Goal: Task Accomplishment & Management: Manage account settings

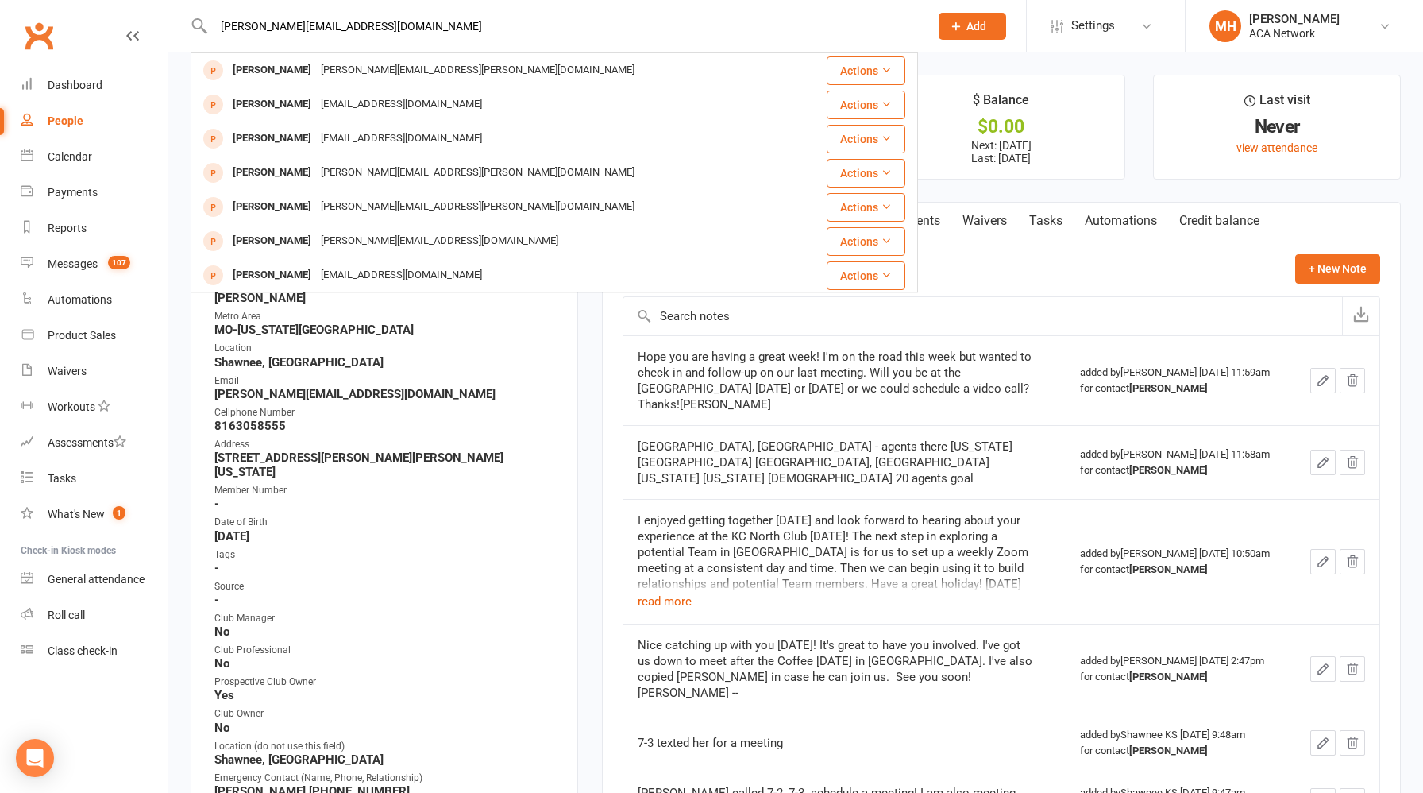
click at [569, 27] on input "[PERSON_NAME][EMAIL_ADDRESS][DOMAIN_NAME]" at bounding box center [563, 26] width 709 height 22
drag, startPoint x: 348, startPoint y: 29, endPoint x: 129, endPoint y: 22, distance: 219.3
click at [129, 4] on header "[PERSON_NAME][EMAIL_ADDRESS][DOMAIN_NAME] [PERSON_NAME] [PERSON_NAME][EMAIL_ADD…" at bounding box center [711, 4] width 1423 height 0
click at [973, 23] on span "Add" at bounding box center [976, 26] width 20 height 13
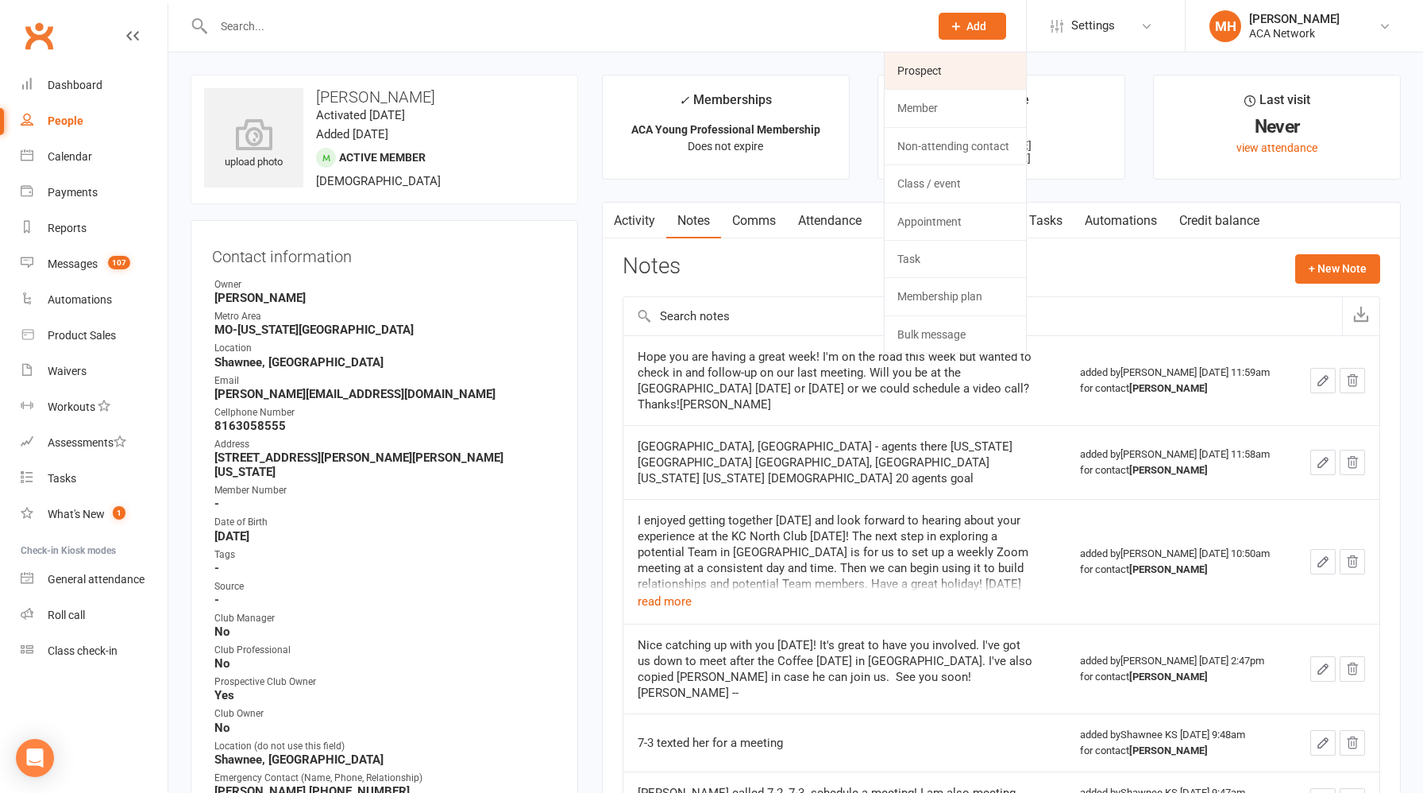
click at [955, 67] on link "Prospect" at bounding box center [955, 70] width 141 height 37
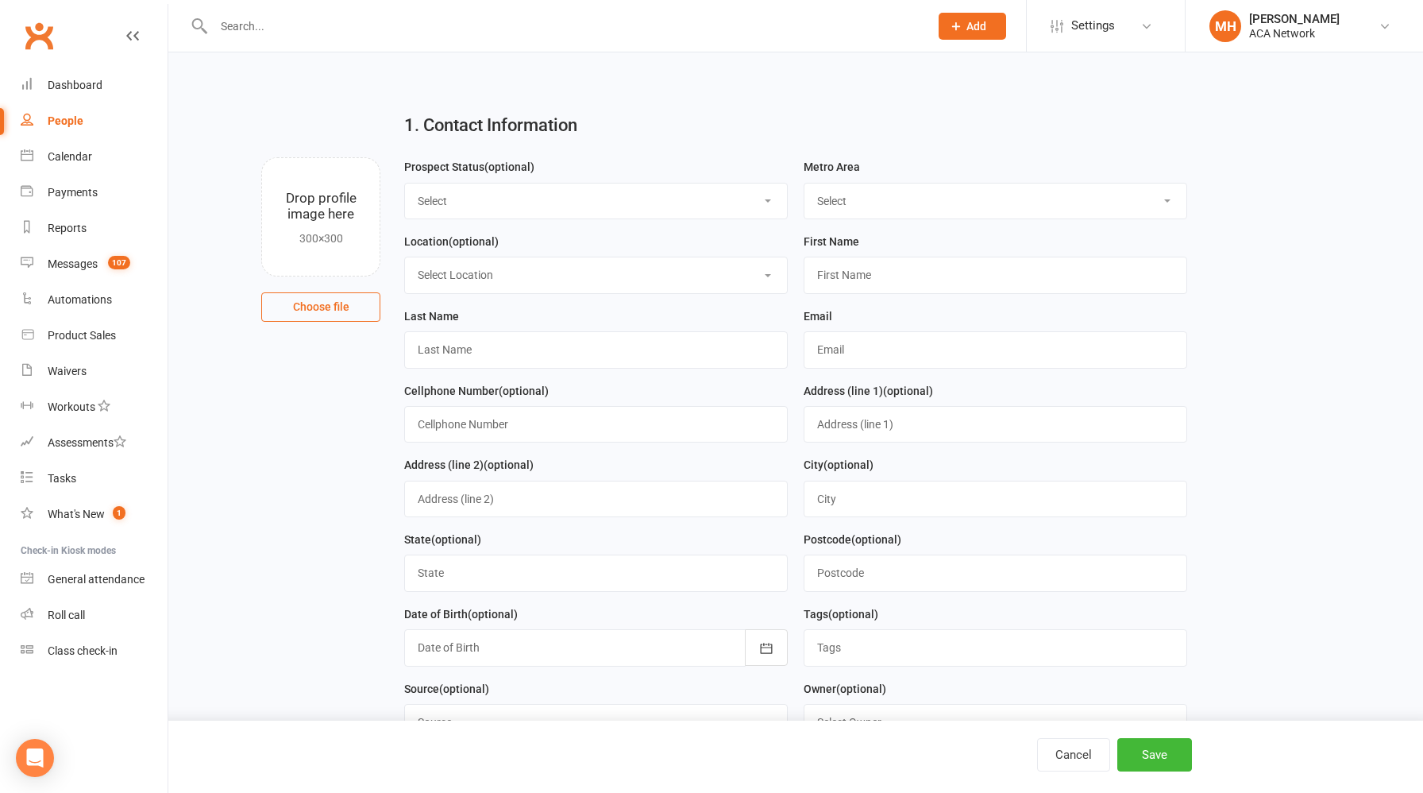
click at [858, 204] on select "Select ACA AL-[GEOGRAPHIC_DATA] [GEOGRAPHIC_DATA]-Mobile [GEOGRAPHIC_DATA]-Ft. …" at bounding box center [995, 200] width 382 height 35
select select "FL-[GEOGRAPHIC_DATA]"
click at [804, 183] on select "Select ACA AL-[GEOGRAPHIC_DATA] [GEOGRAPHIC_DATA]-Mobile [GEOGRAPHIC_DATA]-Ft. …" at bounding box center [995, 200] width 382 height 35
click at [867, 285] on input "text" at bounding box center [996, 274] width 384 height 37
type input "[PERSON_NAME]"
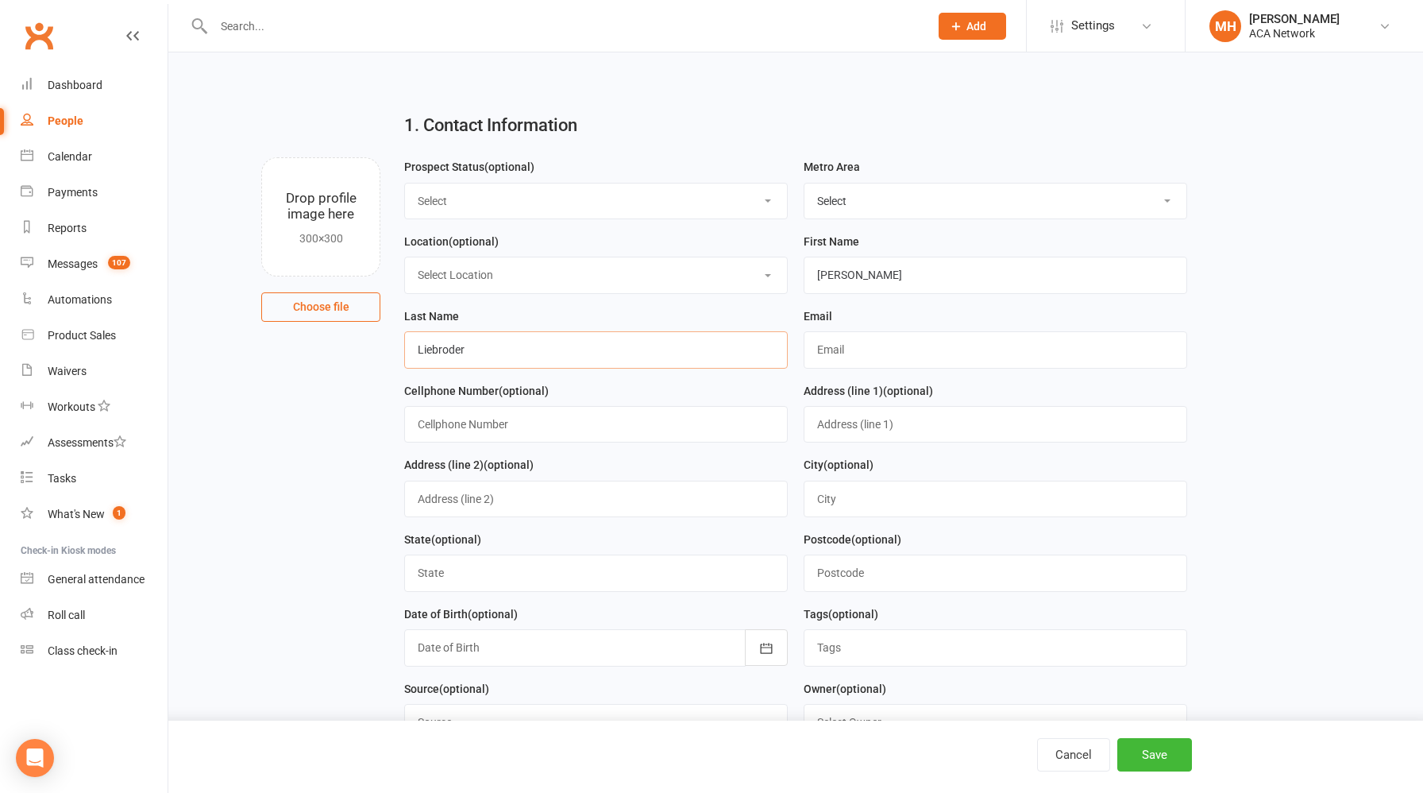
type input "Liebroder"
click at [963, 337] on input "text" at bounding box center [996, 349] width 384 height 37
paste input "[PERSON_NAME][EMAIL_ADDRESS][DOMAIN_NAME]"
type input "[PERSON_NAME][EMAIL_ADDRESS][DOMAIN_NAME]"
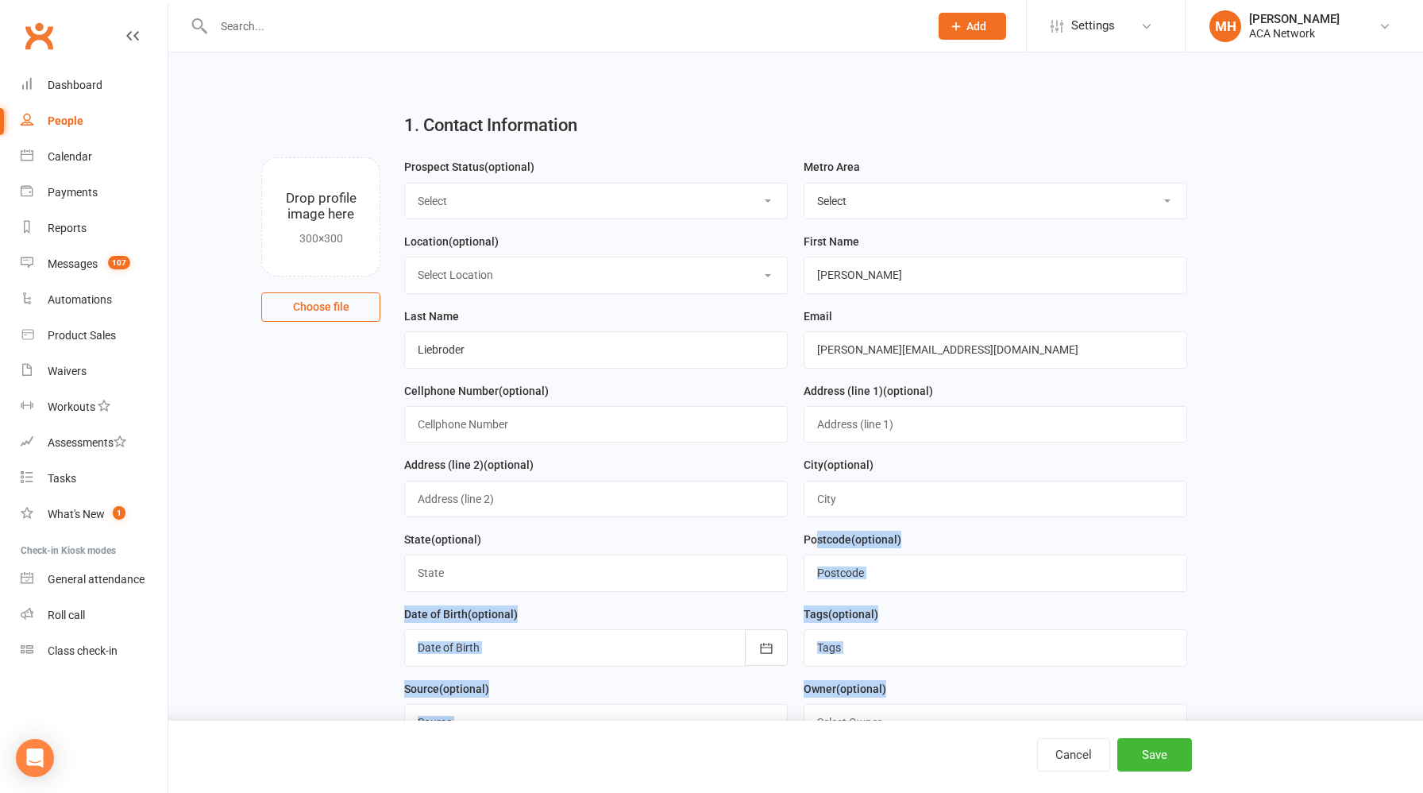
drag, startPoint x: 1106, startPoint y: 688, endPoint x: 794, endPoint y: 504, distance: 362.0
click at [794, 504] on form "Prospect Status (optional) Select Lead Guest Interview Not Interested Metro Are…" at bounding box center [795, 565] width 799 height 817
click at [1157, 754] on button "Save" at bounding box center [1154, 754] width 75 height 33
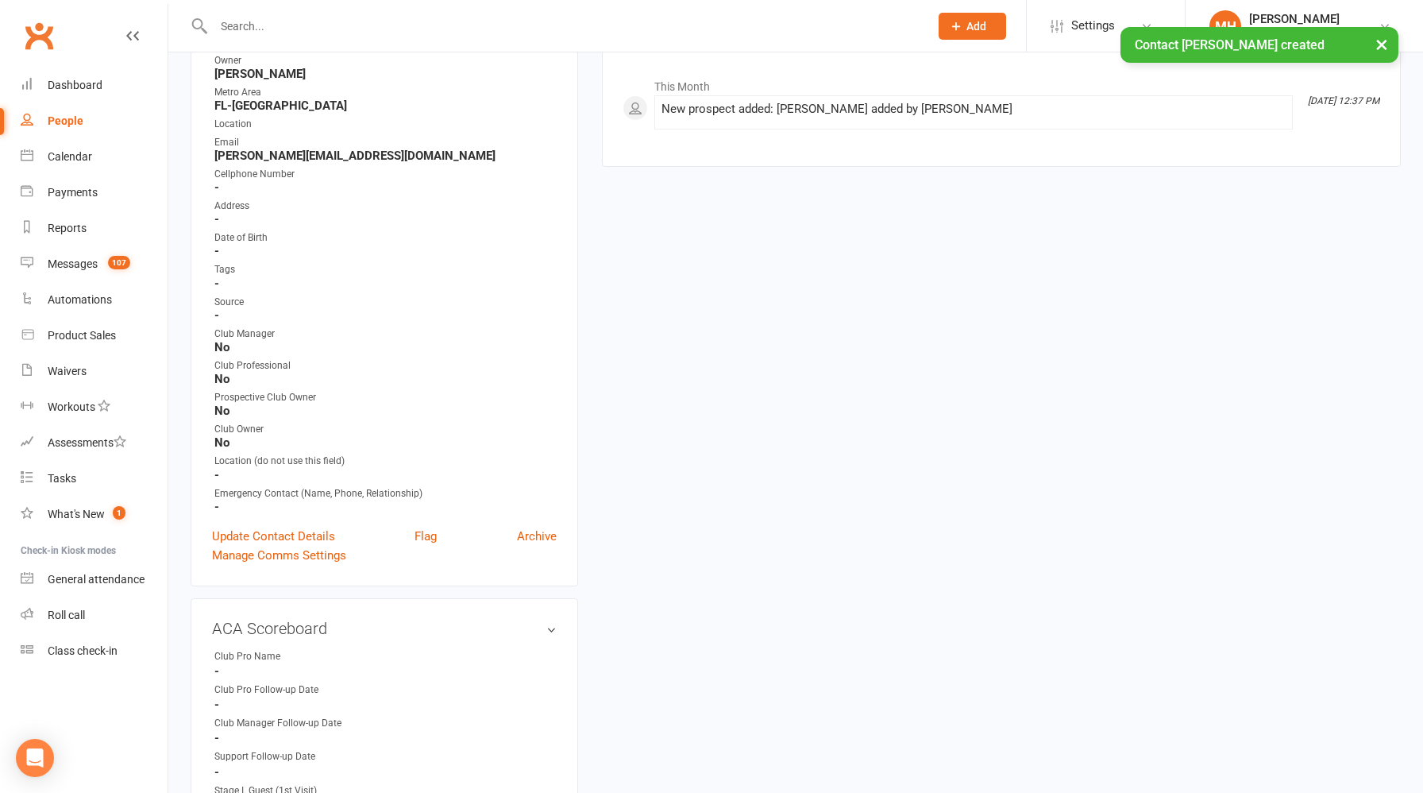
scroll to position [345, 0]
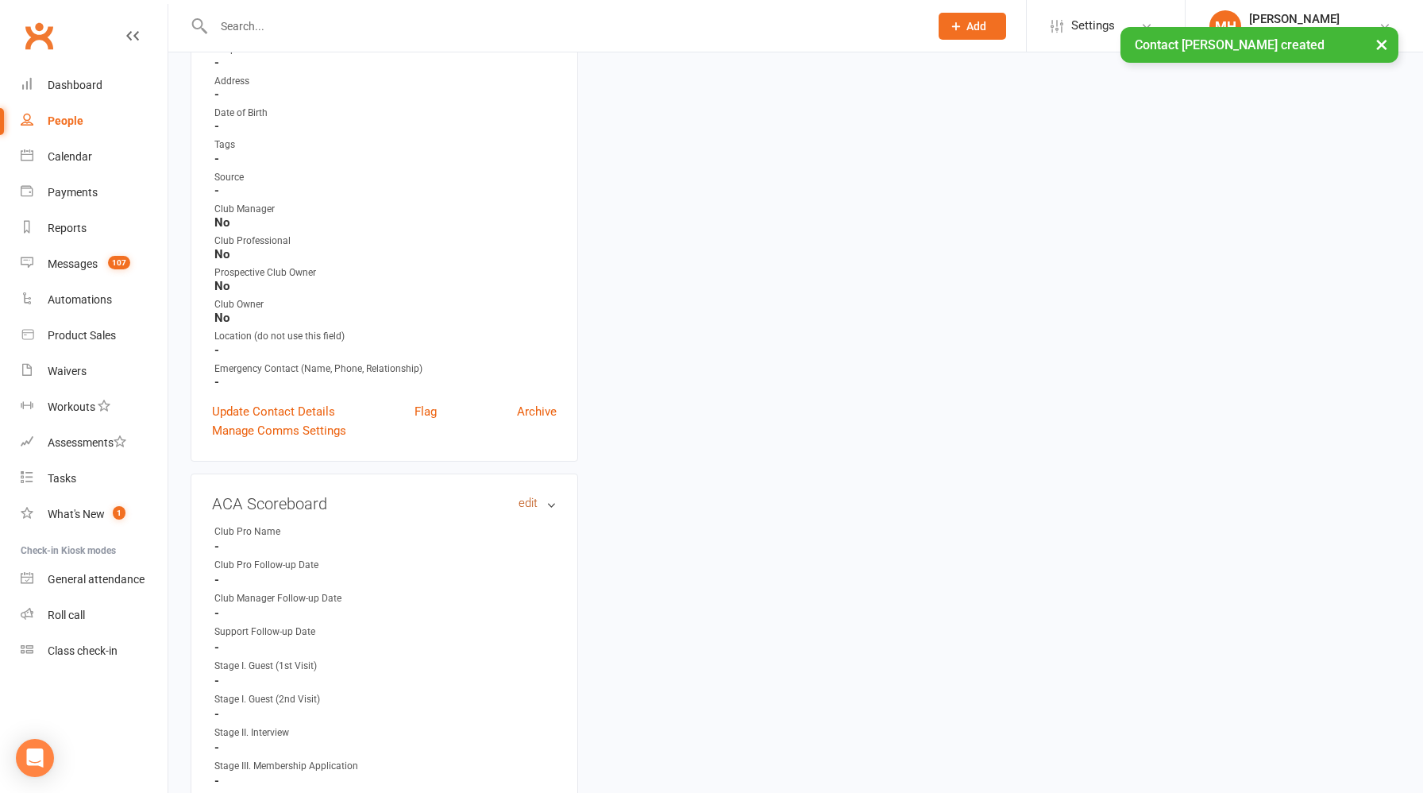
click at [531, 502] on link "edit" at bounding box center [528, 502] width 19 height 13
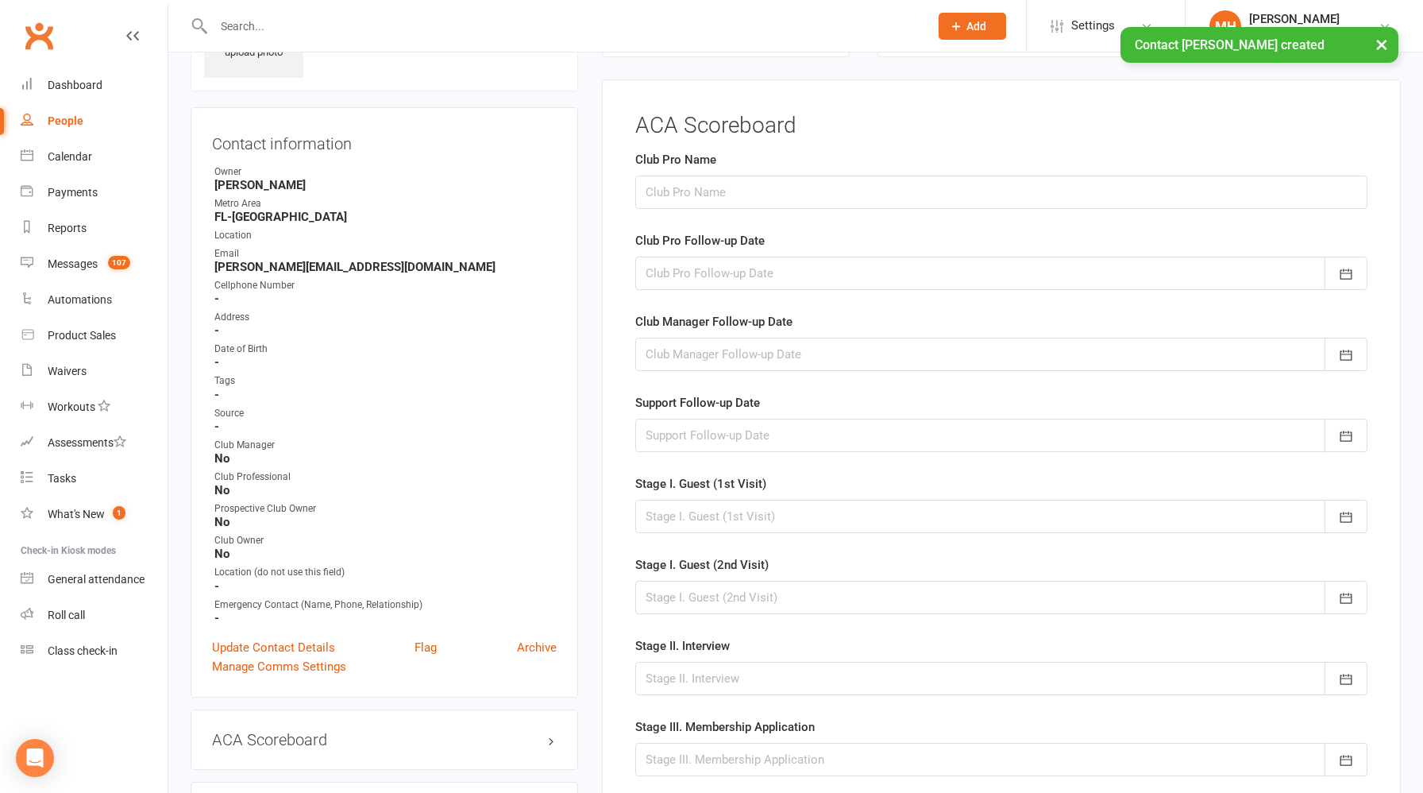
scroll to position [109, 0]
click at [742, 191] on input "text" at bounding box center [1001, 192] width 732 height 33
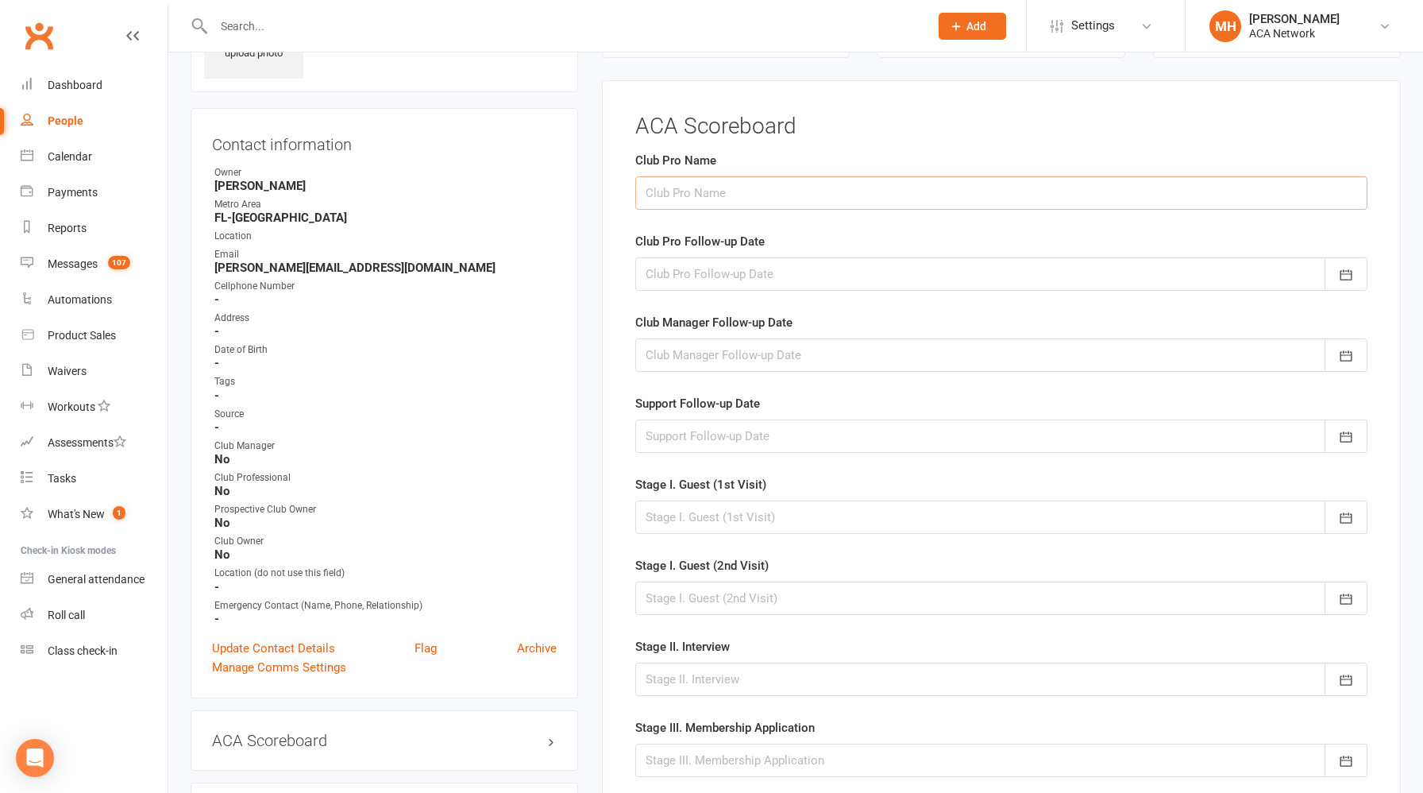
type input "[PERSON_NAME]"
click at [734, 263] on div at bounding box center [1001, 273] width 732 height 33
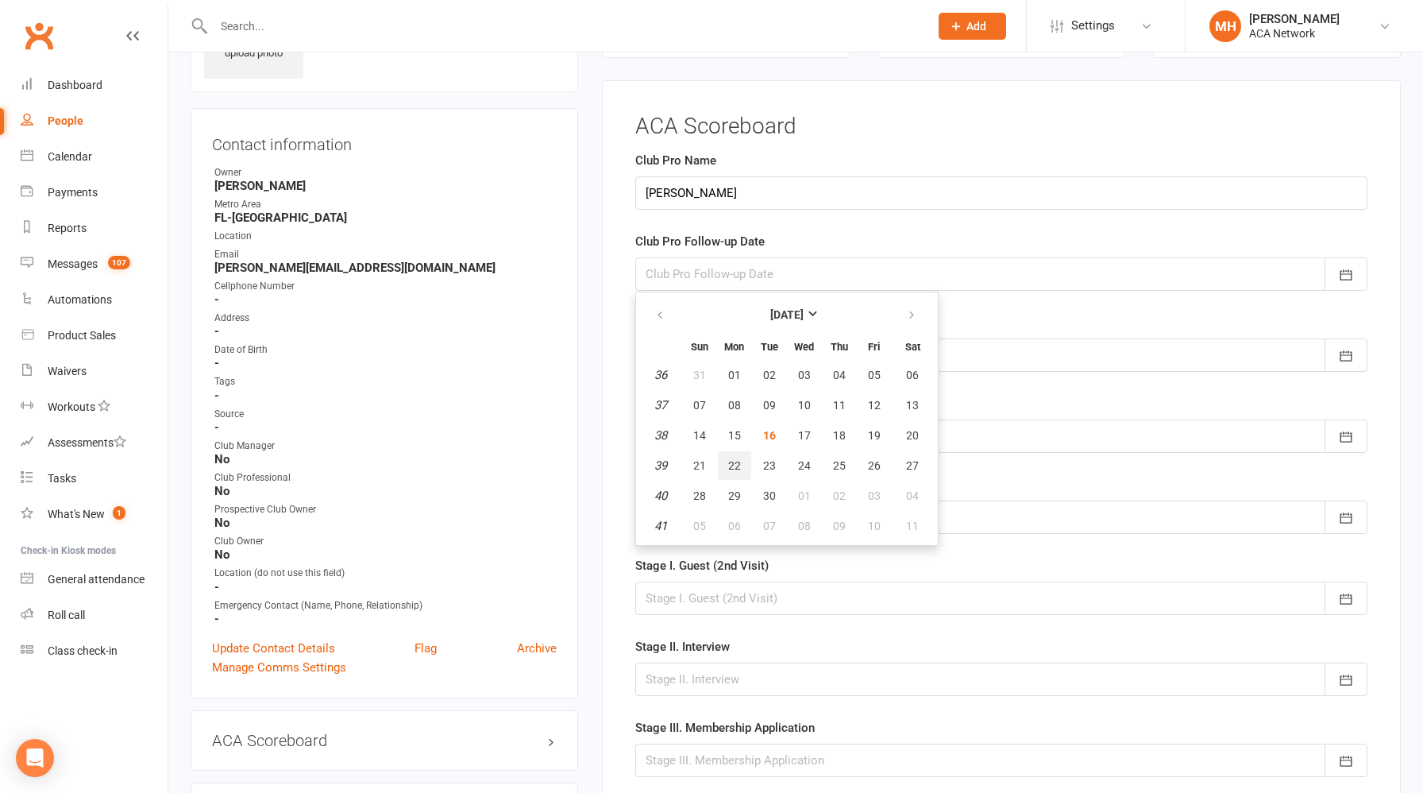
click at [734, 473] on button "22" at bounding box center [734, 465] width 33 height 29
type input "[DATE]"
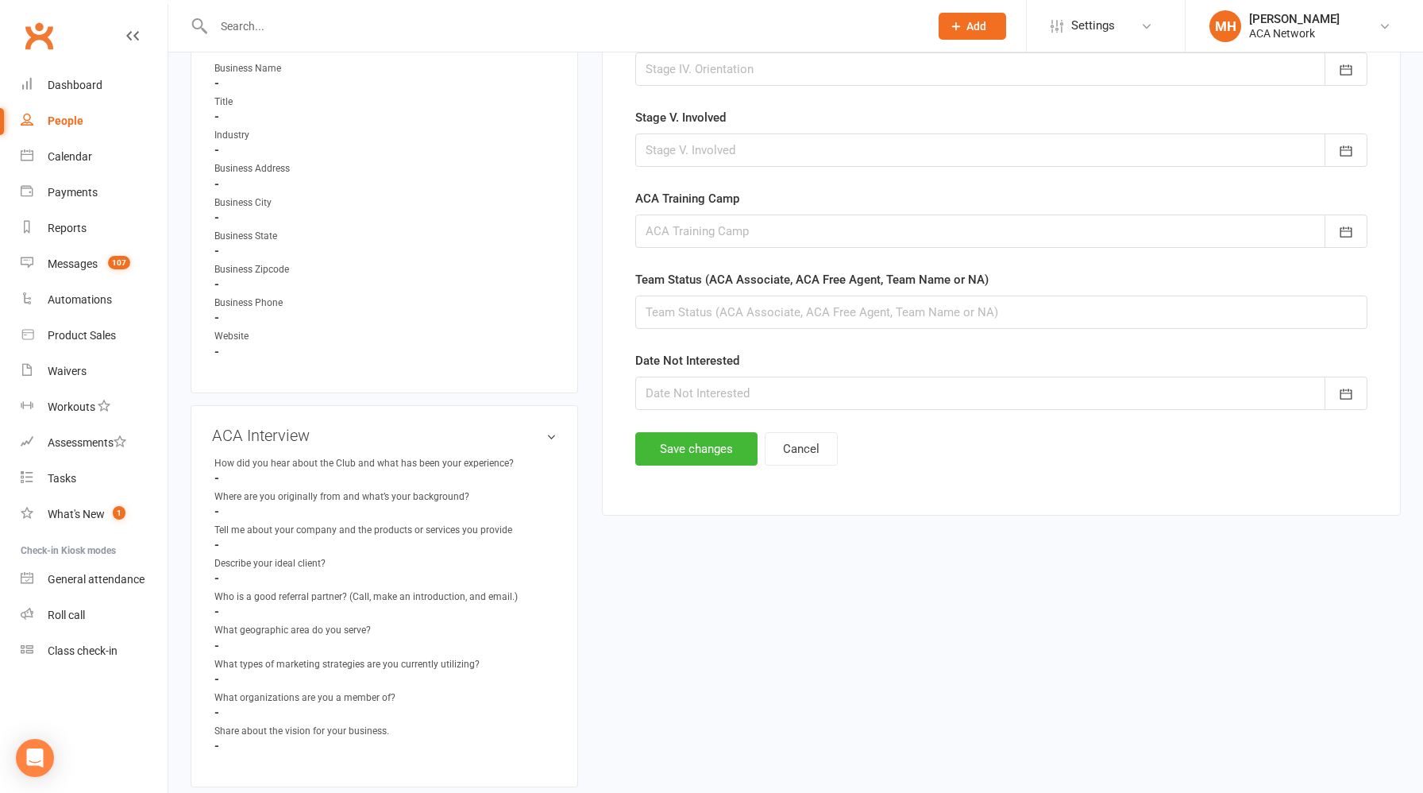
scroll to position [904, 0]
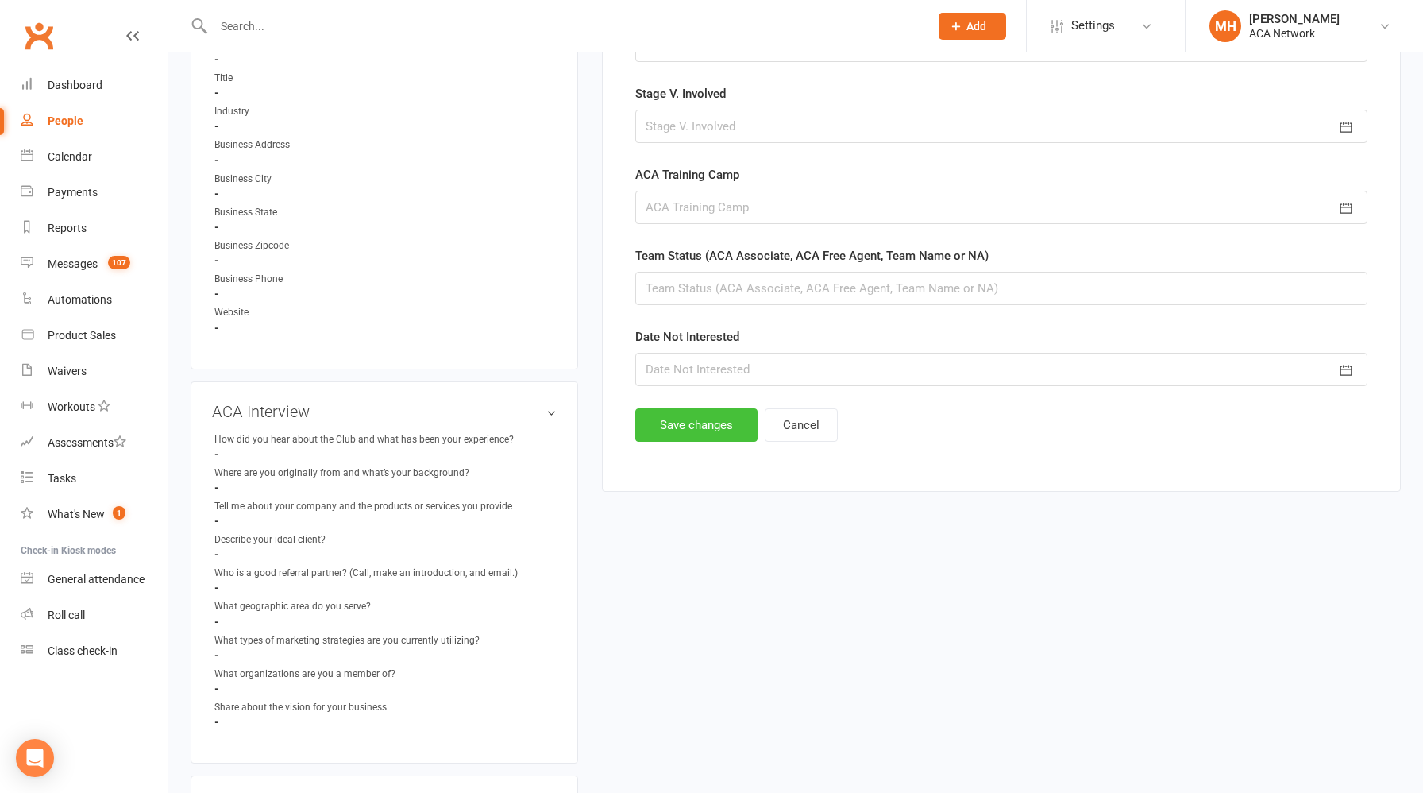
click at [685, 430] on button "Save changes" at bounding box center [696, 424] width 122 height 33
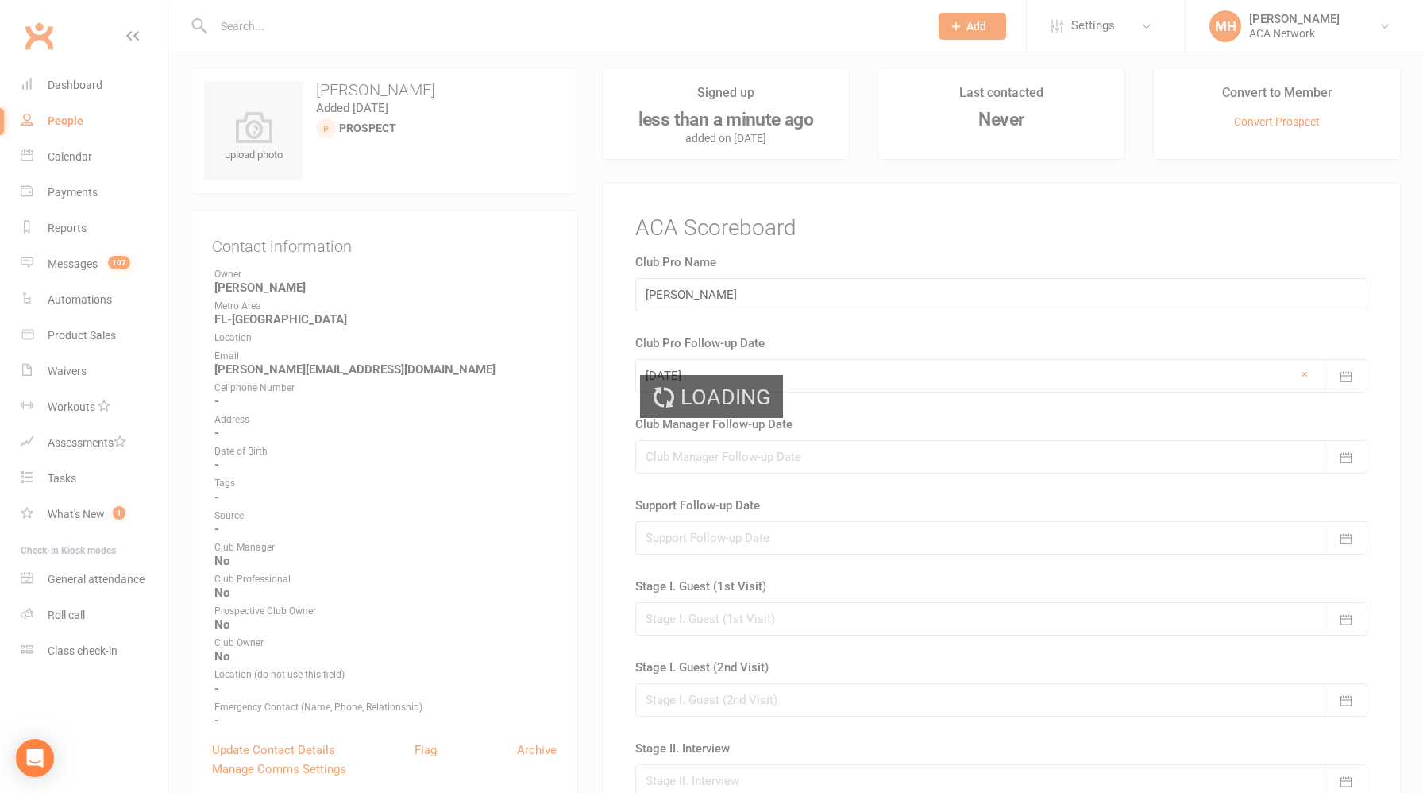
scroll to position [0, 0]
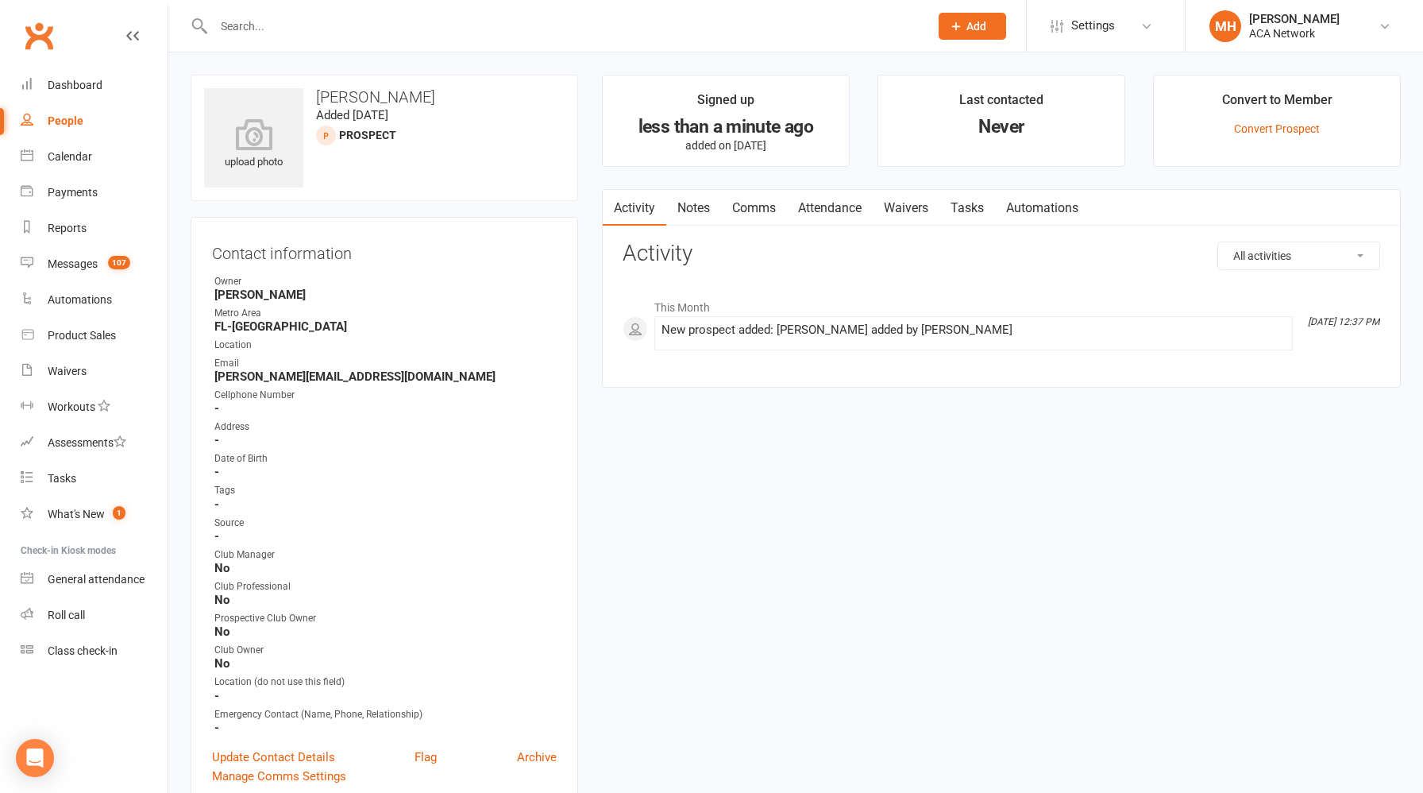
click at [689, 207] on link "Notes" at bounding box center [693, 208] width 55 height 37
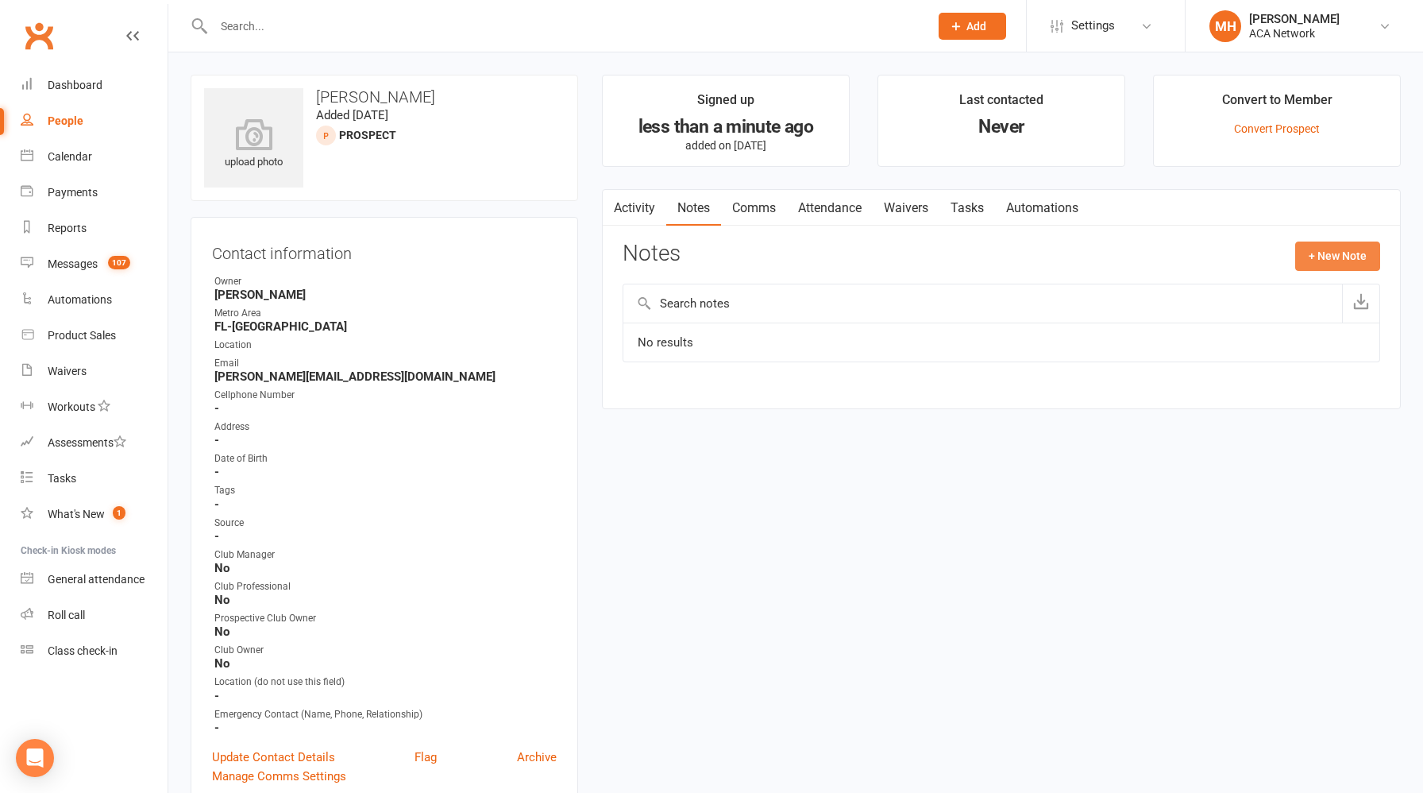
click at [1336, 263] on button "+ New Note" at bounding box center [1337, 255] width 85 height 29
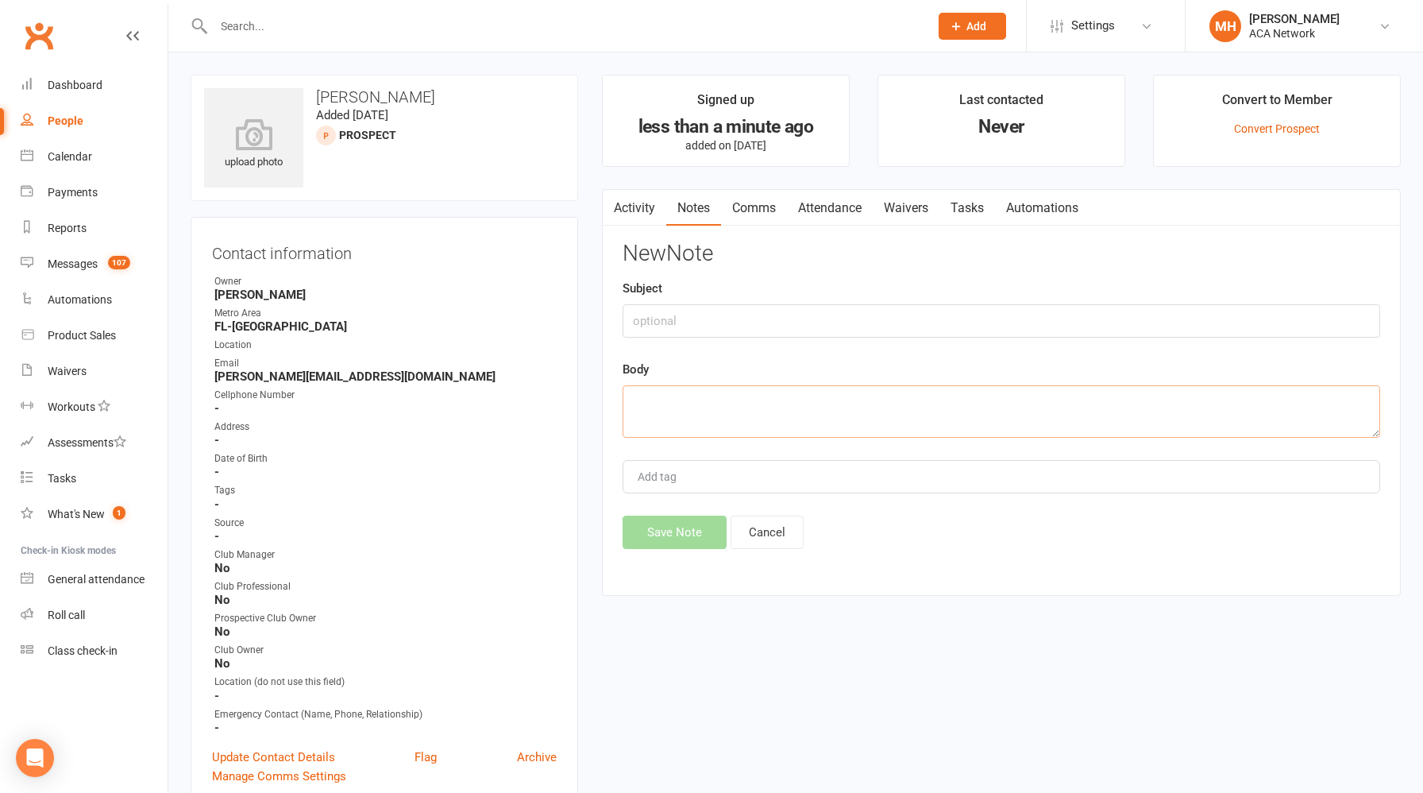
click at [832, 391] on textarea at bounding box center [1002, 411] width 758 height 52
paste textarea "Hope you have been doing well! It was great to meet you recently! I do want to …"
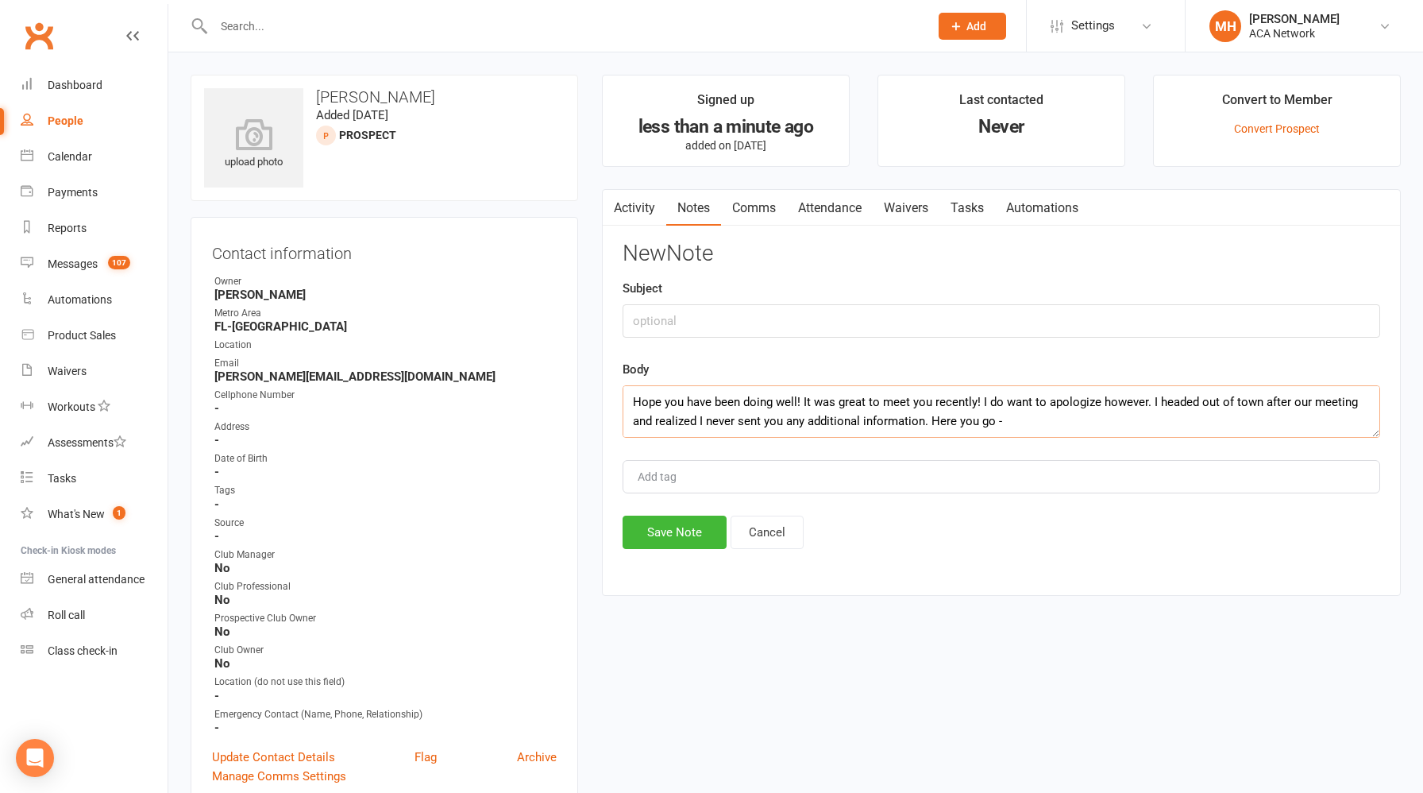
scroll to position [257, 0]
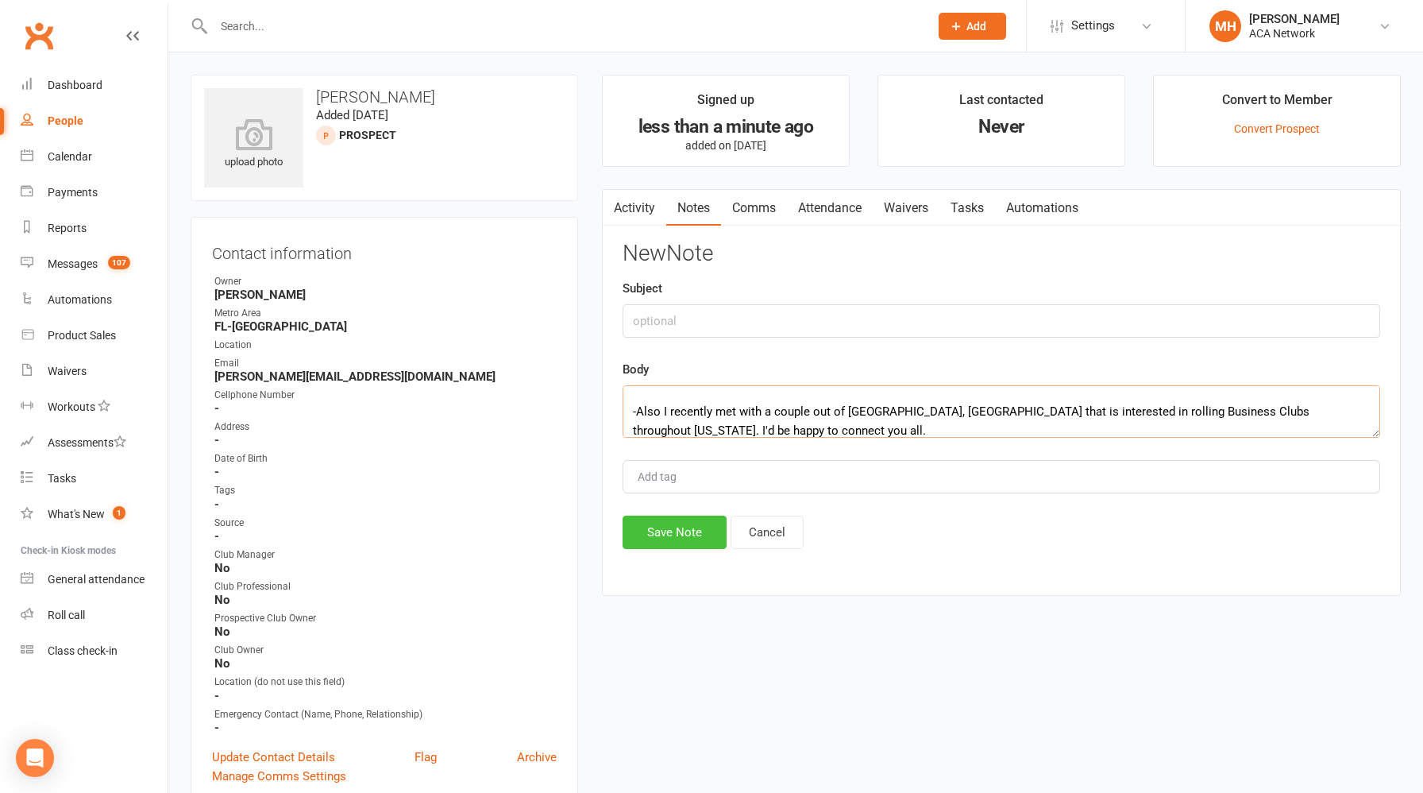
type textarea "Hope you have been doing well! It was great to meet you recently! I do want to …"
click at [693, 531] on button "Save Note" at bounding box center [675, 531] width 104 height 33
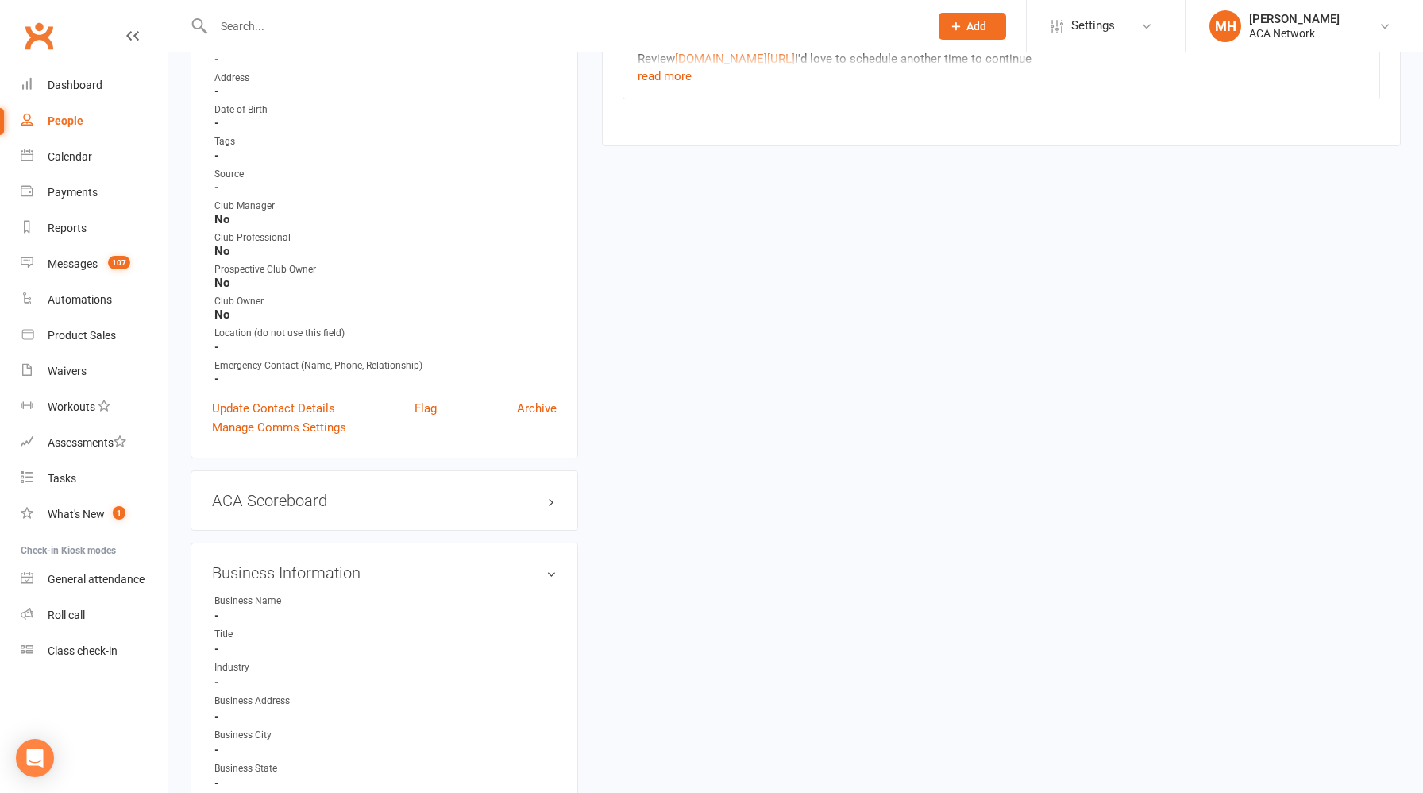
scroll to position [366, 0]
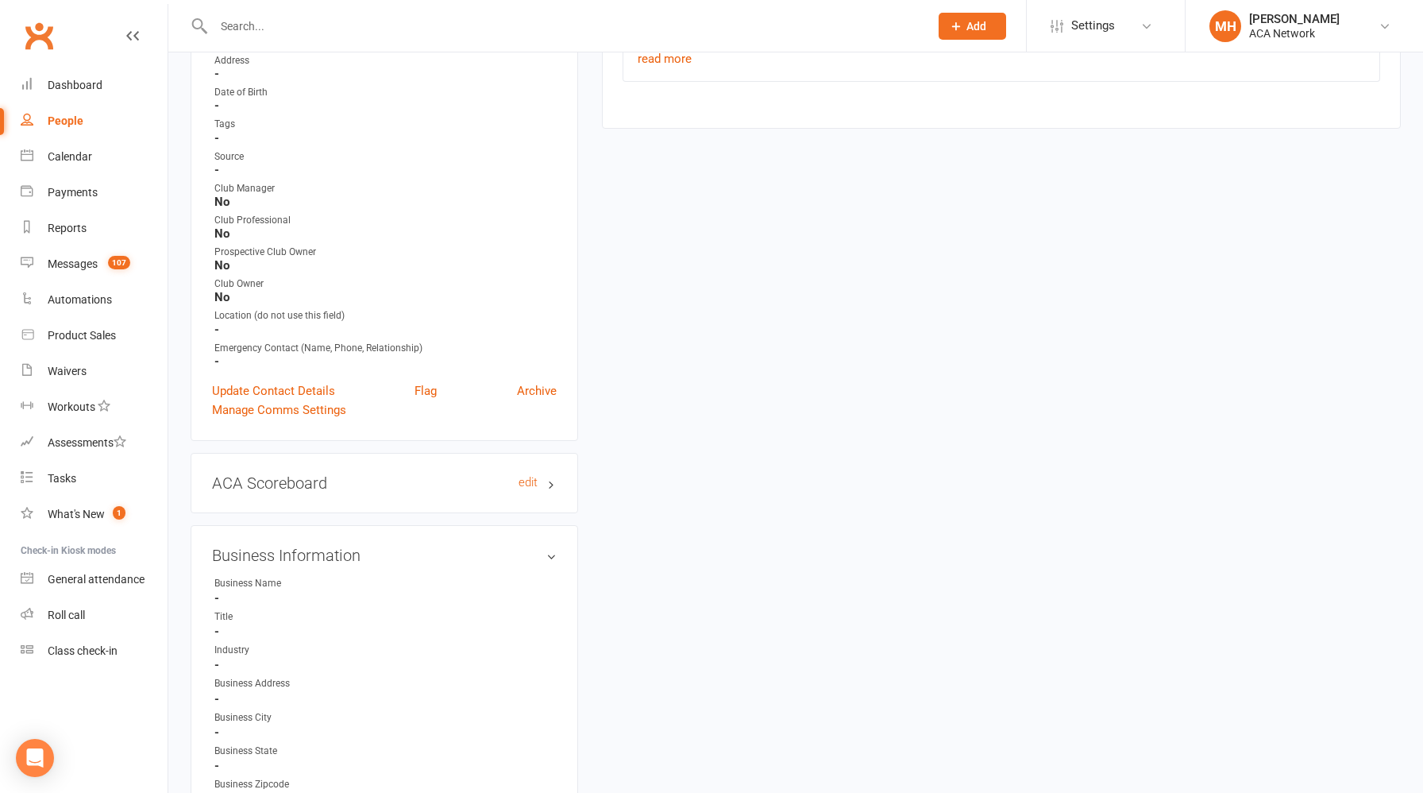
click at [375, 474] on h3 "ACA Scoreboard edit" at bounding box center [384, 482] width 345 height 17
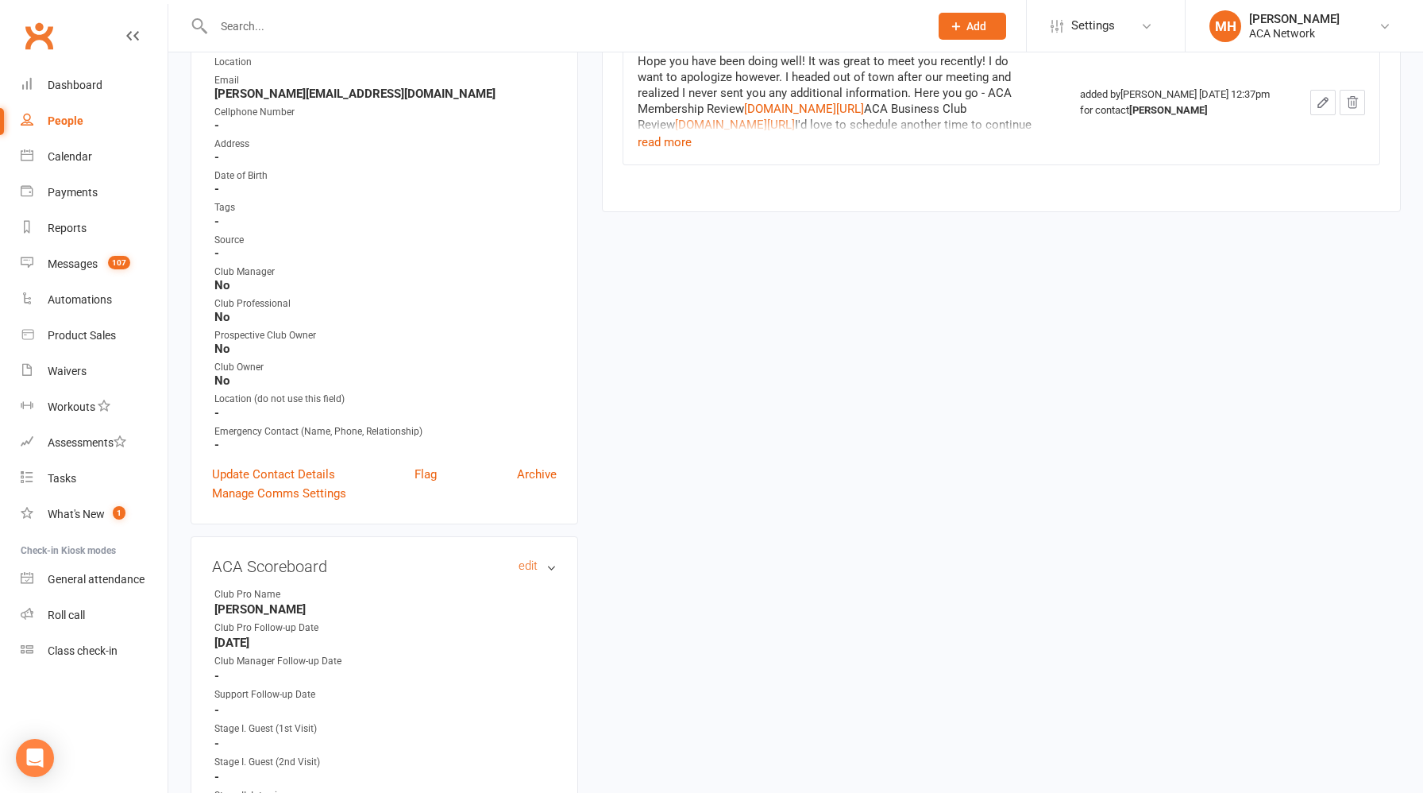
scroll to position [0, 0]
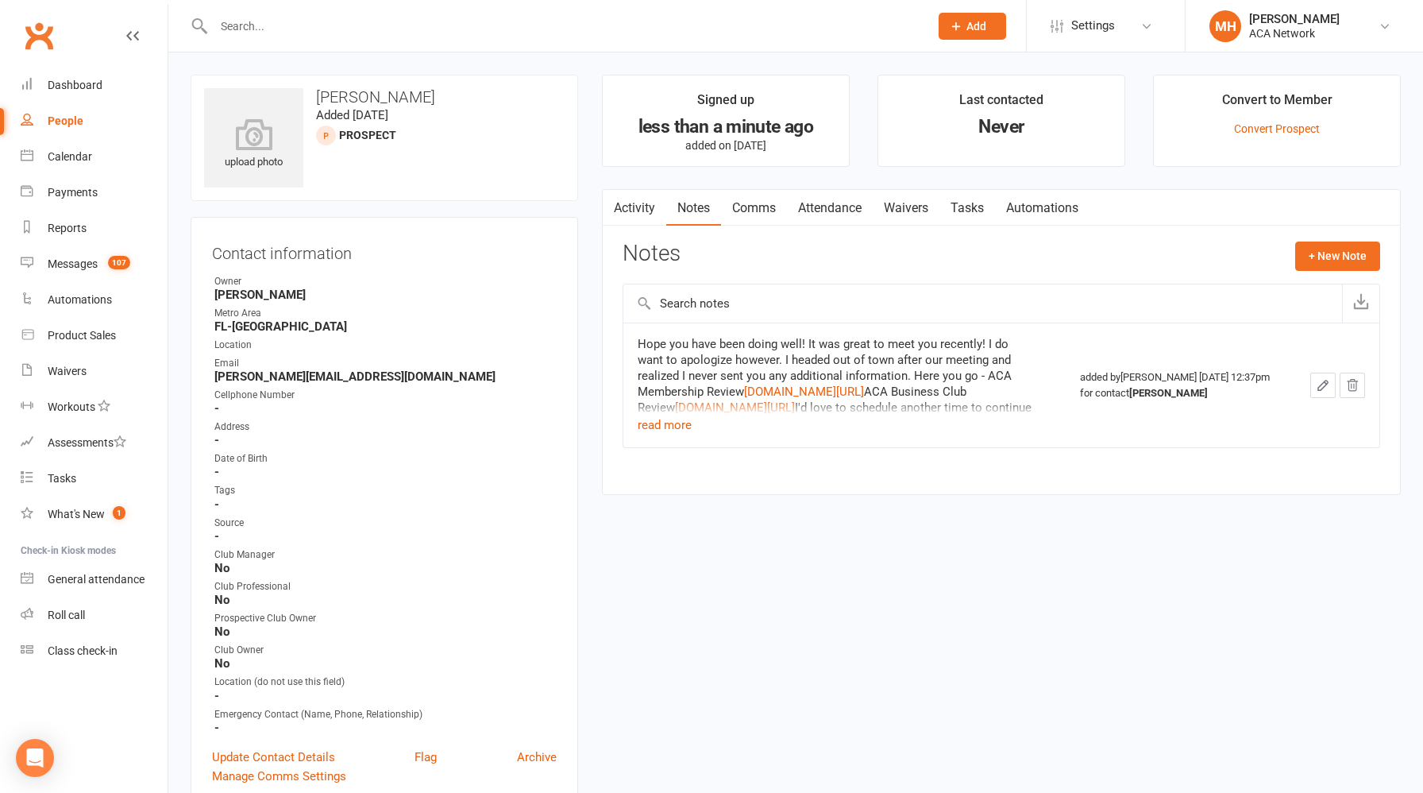
click at [330, 30] on input "text" at bounding box center [563, 26] width 709 height 22
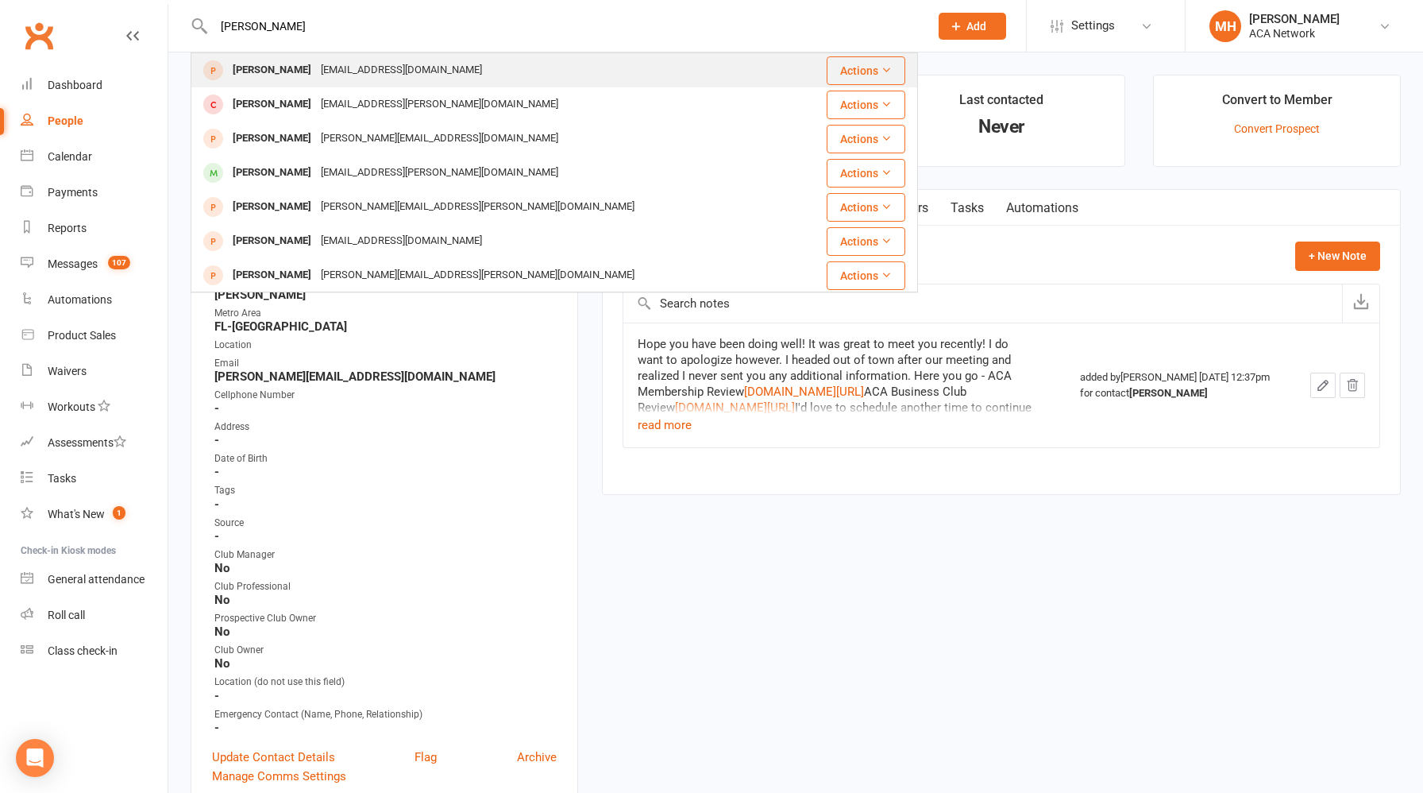
type input "[PERSON_NAME]"
click at [334, 71] on div "[EMAIL_ADDRESS][DOMAIN_NAME]" at bounding box center [401, 70] width 171 height 23
click at [0, 0] on div "Loading" at bounding box center [0, 0] width 0 height 0
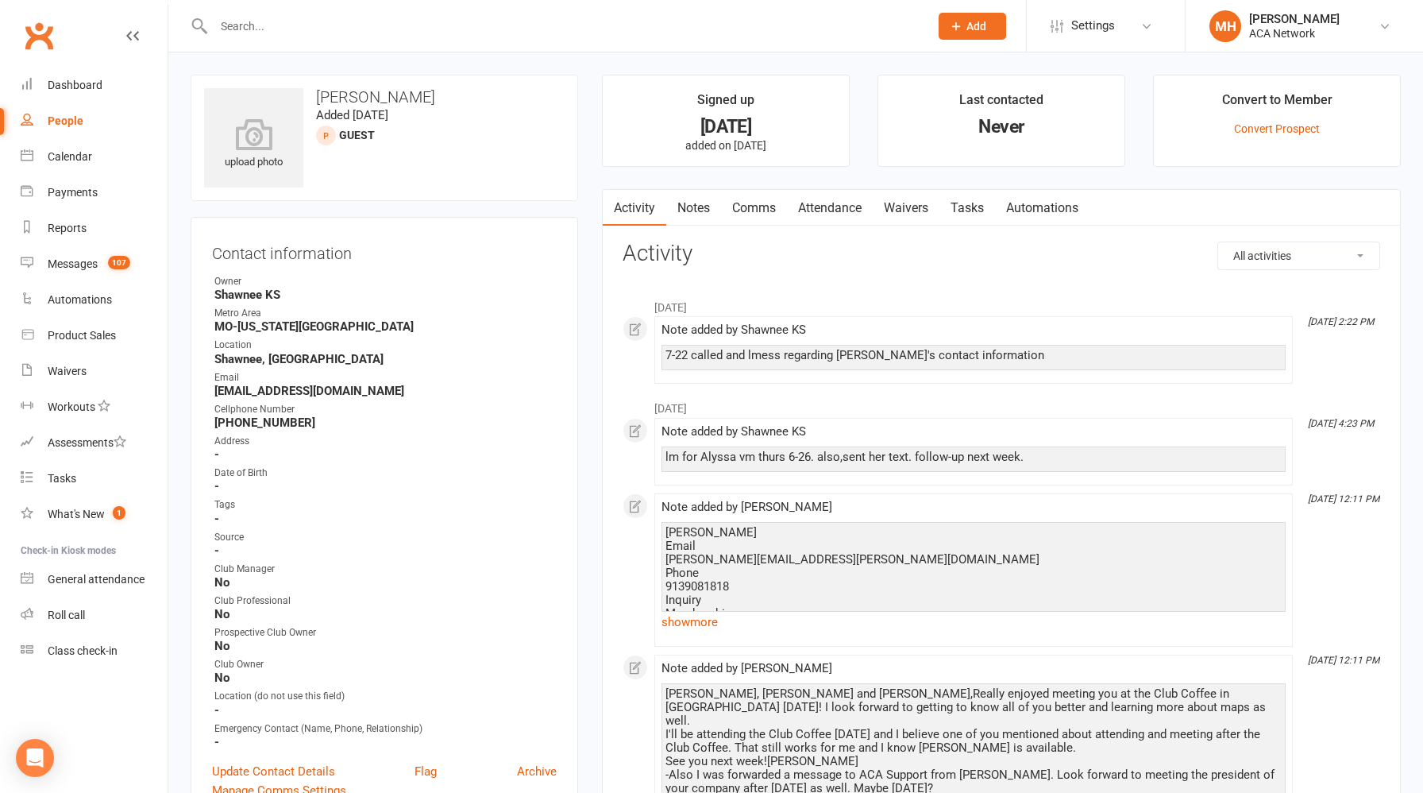
click at [700, 210] on link "Notes" at bounding box center [693, 208] width 55 height 37
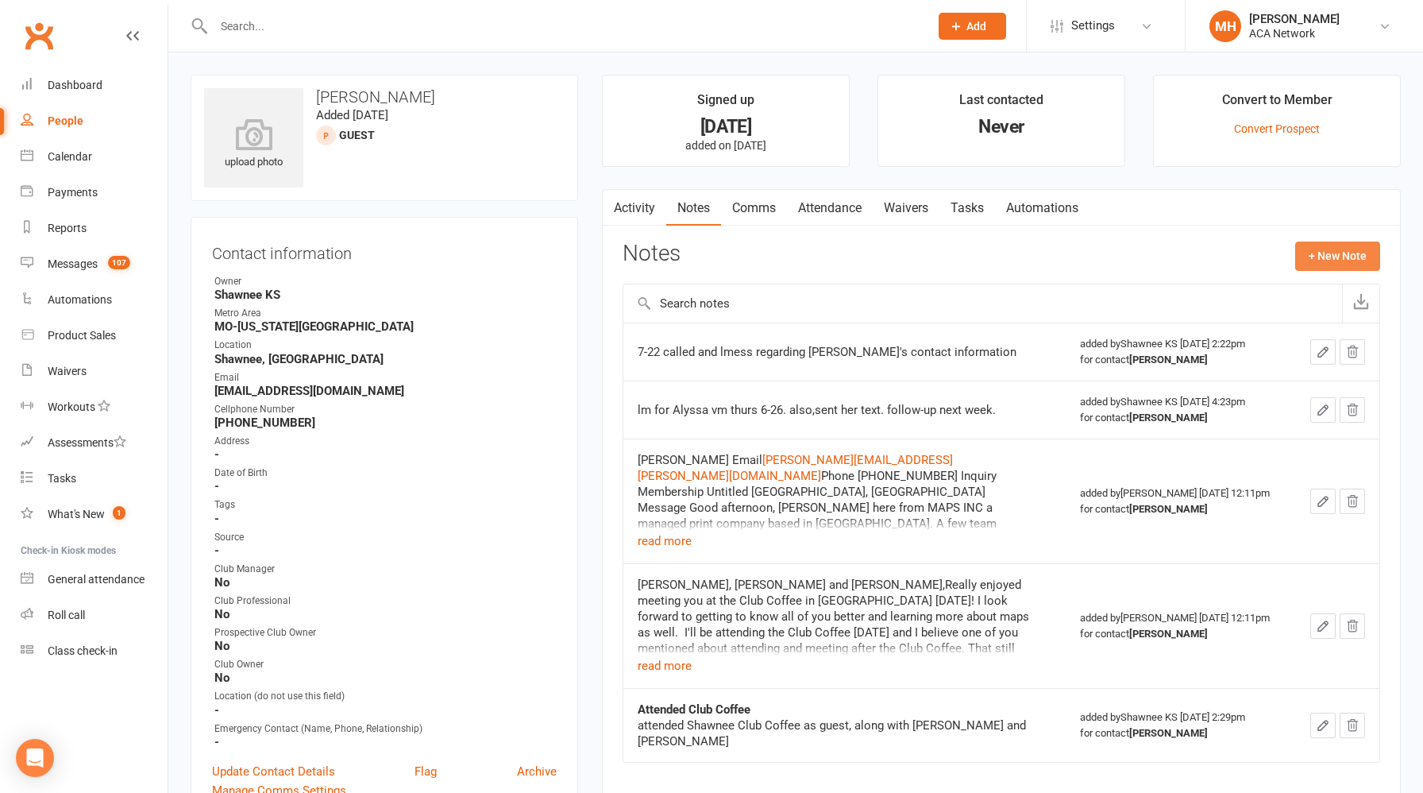
click at [1320, 253] on button "+ New Note" at bounding box center [1337, 255] width 85 height 29
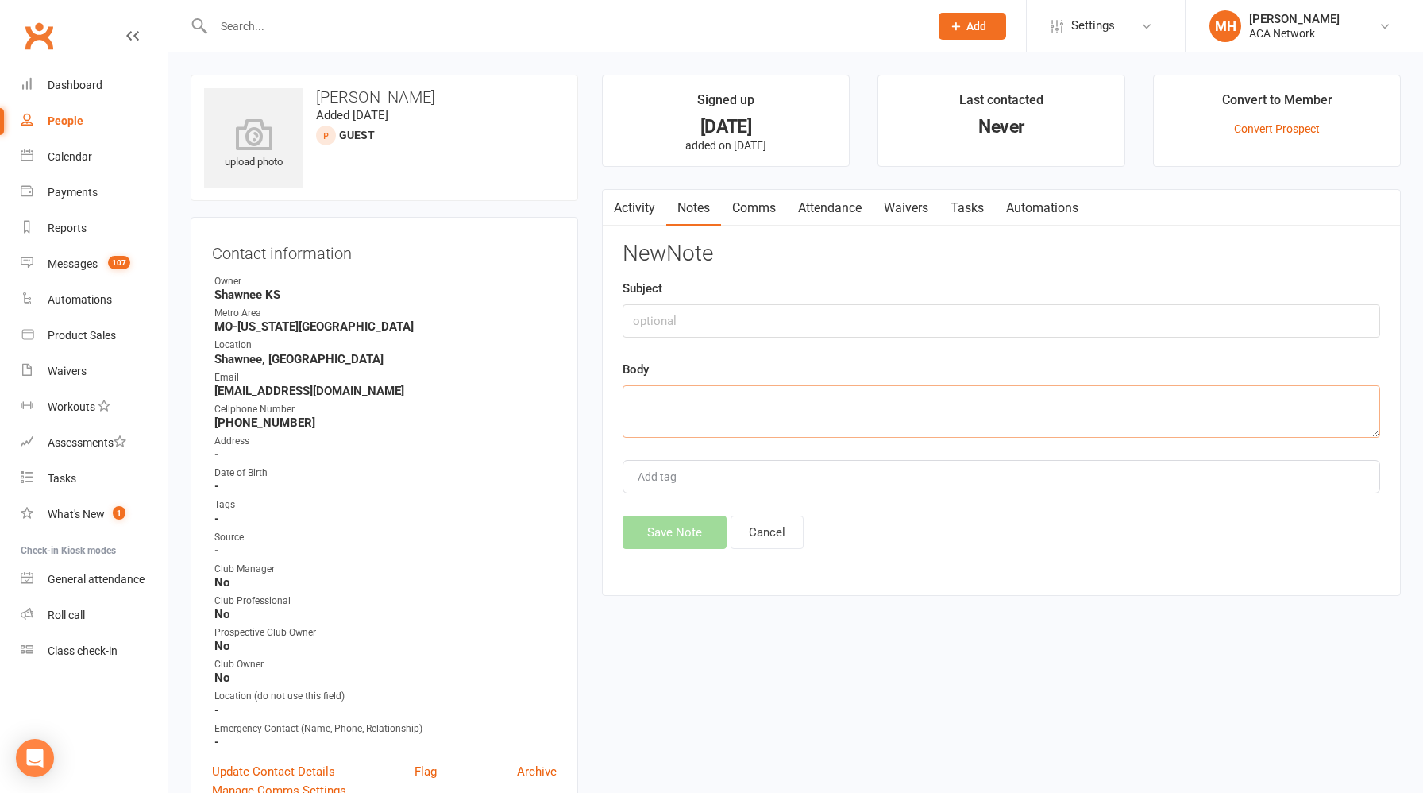
click at [700, 414] on textarea at bounding box center [1002, 411] width 758 height 52
paste textarea "Lo'i dolor si amet cons adi Elitse, doe te inci ut labor et dolo mag ali enimad…"
type textarea "Lo'i dolor si amet cons adi Elitse, doe te inci ut labor et dolo mag ali enimad…"
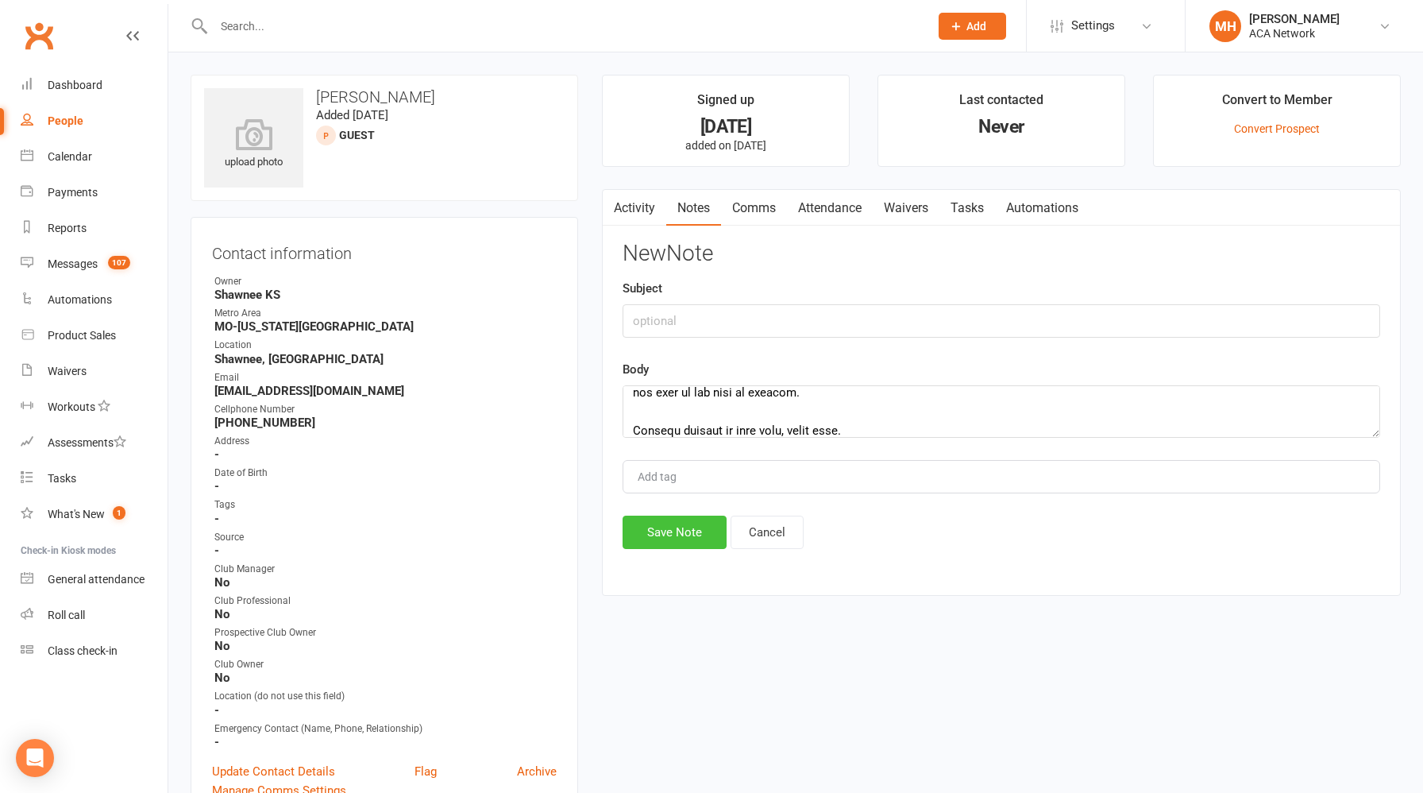
click at [667, 526] on button "Save Note" at bounding box center [675, 531] width 104 height 33
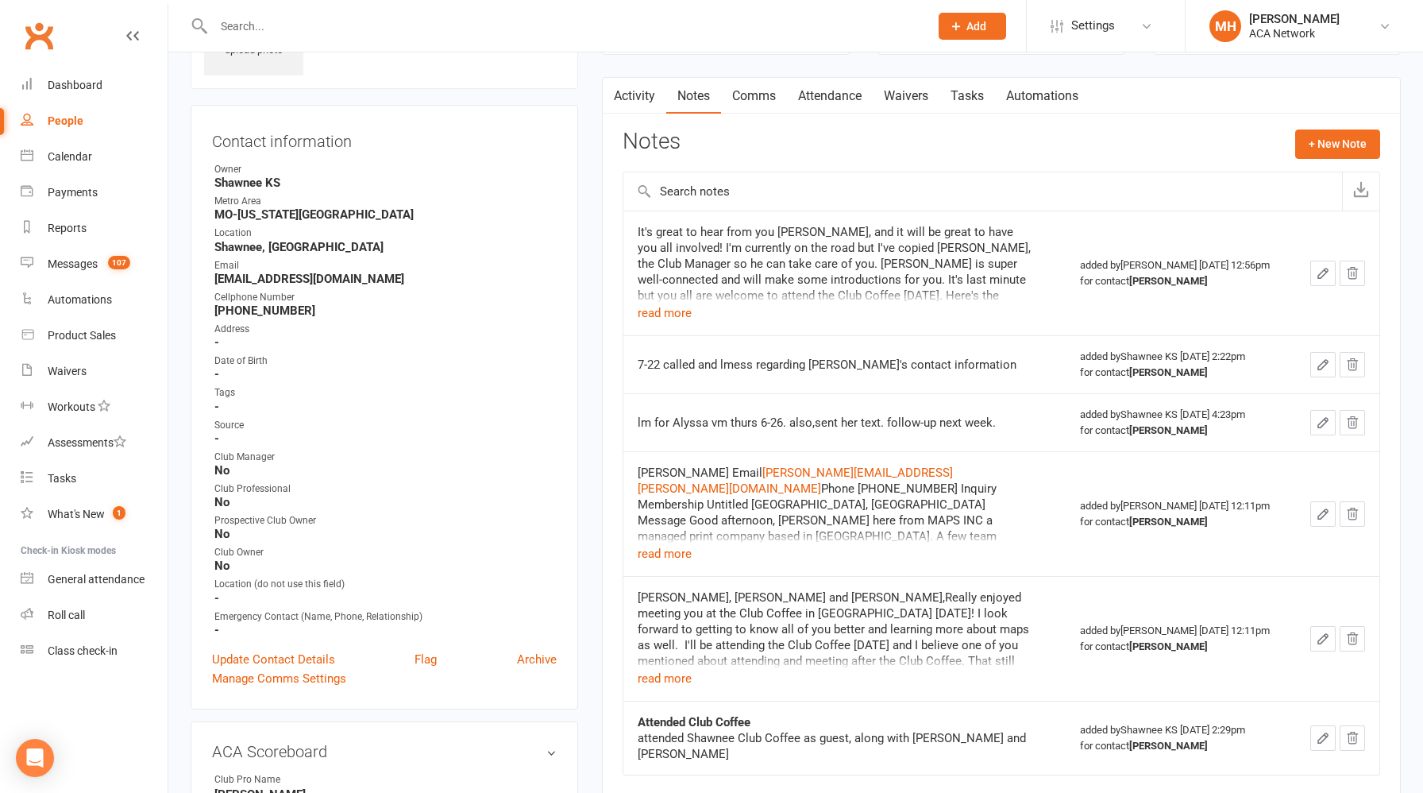
scroll to position [493, 0]
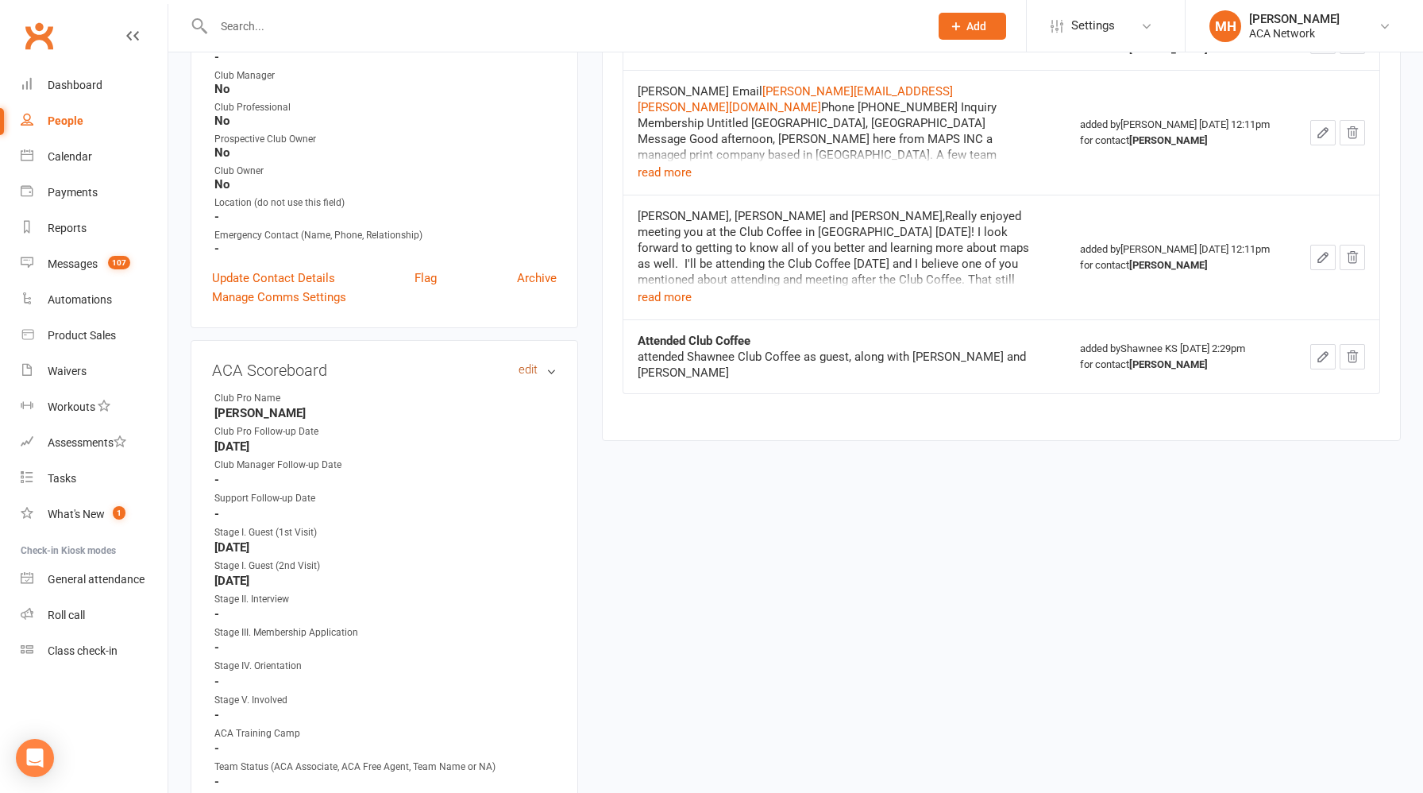
click at [533, 368] on link "edit" at bounding box center [528, 369] width 19 height 13
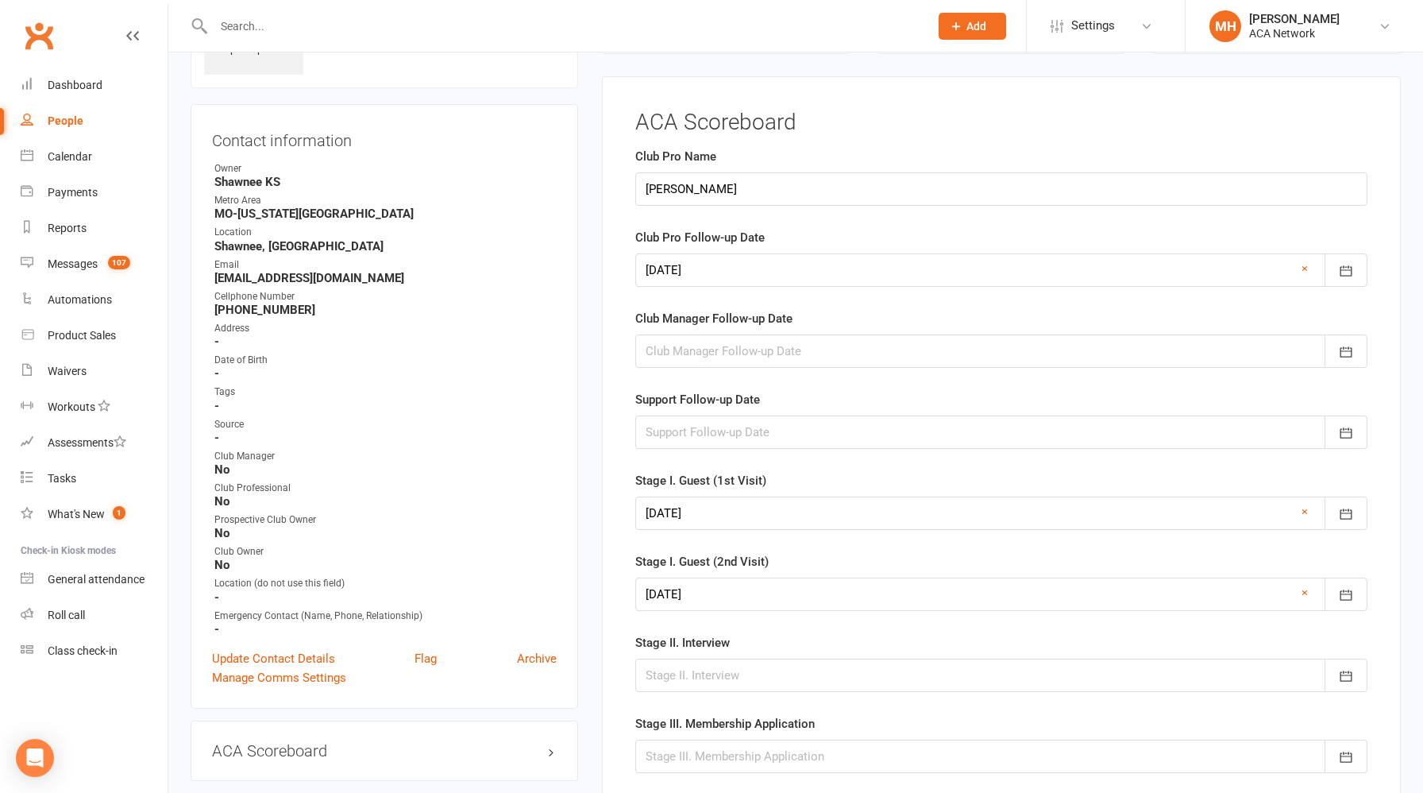
scroll to position [109, 0]
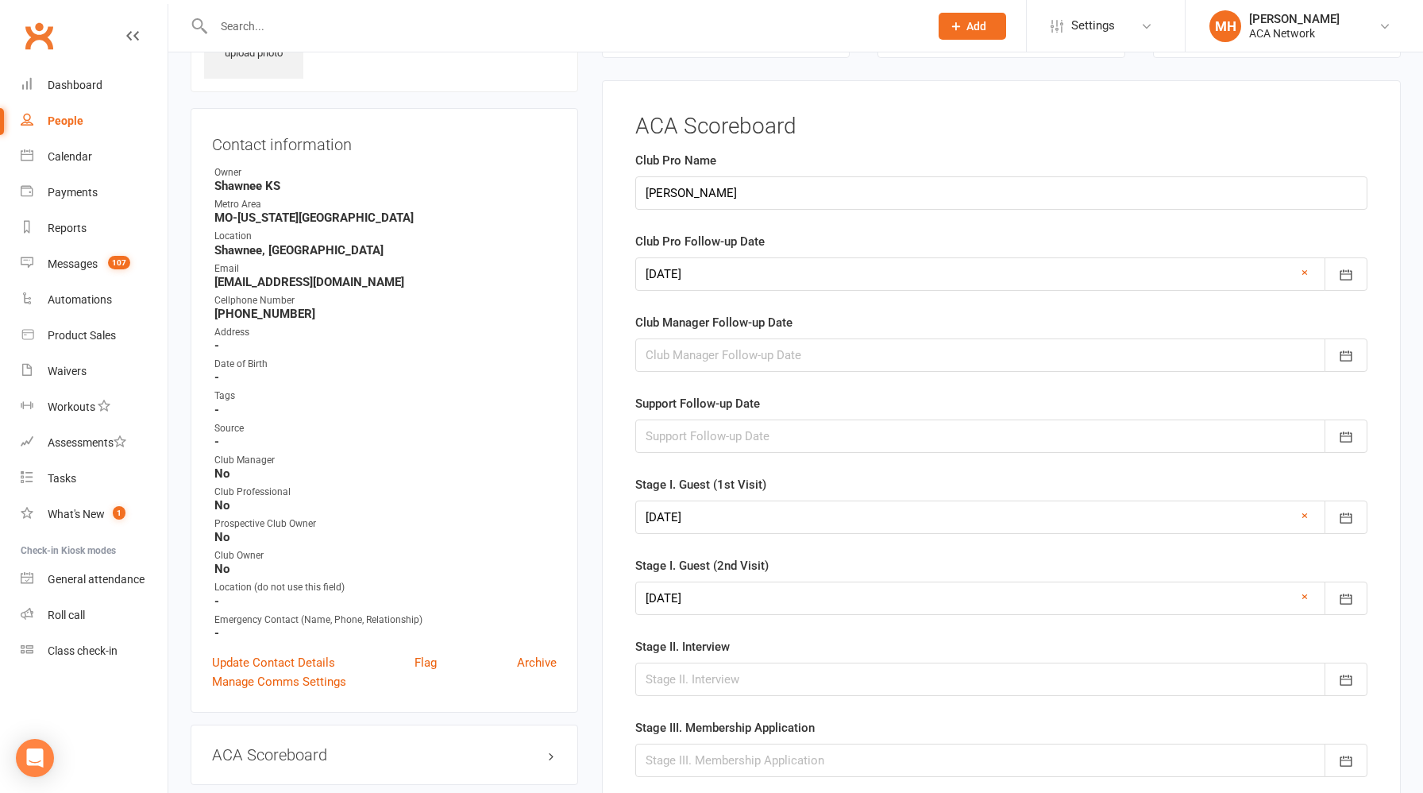
click at [718, 280] on div at bounding box center [1001, 273] width 732 height 33
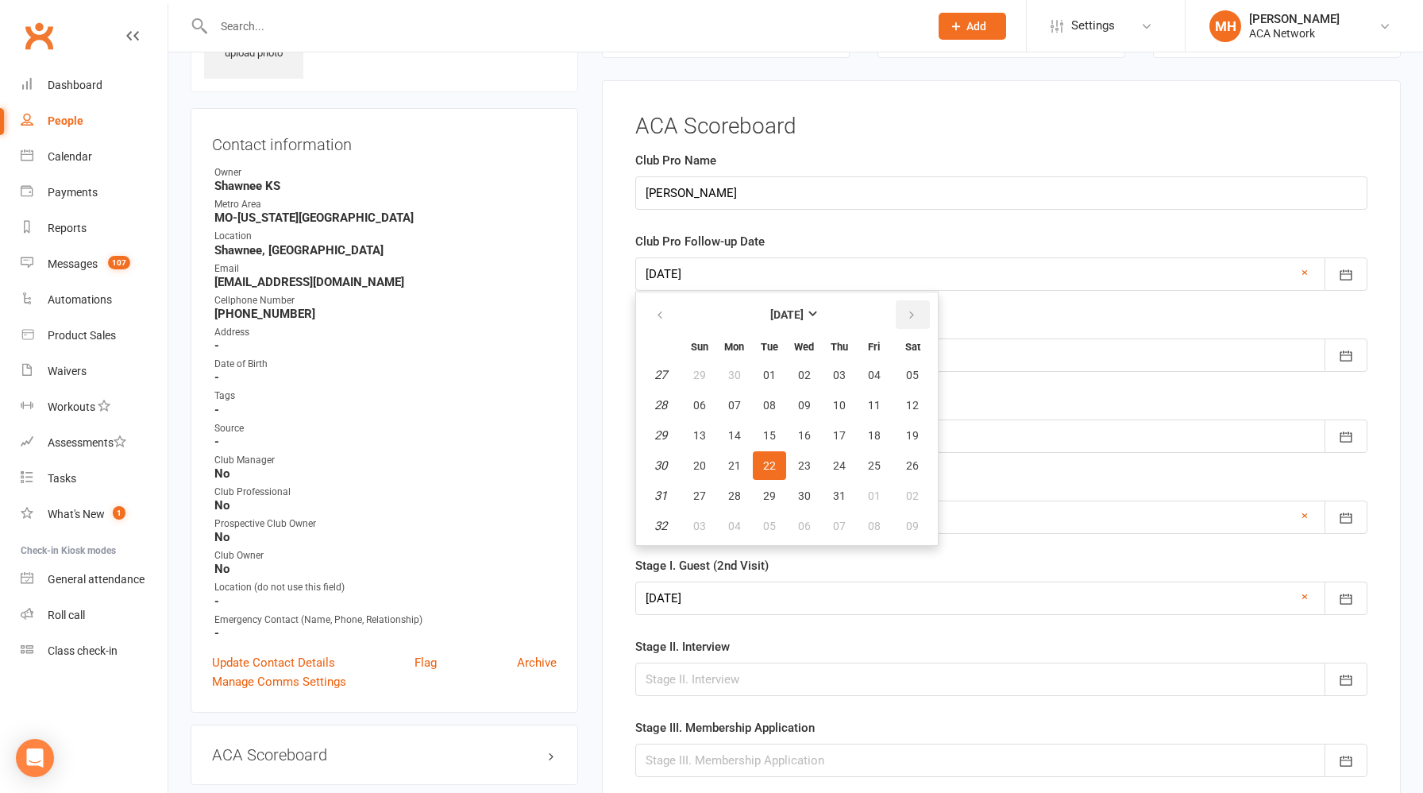
click at [909, 312] on icon "button" at bounding box center [911, 315] width 11 height 13
click at [776, 438] on button "16" at bounding box center [769, 435] width 33 height 29
type input "[DATE]"
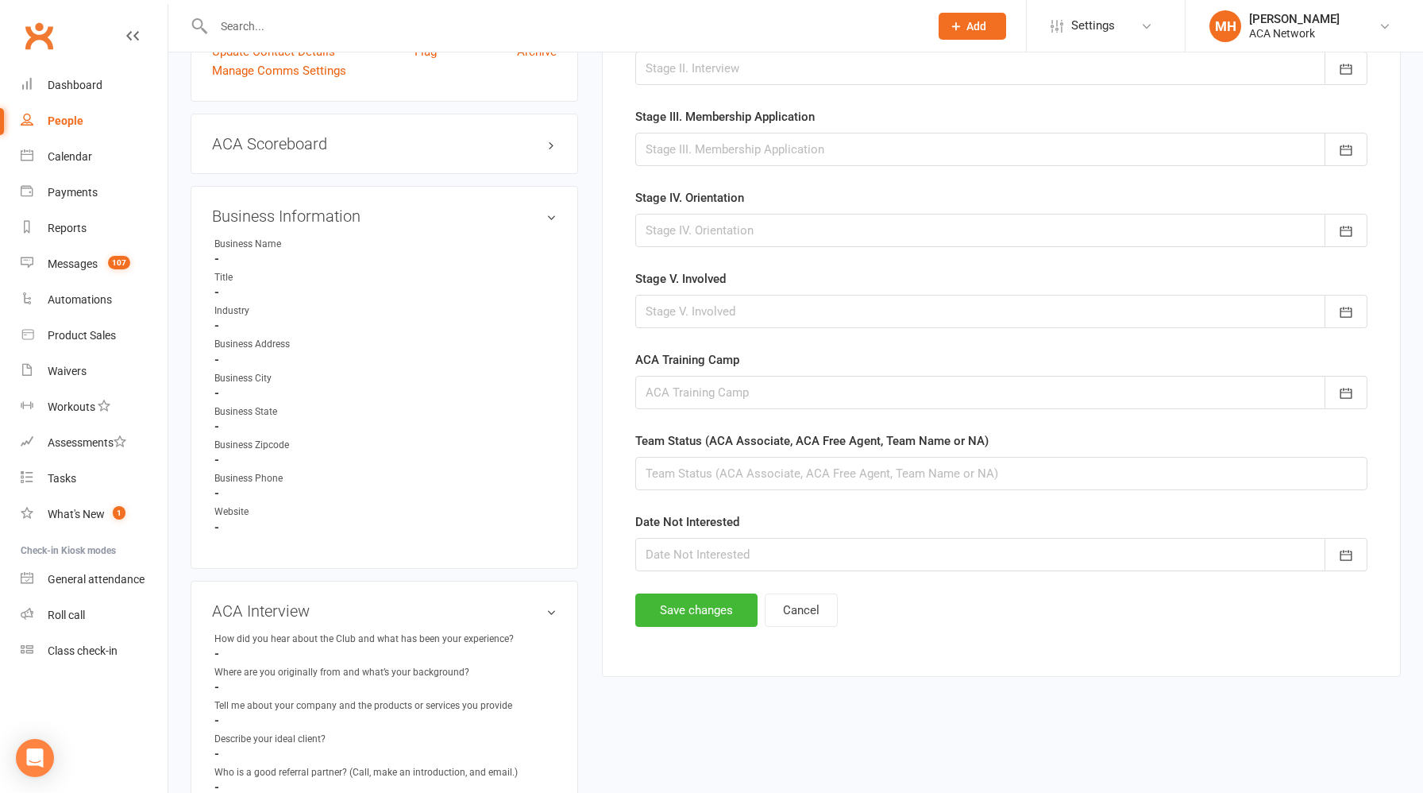
scroll to position [808, 0]
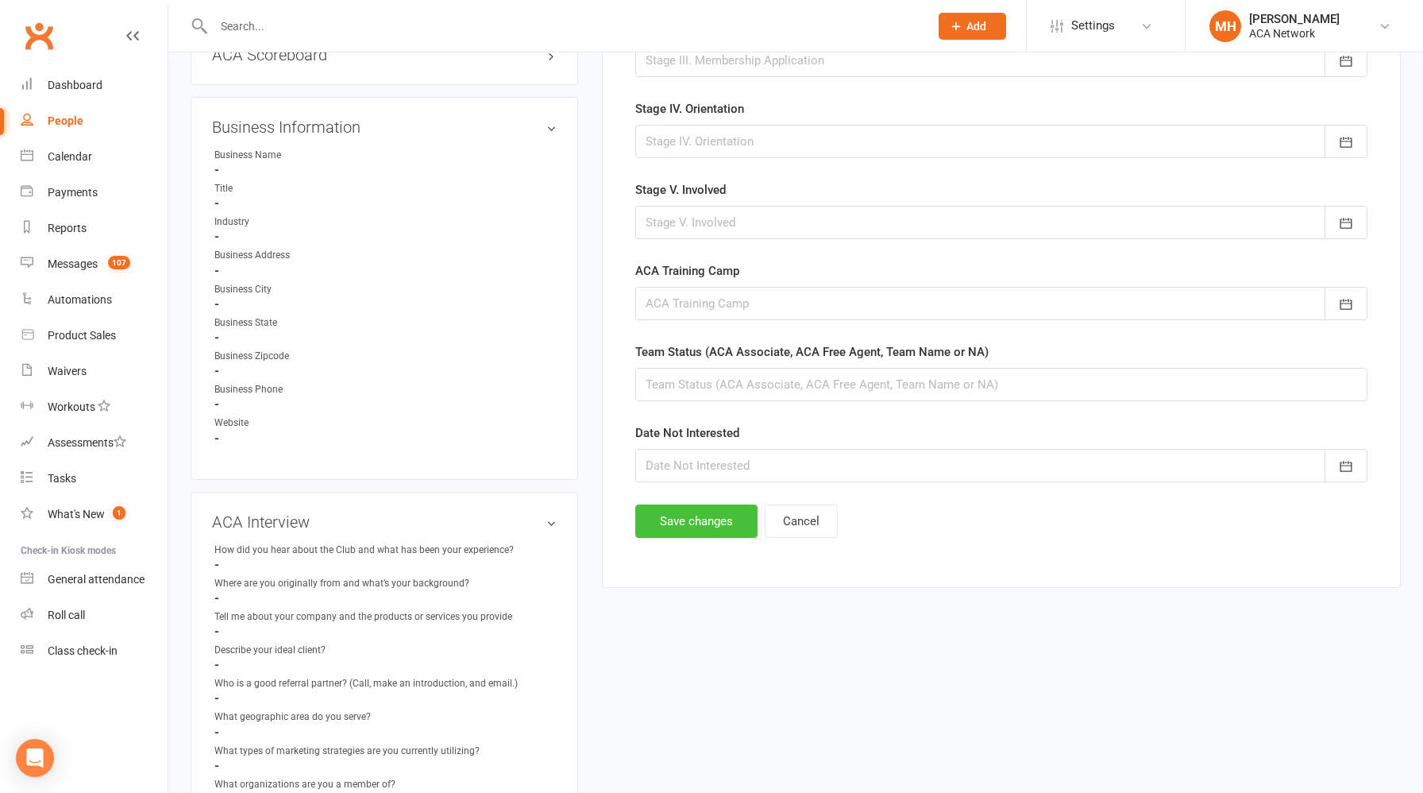
click at [692, 526] on button "Save changes" at bounding box center [696, 520] width 122 height 33
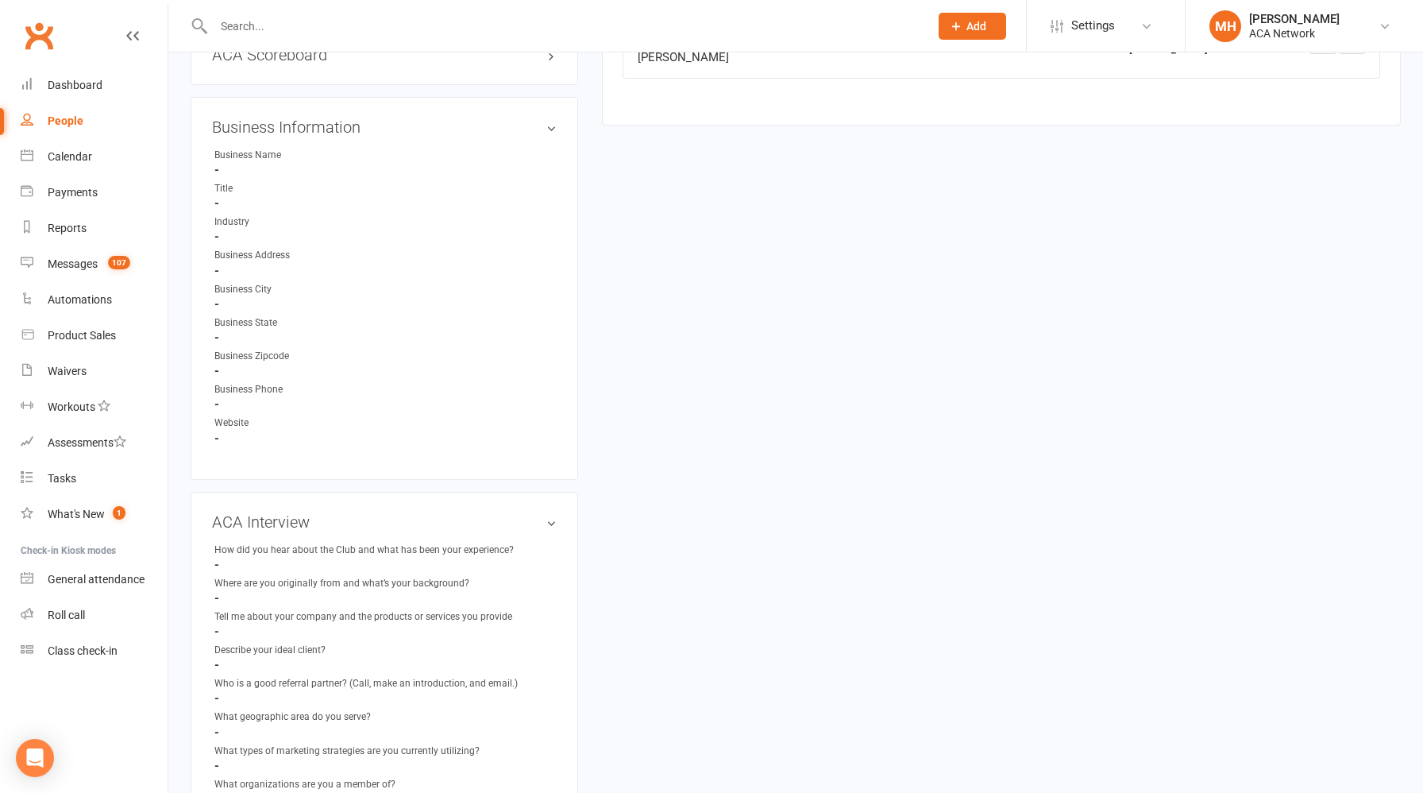
scroll to position [0, 0]
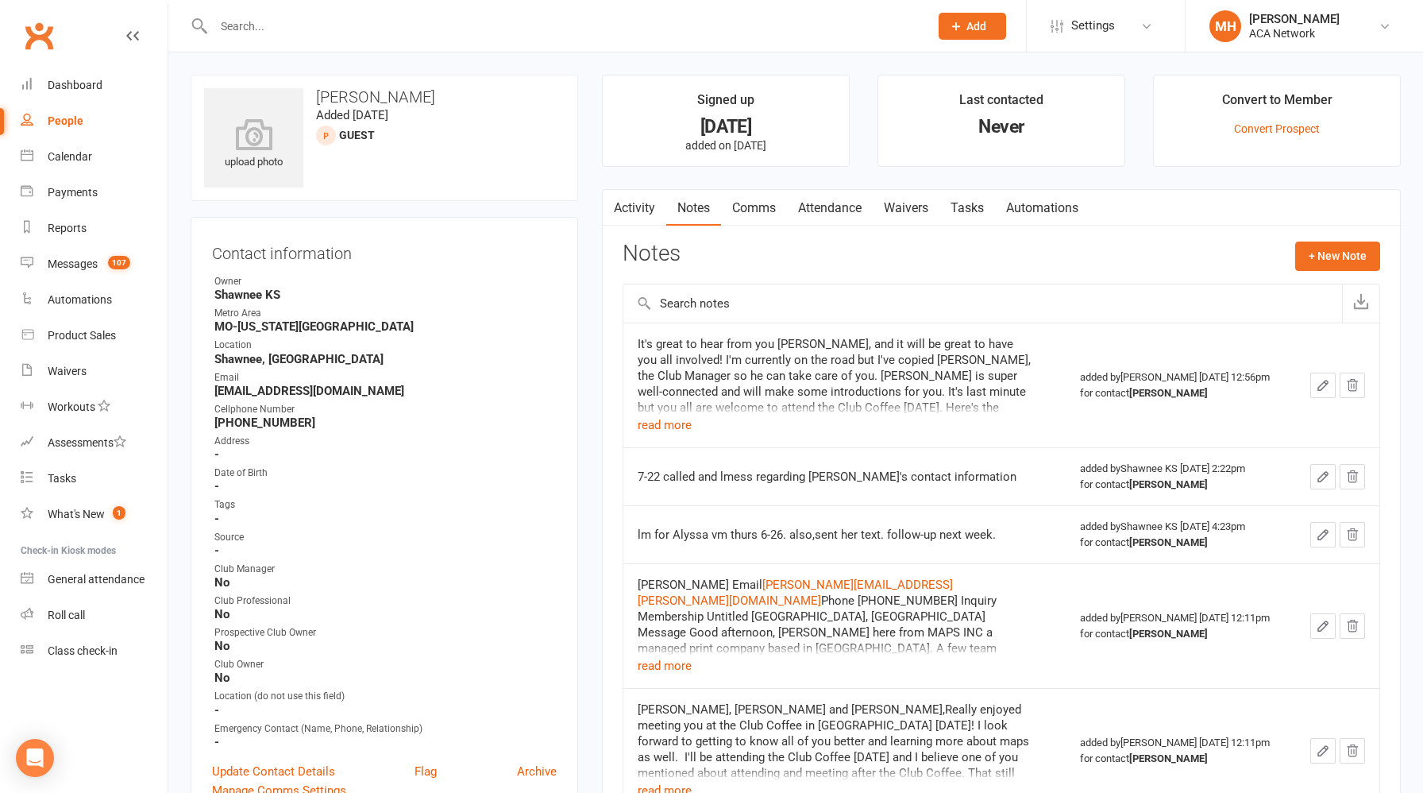
click at [399, 37] on div at bounding box center [554, 26] width 727 height 52
click at [389, 27] on input "text" at bounding box center [563, 26] width 709 height 22
paste input "[EMAIL_ADDRESS][DOMAIN_NAME]"
type input "[EMAIL_ADDRESS][DOMAIN_NAME]"
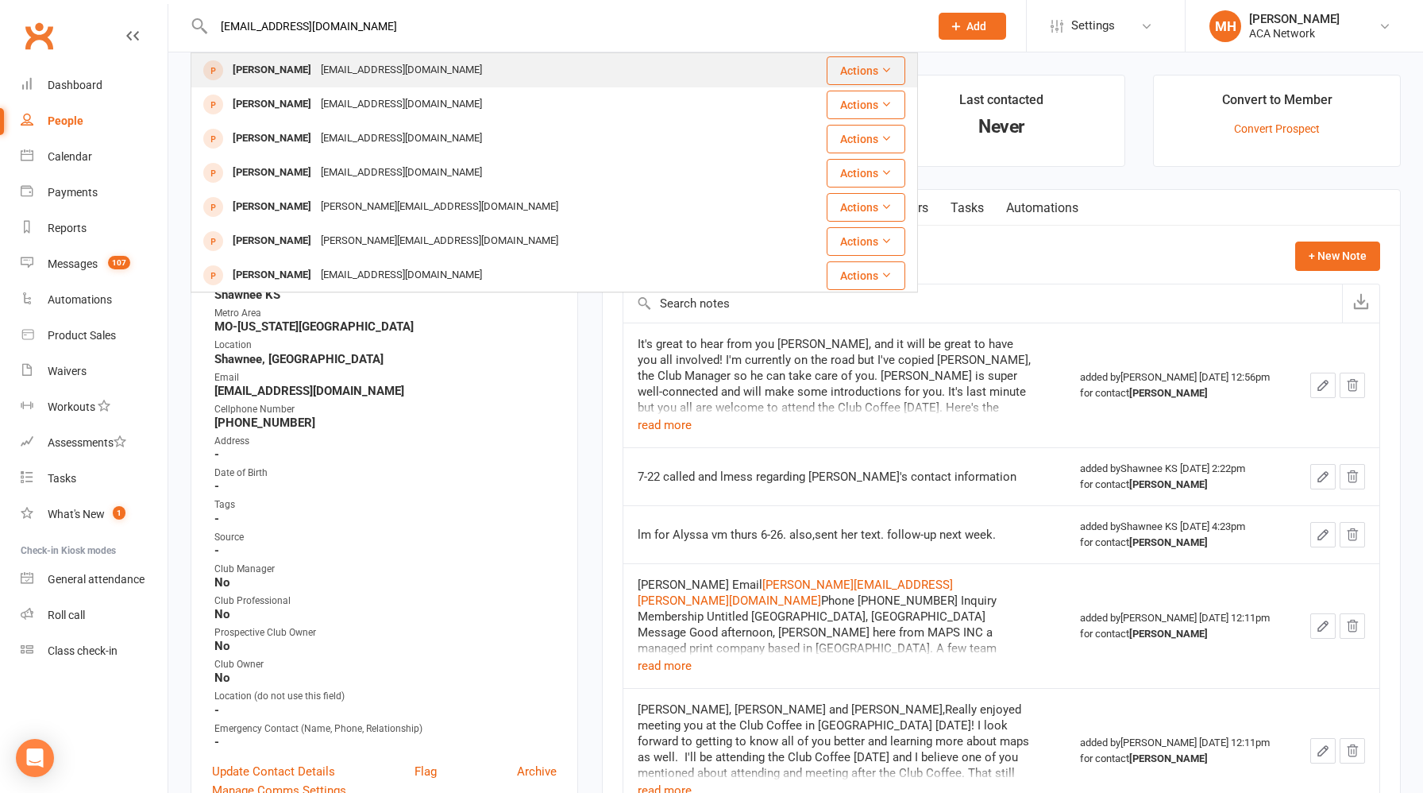
click at [418, 75] on div "[EMAIL_ADDRESS][DOMAIN_NAME]" at bounding box center [401, 70] width 171 height 23
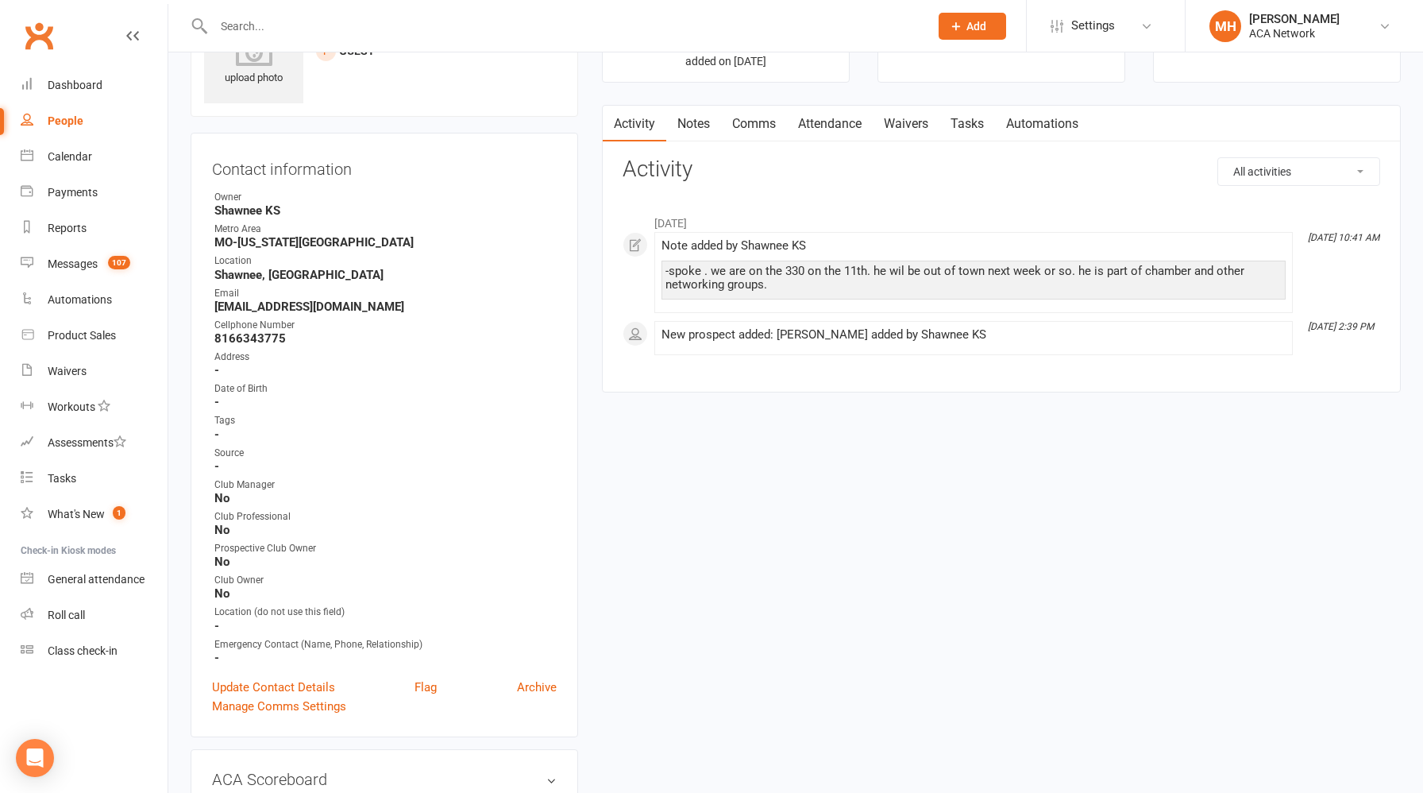
scroll to position [75, 0]
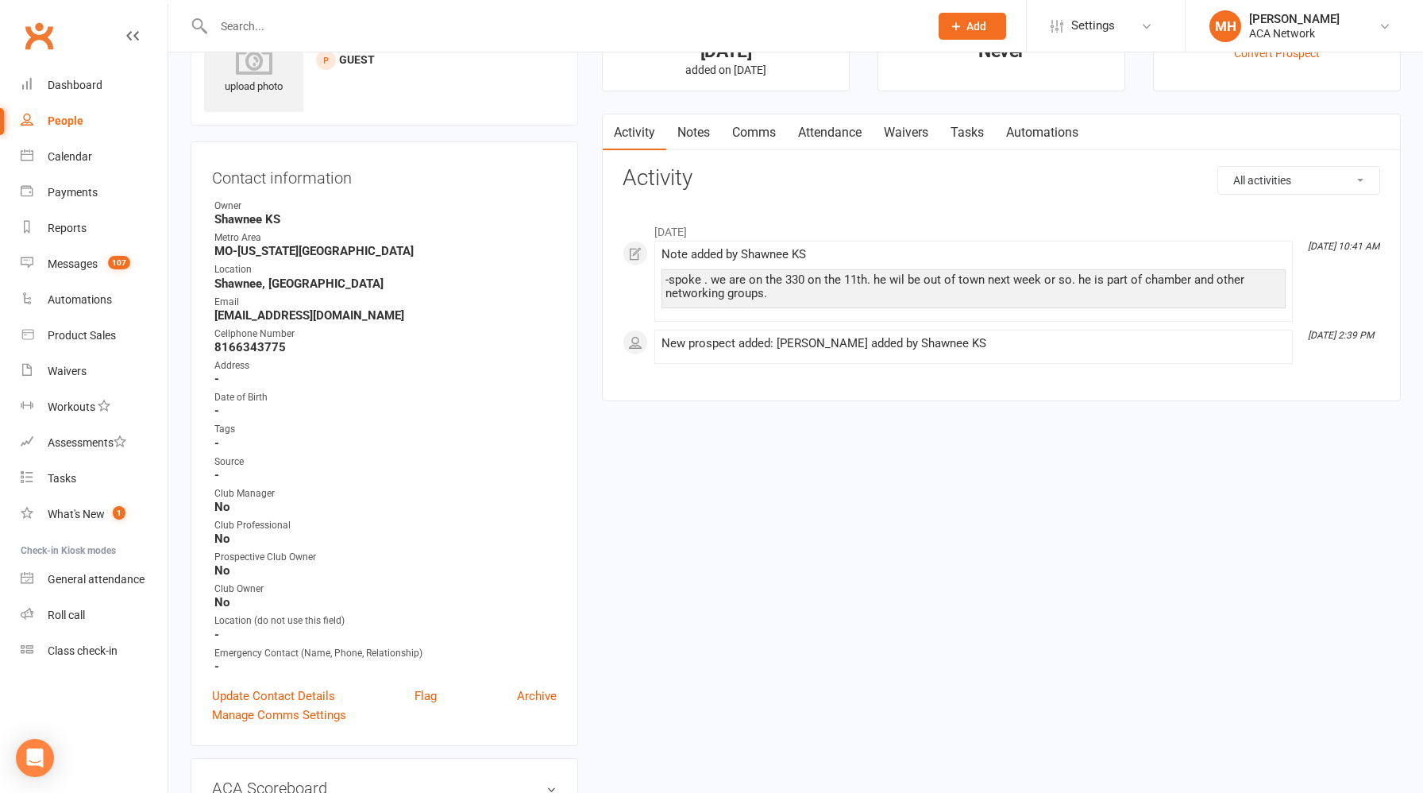
click at [638, 118] on link "Activity" at bounding box center [635, 132] width 64 height 37
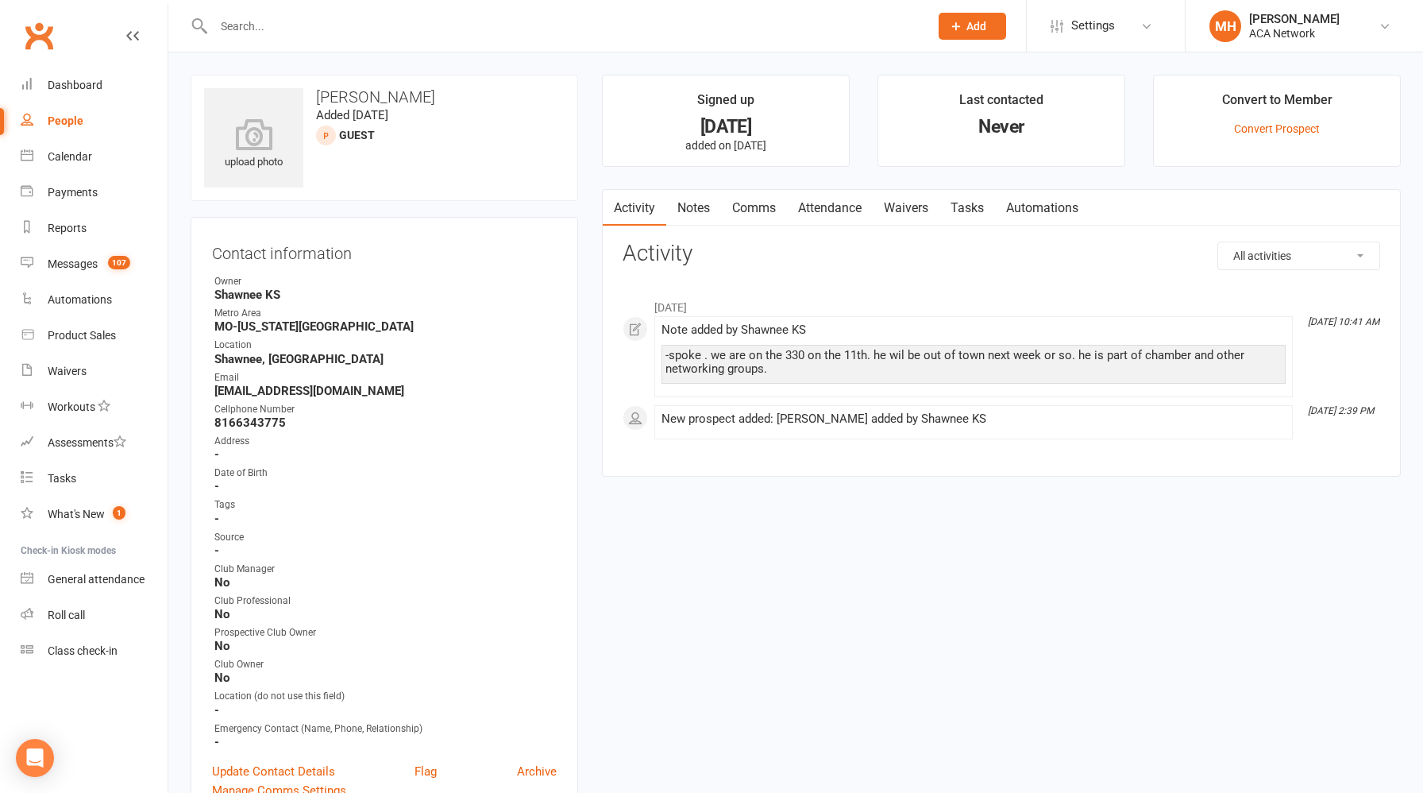
click at [699, 211] on link "Notes" at bounding box center [693, 208] width 55 height 37
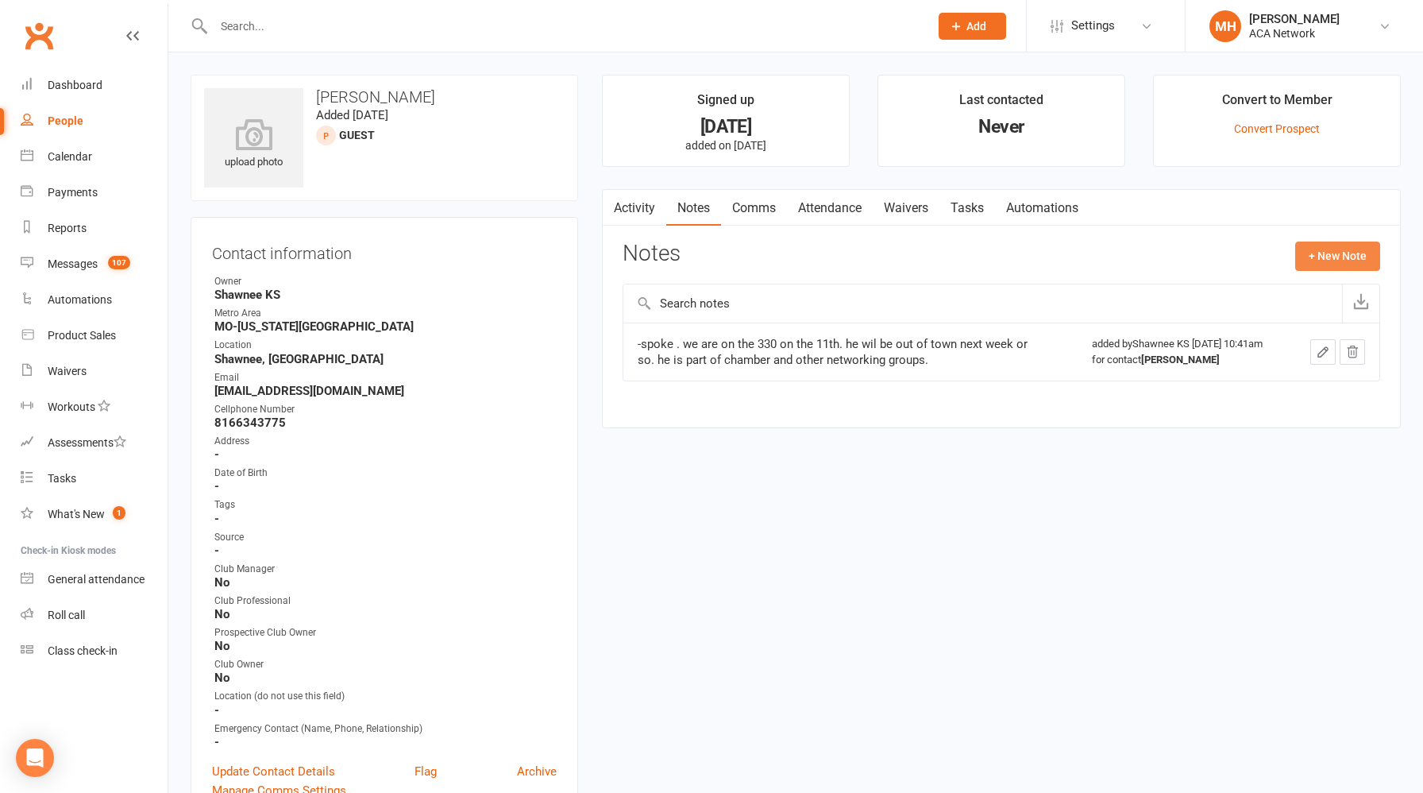
click at [1332, 262] on button "+ New Note" at bounding box center [1337, 255] width 85 height 29
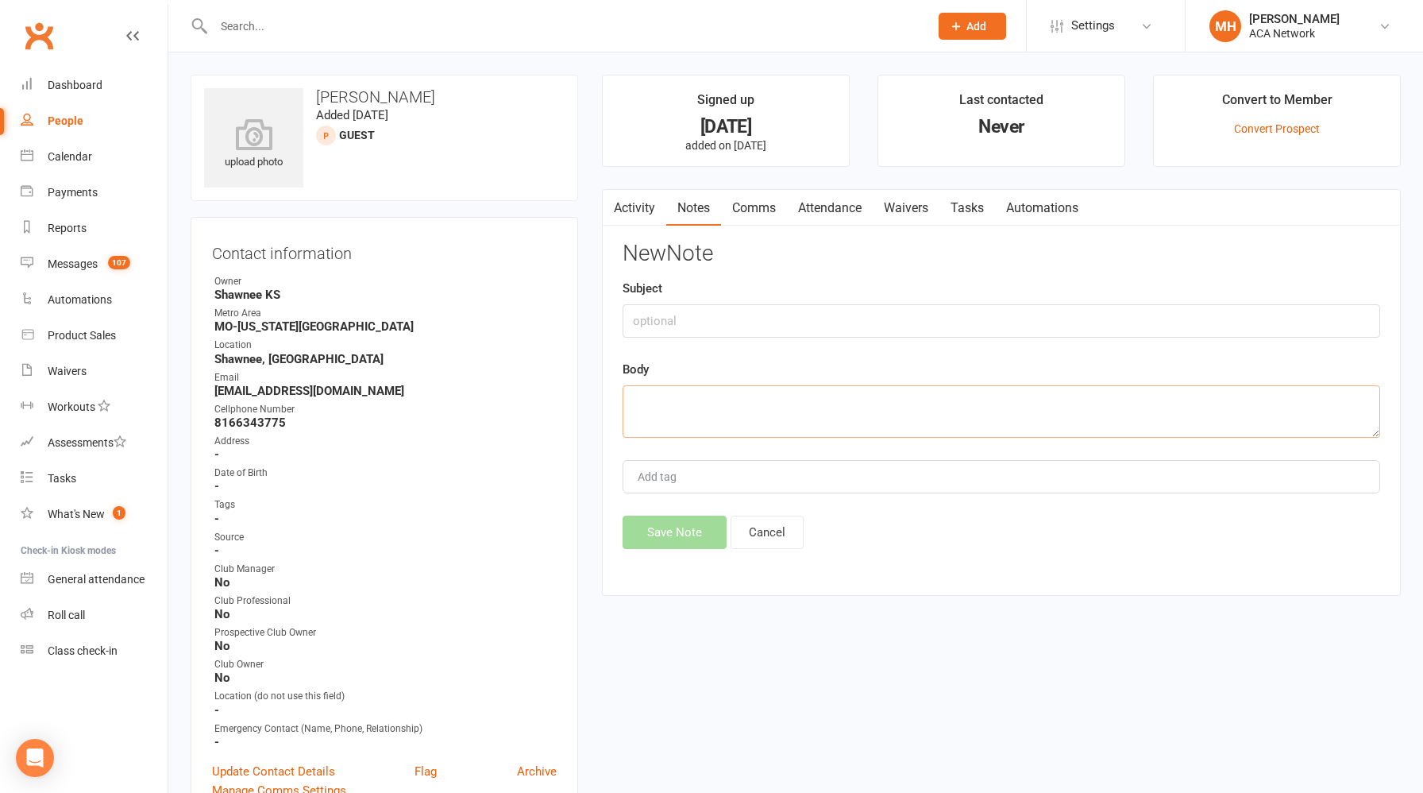
click at [750, 399] on textarea at bounding box center [1002, 411] width 758 height 52
type textarea "I reached out - his email address is wrong"
click at [654, 532] on button "Save Note" at bounding box center [675, 531] width 104 height 33
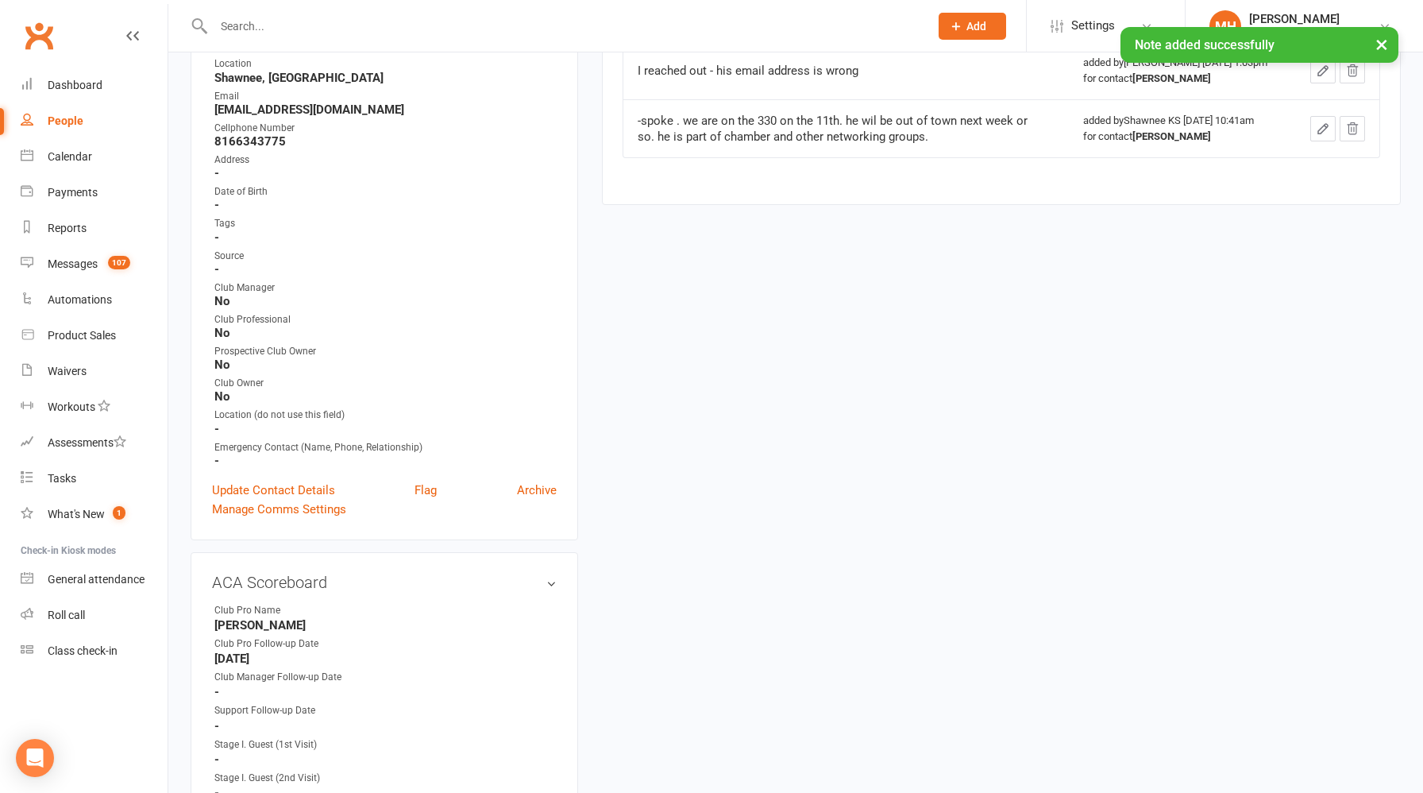
scroll to position [287, 0]
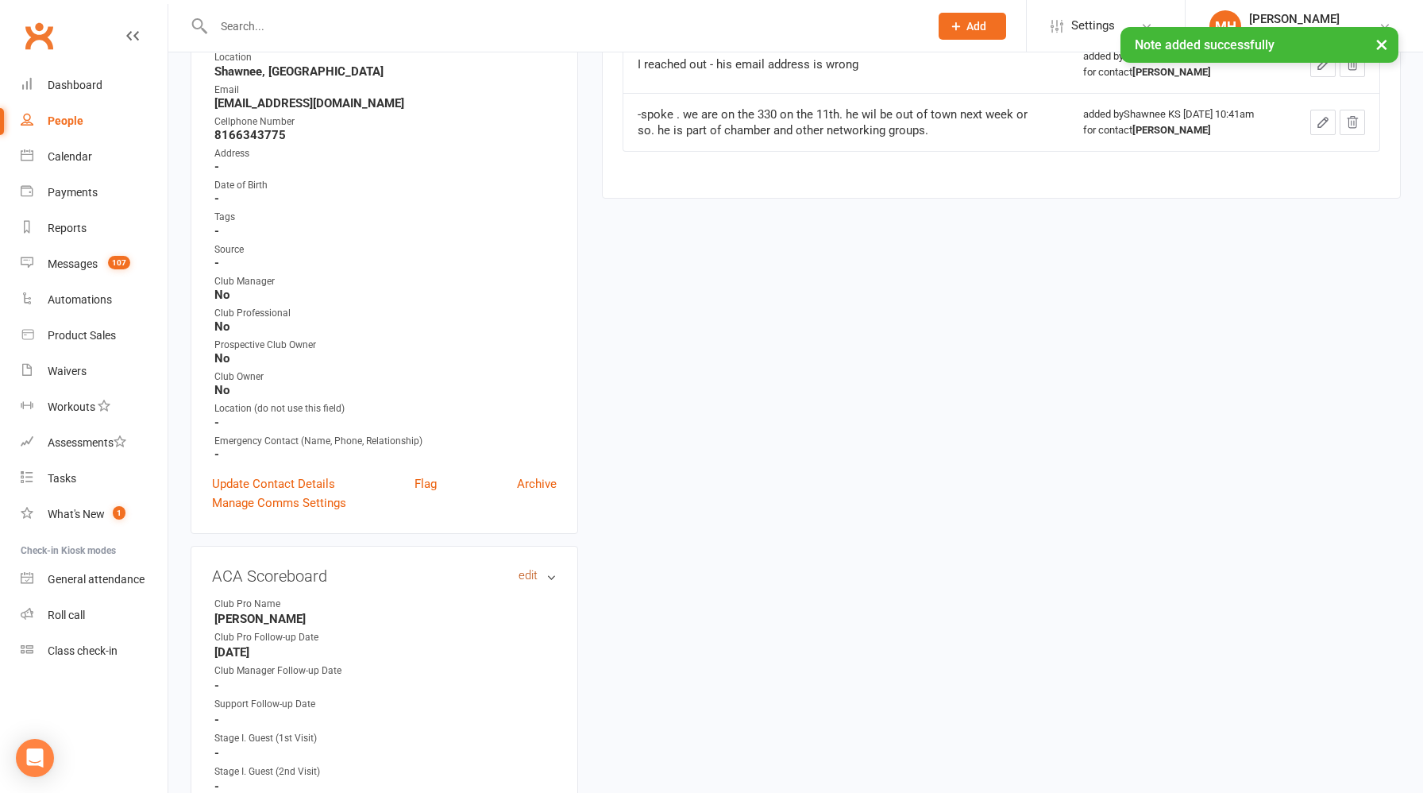
click at [532, 572] on link "edit" at bounding box center [528, 575] width 19 height 13
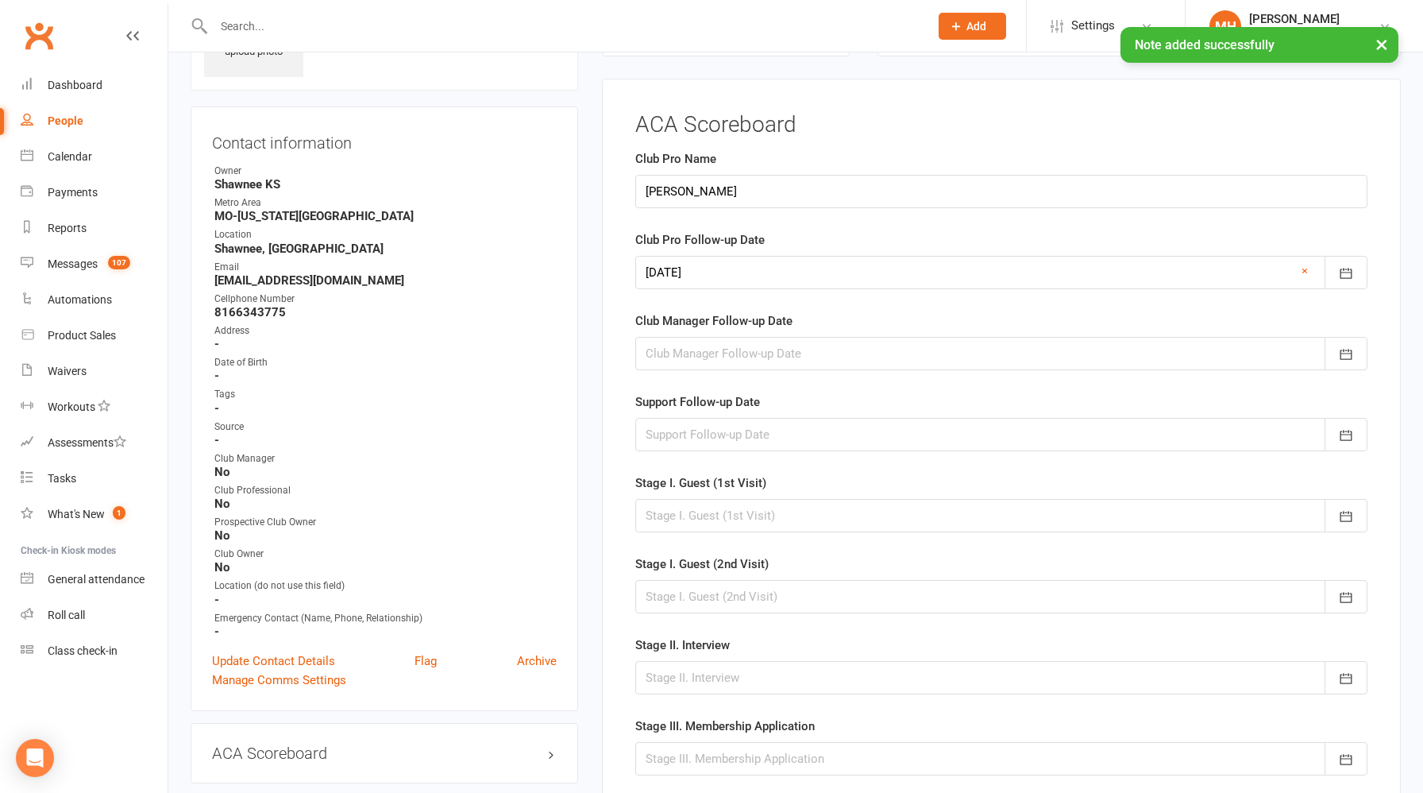
scroll to position [109, 0]
click at [731, 280] on div at bounding box center [1001, 273] width 732 height 33
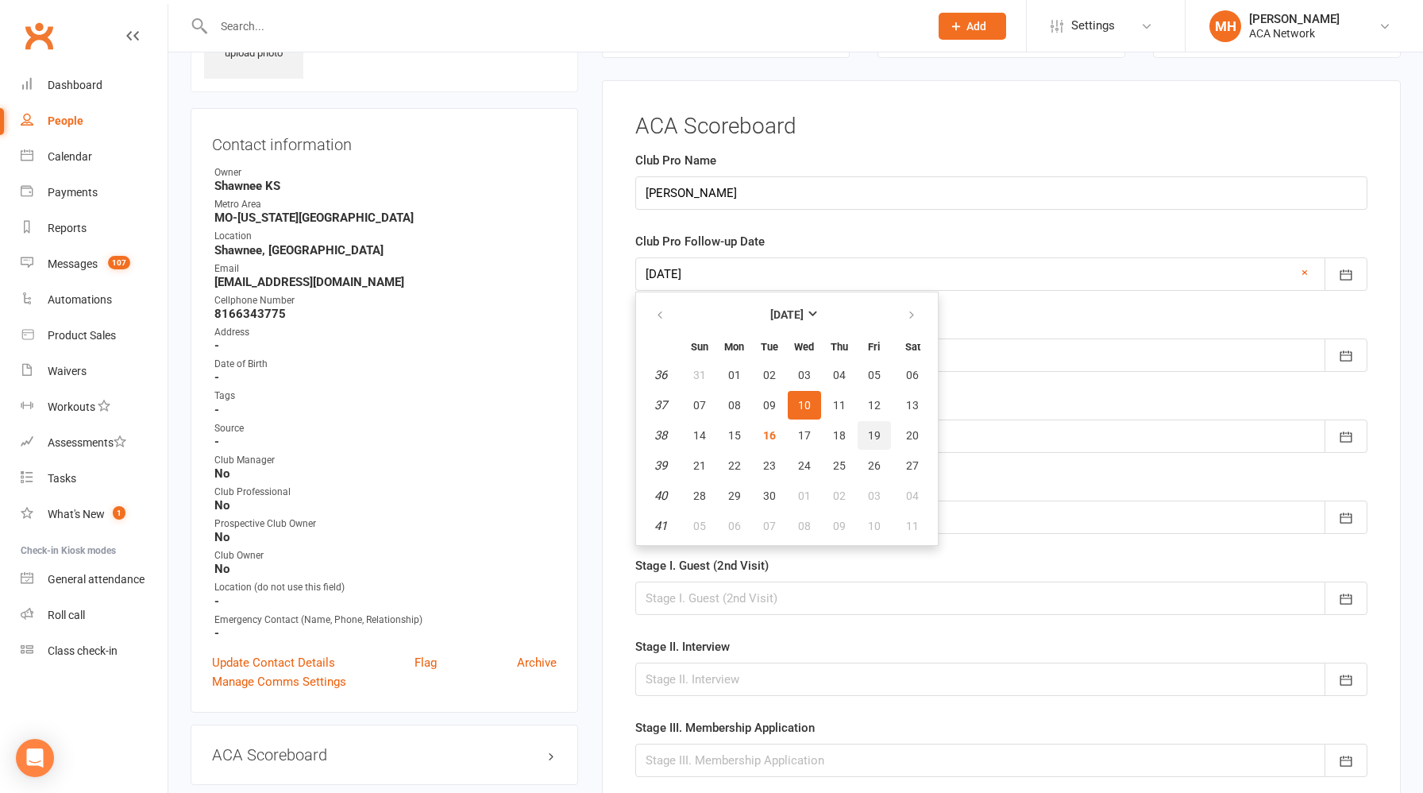
click at [870, 441] on span "19" at bounding box center [874, 435] width 13 height 13
type input "[DATE]"
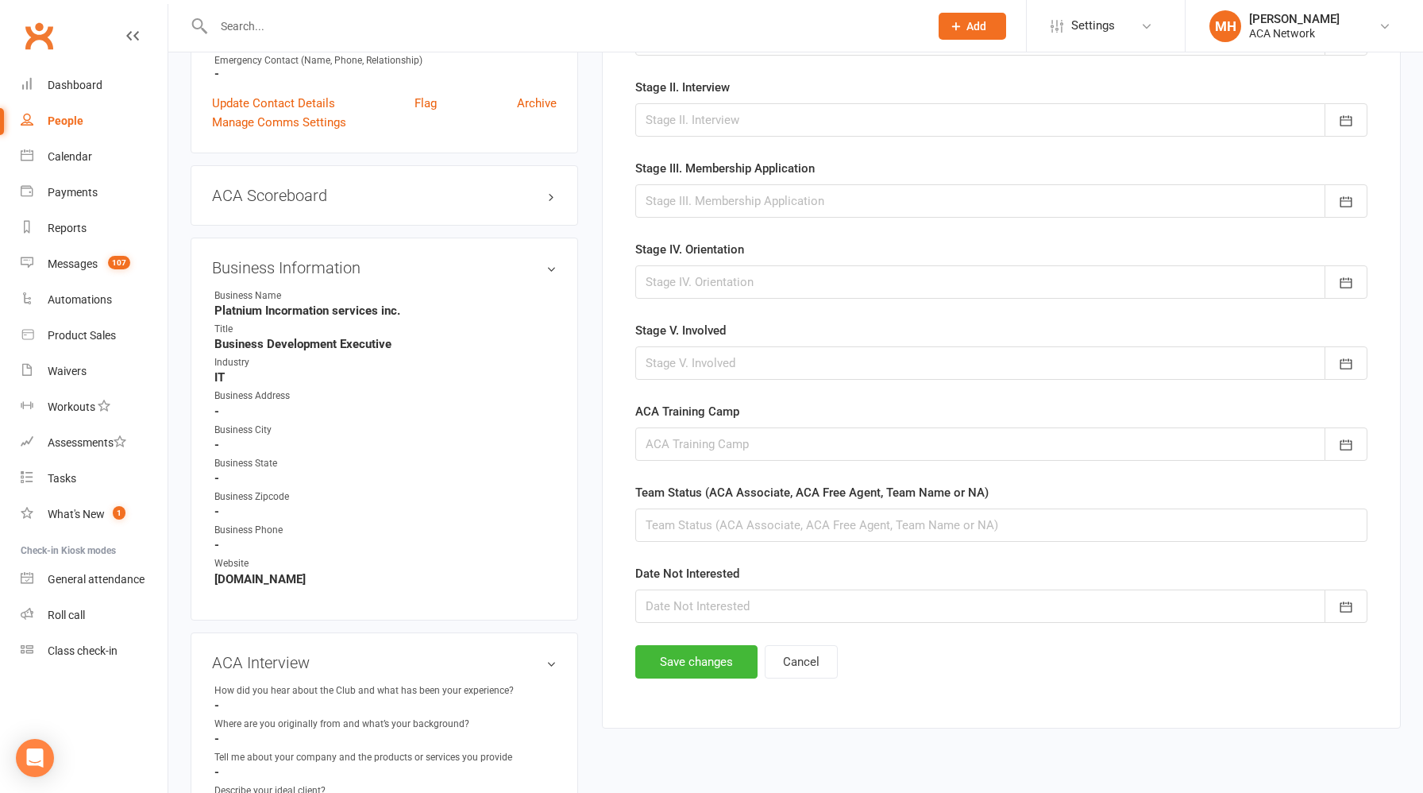
scroll to position [681, 0]
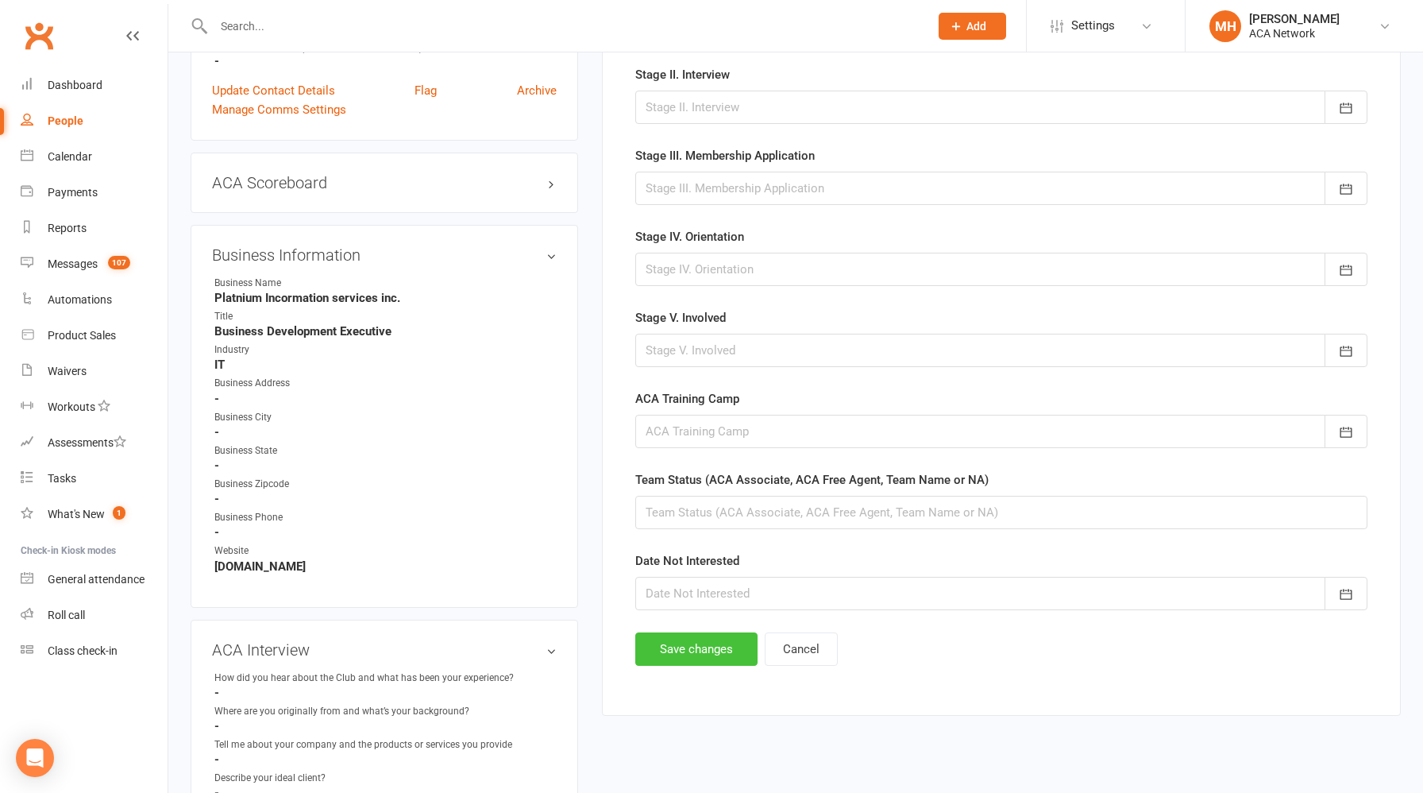
click at [696, 642] on button "Save changes" at bounding box center [696, 648] width 122 height 33
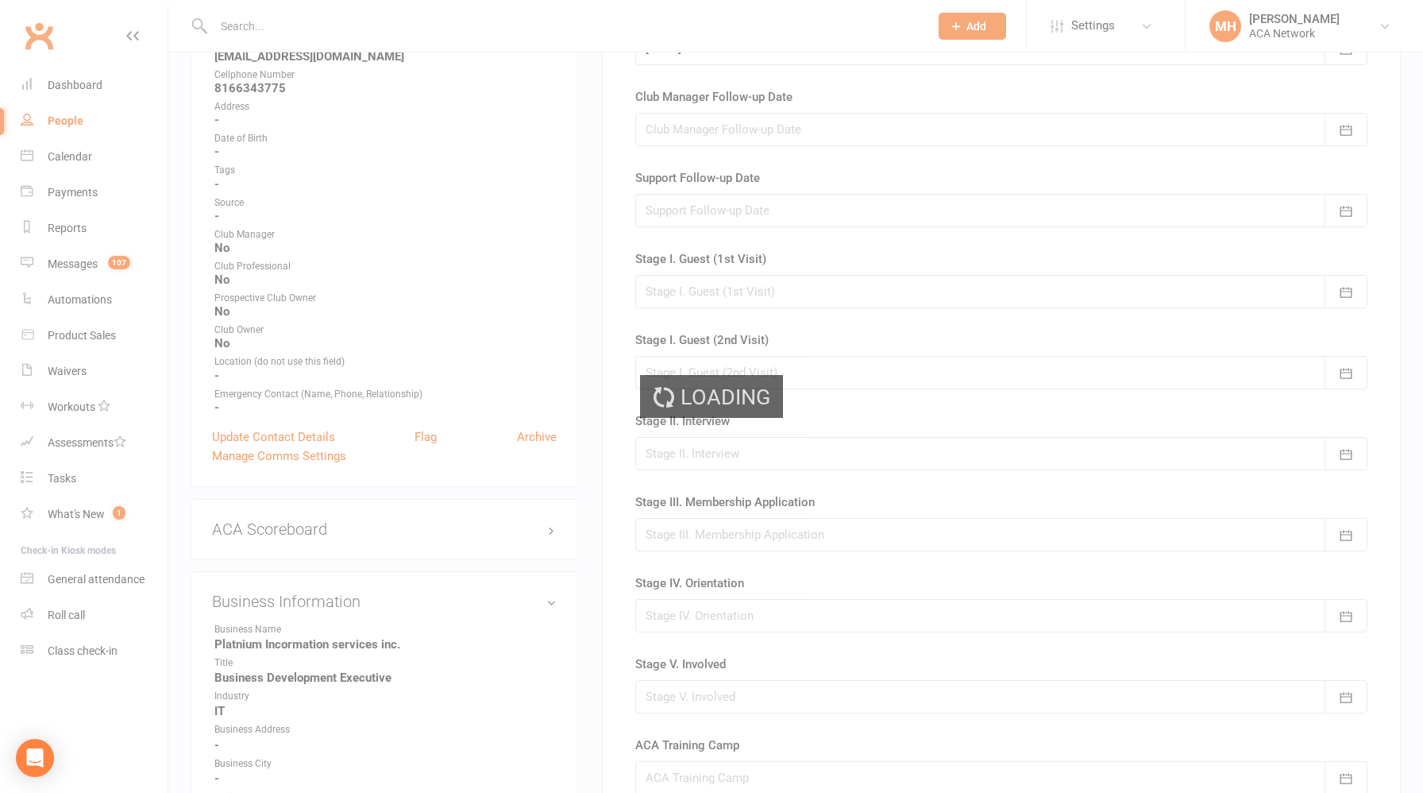
scroll to position [0, 0]
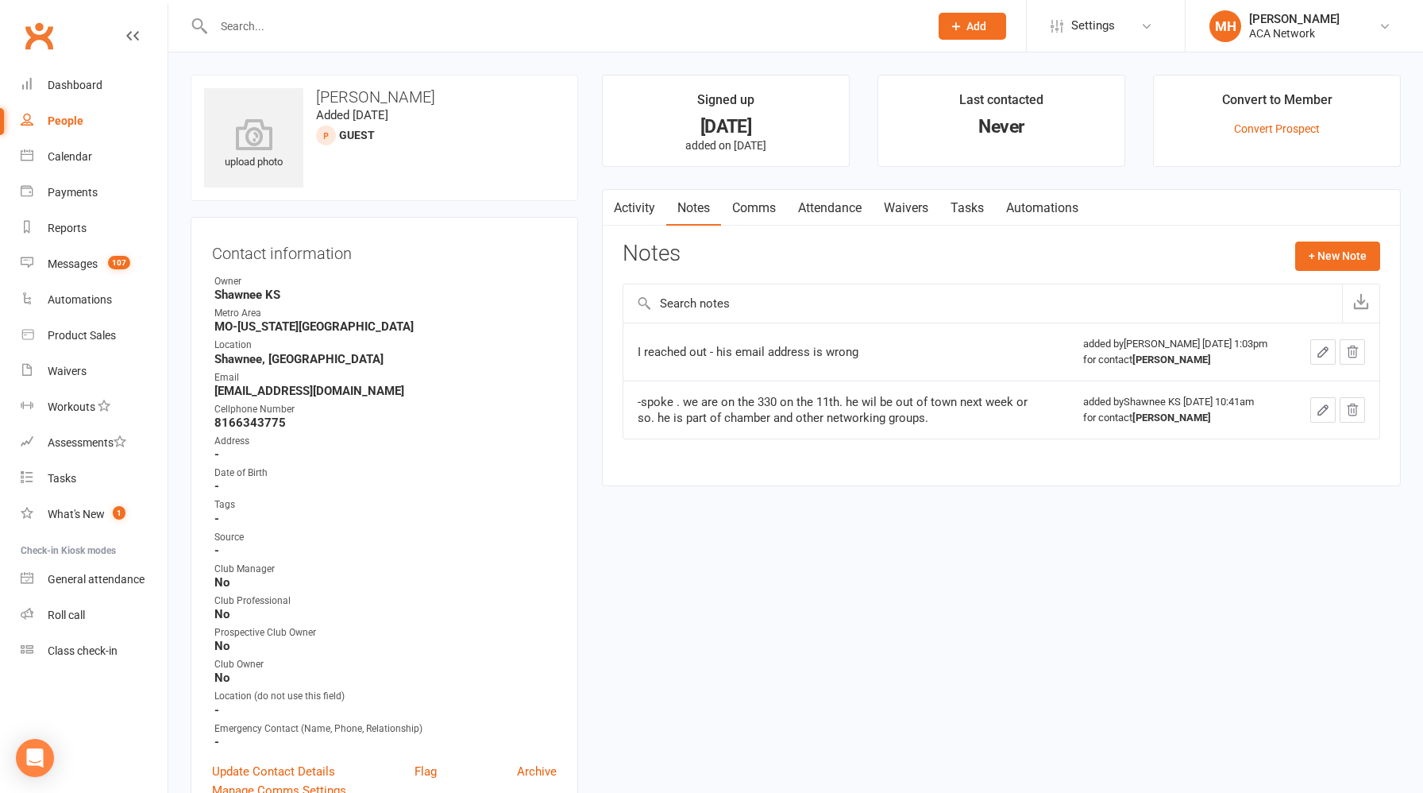
click at [496, 23] on input "text" at bounding box center [563, 26] width 709 height 22
paste input "[EMAIL_ADDRESS][DOMAIN_NAME]"
type input "[EMAIL_ADDRESS][DOMAIN_NAME]"
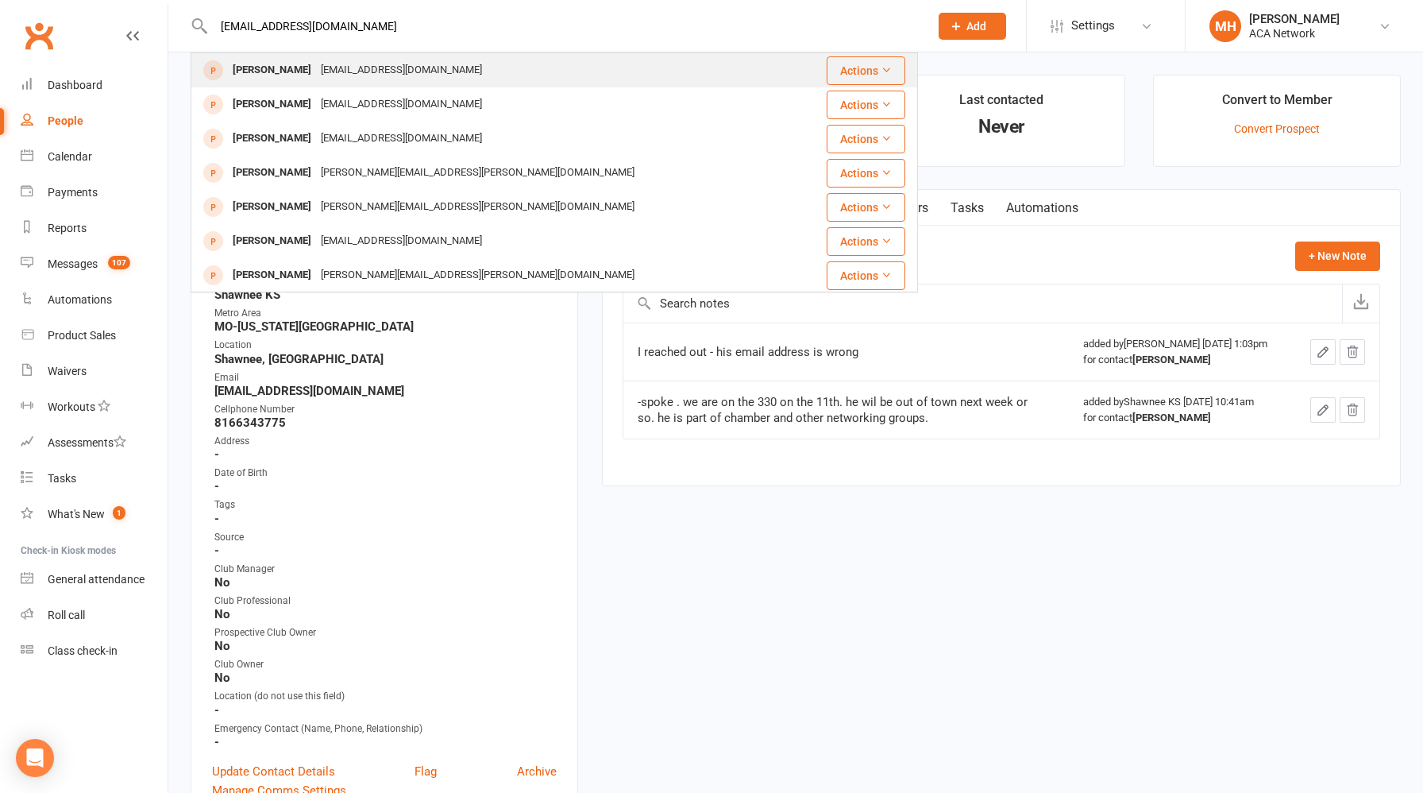
click at [390, 76] on div "[EMAIL_ADDRESS][DOMAIN_NAME]" at bounding box center [401, 70] width 171 height 23
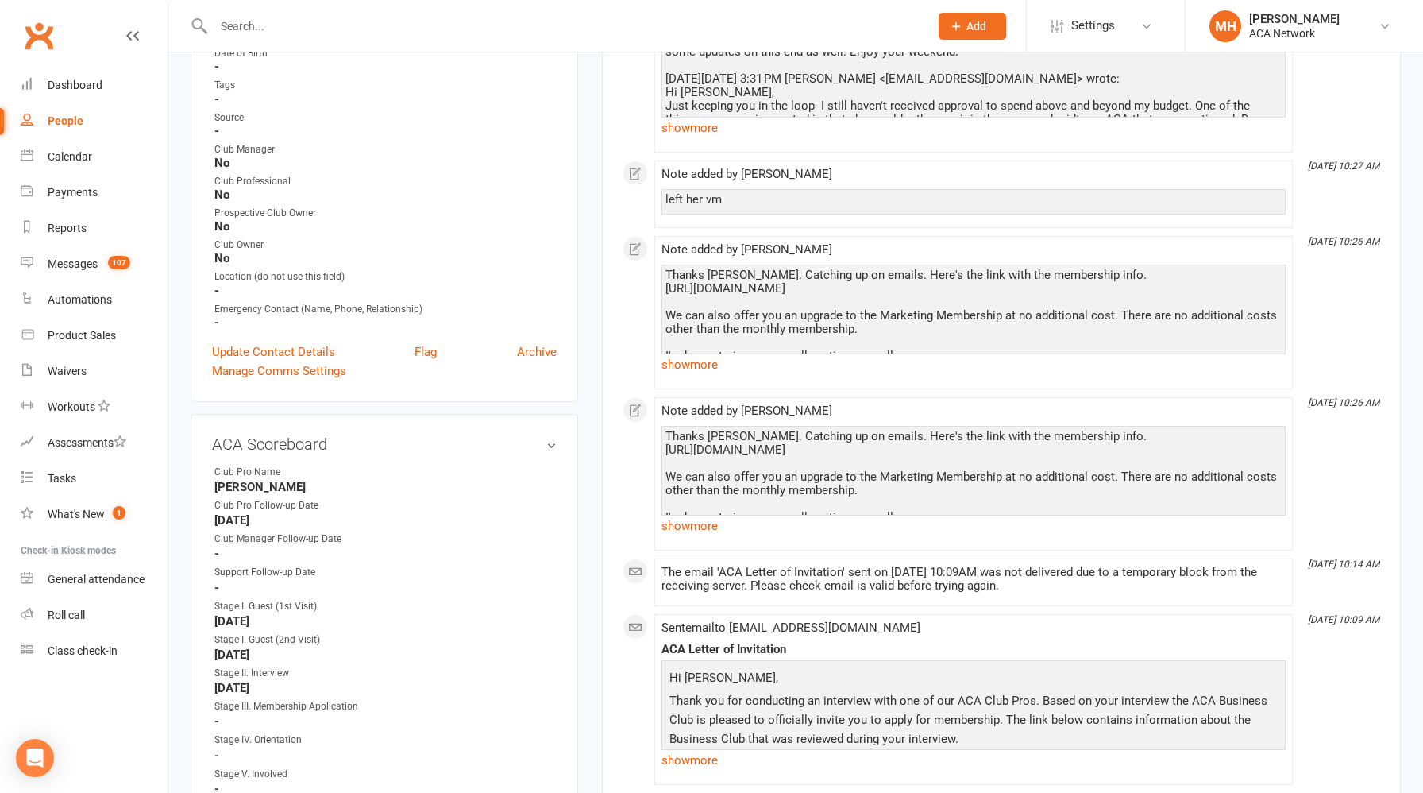
scroll to position [399, 0]
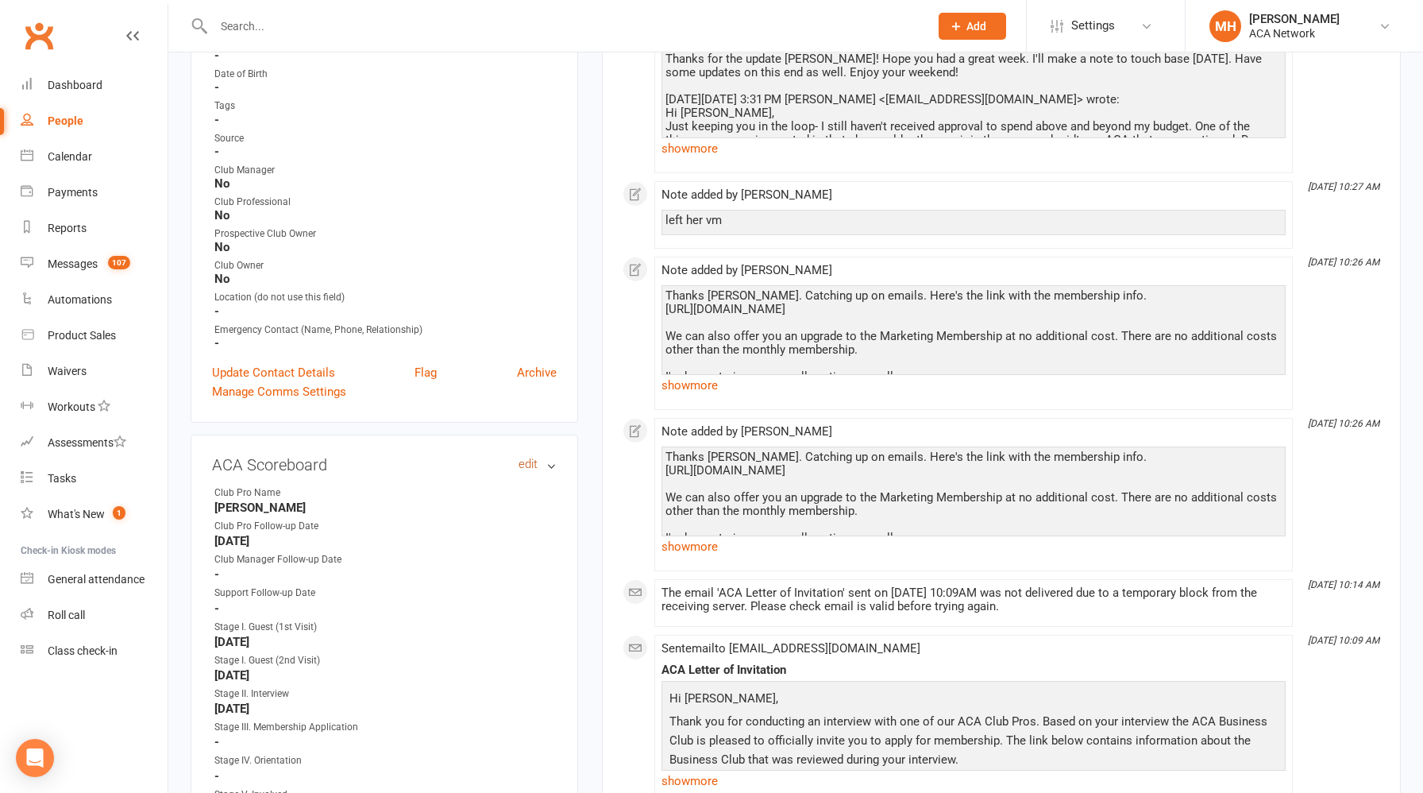
click at [523, 460] on link "edit" at bounding box center [528, 463] width 19 height 13
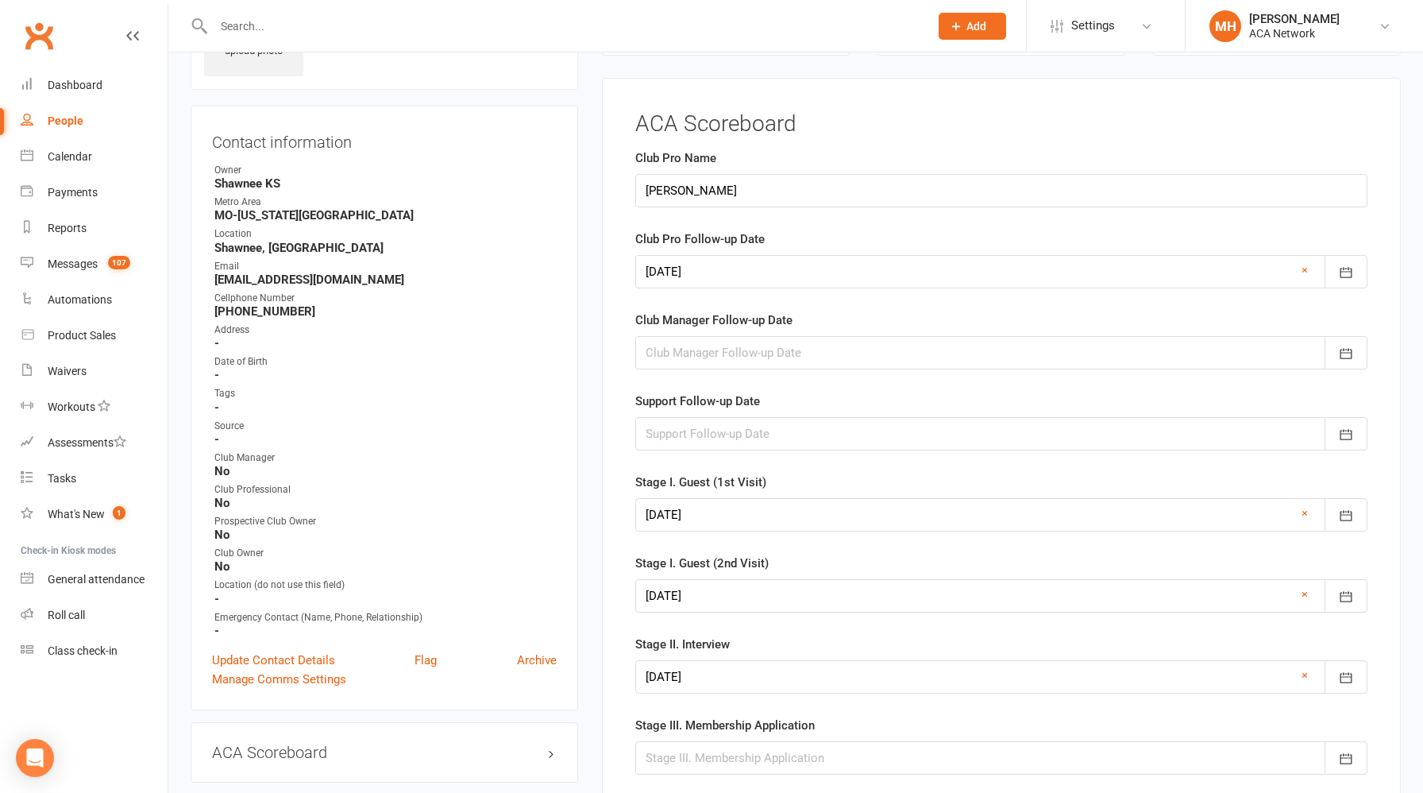
scroll to position [109, 0]
click at [734, 273] on div at bounding box center [1001, 273] width 732 height 33
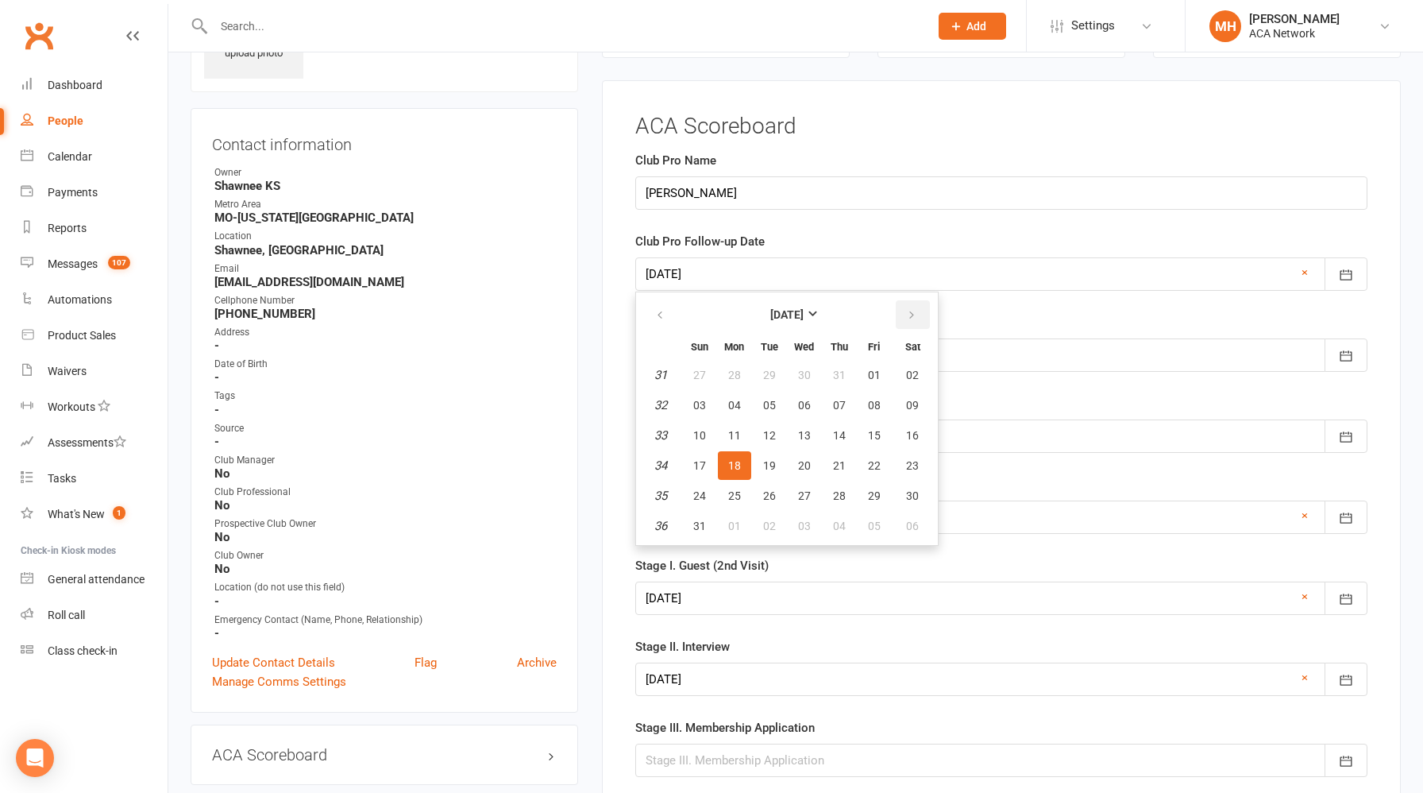
click at [911, 312] on icon "button" at bounding box center [911, 315] width 11 height 13
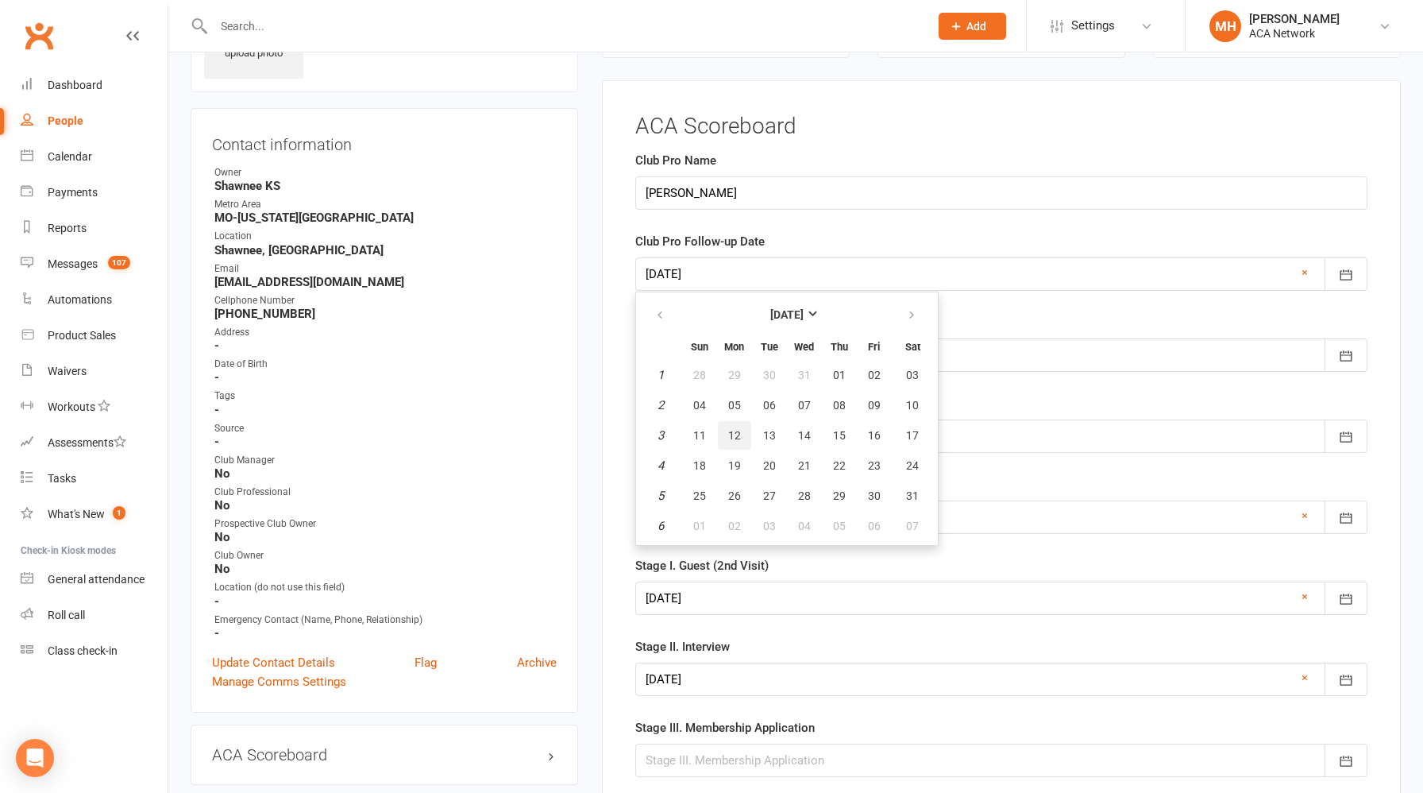
click at [738, 434] on span "12" at bounding box center [734, 435] width 13 height 13
type input "[DATE]"
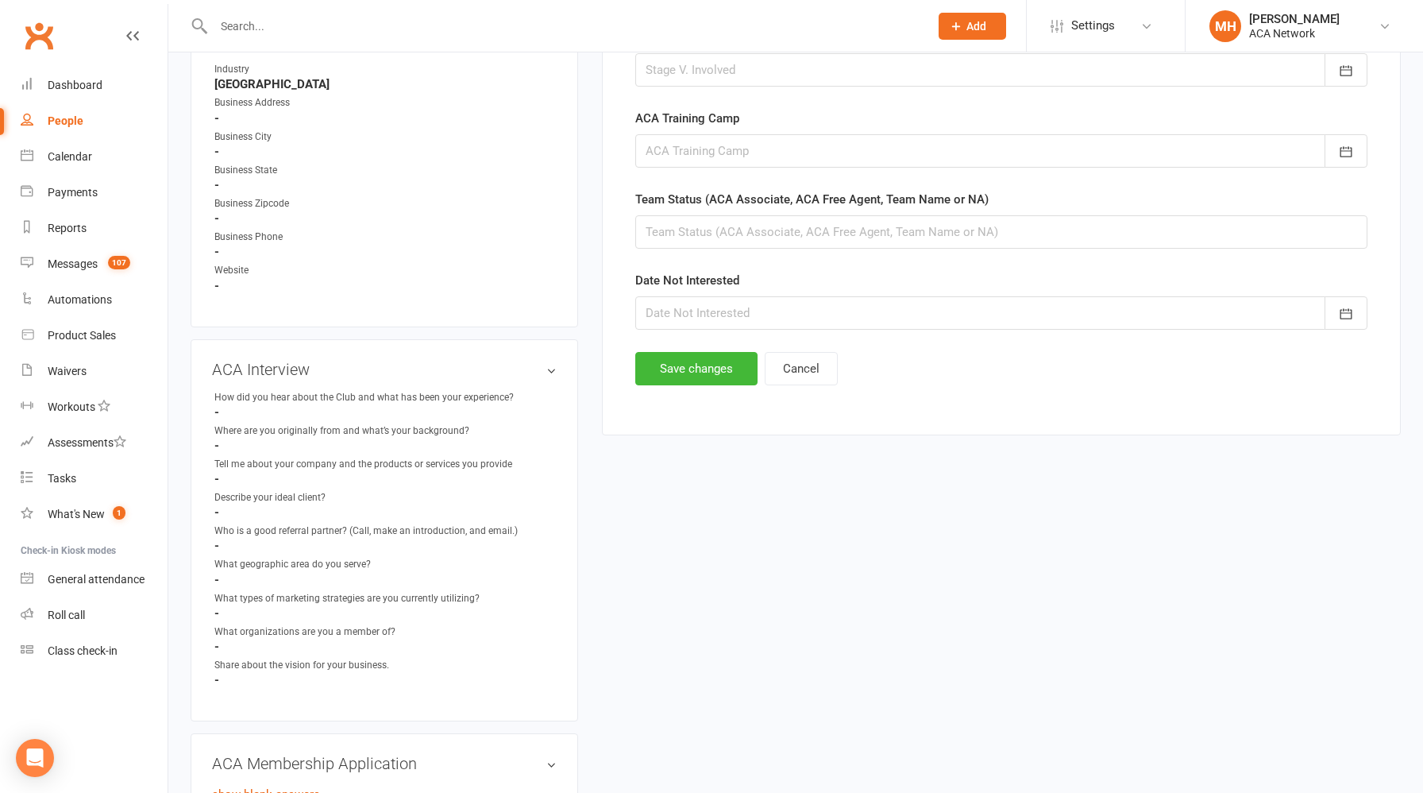
scroll to position [1081, 0]
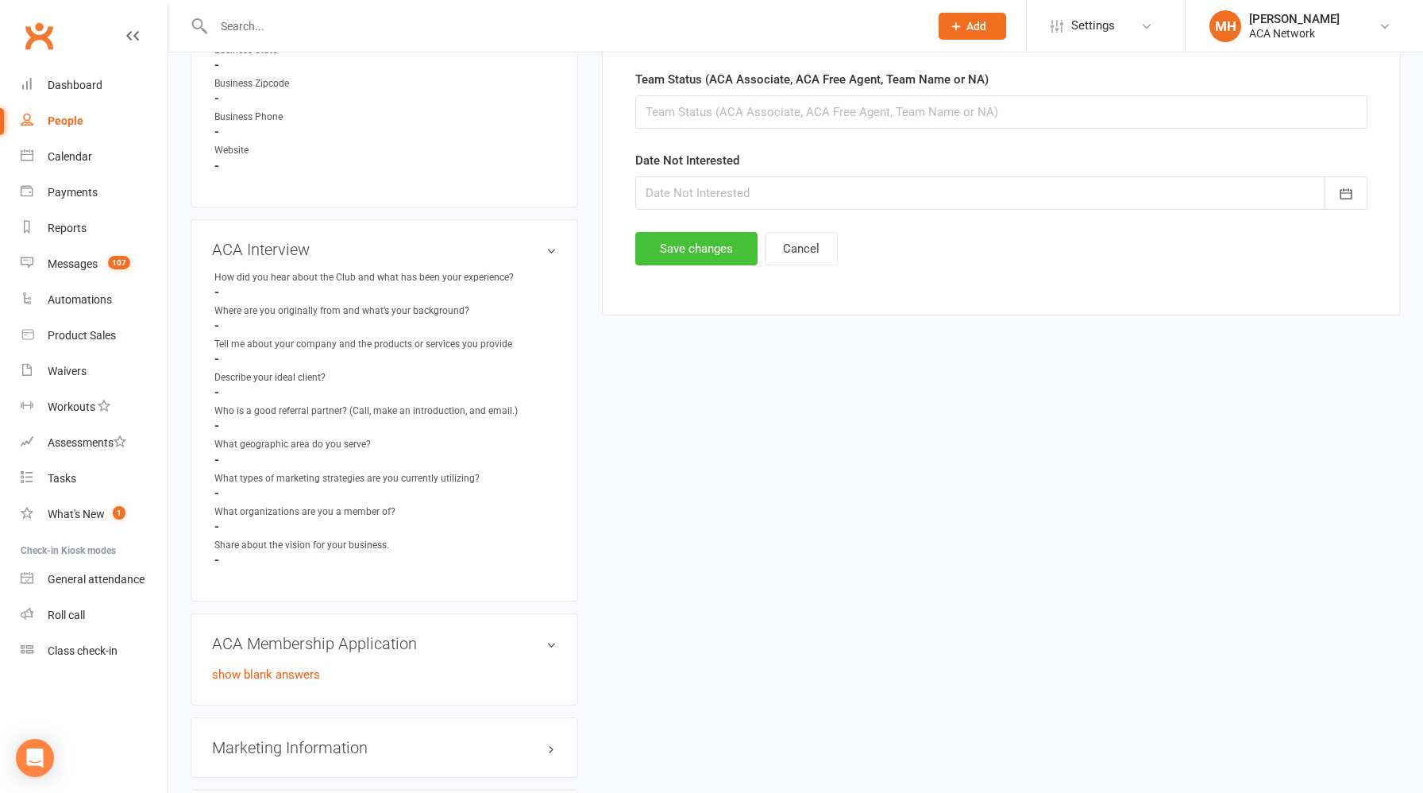
click at [680, 255] on button "Save changes" at bounding box center [696, 248] width 122 height 33
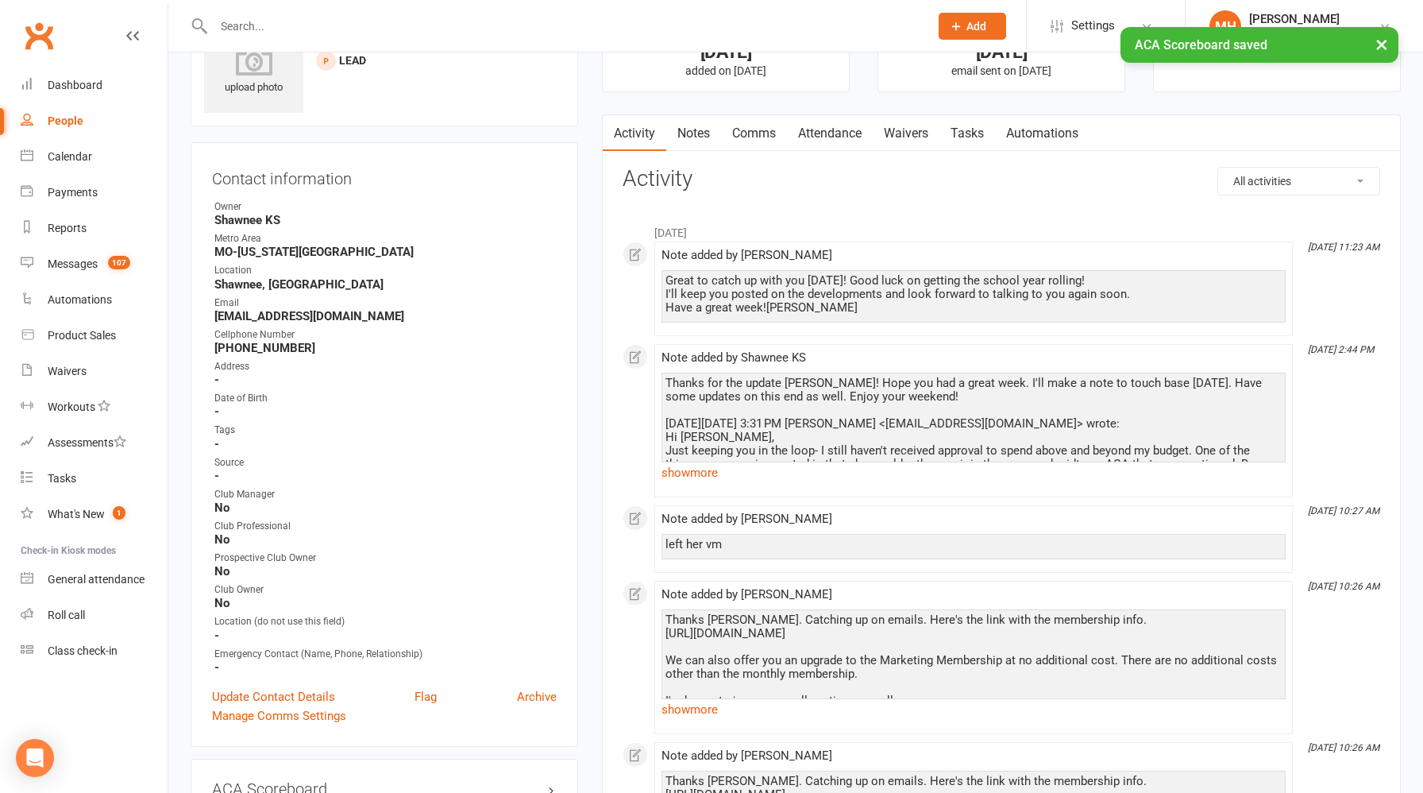
scroll to position [0, 0]
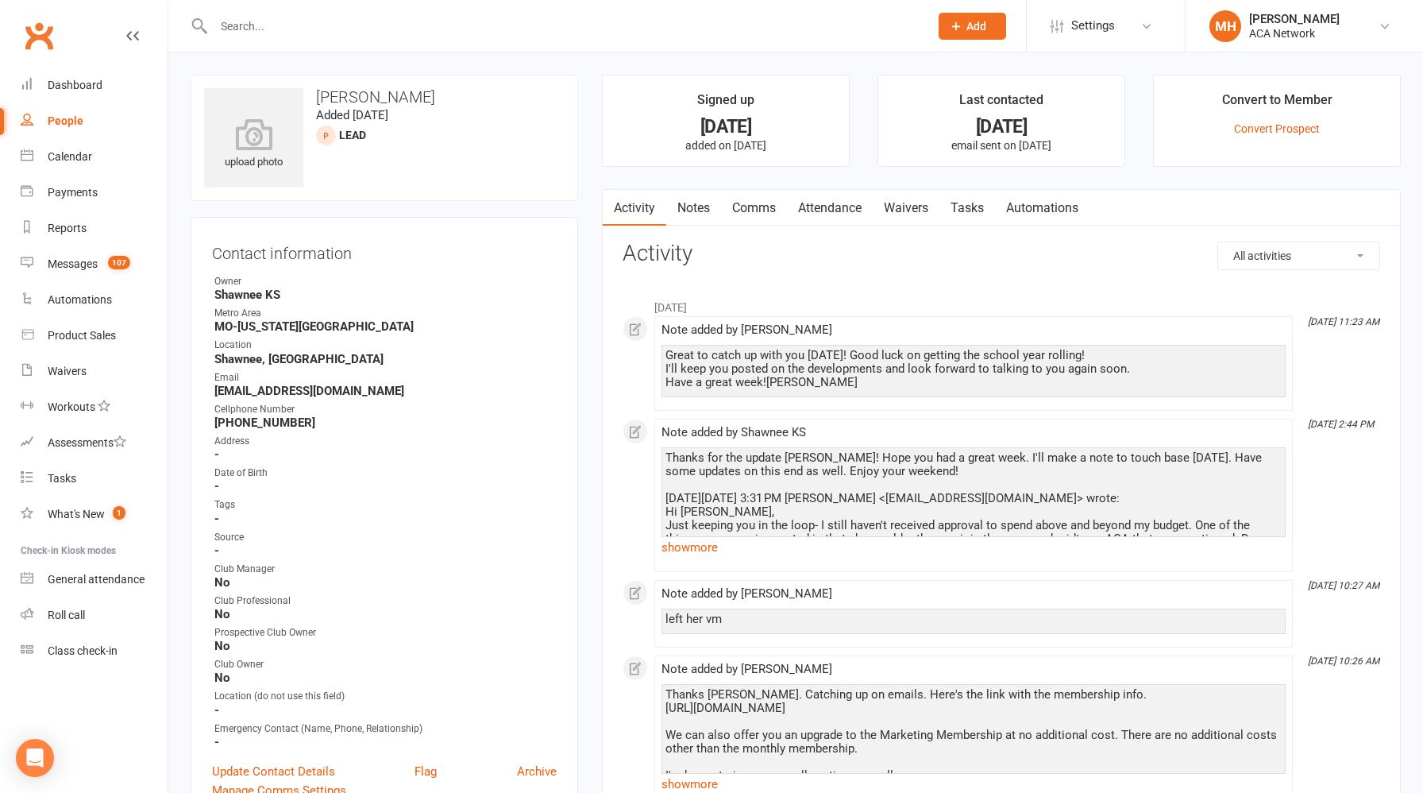
click at [442, 21] on input "text" at bounding box center [563, 26] width 709 height 22
paste input "[PERSON_NAME][EMAIL_ADDRESS][PERSON_NAME][DOMAIN_NAME]"
type input "[PERSON_NAME][EMAIL_ADDRESS][PERSON_NAME][DOMAIN_NAME]"
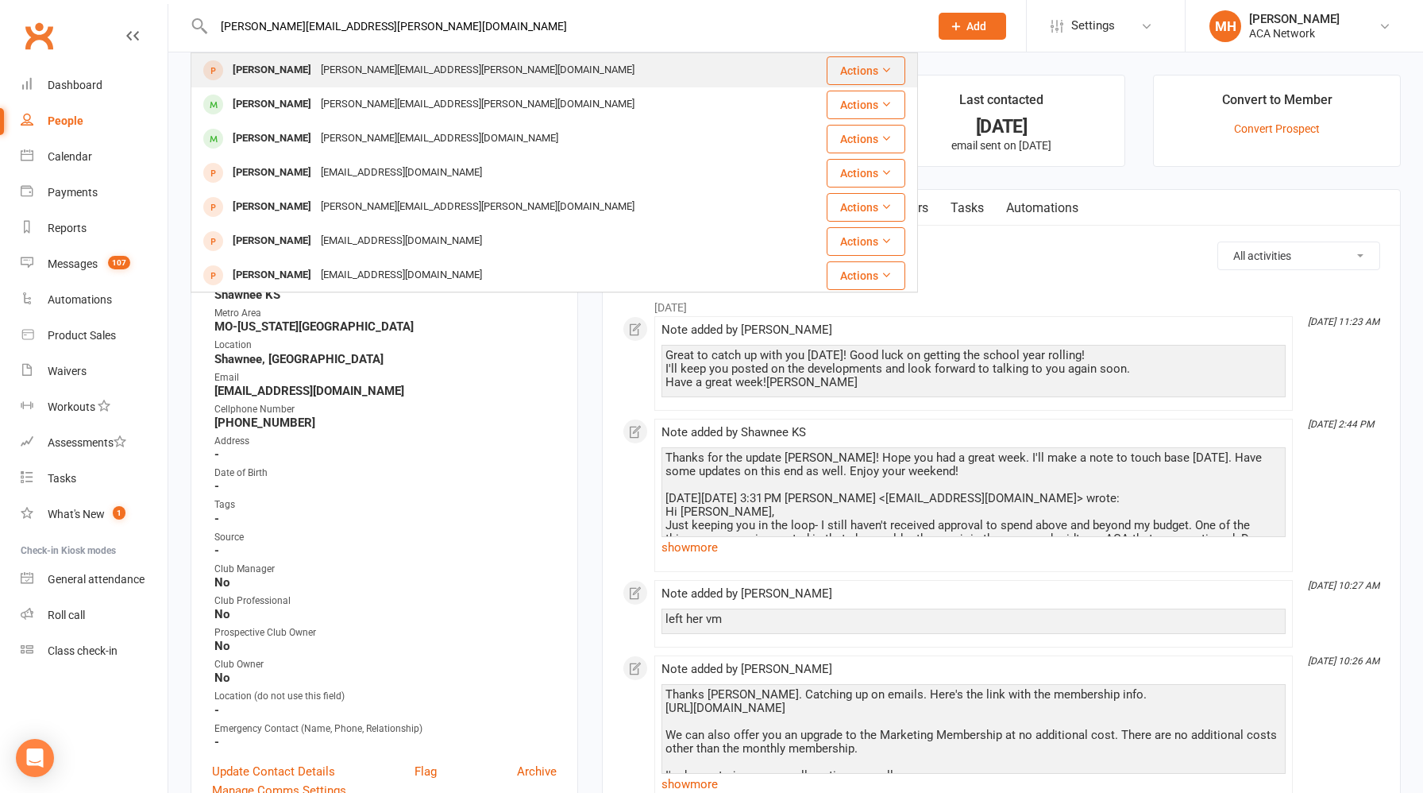
click at [395, 73] on div "[PERSON_NAME][EMAIL_ADDRESS][PERSON_NAME][DOMAIN_NAME]" at bounding box center [477, 70] width 323 height 23
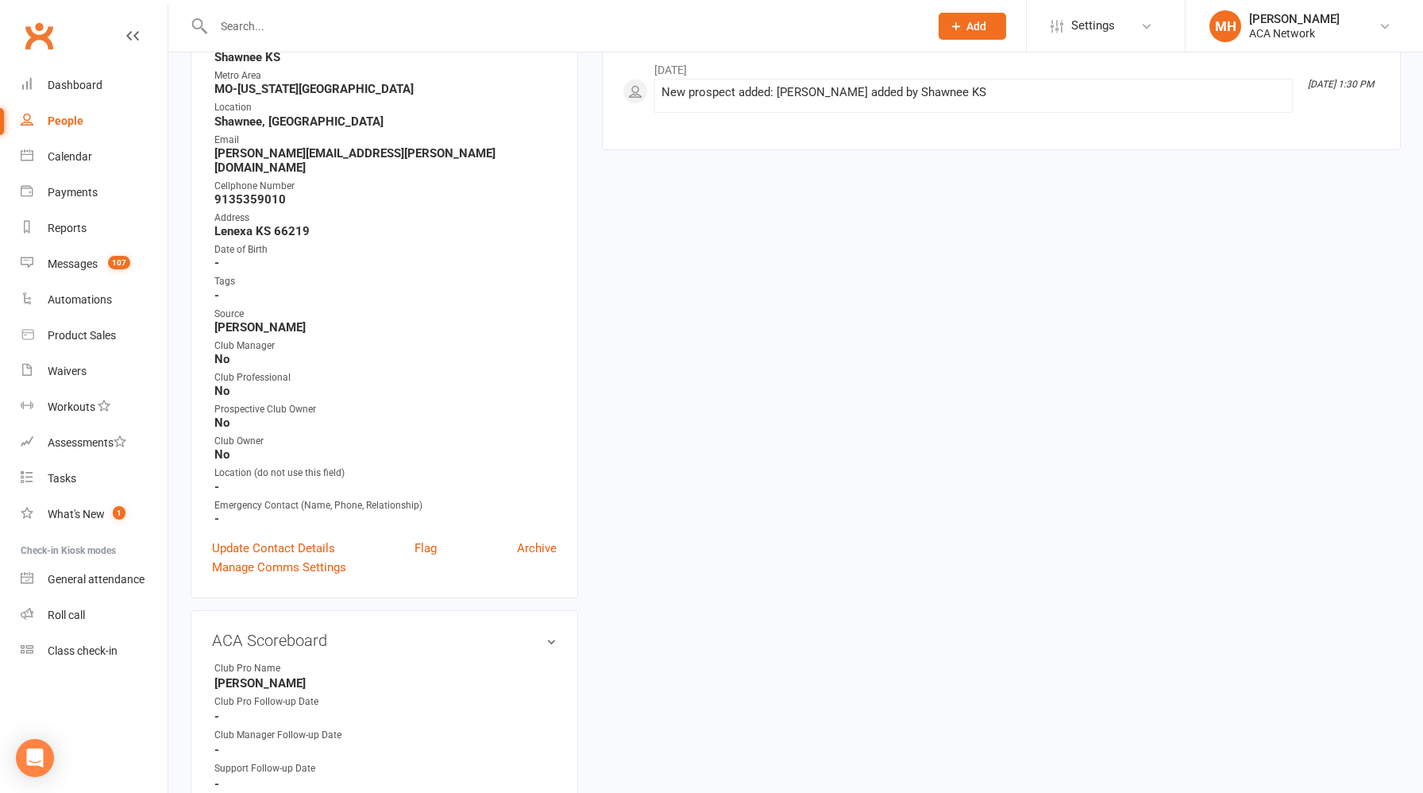
scroll to position [242, 0]
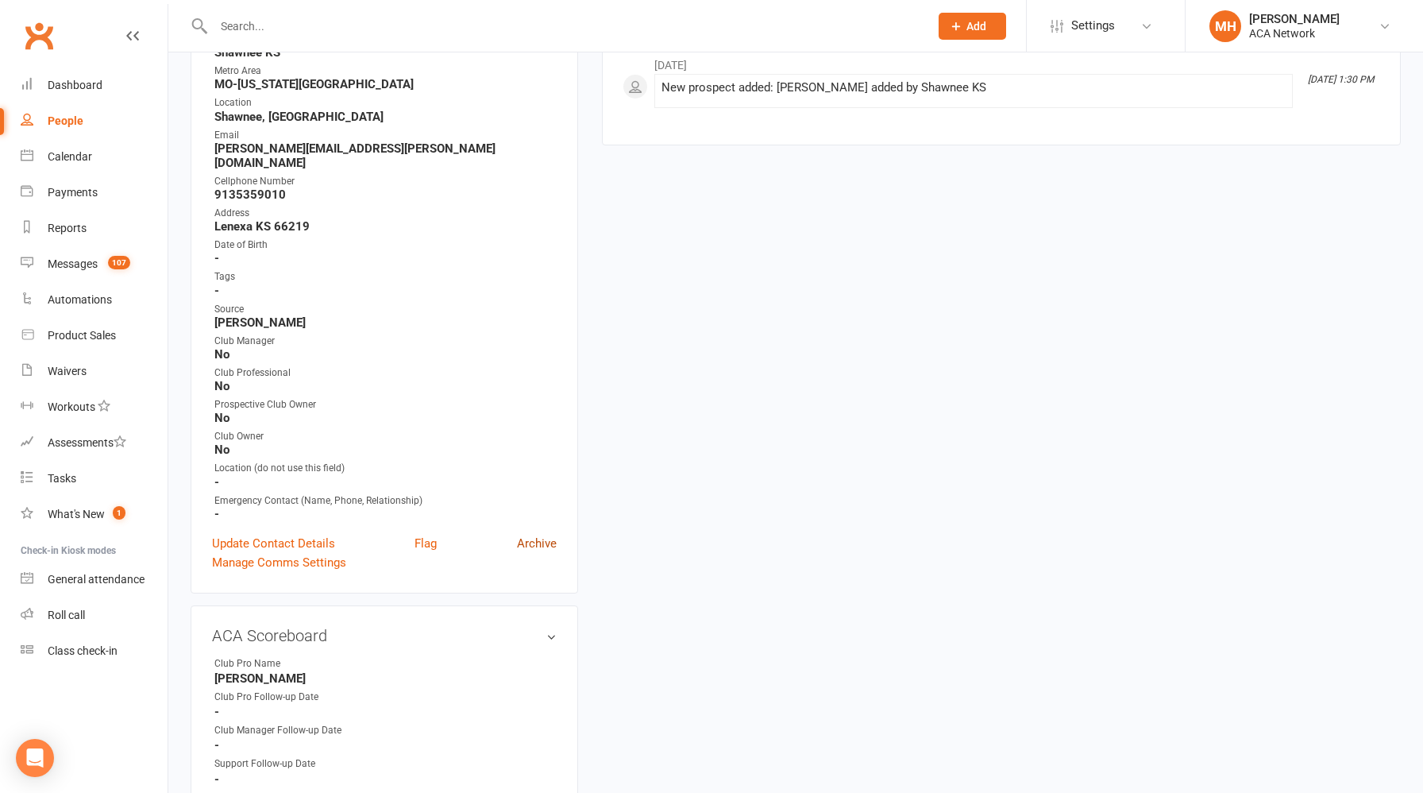
click at [532, 534] on link "Archive" at bounding box center [537, 543] width 40 height 19
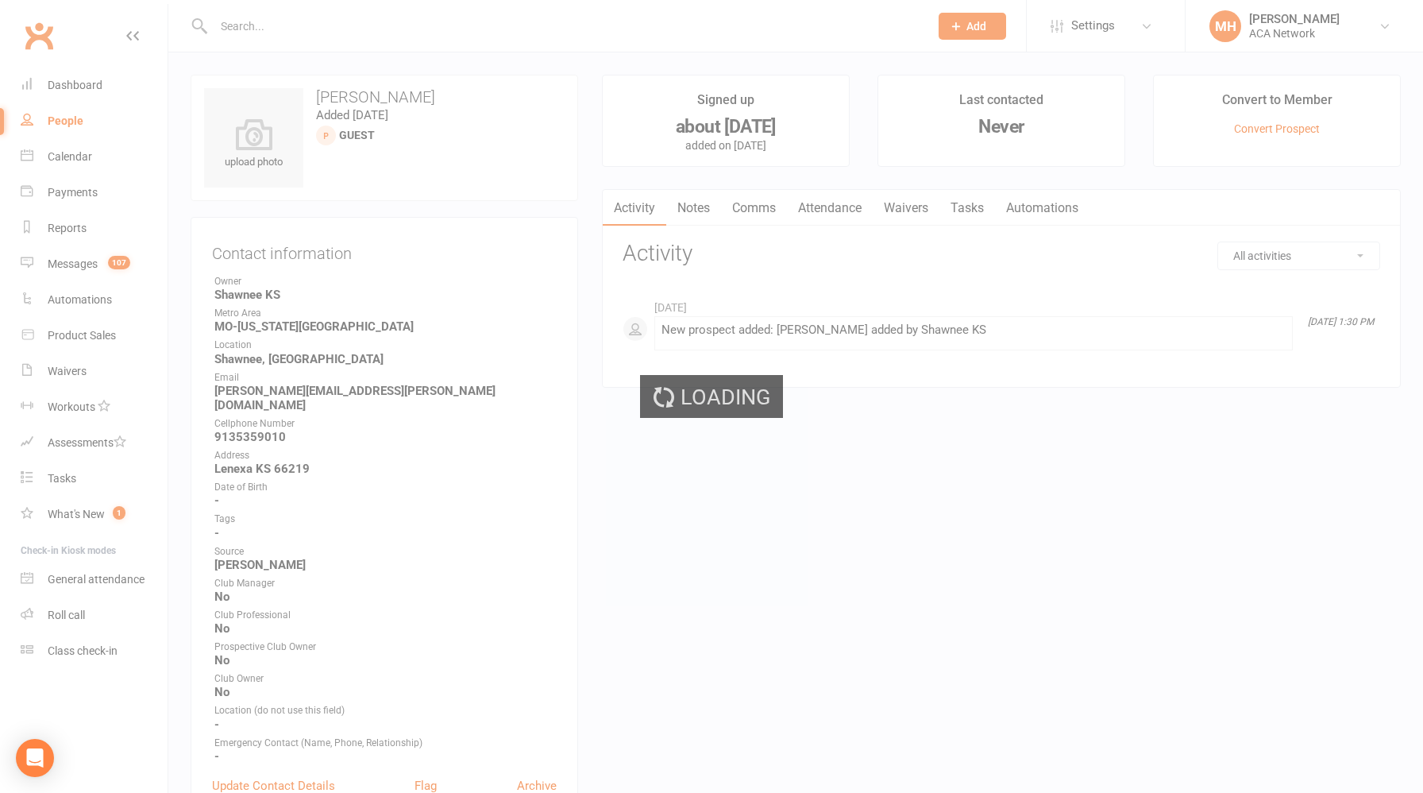
select select "100"
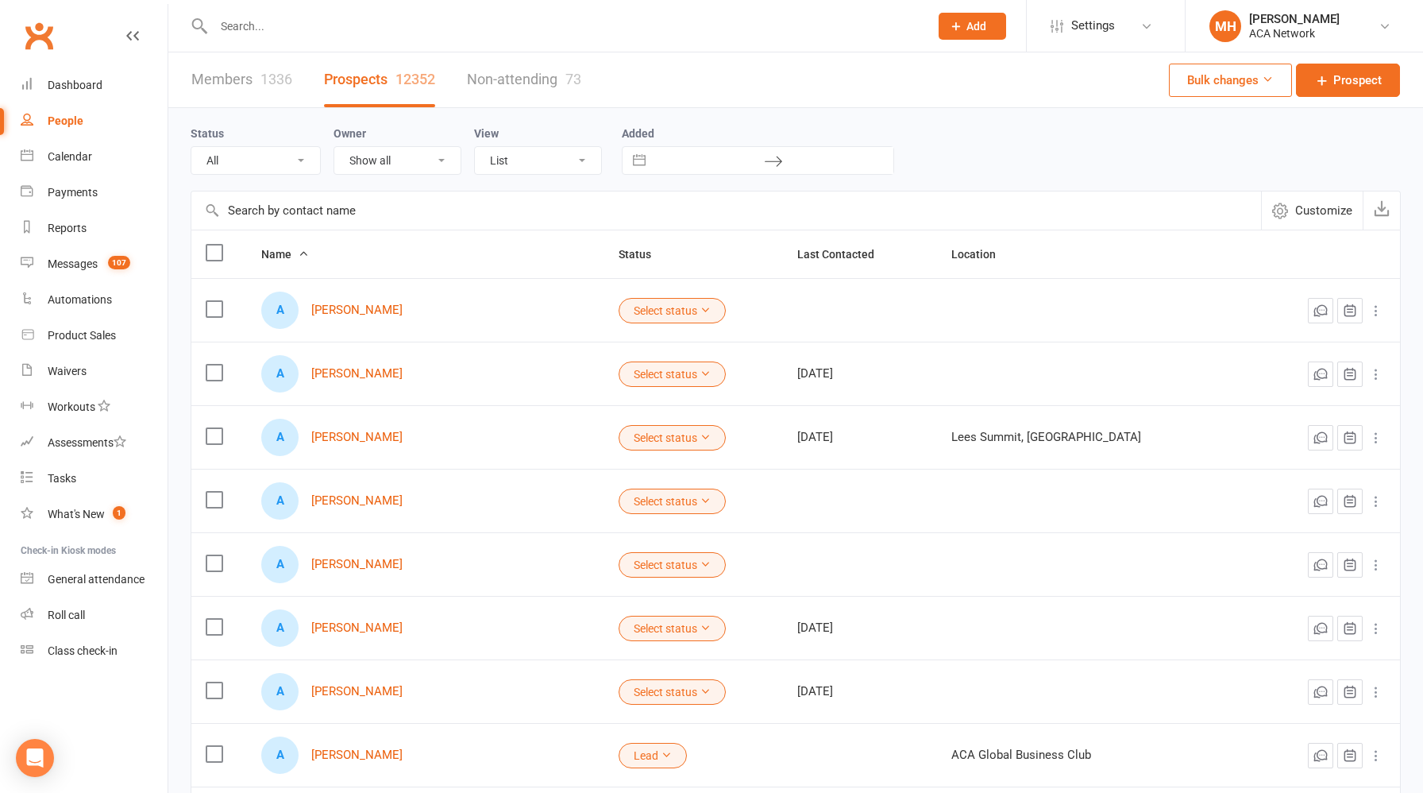
click at [398, 36] on input "text" at bounding box center [563, 26] width 709 height 22
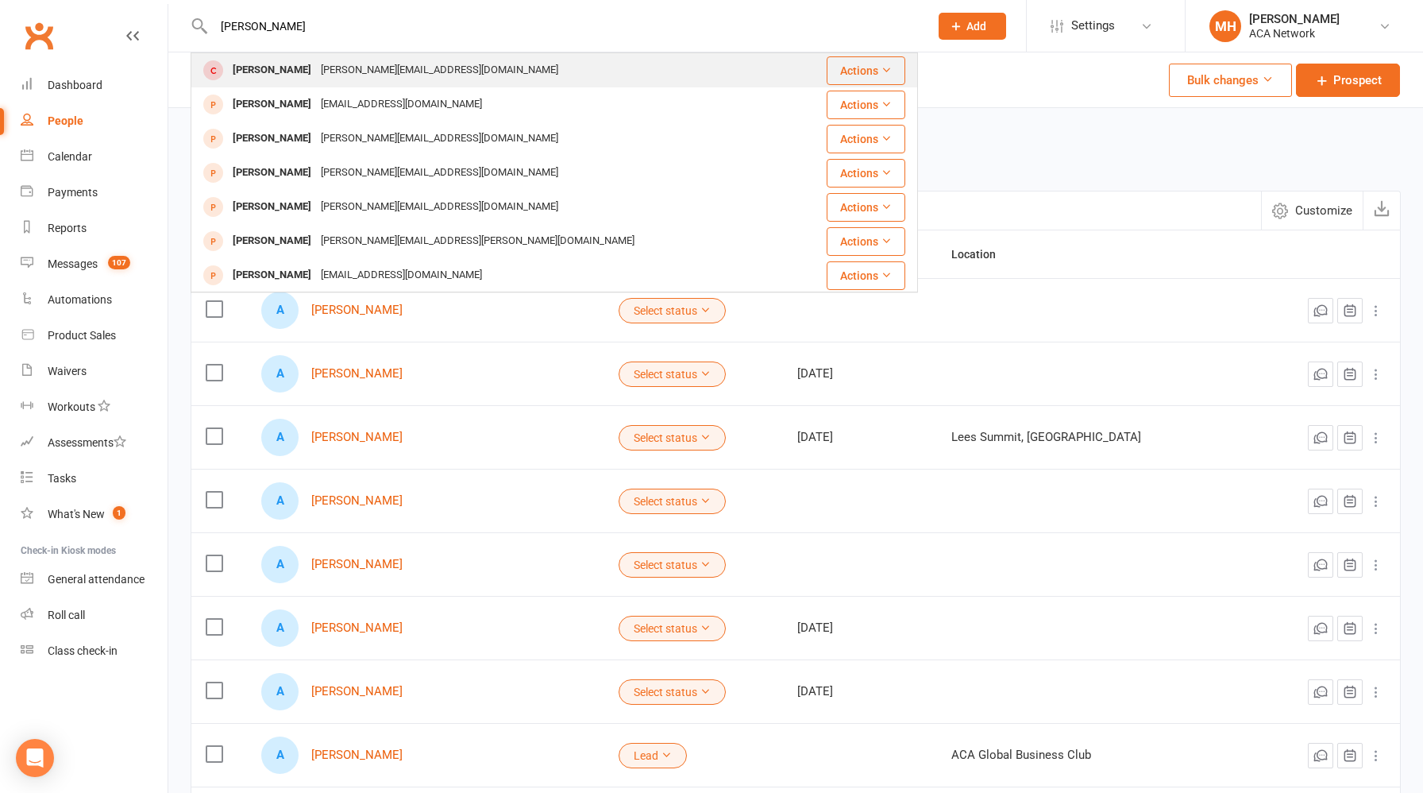
type input "[PERSON_NAME]"
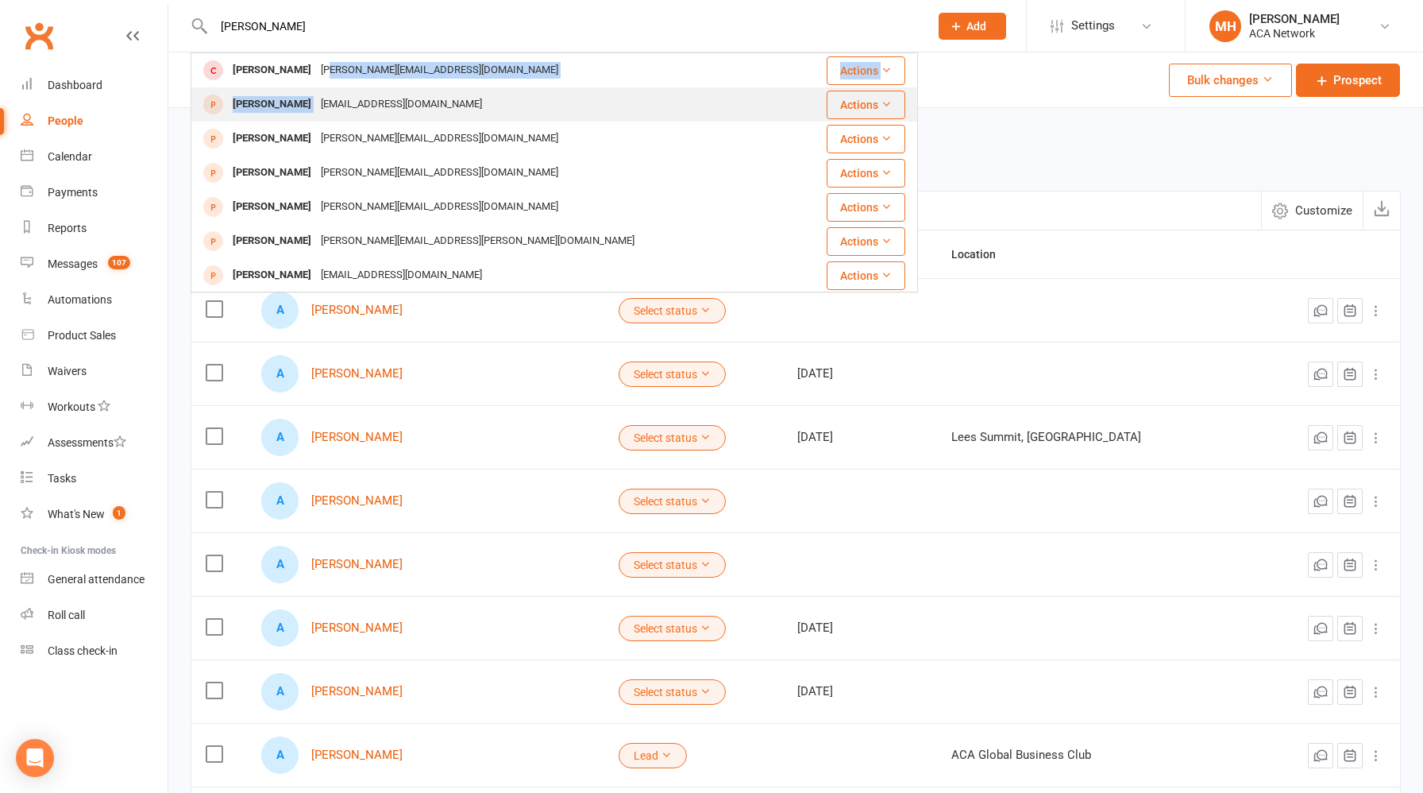
drag, startPoint x: 298, startPoint y: 69, endPoint x: 324, endPoint y: 95, distance: 37.1
click at [324, 95] on tbody "[PERSON_NAME] [PERSON_NAME][EMAIL_ADDRESS][DOMAIN_NAME] Actions [PERSON_NAME] […" at bounding box center [554, 394] width 726 height 683
click at [324, 95] on div "[EMAIL_ADDRESS][DOMAIN_NAME]" at bounding box center [401, 104] width 171 height 23
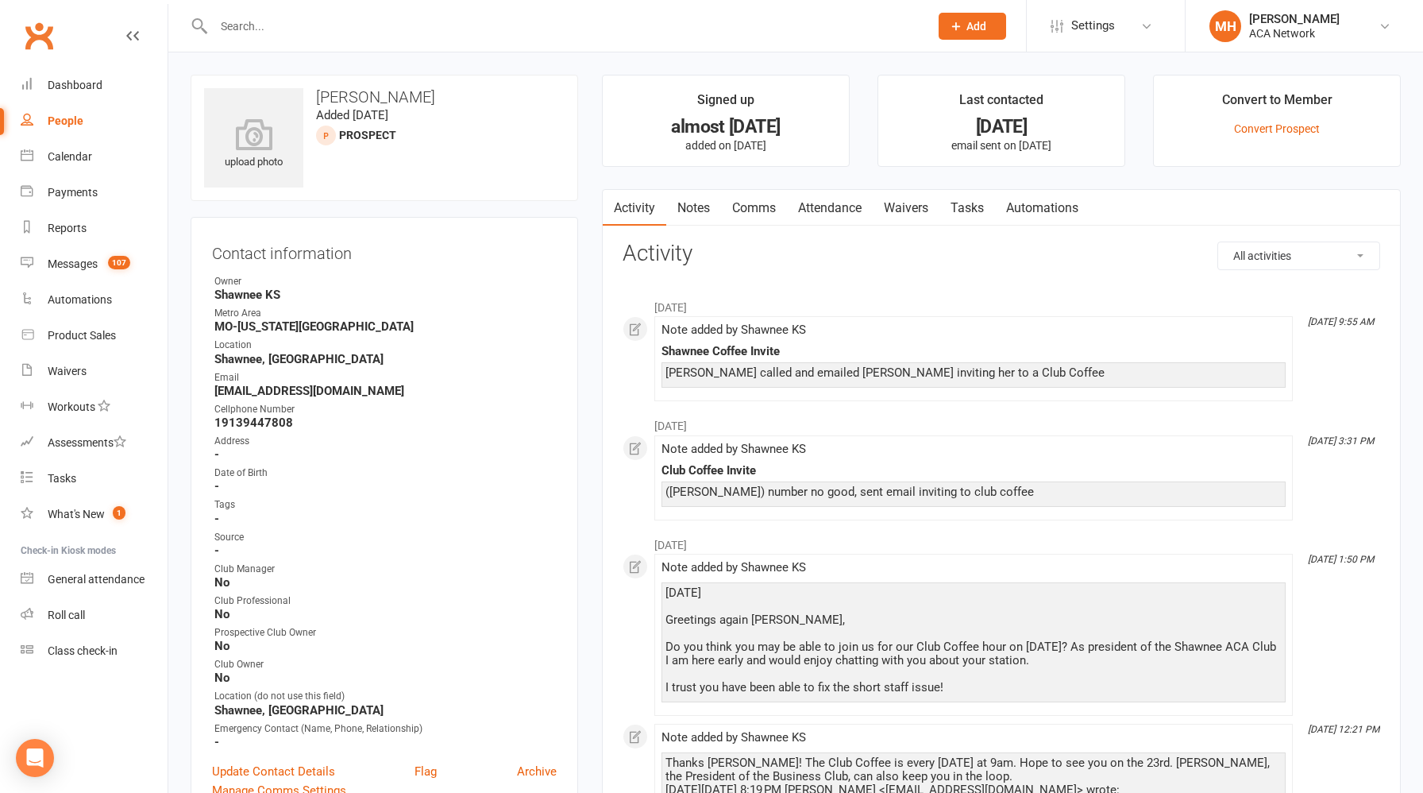
click at [696, 213] on link "Notes" at bounding box center [693, 208] width 55 height 37
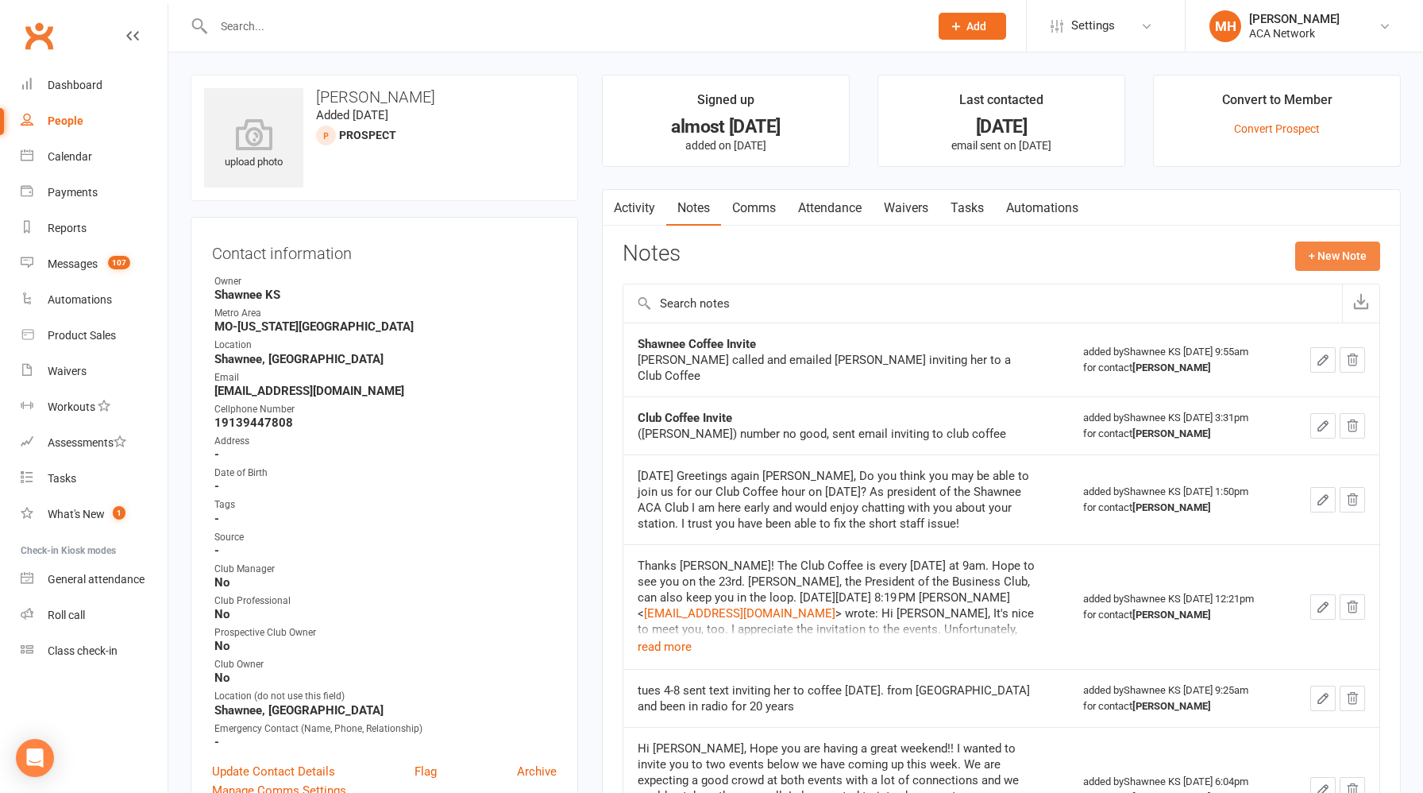
click at [1317, 256] on button "+ New Note" at bounding box center [1337, 255] width 85 height 29
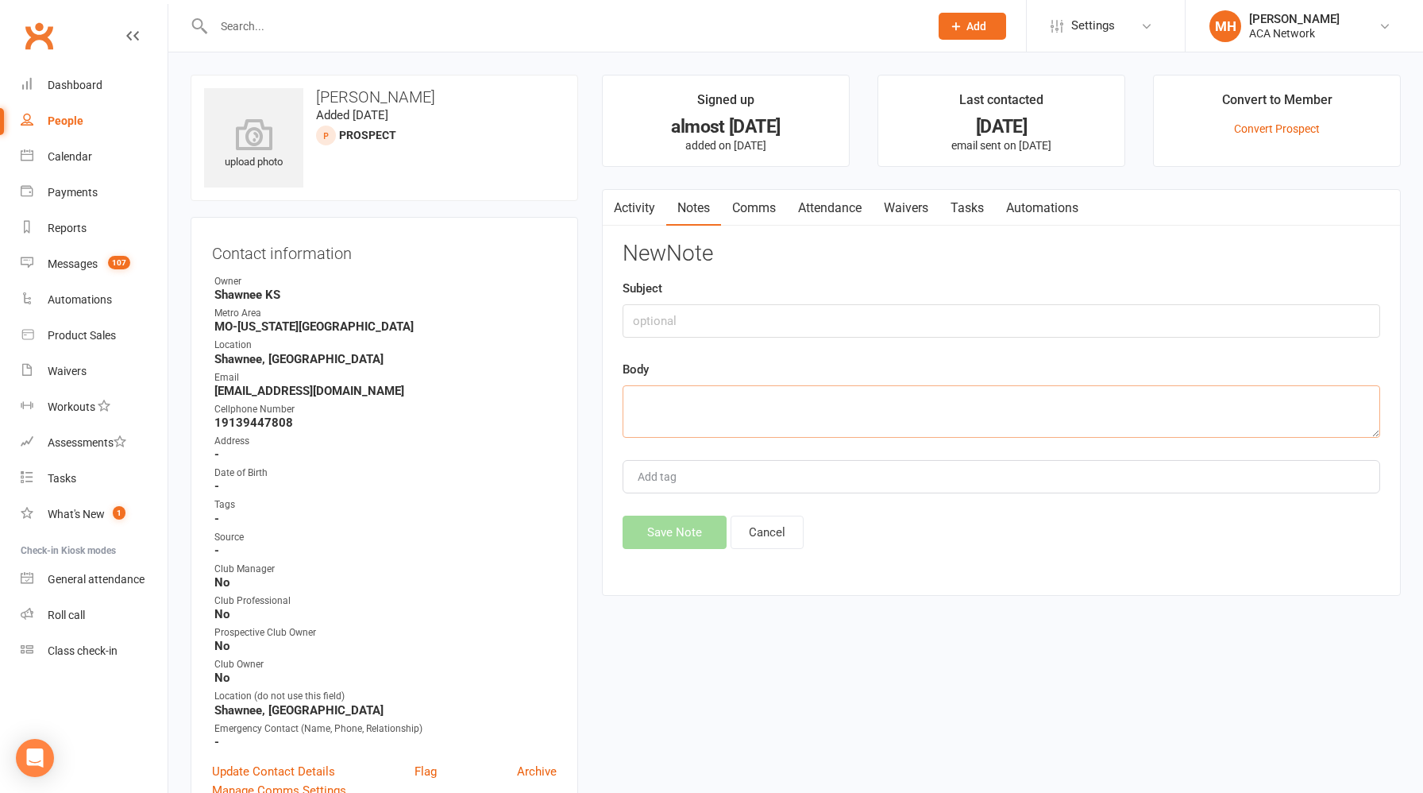
click at [840, 402] on textarea at bounding box center [1002, 411] width 758 height 52
paste textarea "Thanks [PERSON_NAME]. Sorry I missed this. Here's an invite for [DATE] if you c…"
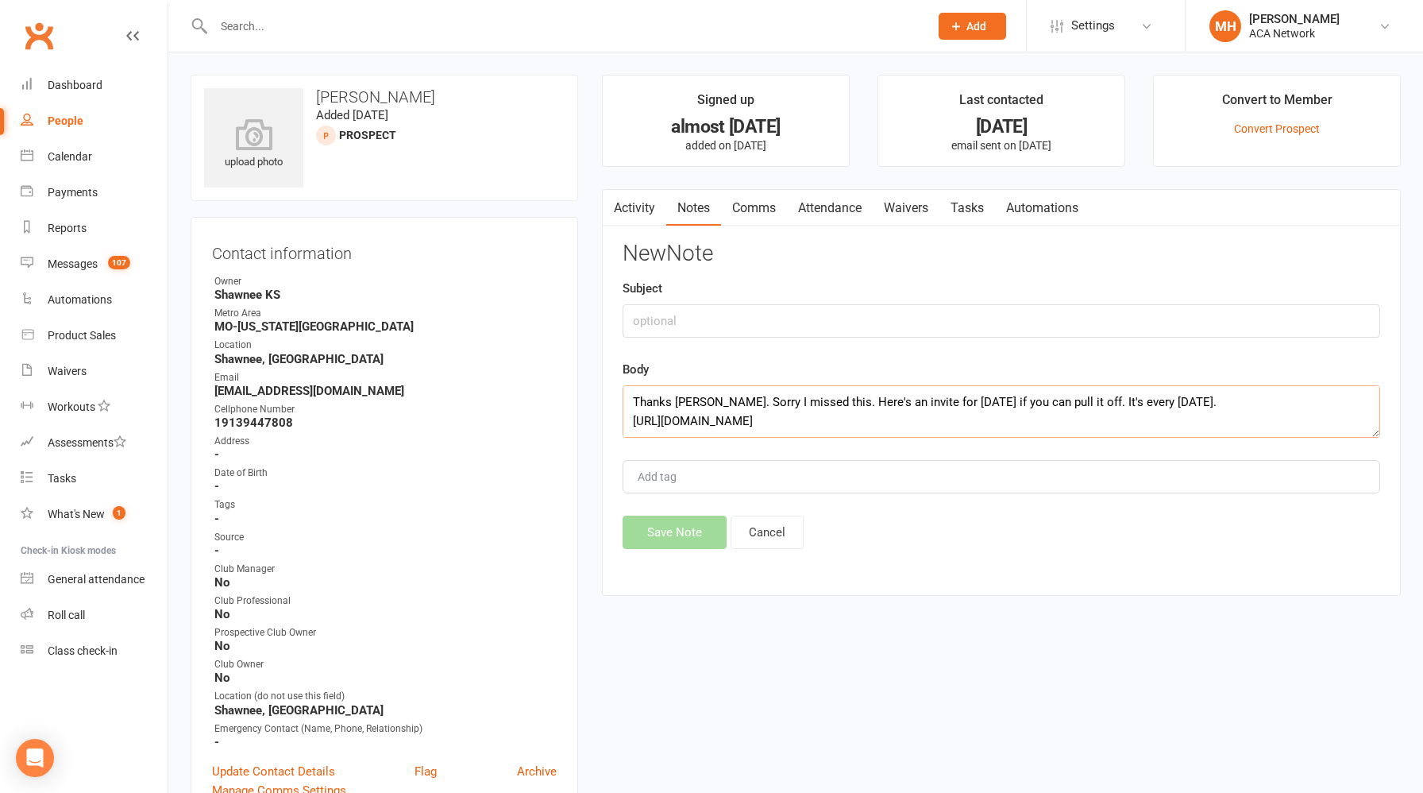
scroll to position [257, 0]
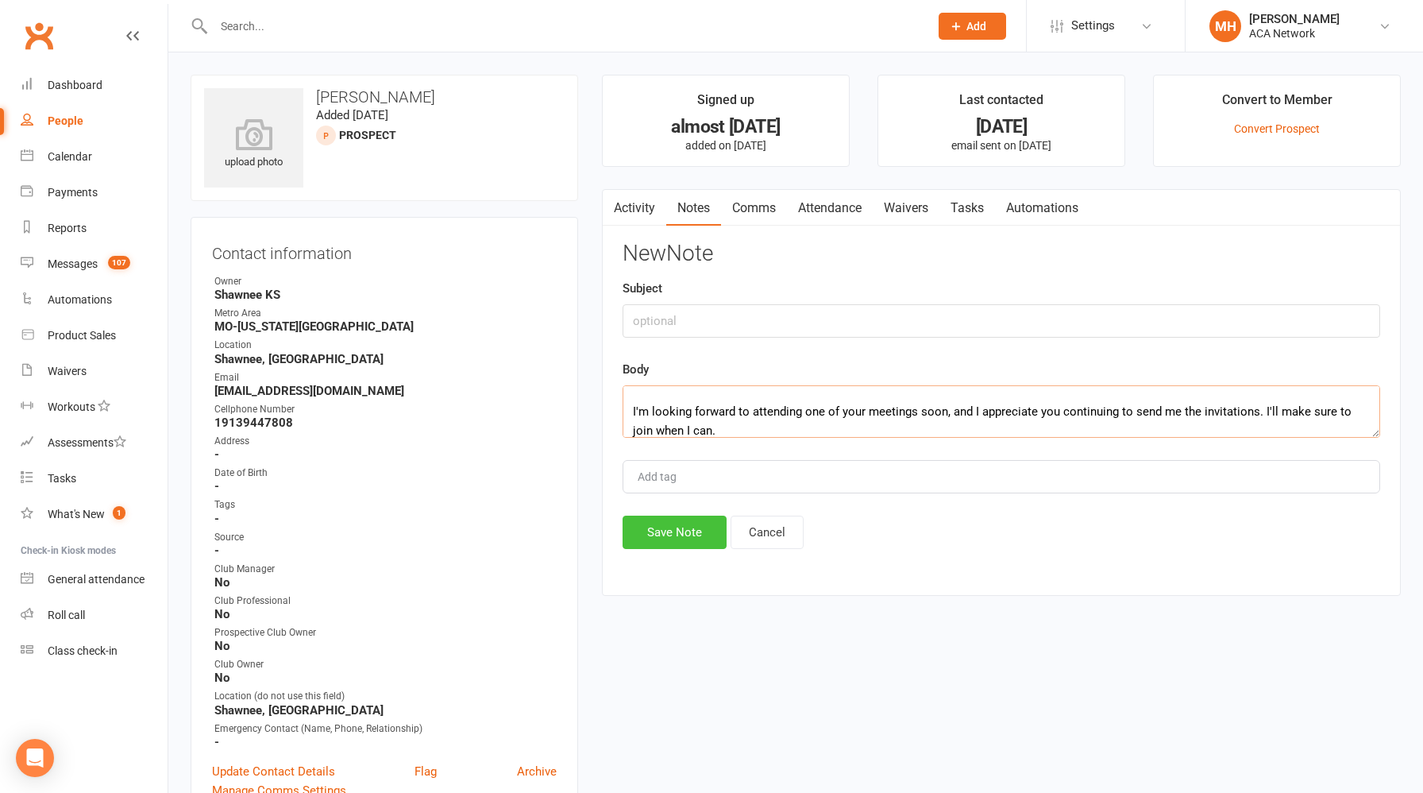
type textarea "Thanks [PERSON_NAME]. Sorry I missed this. Here's an invite for [DATE] if you c…"
click at [658, 538] on button "Save Note" at bounding box center [675, 531] width 104 height 33
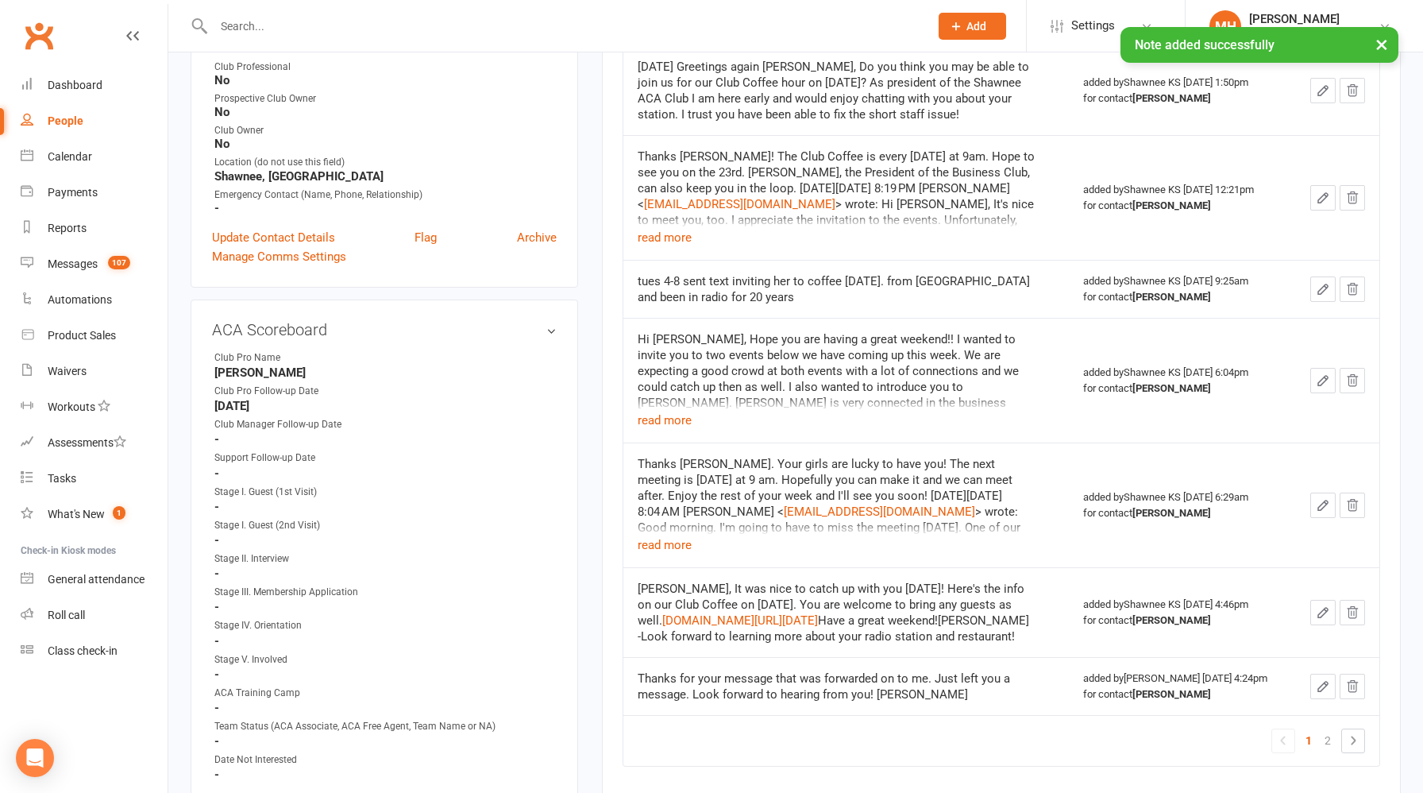
scroll to position [554, 0]
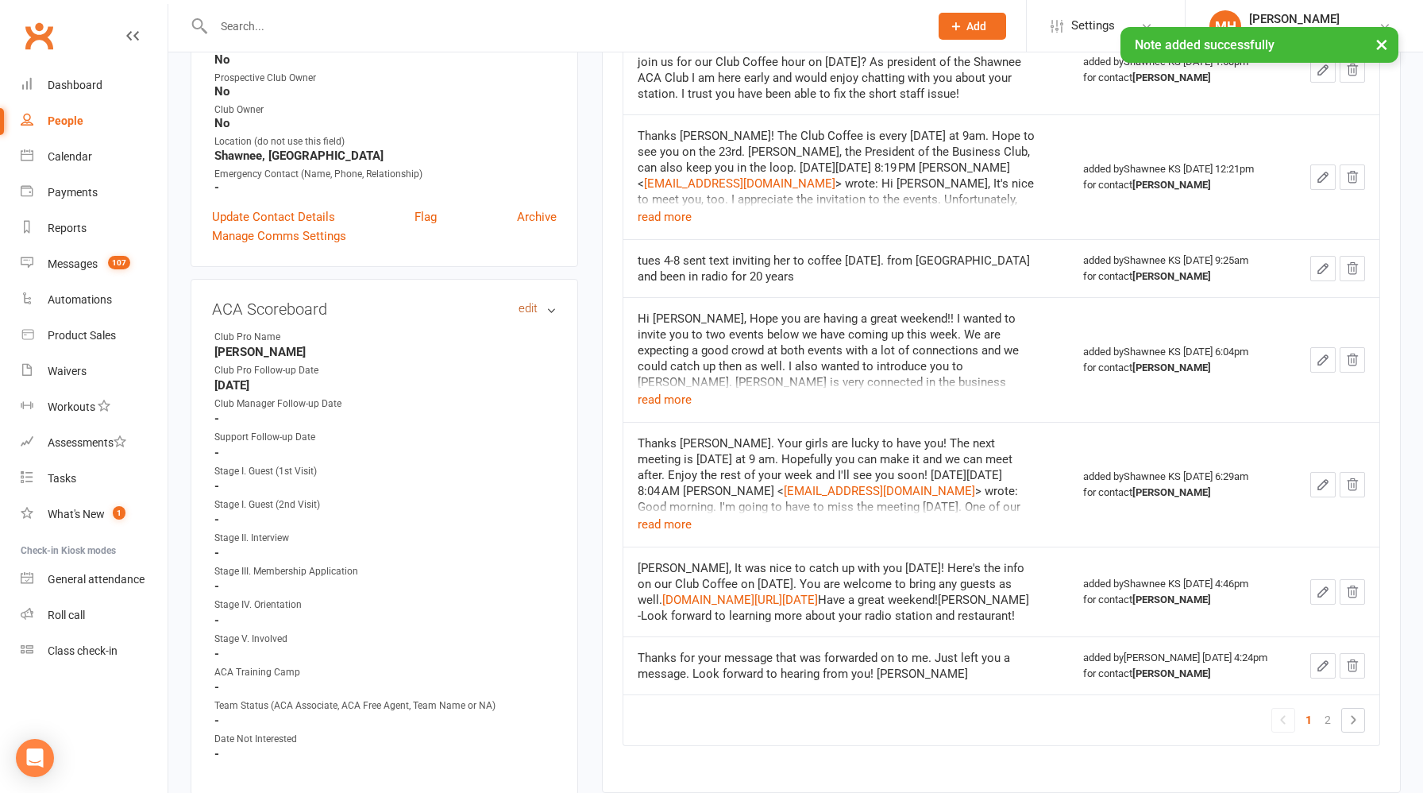
click at [526, 303] on link "edit" at bounding box center [528, 308] width 19 height 13
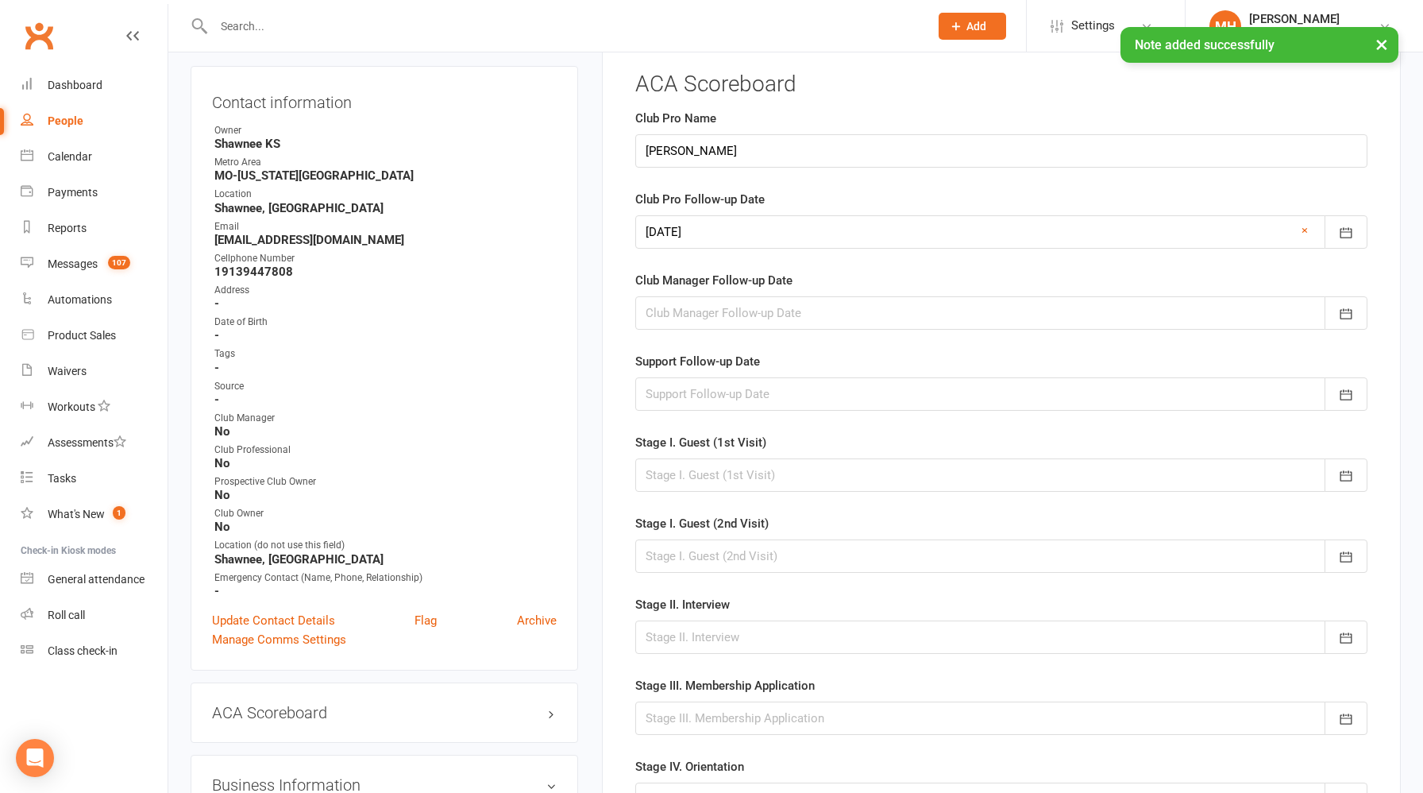
scroll to position [109, 0]
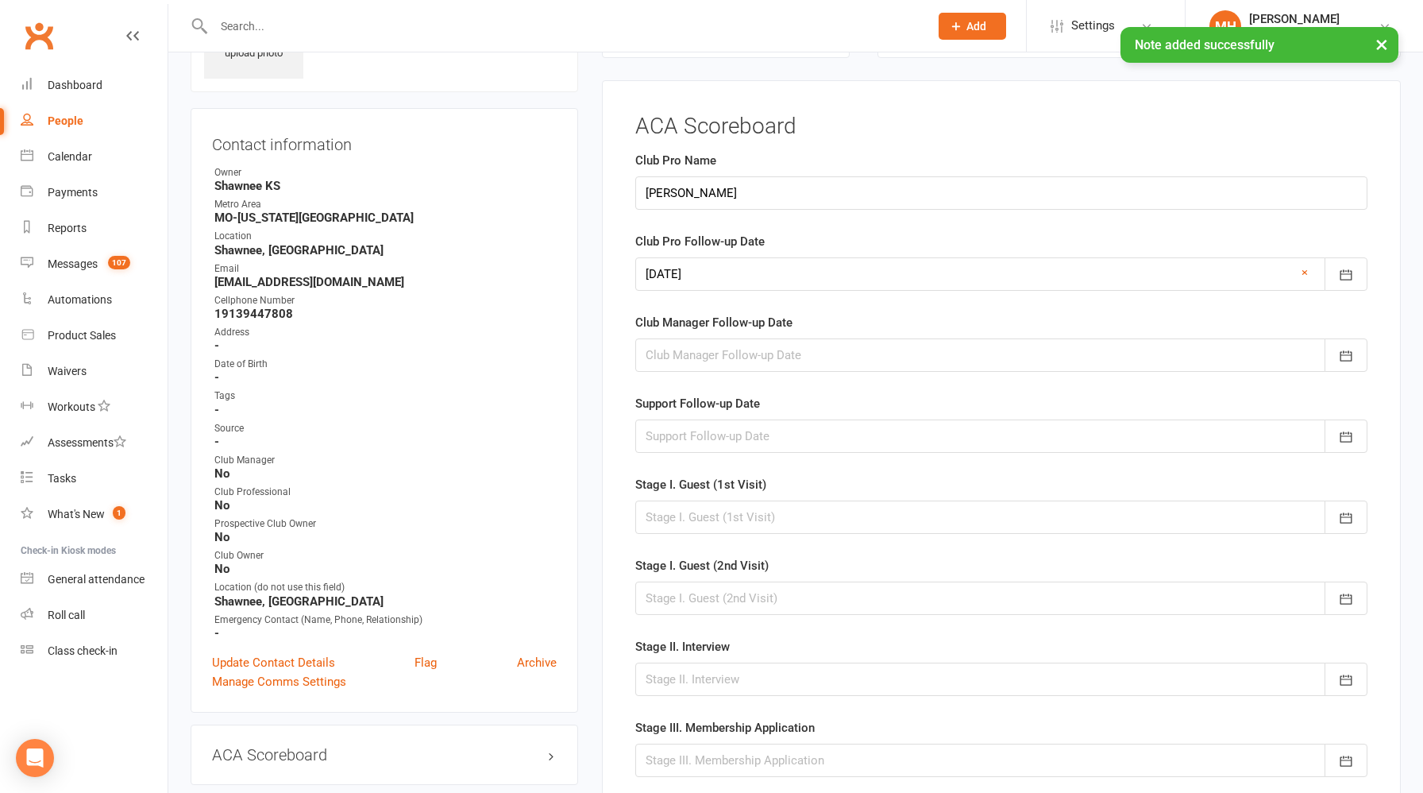
click at [727, 267] on div at bounding box center [1001, 273] width 732 height 33
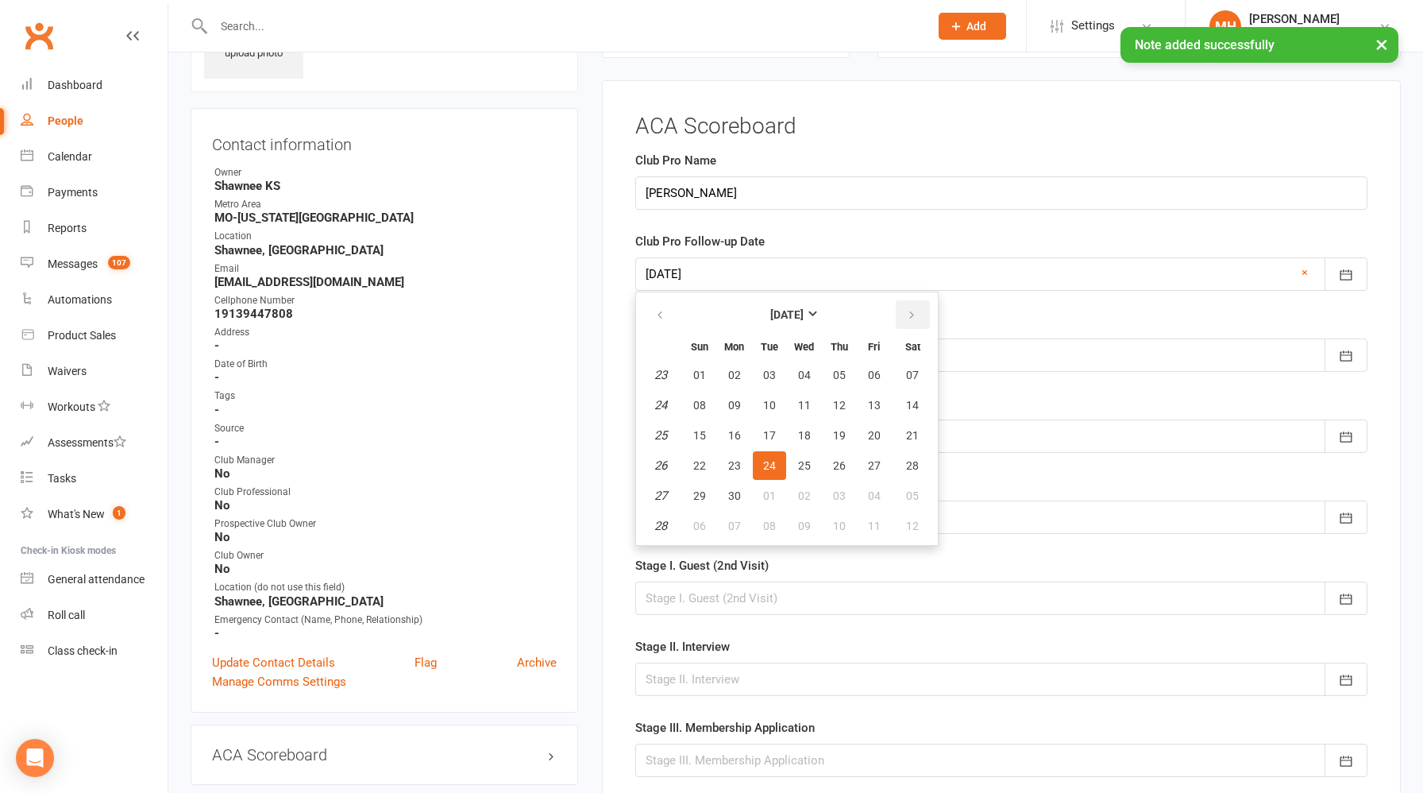
click at [908, 315] on icon "button" at bounding box center [911, 315] width 11 height 13
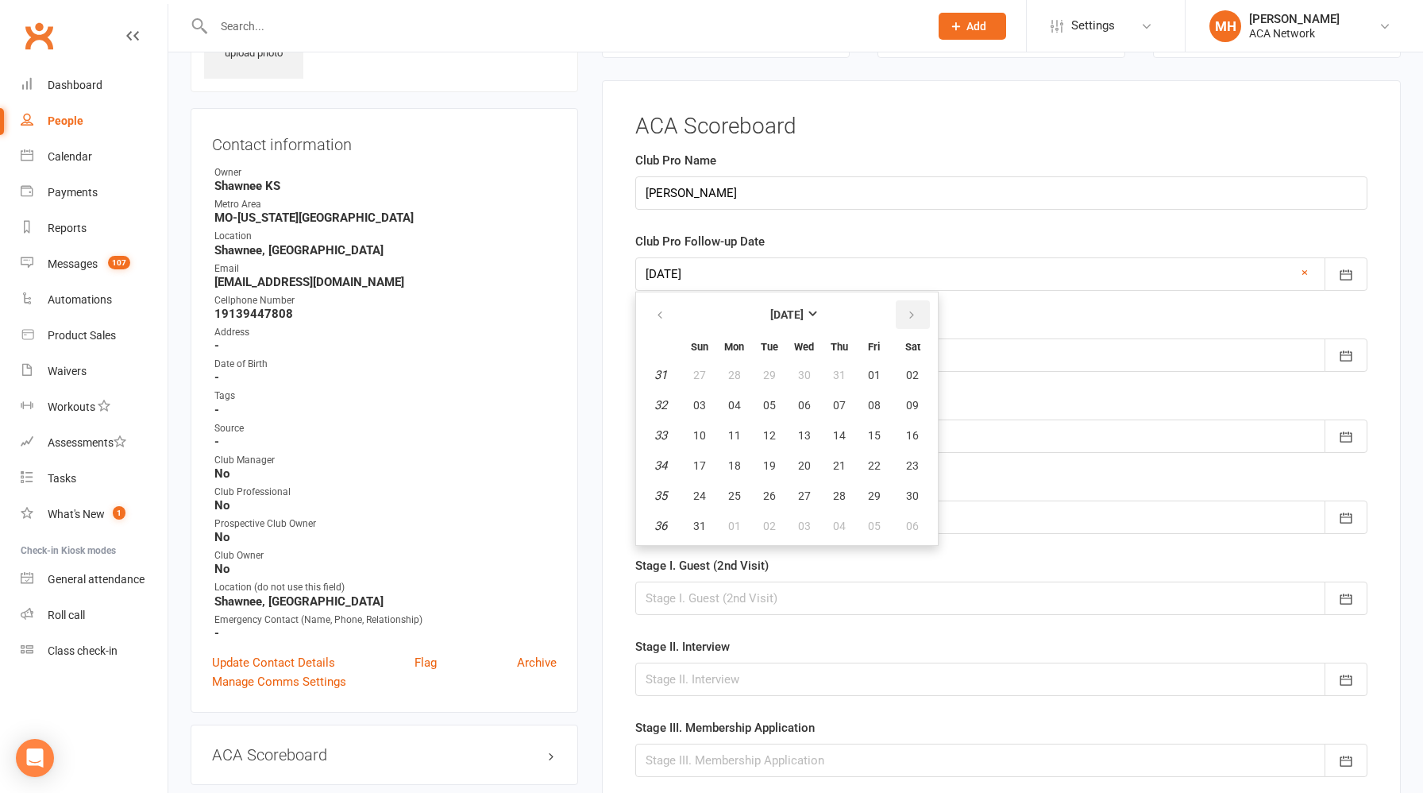
click at [908, 315] on icon "button" at bounding box center [911, 315] width 11 height 13
click at [869, 434] on span "19" at bounding box center [874, 435] width 13 height 13
type input "[DATE]"
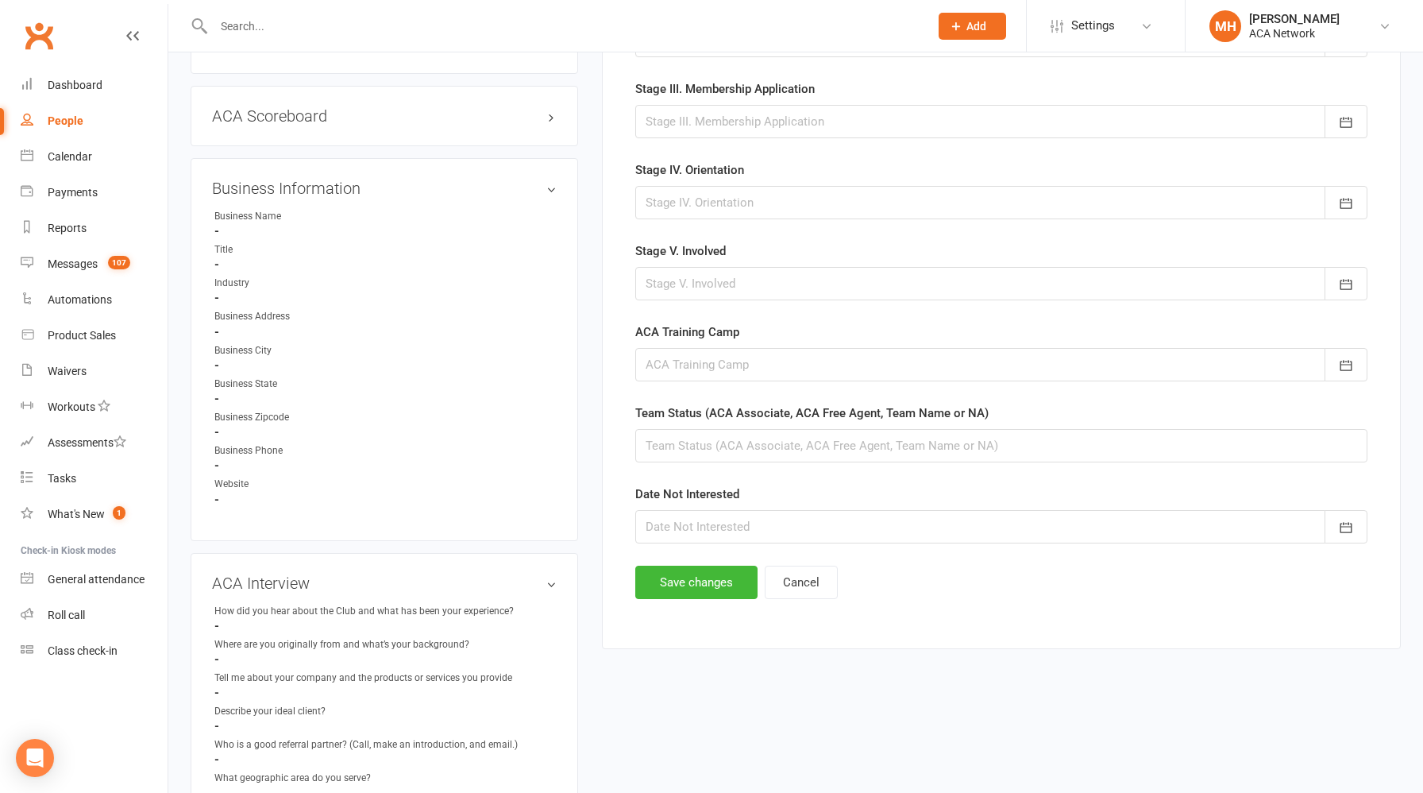
scroll to position [776, 0]
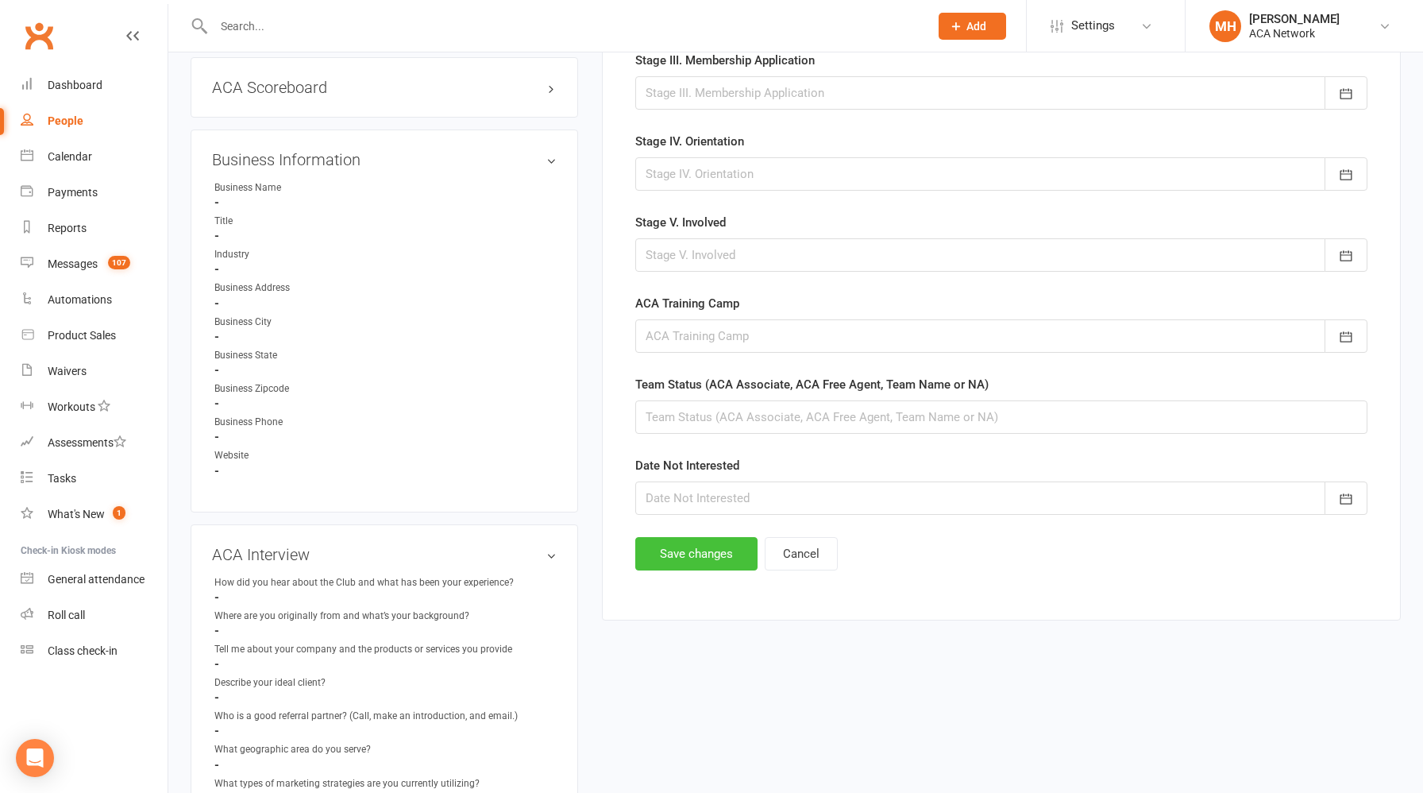
click at [699, 554] on button "Save changes" at bounding box center [696, 553] width 122 height 33
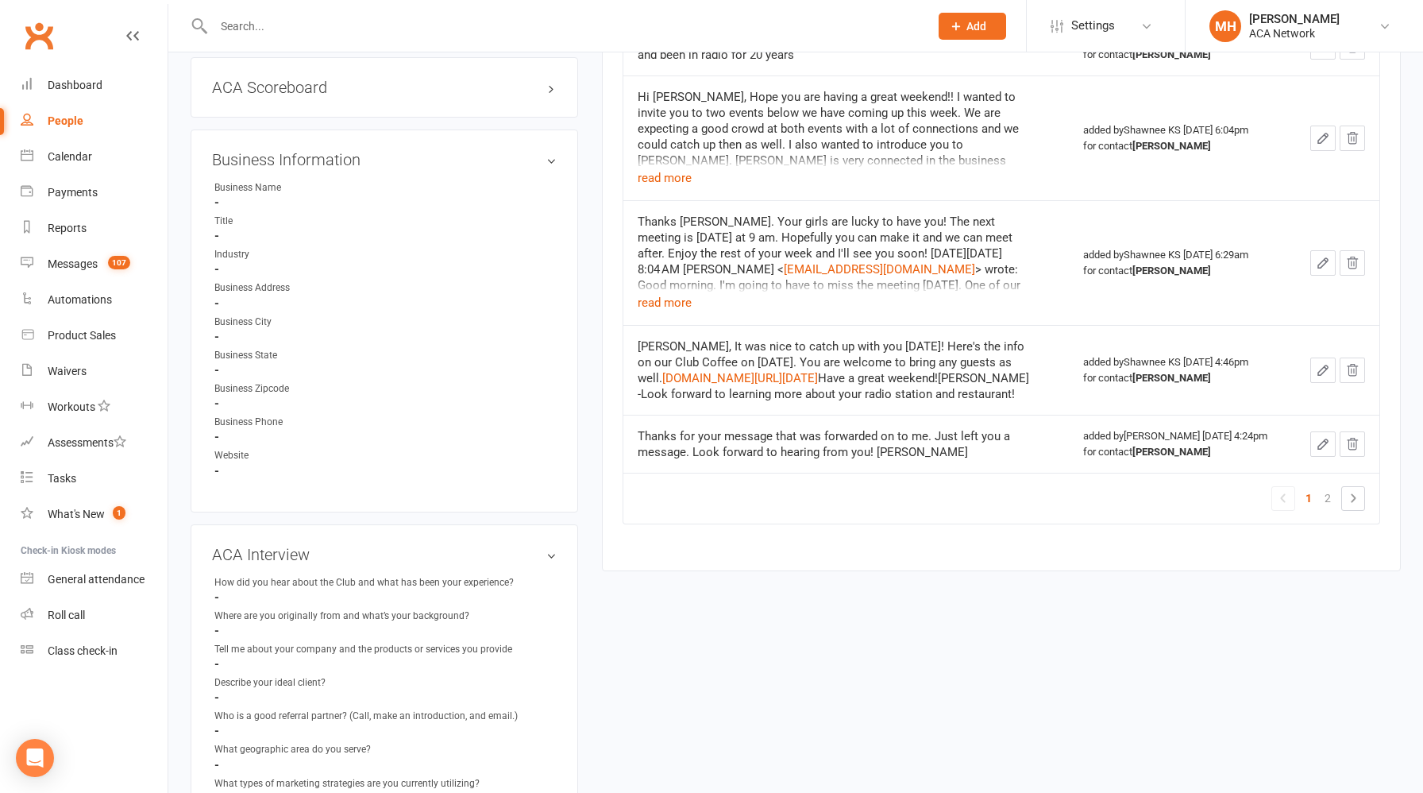
click at [395, 30] on input "text" at bounding box center [563, 26] width 709 height 22
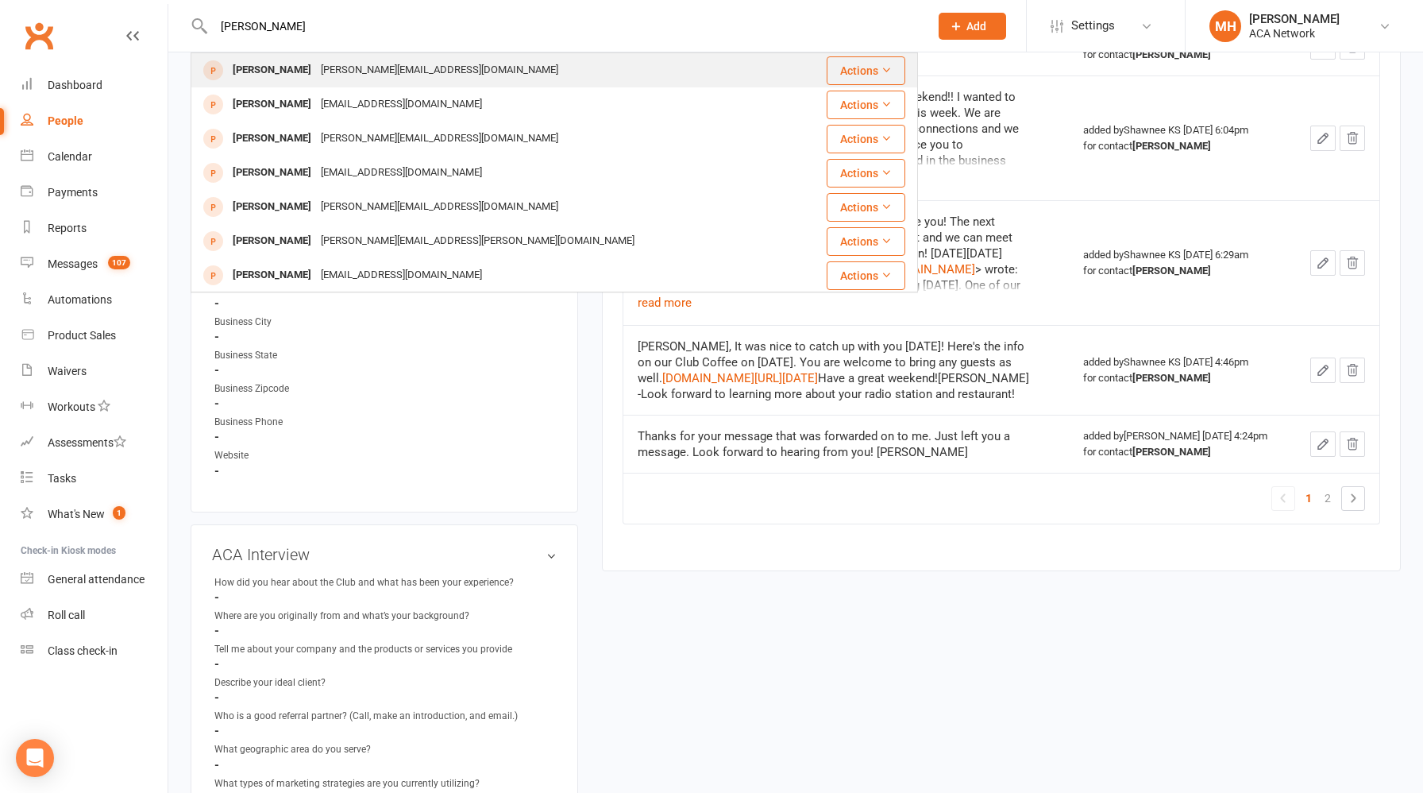
type input "[PERSON_NAME]"
click at [388, 75] on div "[PERSON_NAME][EMAIL_ADDRESS][DOMAIN_NAME]" at bounding box center [439, 70] width 247 height 23
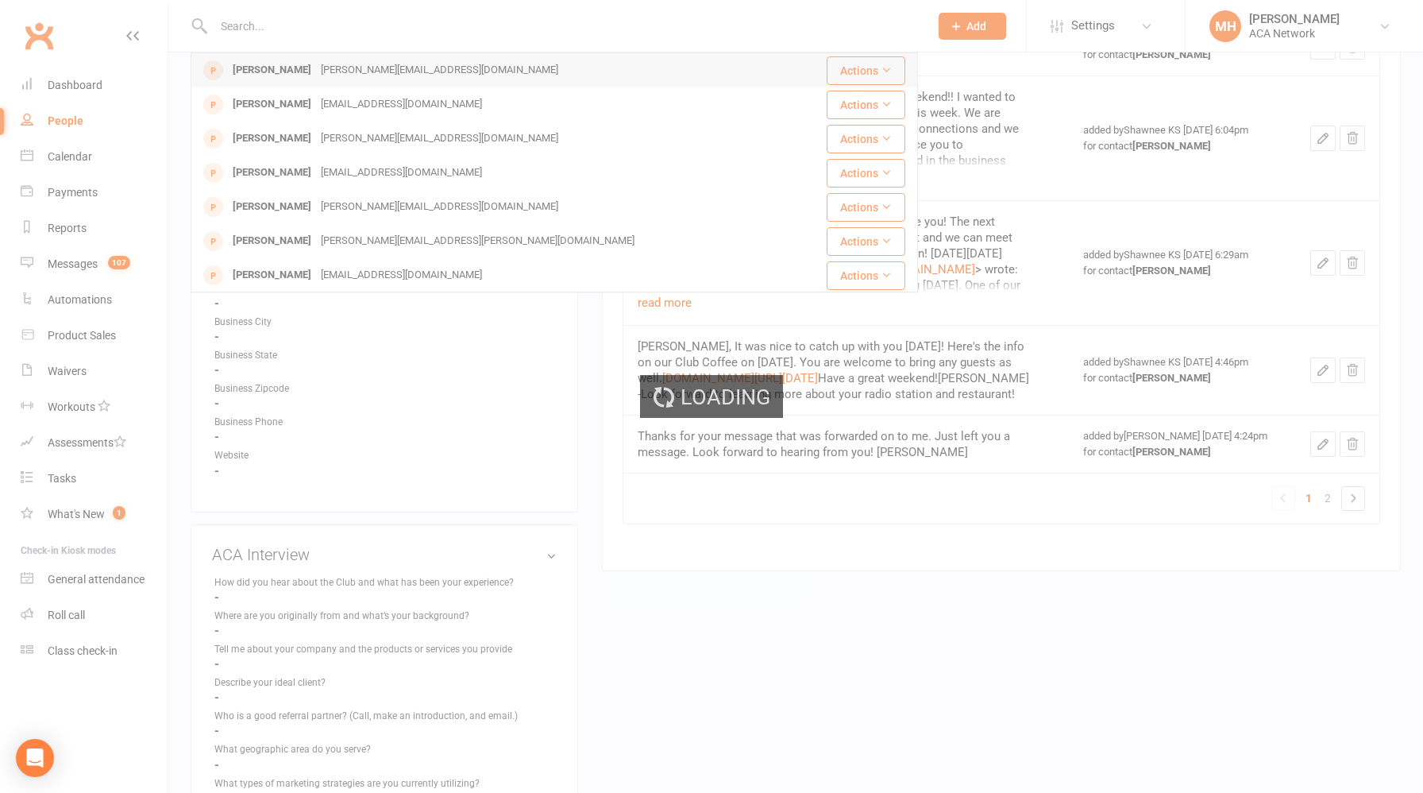
click at [388, 75] on div "Loading" at bounding box center [711, 396] width 1423 height 793
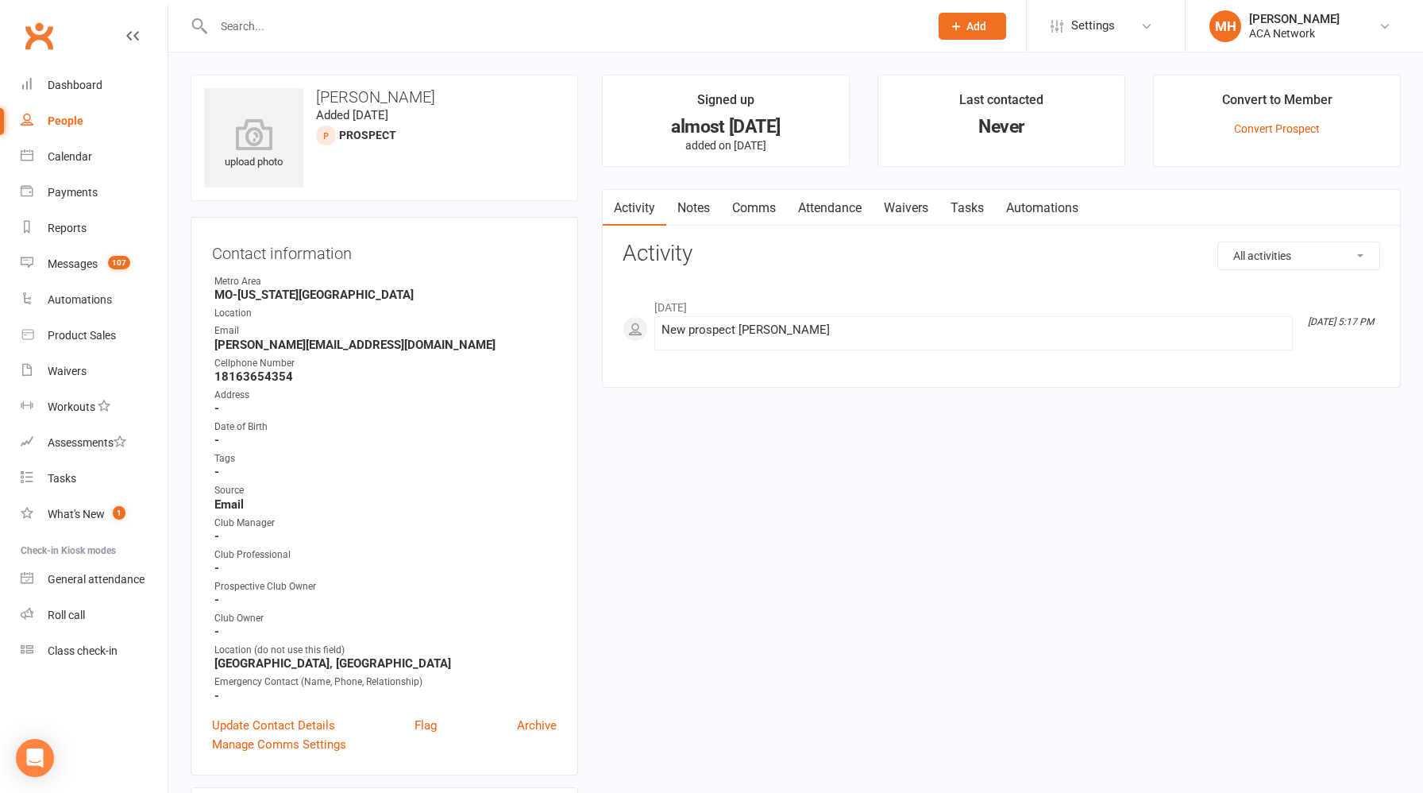
click at [697, 209] on link "Notes" at bounding box center [693, 208] width 55 height 37
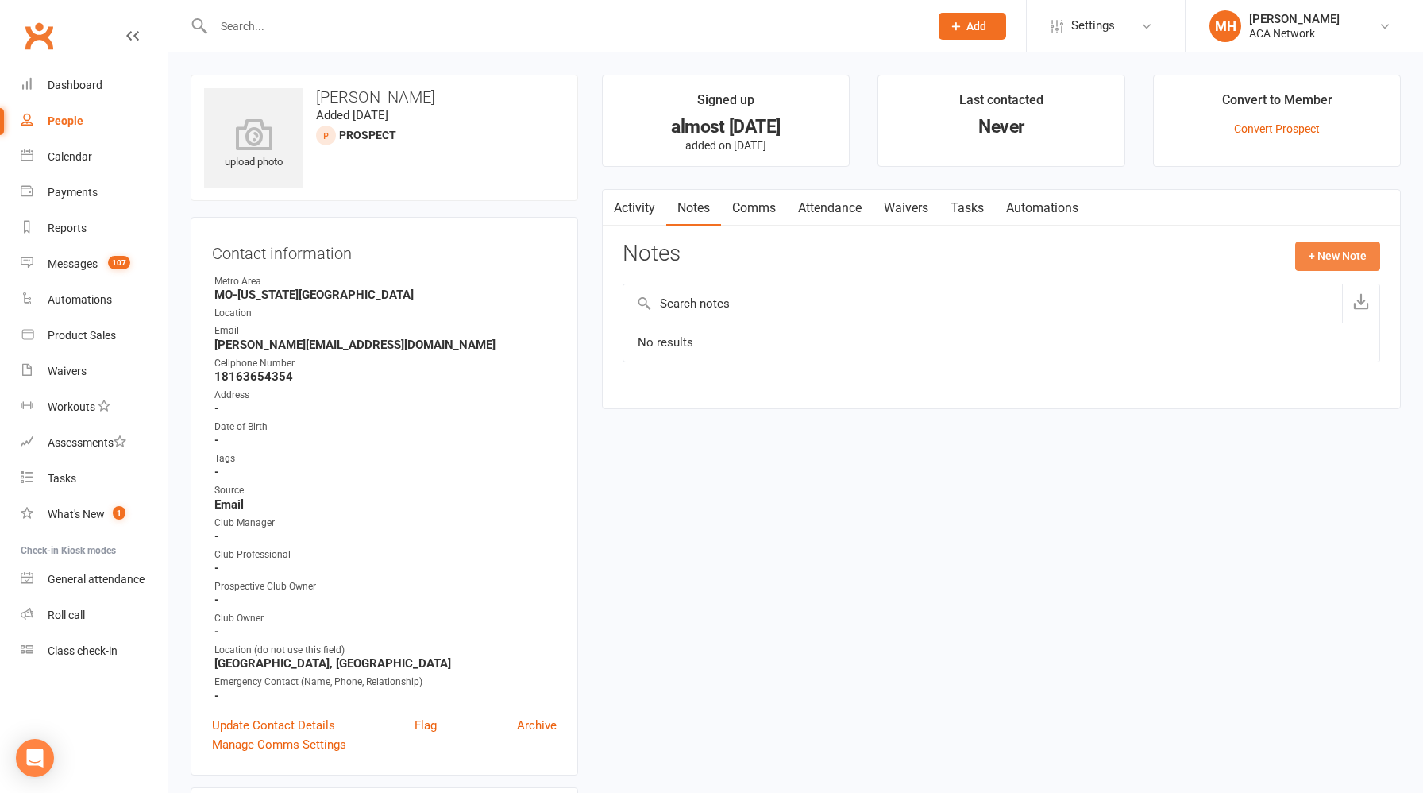
click at [1343, 253] on button "+ New Note" at bounding box center [1337, 255] width 85 height 29
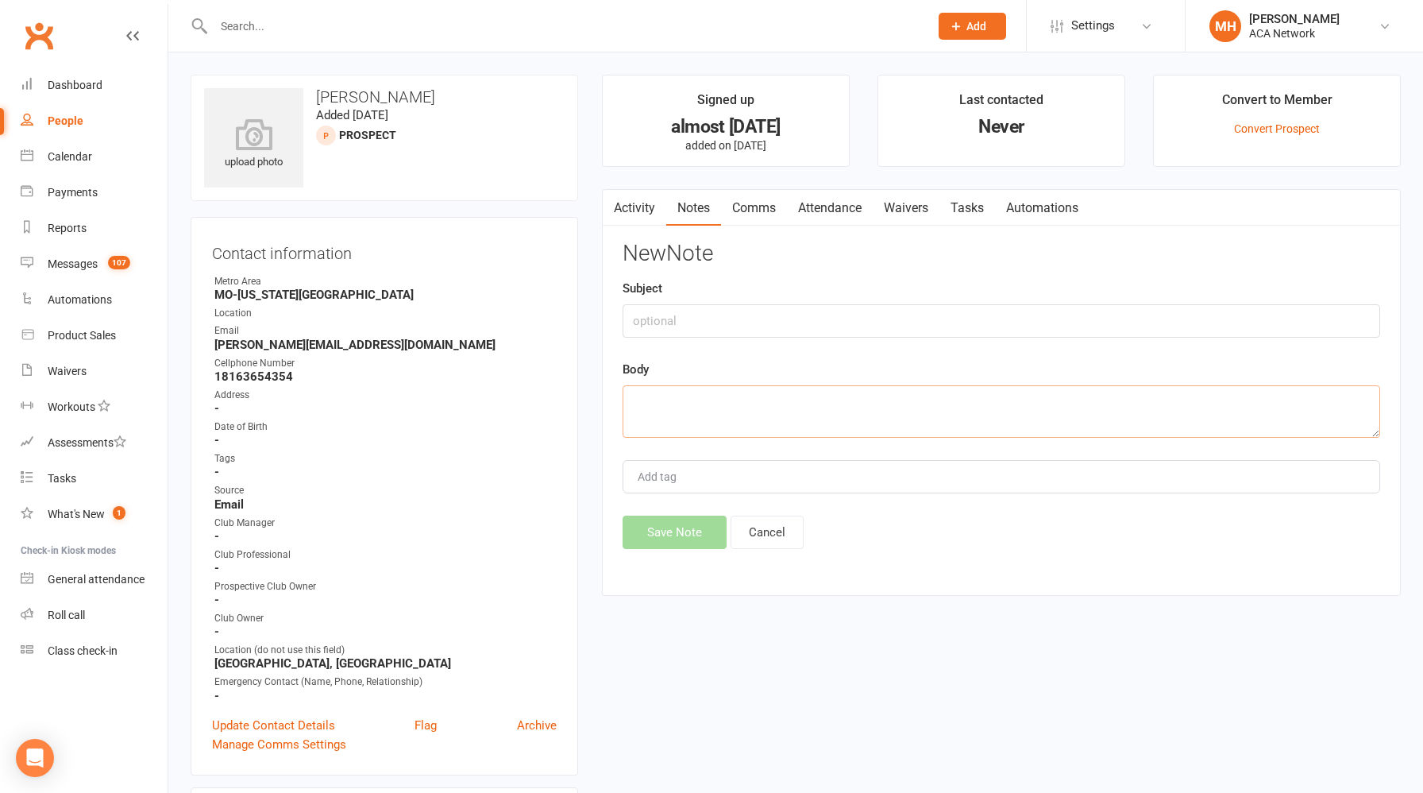
click at [808, 411] on textarea at bounding box center [1002, 411] width 758 height 52
paste textarea "Thanks [PERSON_NAME]. Sorry I missed this. The Club Coffee is every [DATE] at 9…"
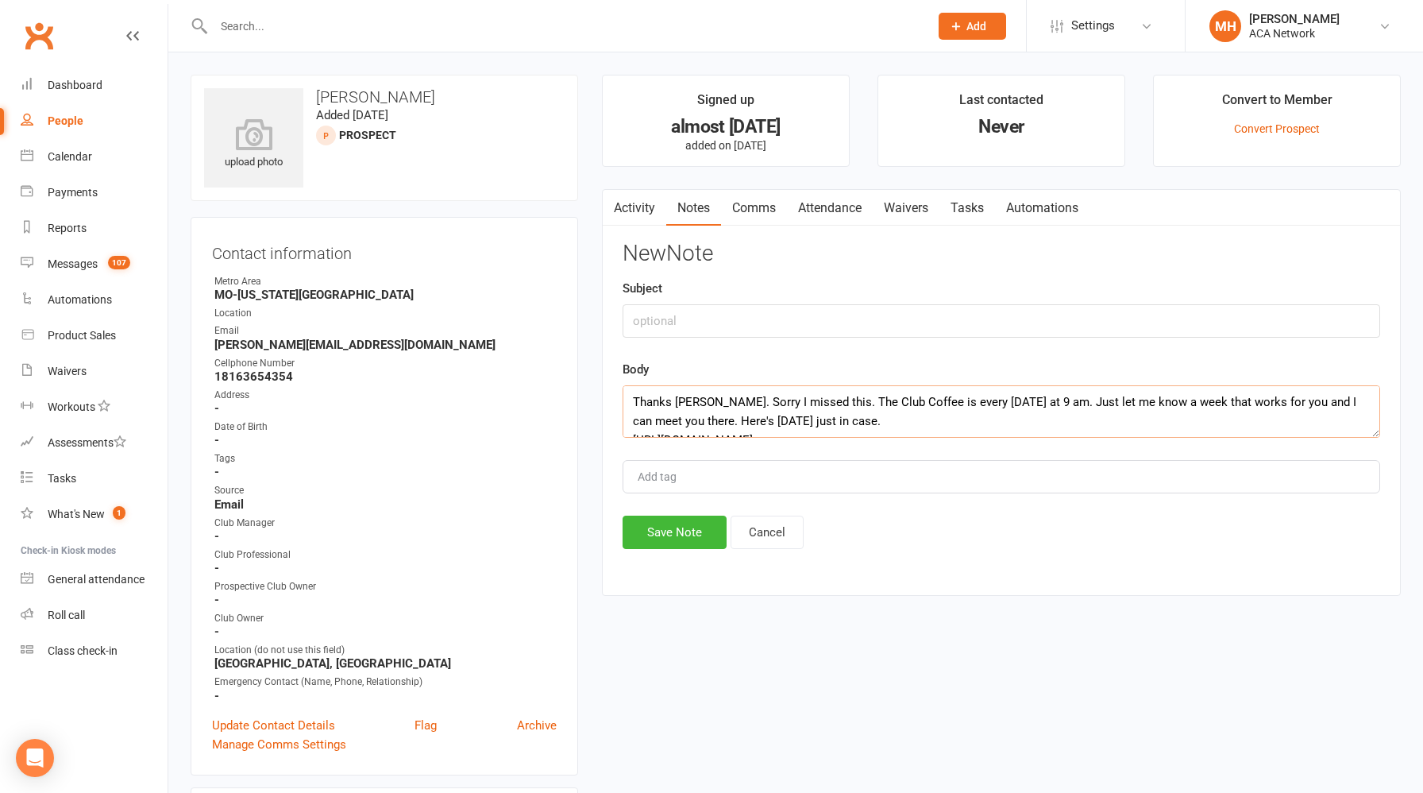
scroll to position [86, 0]
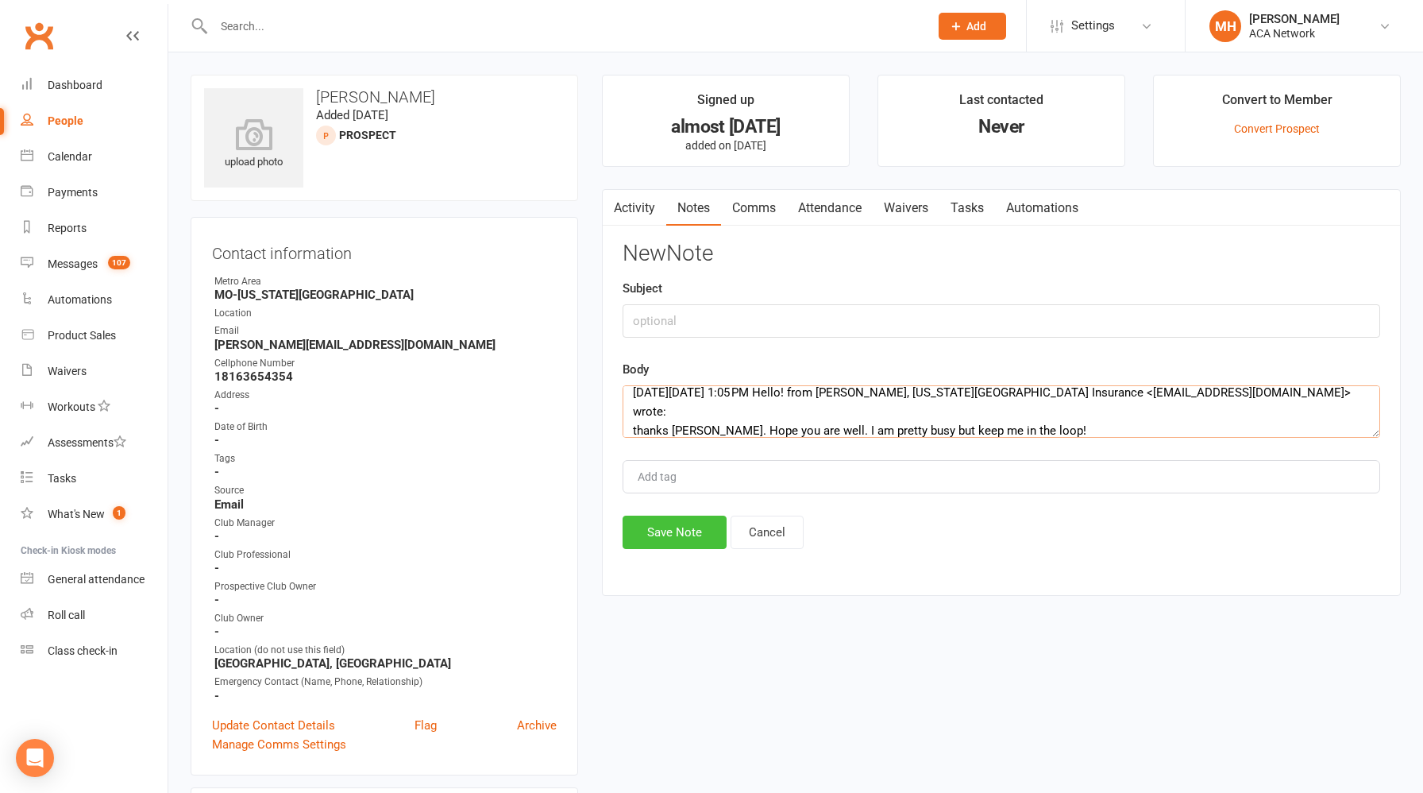
type textarea "Thanks [PERSON_NAME]. Sorry I missed this. The Club Coffee is every [DATE] at 9…"
click at [668, 539] on button "Save Note" at bounding box center [675, 531] width 104 height 33
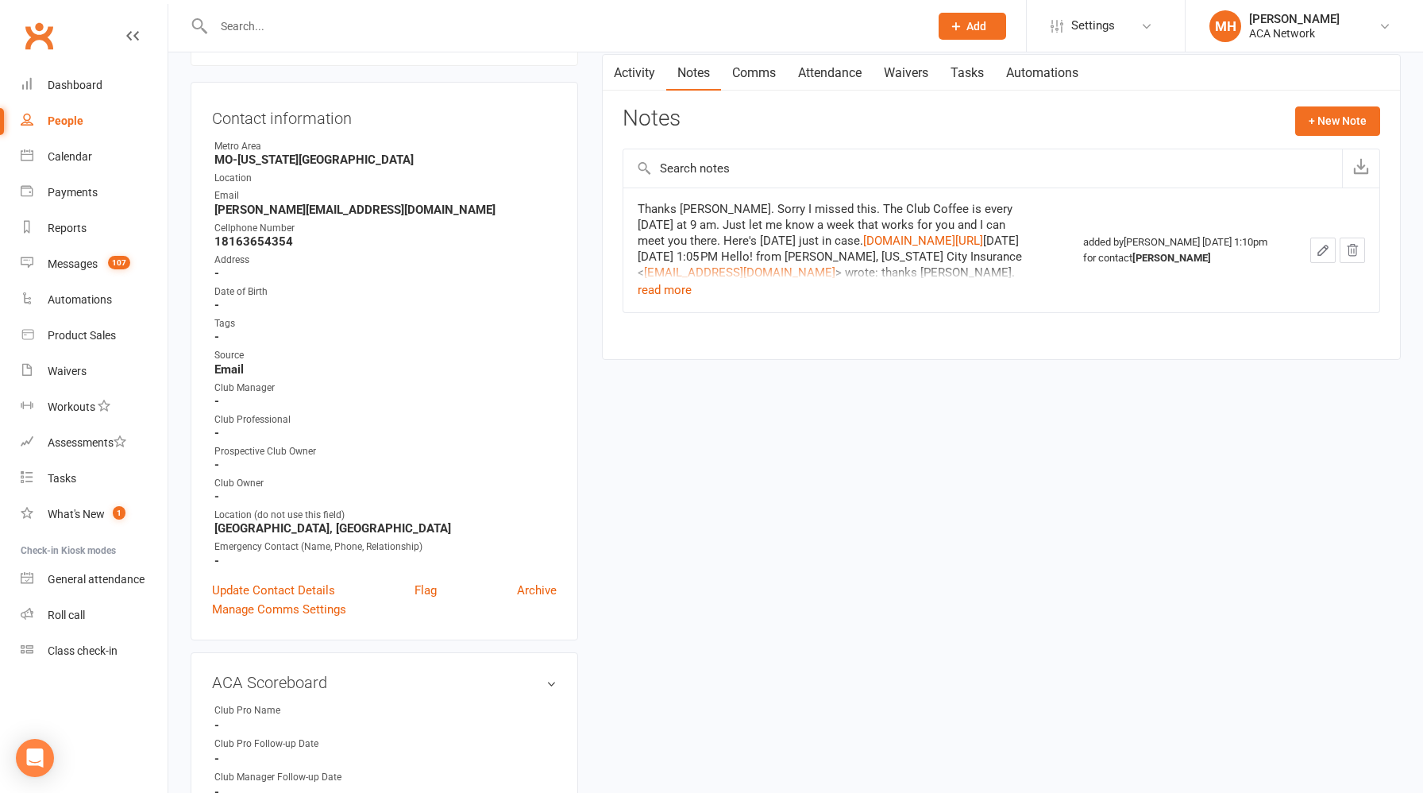
scroll to position [138, 0]
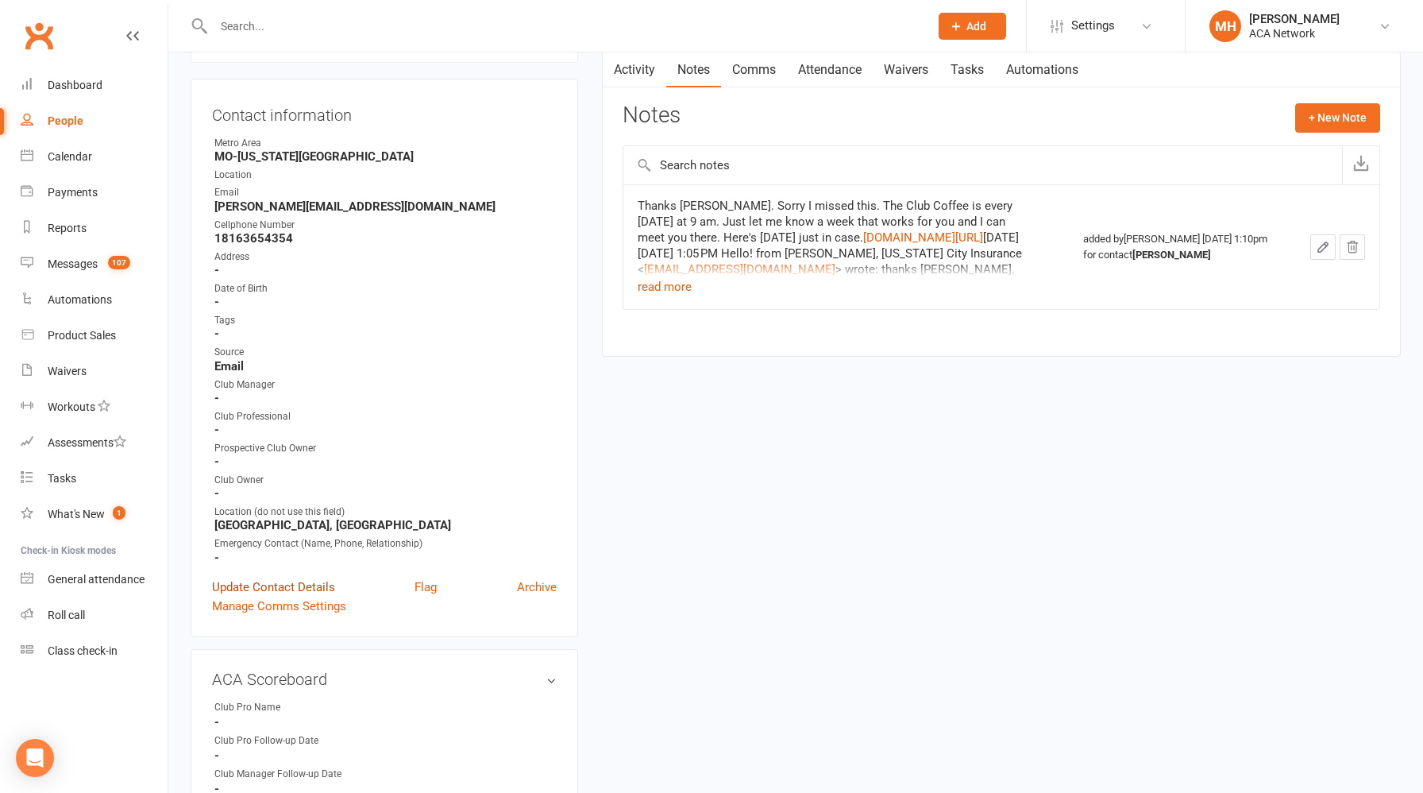
click at [326, 580] on link "Update Contact Details" at bounding box center [273, 586] width 123 height 19
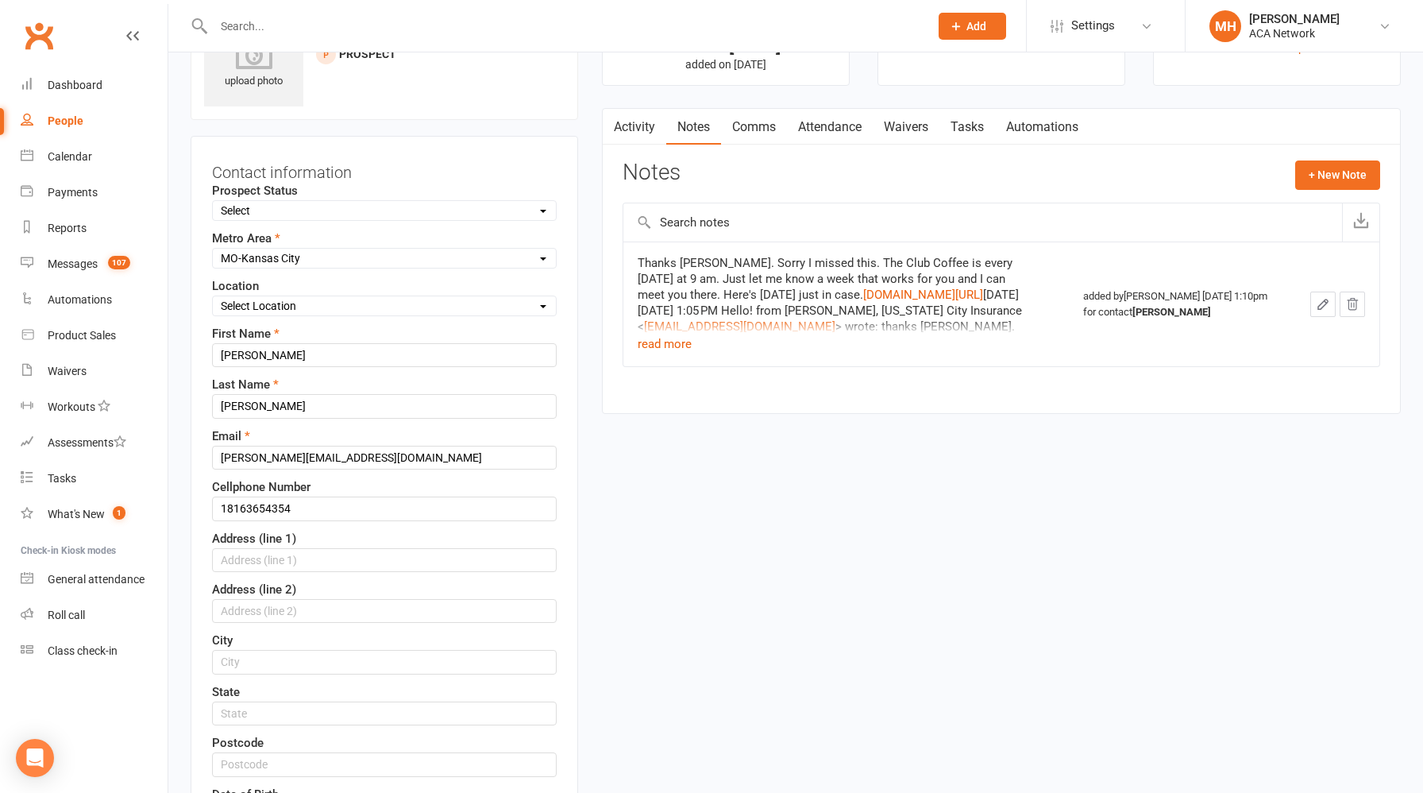
scroll to position [75, 0]
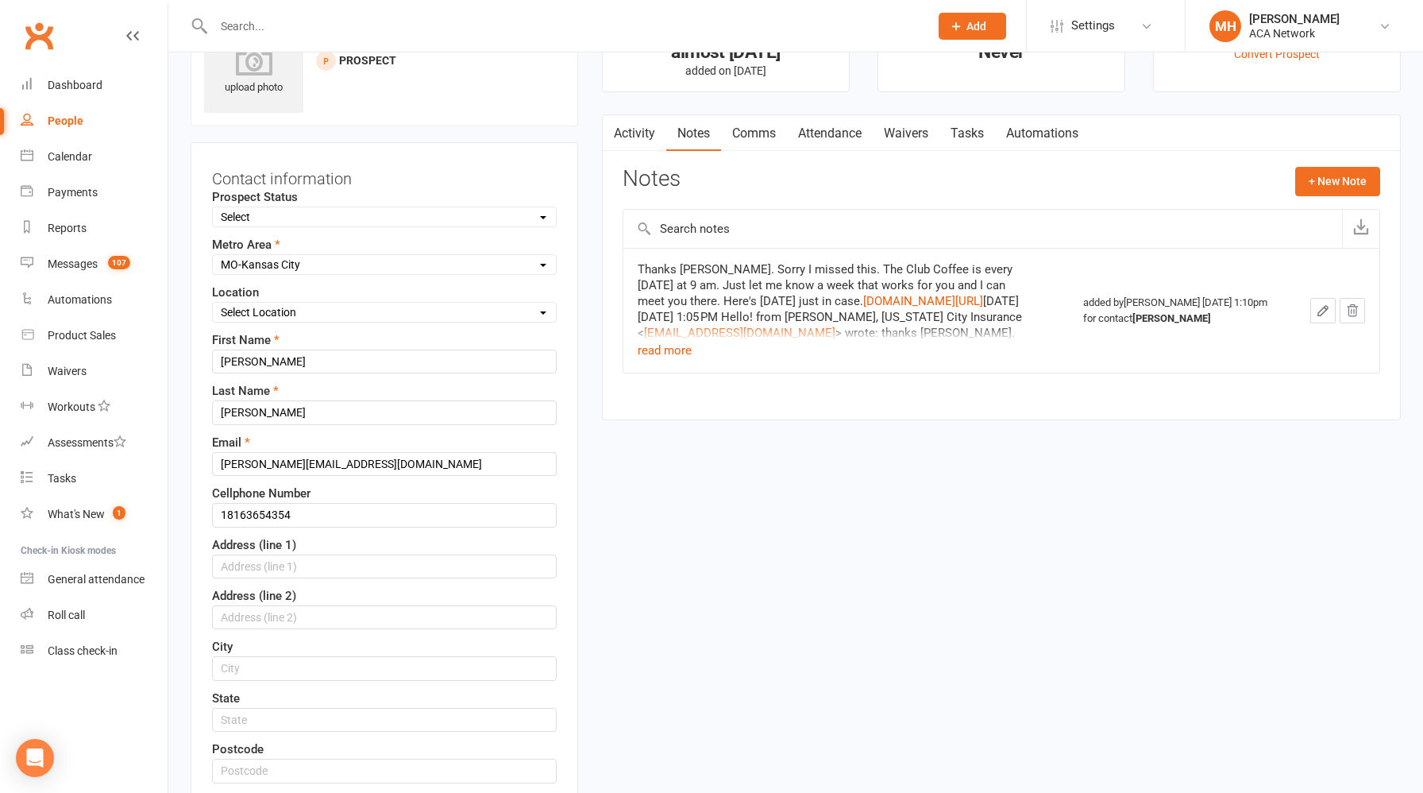
click at [317, 315] on select "Select Location ACA Global Business Club ACA Rookie Club [GEOGRAPHIC_DATA], [GE…" at bounding box center [384, 311] width 343 height 17
click at [642, 127] on link "Activity" at bounding box center [635, 133] width 64 height 37
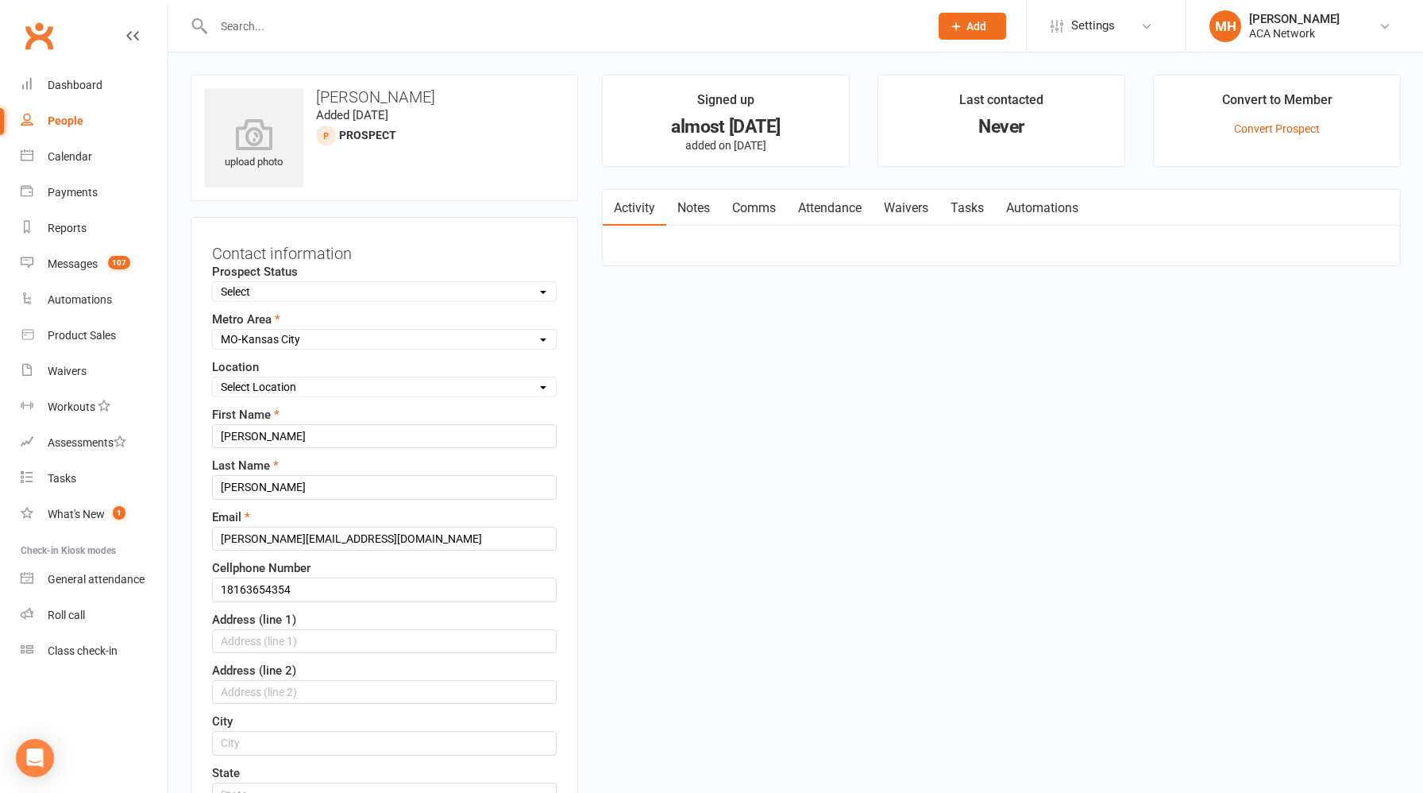
click at [693, 214] on link "Notes" at bounding box center [693, 208] width 55 height 37
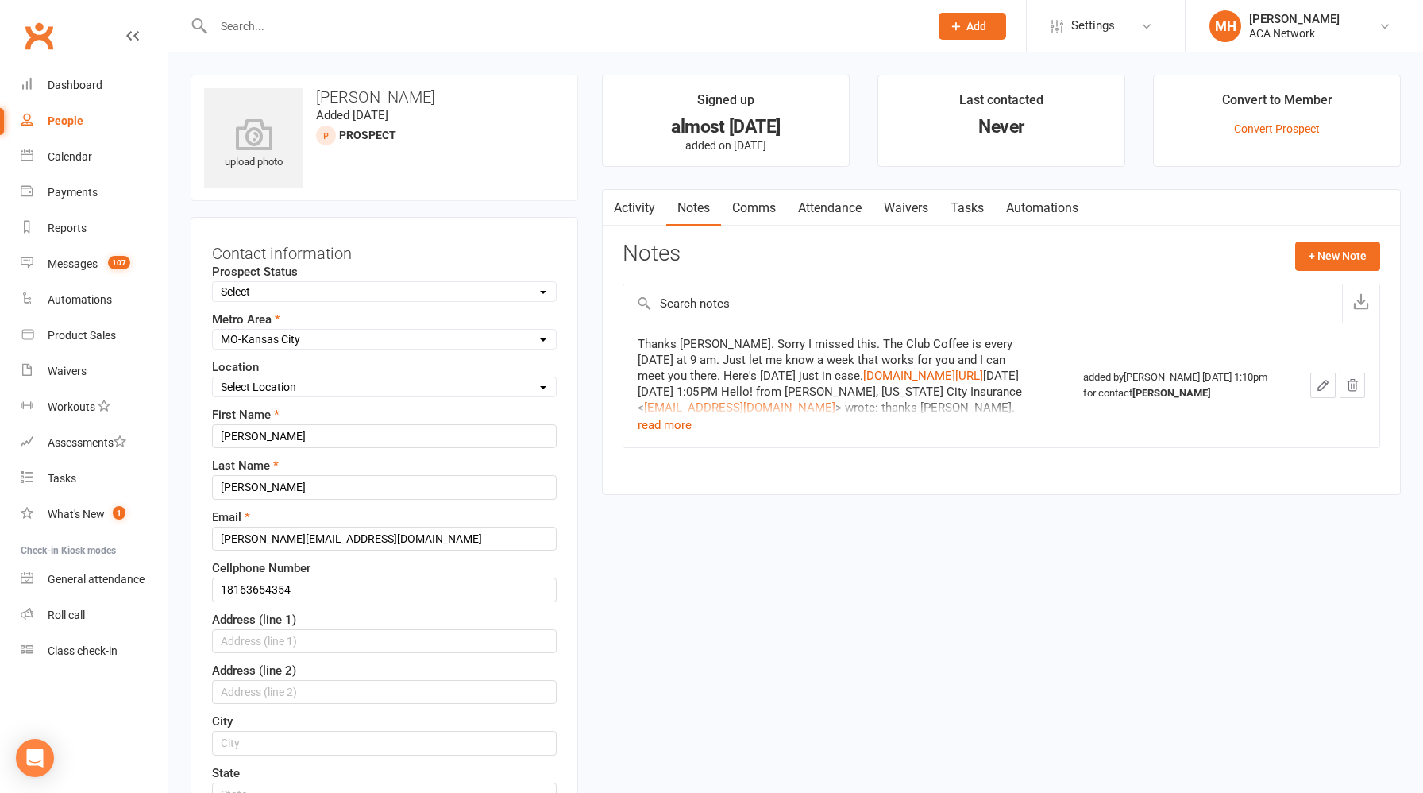
click at [636, 210] on link "Activity" at bounding box center [635, 208] width 64 height 37
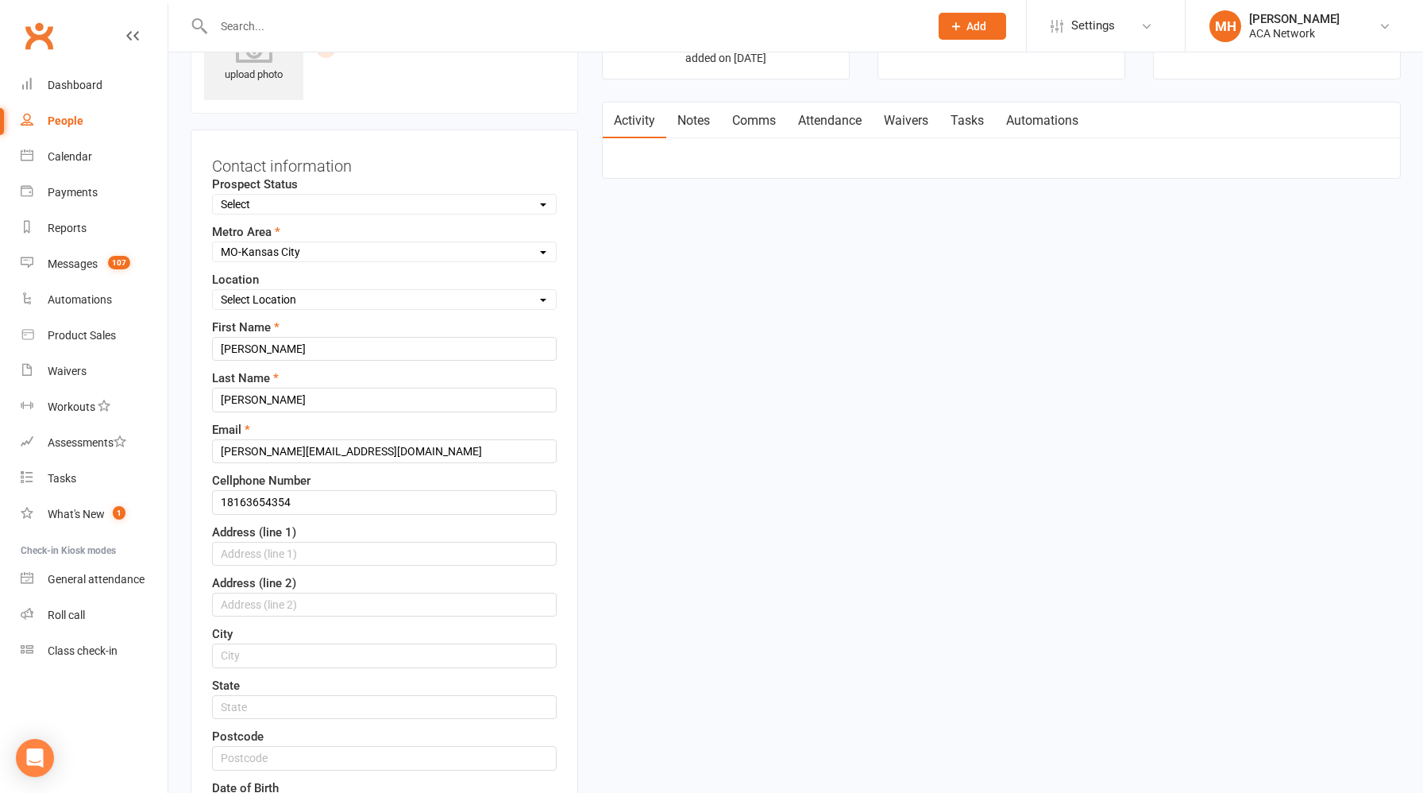
scroll to position [142, 0]
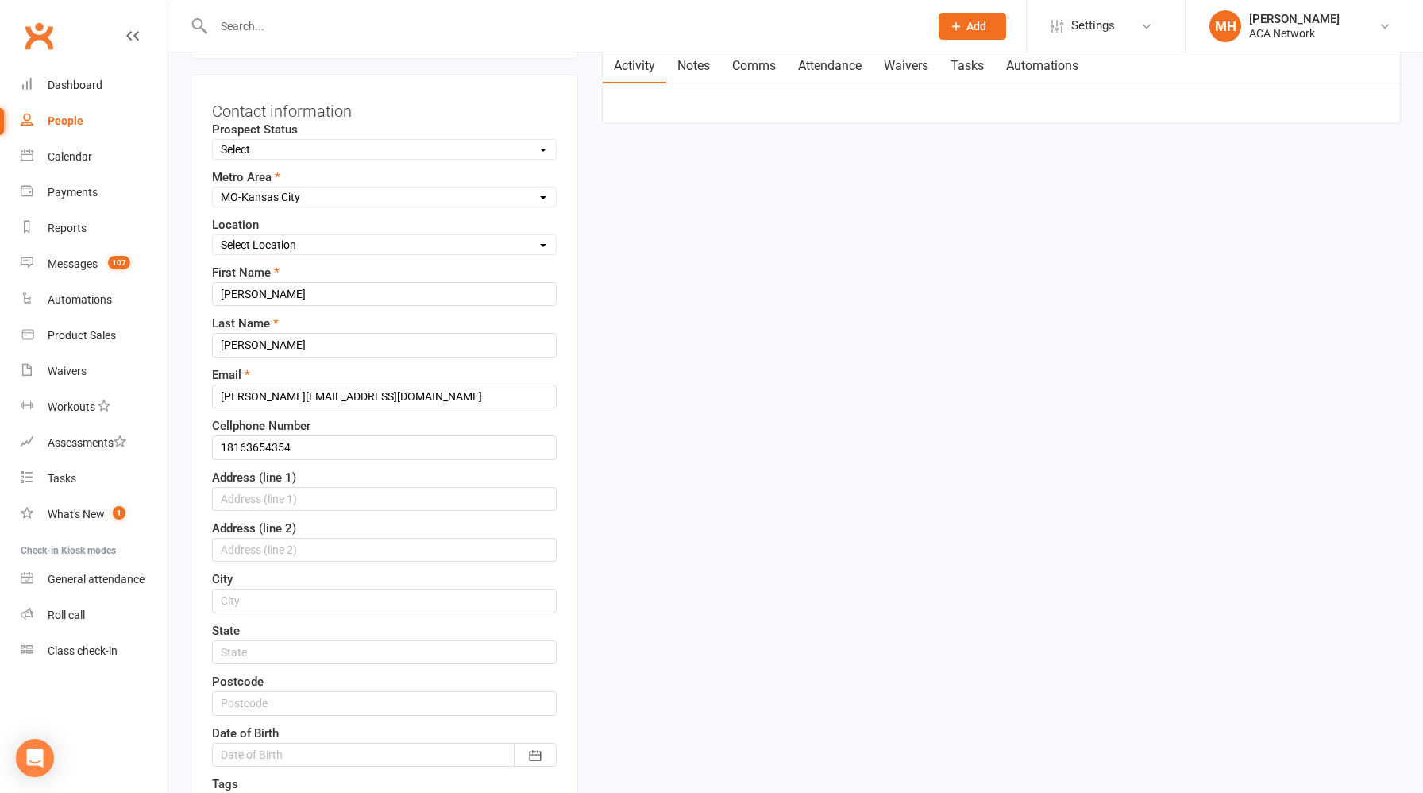
click at [358, 241] on select "Select Location ACA Global Business Club ACA Rookie Club [GEOGRAPHIC_DATA], [GE…" at bounding box center [384, 244] width 343 height 17
select select "18"
click at [213, 236] on select "Select Location ACA Global Business Club ACA Rookie Club [GEOGRAPHIC_DATA], [GE…" at bounding box center [384, 244] width 343 height 17
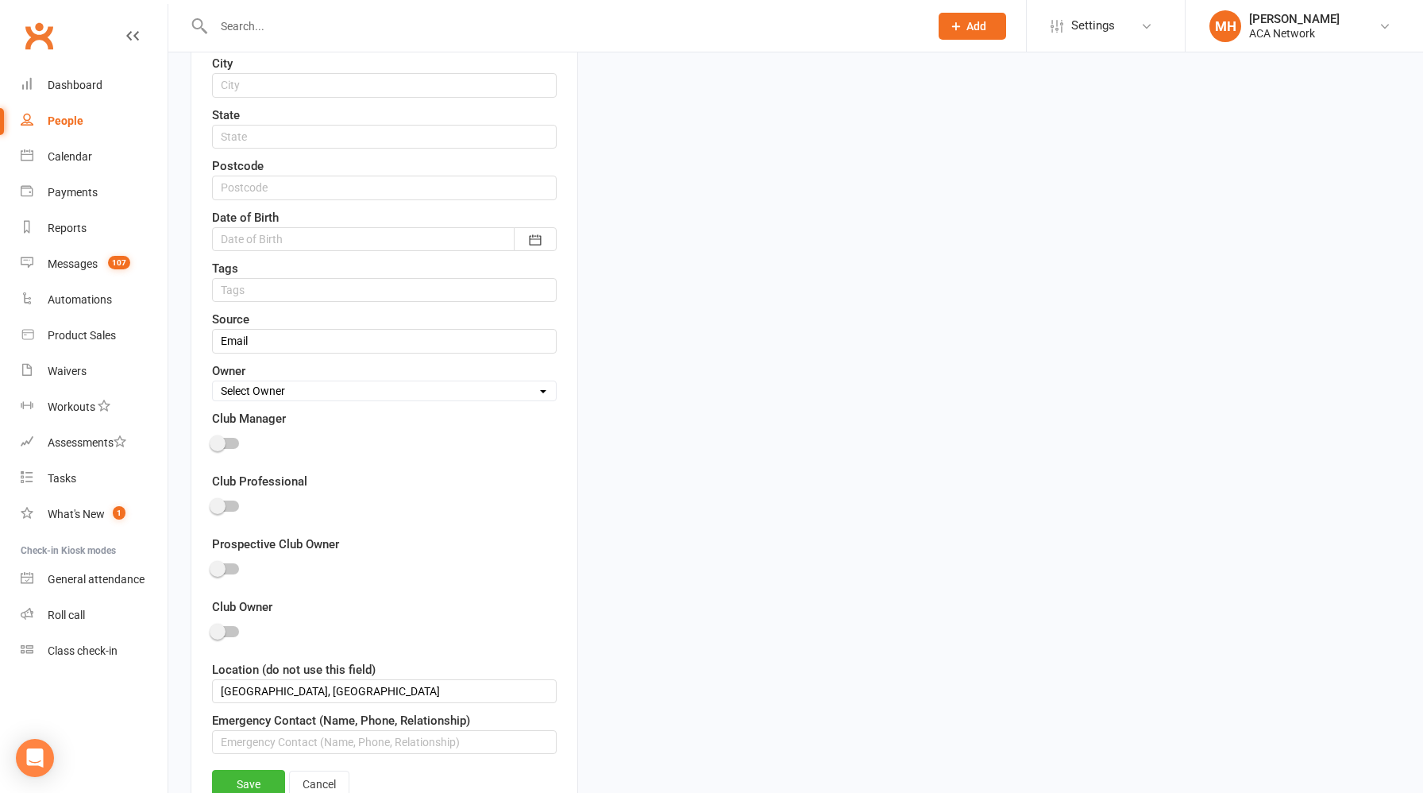
scroll to position [661, 0]
click at [318, 389] on select "Select Owner [PERSON_NAME] [PERSON_NAME] ACA Global ACA Marketing [PERSON_NAME]…" at bounding box center [384, 387] width 343 height 17
select select "19"
click at [213, 379] on select "Select Owner [PERSON_NAME] [PERSON_NAME] ACA Global ACA Marketing [PERSON_NAME]…" at bounding box center [384, 387] width 343 height 17
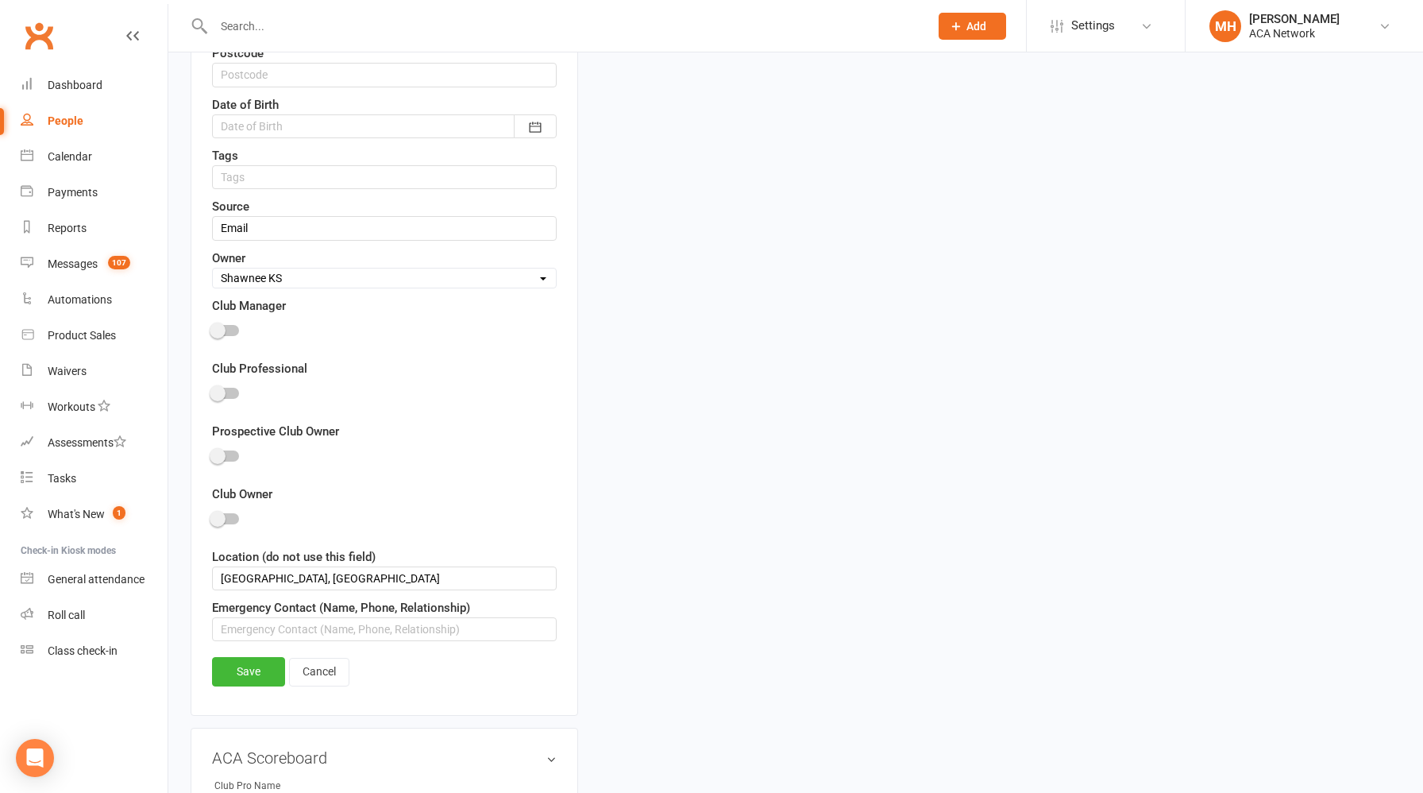
scroll to position [835, 0]
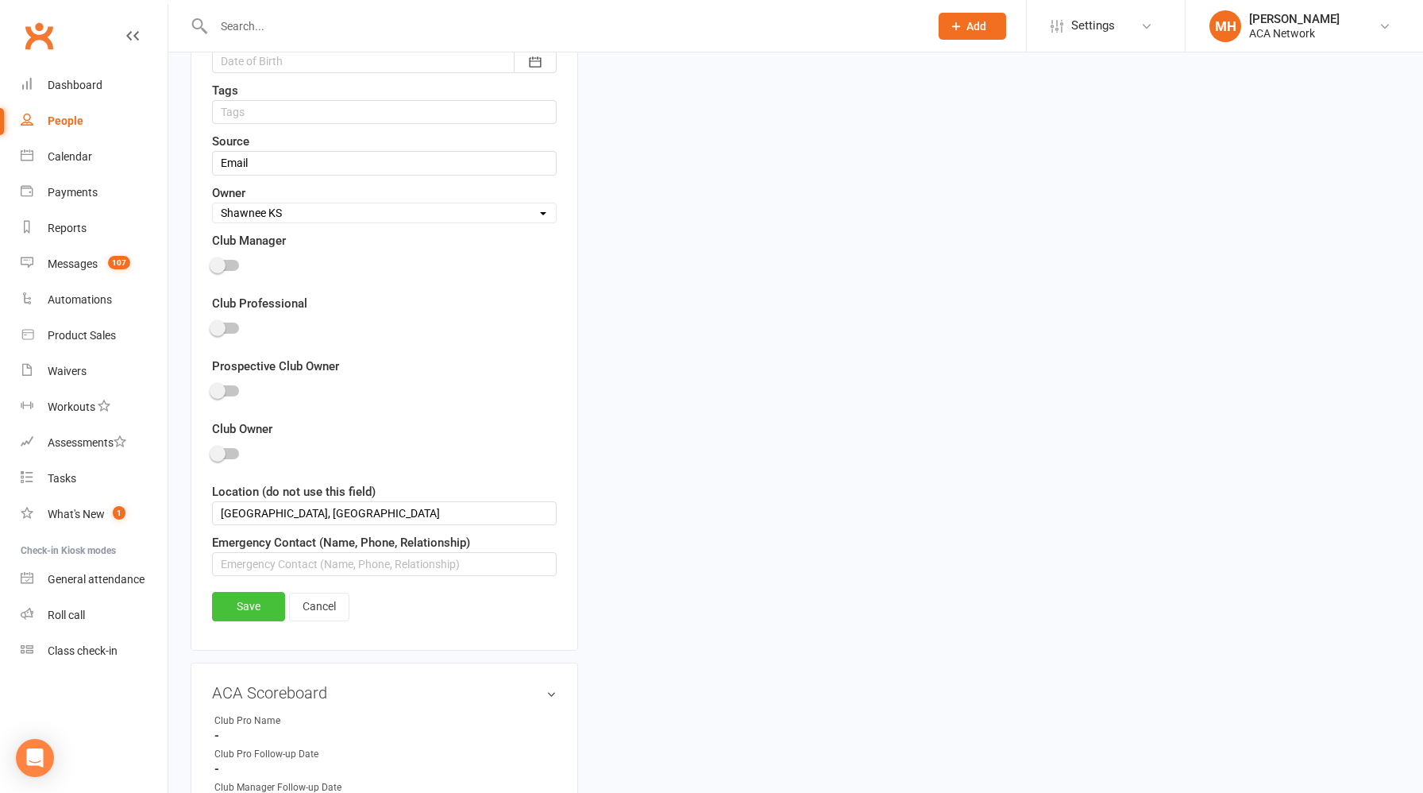
click at [252, 608] on link "Save" at bounding box center [248, 606] width 73 height 29
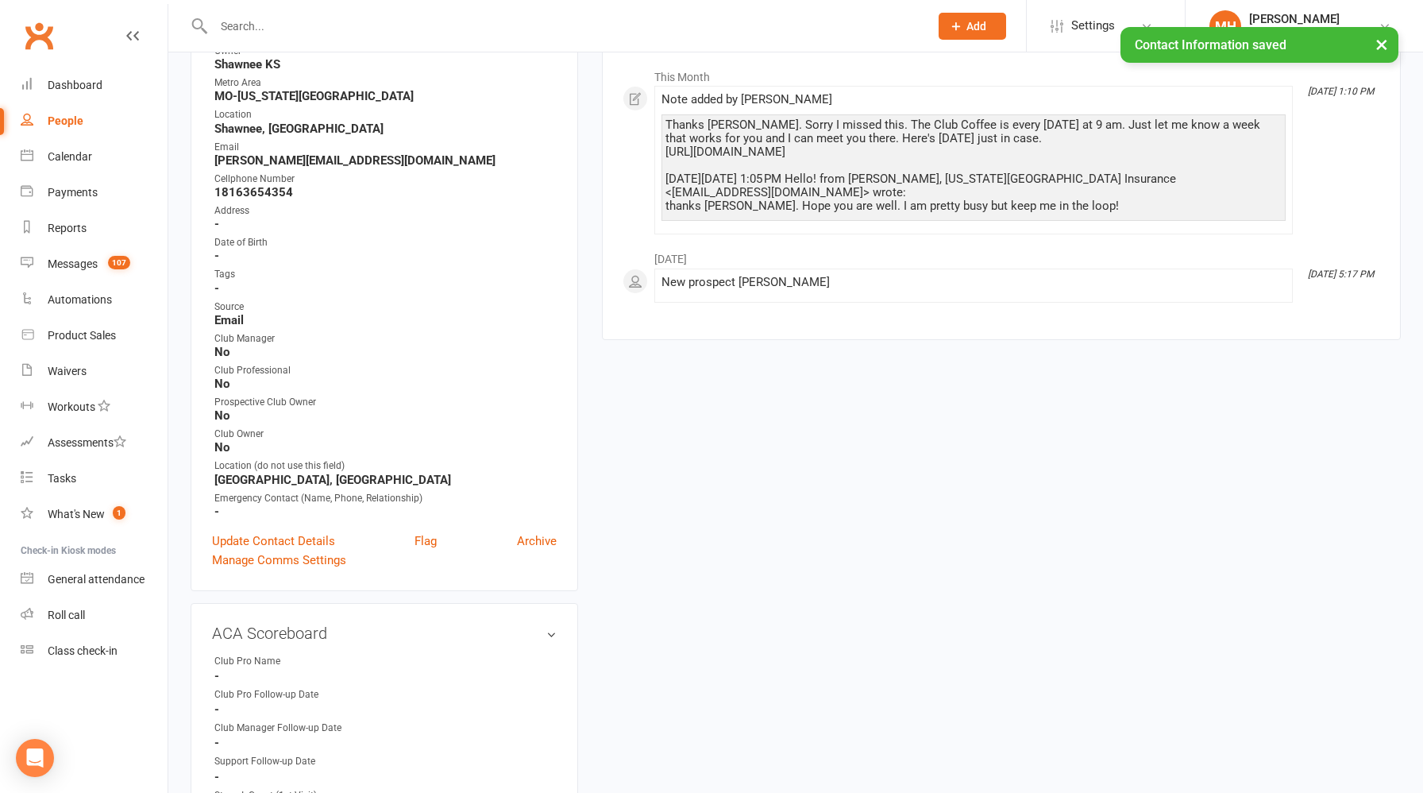
scroll to position [0, 0]
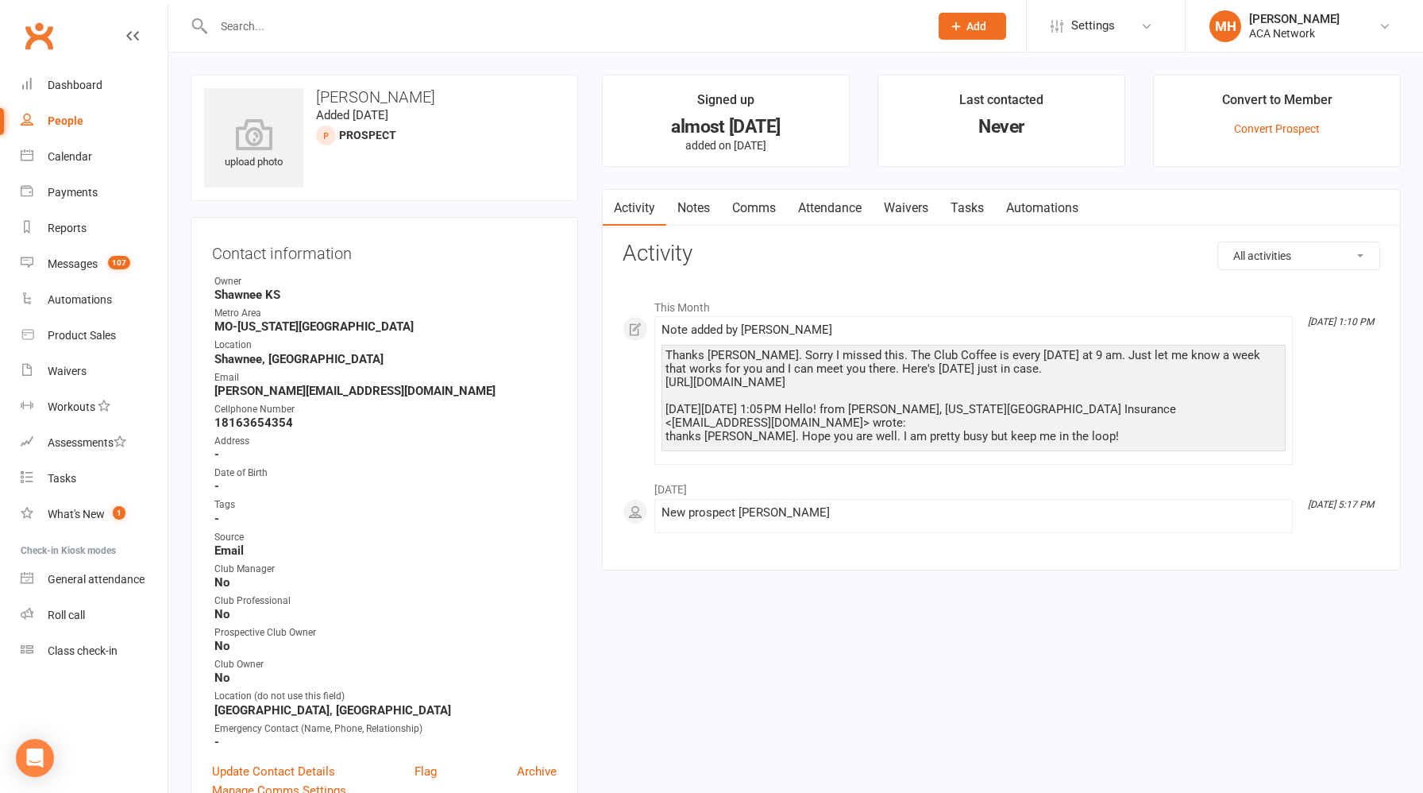
click at [737, 496] on li "[DATE]" at bounding box center [1002, 484] width 758 height 25
click at [702, 218] on link "Notes" at bounding box center [693, 208] width 55 height 37
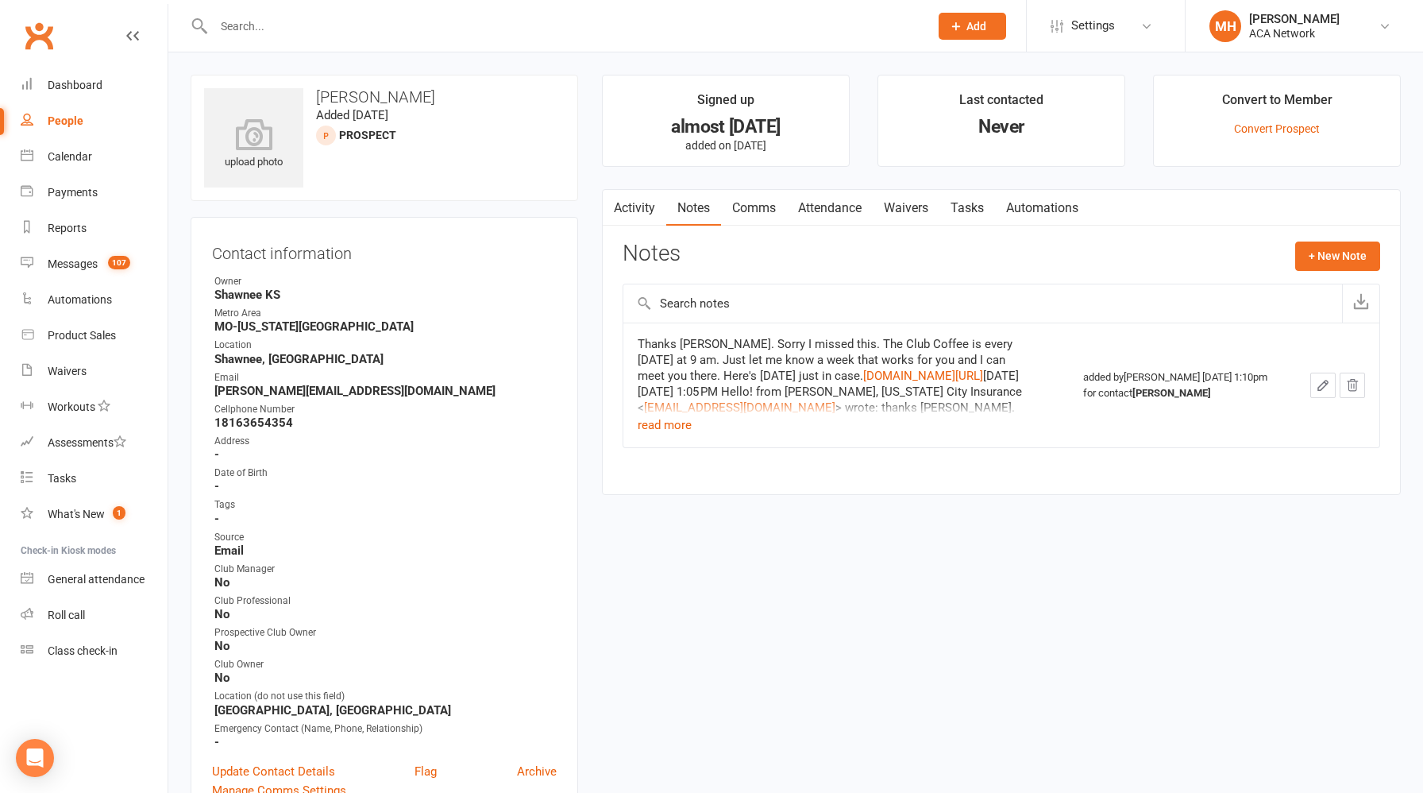
click at [630, 209] on link "Activity" at bounding box center [635, 208] width 64 height 37
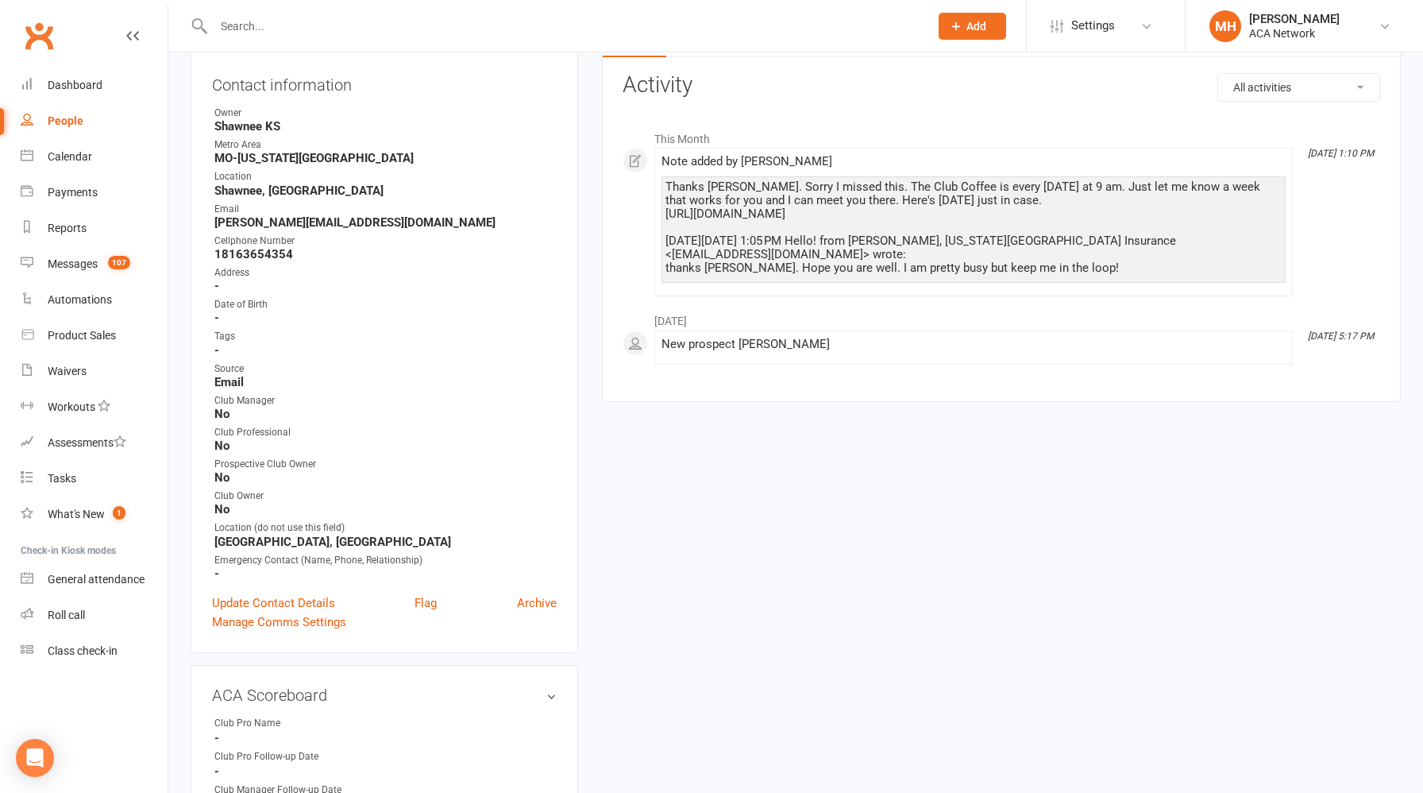
scroll to position [179, 0]
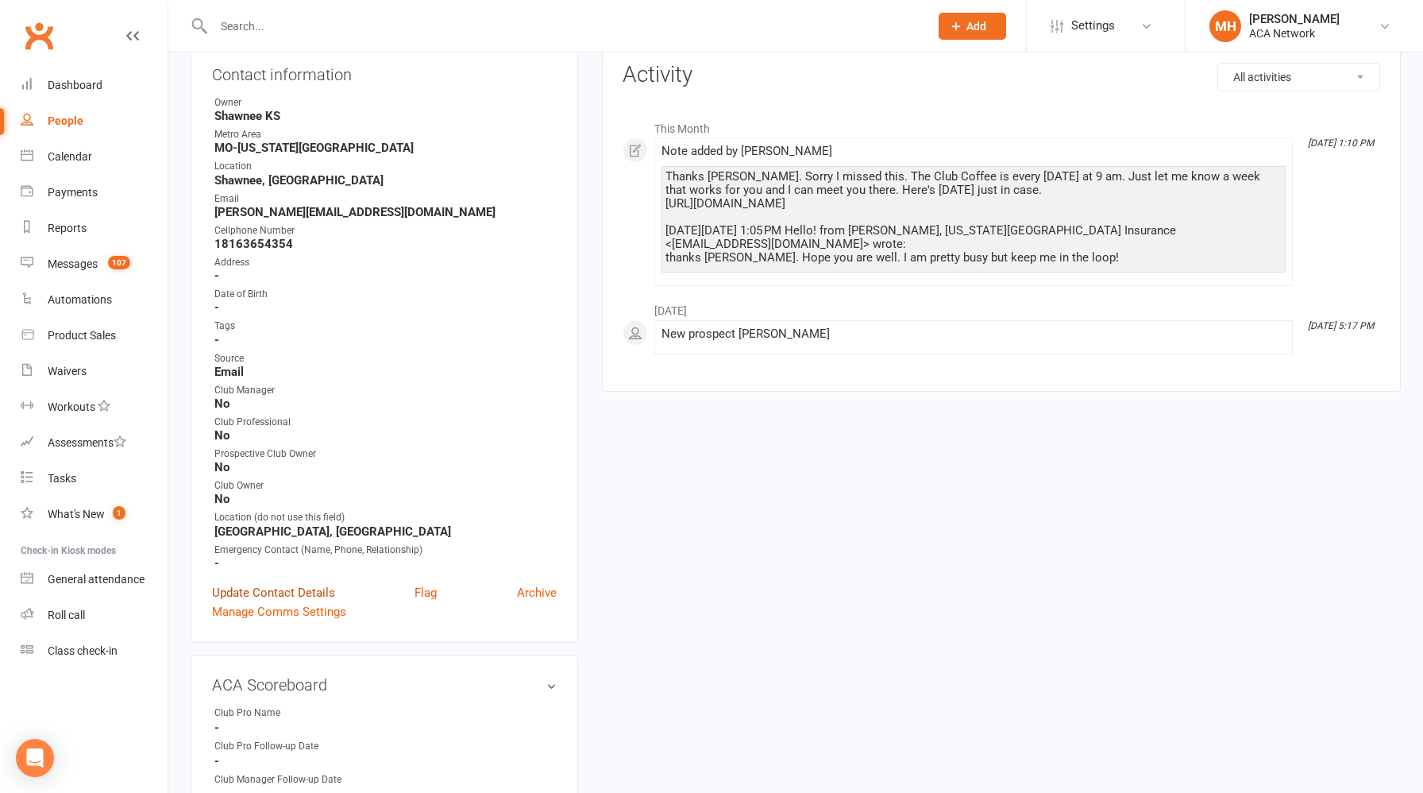
click at [322, 589] on link "Update Contact Details" at bounding box center [273, 592] width 123 height 19
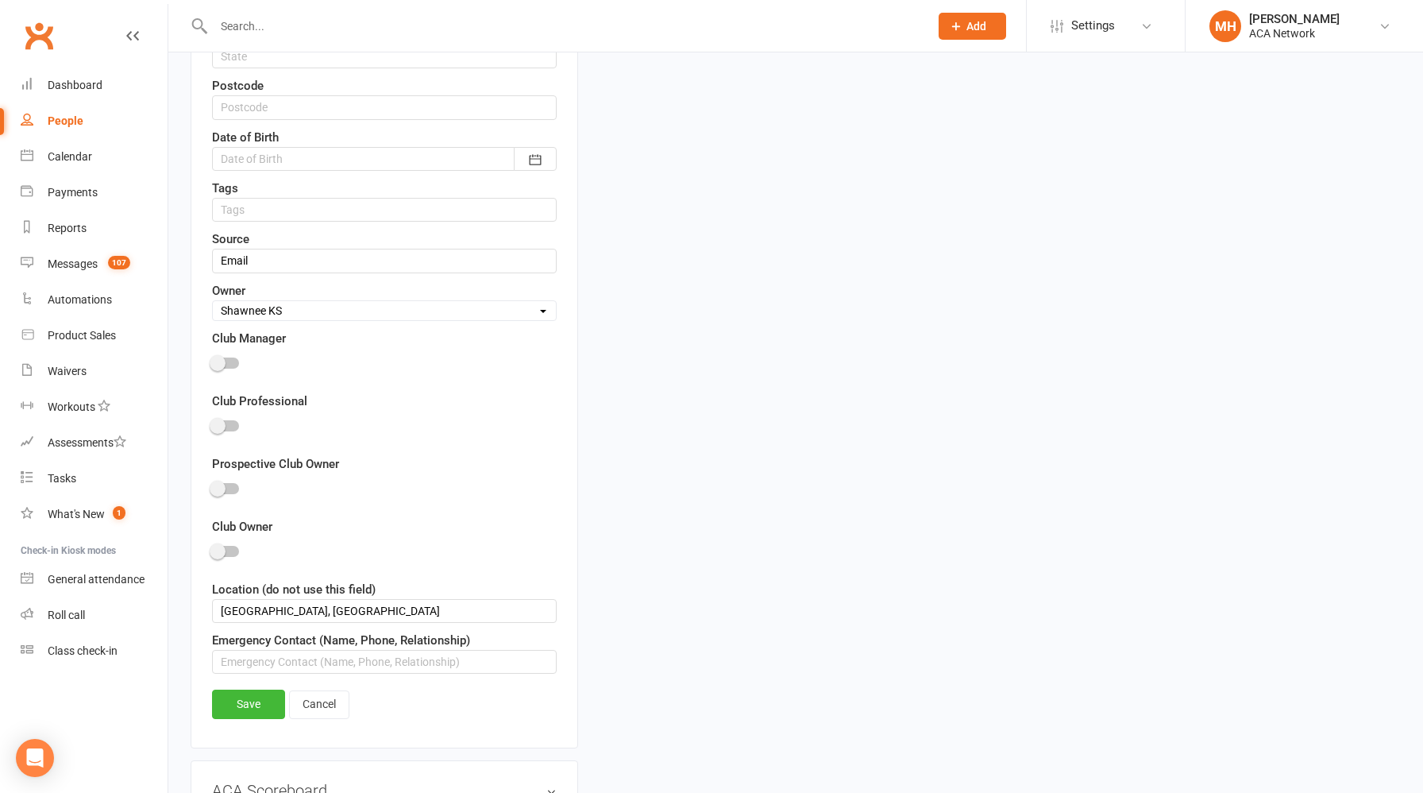
scroll to position [767, 0]
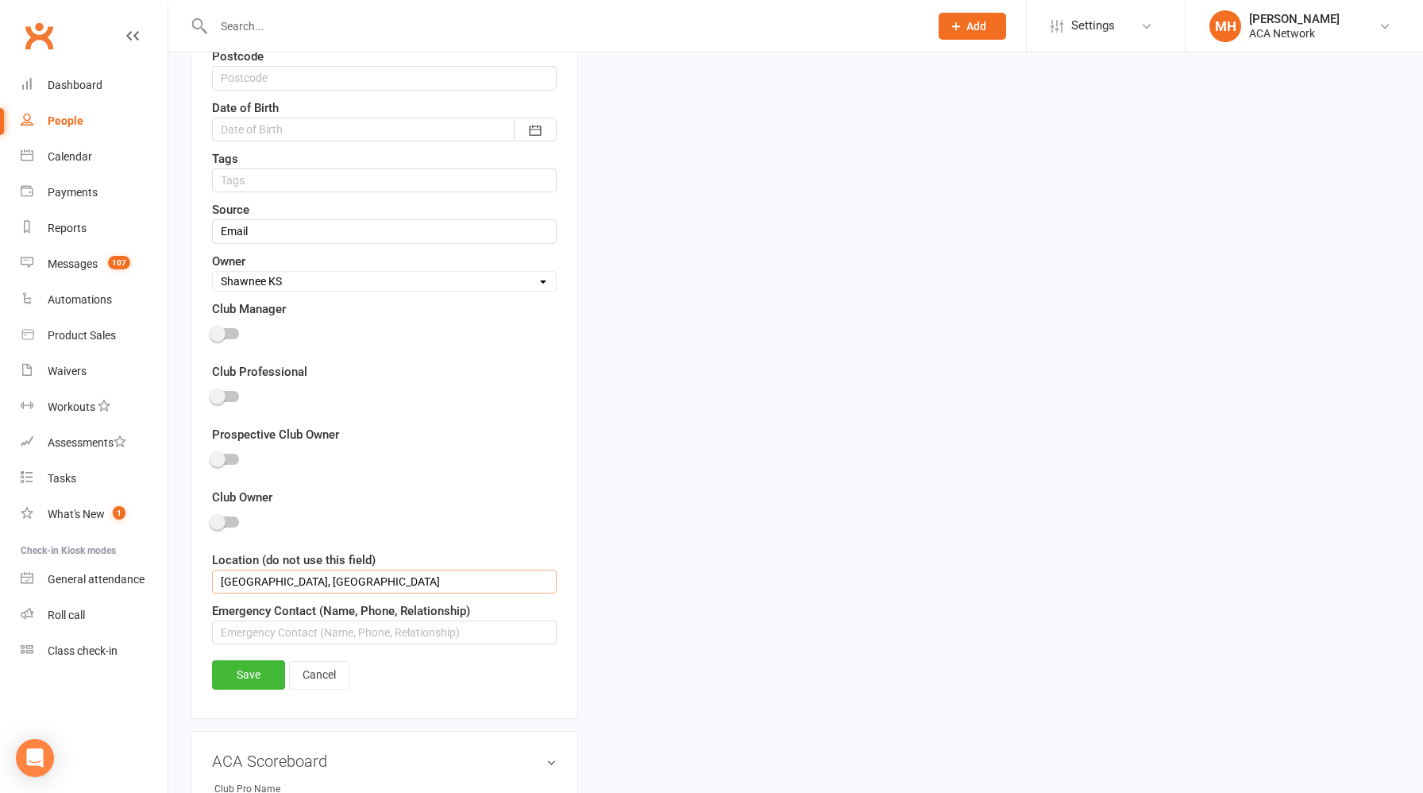
drag, startPoint x: 318, startPoint y: 587, endPoint x: 48, endPoint y: 557, distance: 272.4
click at [236, 661] on link "Save" at bounding box center [248, 674] width 73 height 29
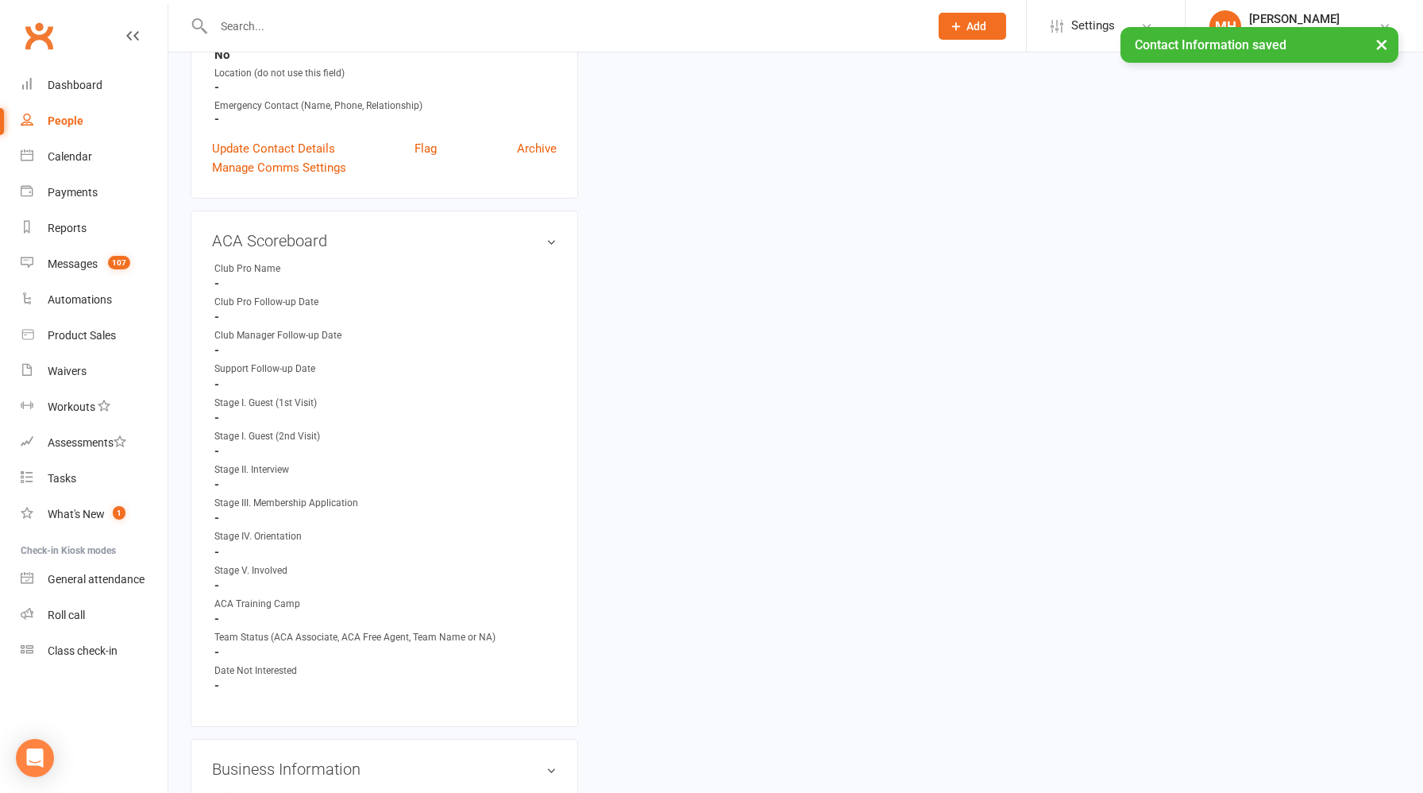
scroll to position [530, 0]
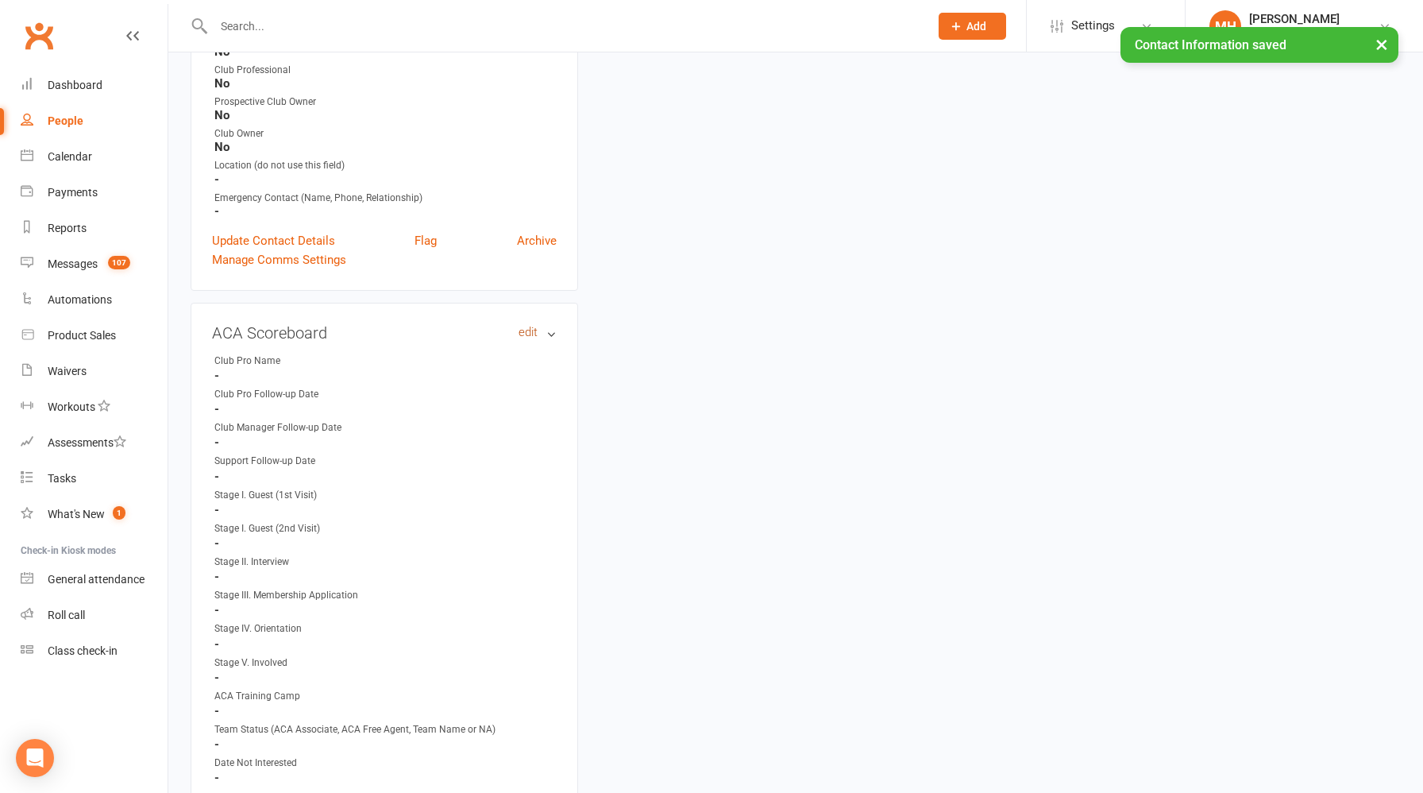
click at [530, 326] on link "edit" at bounding box center [528, 332] width 19 height 13
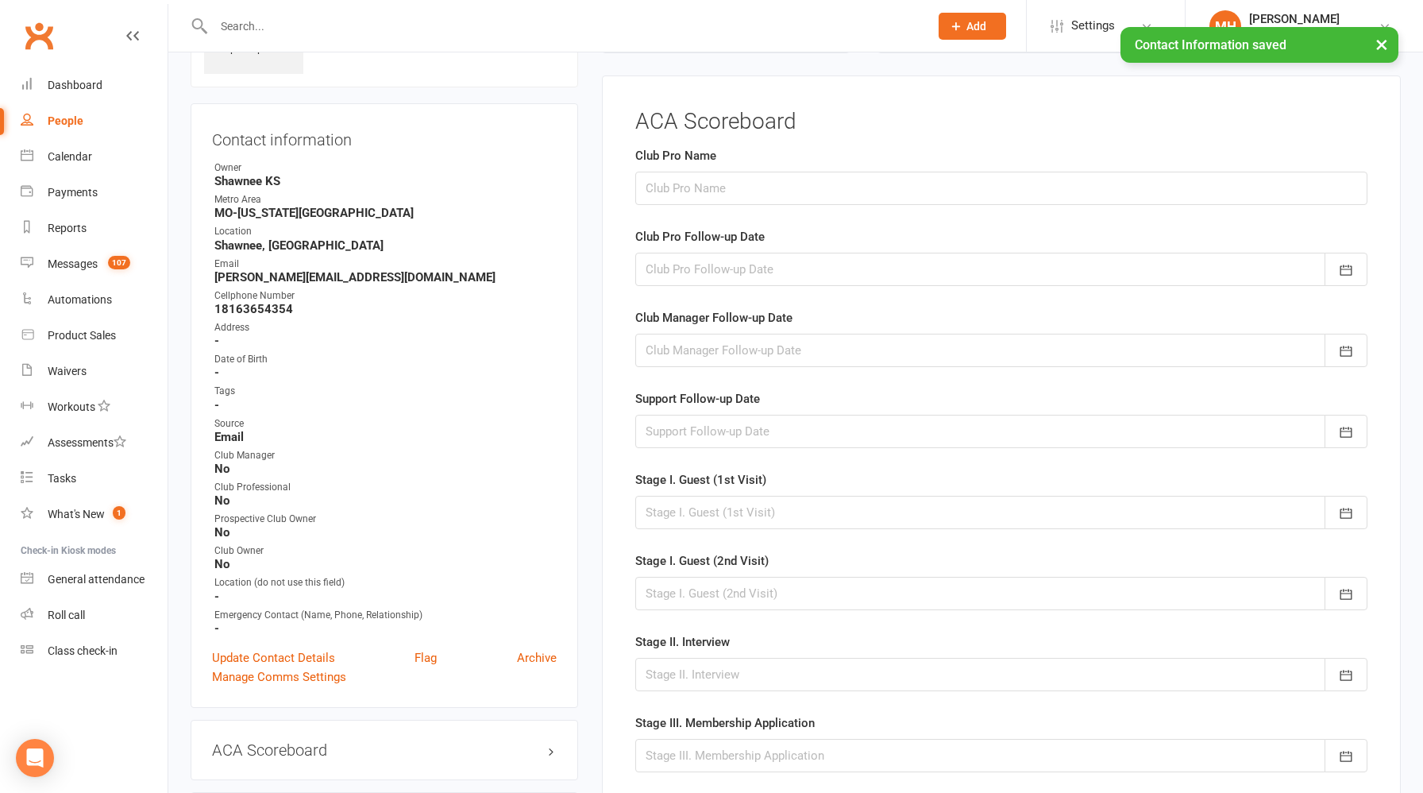
scroll to position [109, 0]
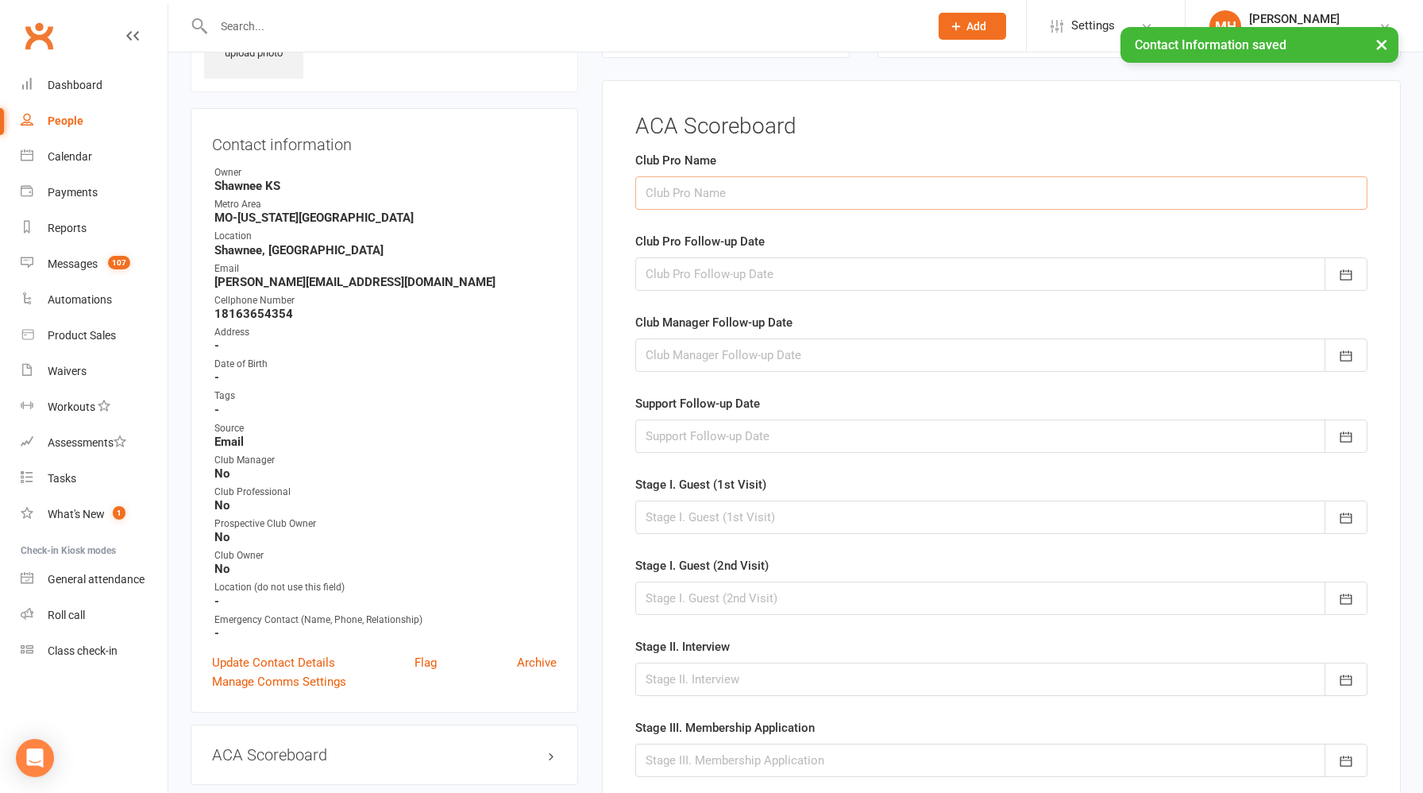
click at [708, 197] on input "text" at bounding box center [1001, 192] width 732 height 33
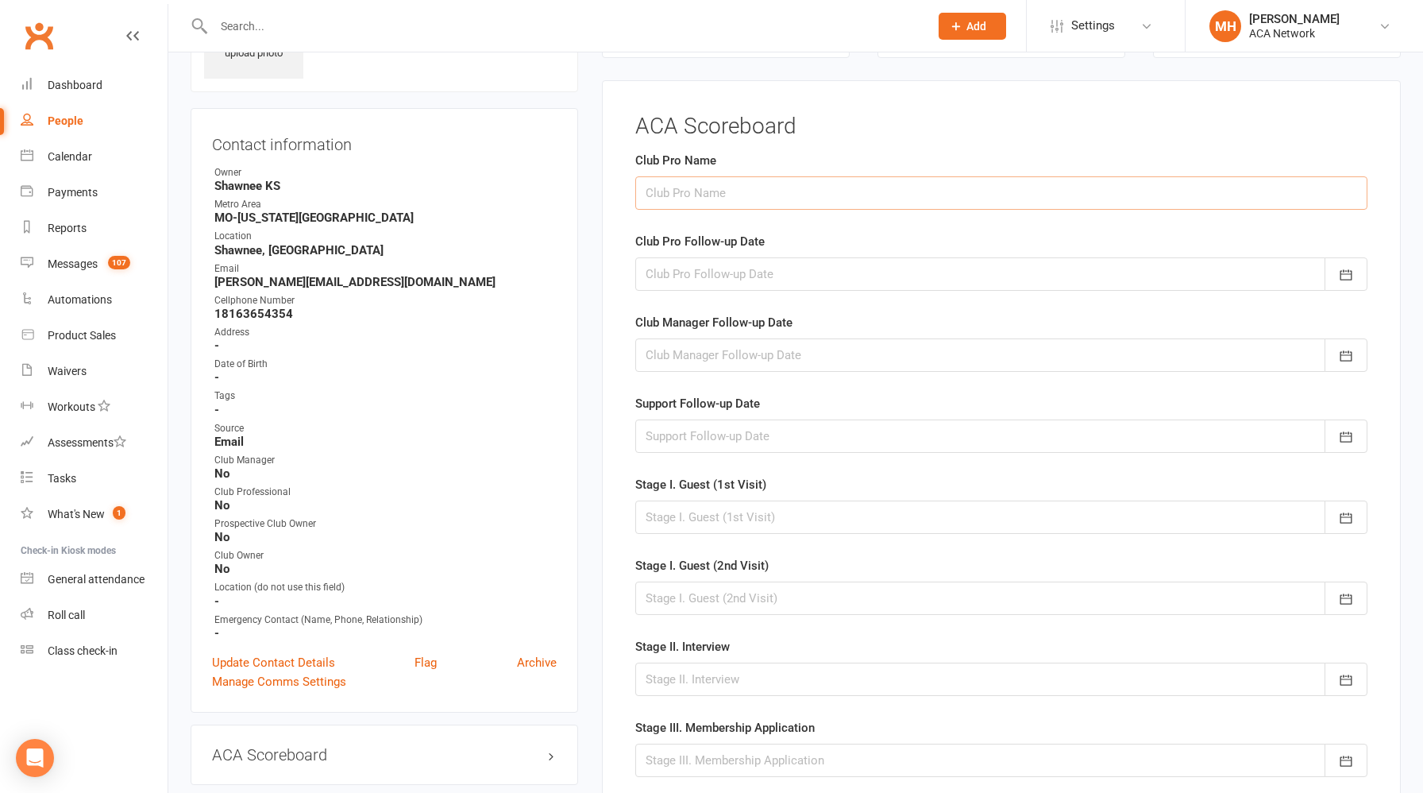
type input "[PERSON_NAME]"
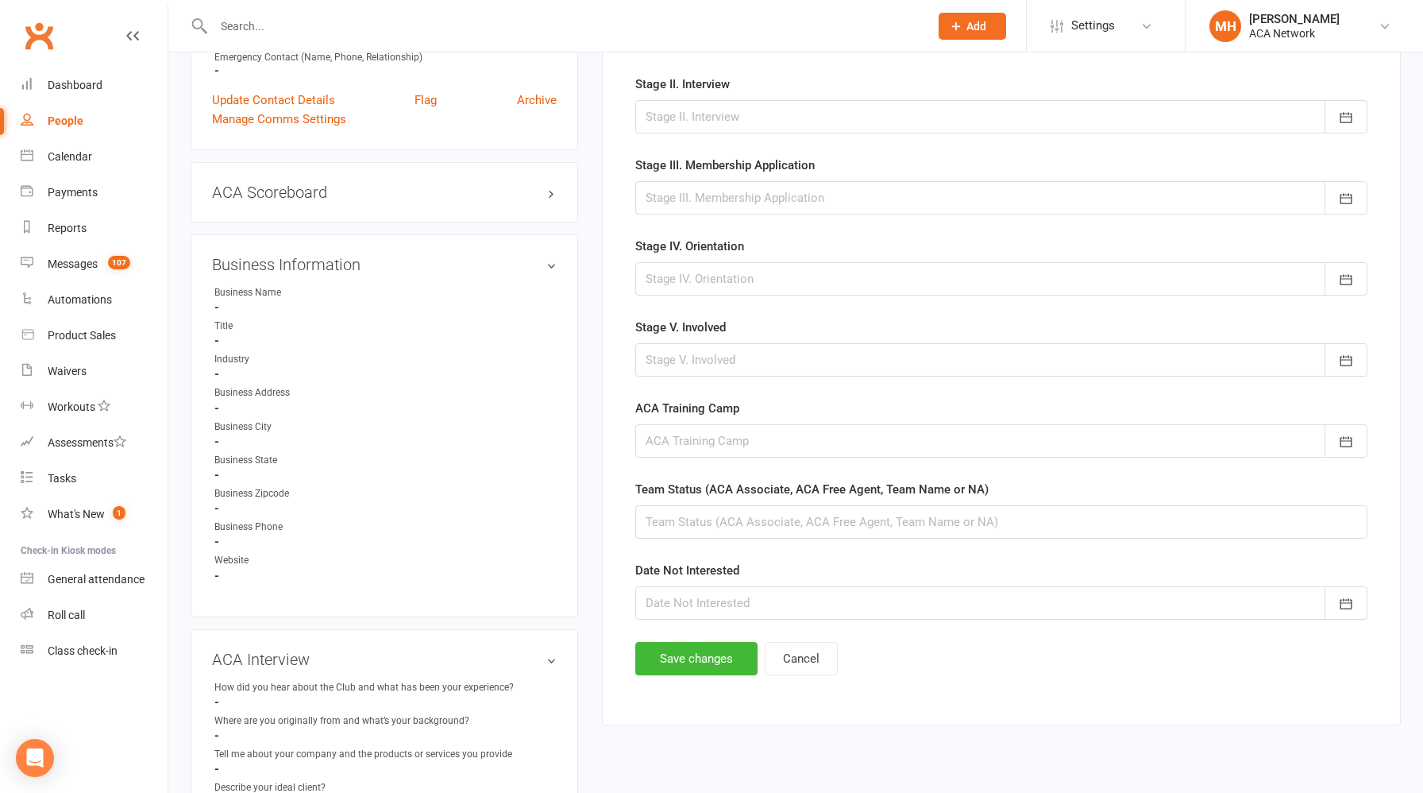
scroll to position [685, 0]
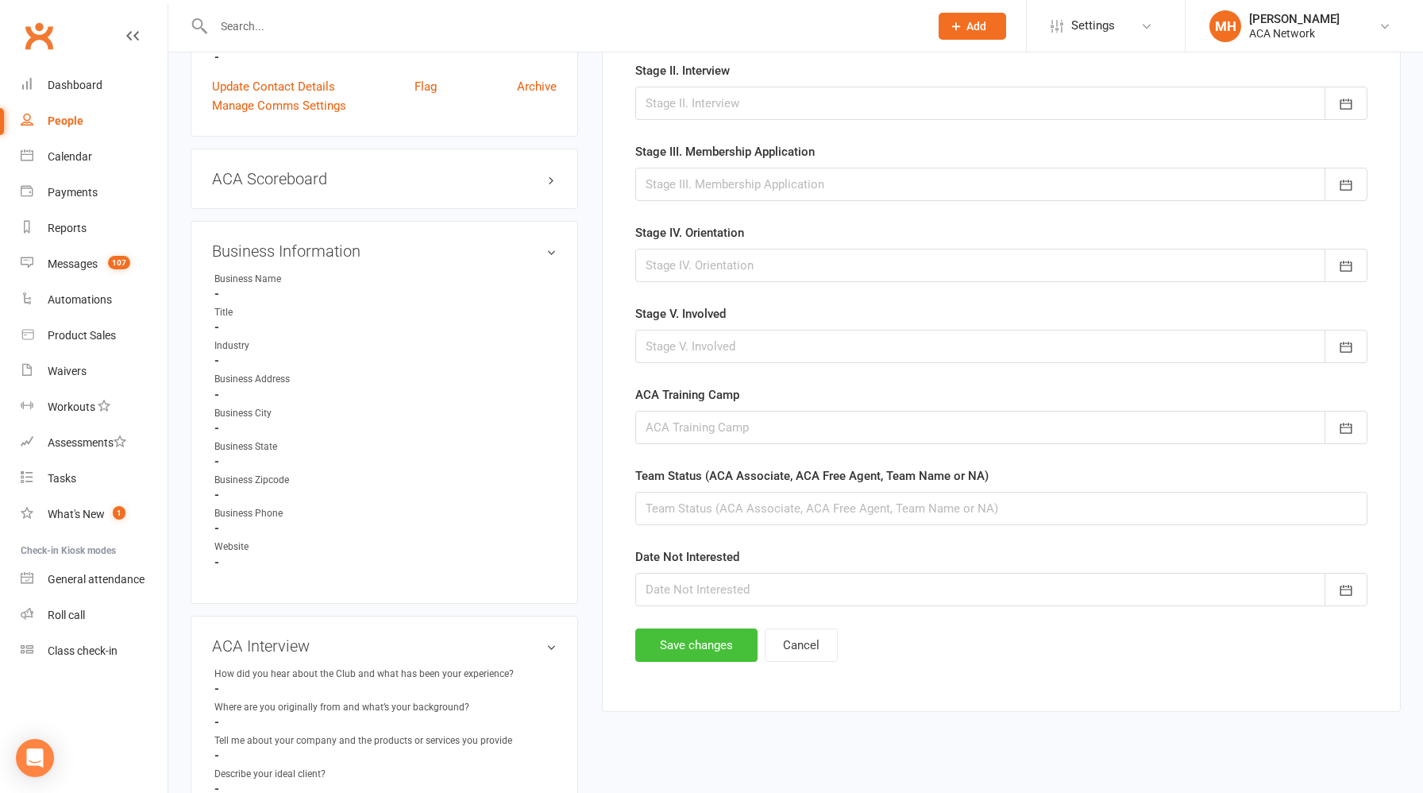
click at [677, 643] on button "Save changes" at bounding box center [696, 644] width 122 height 33
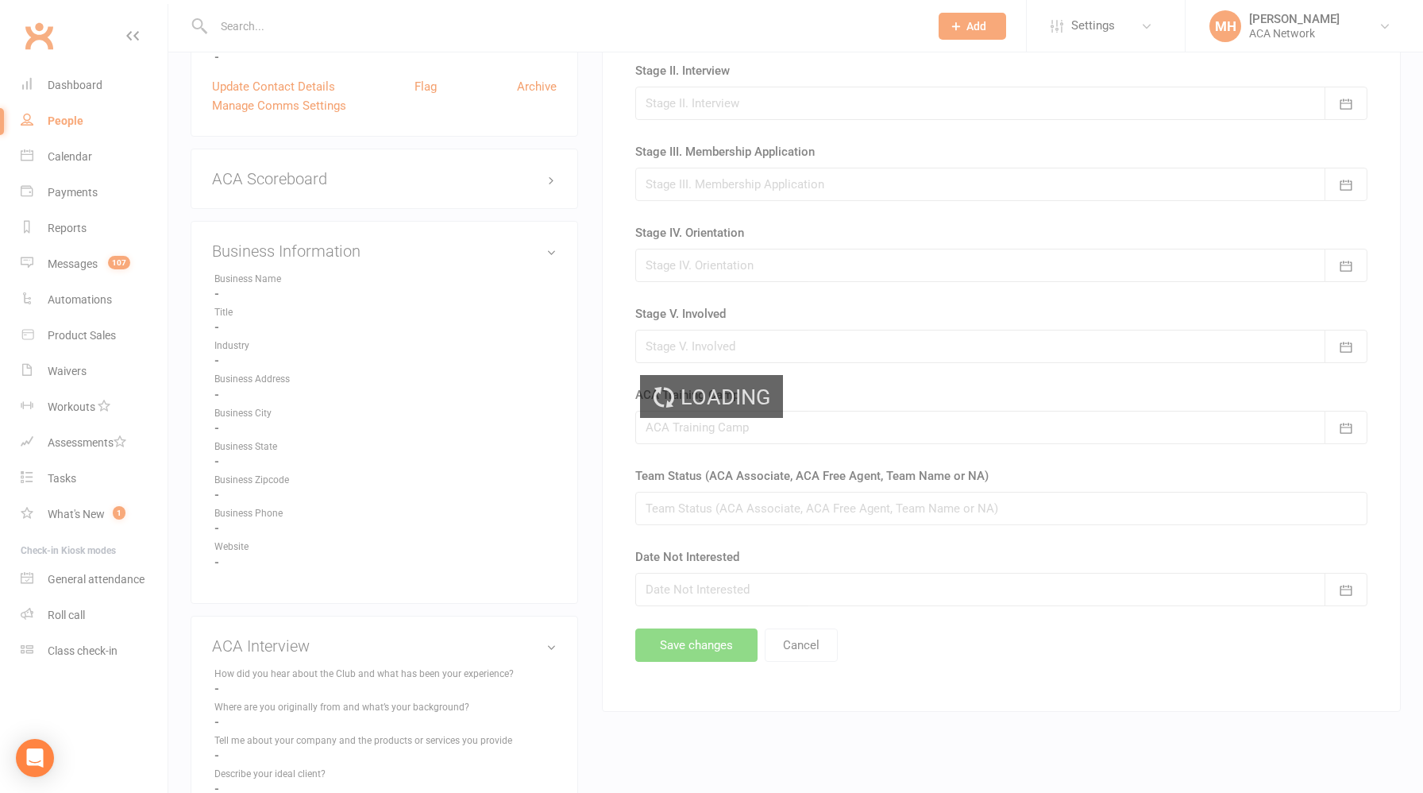
scroll to position [0, 0]
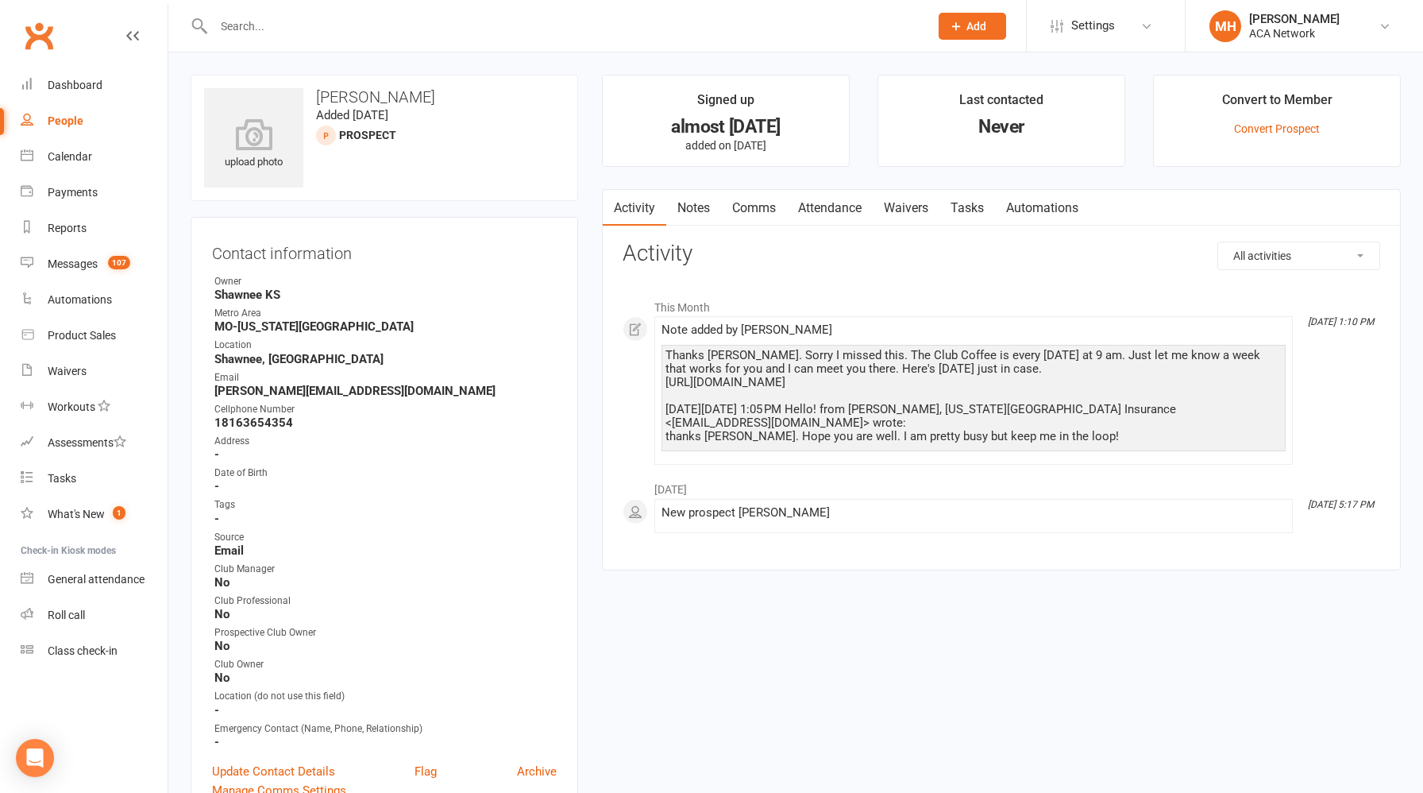
click at [420, 36] on input "text" at bounding box center [563, 26] width 709 height 22
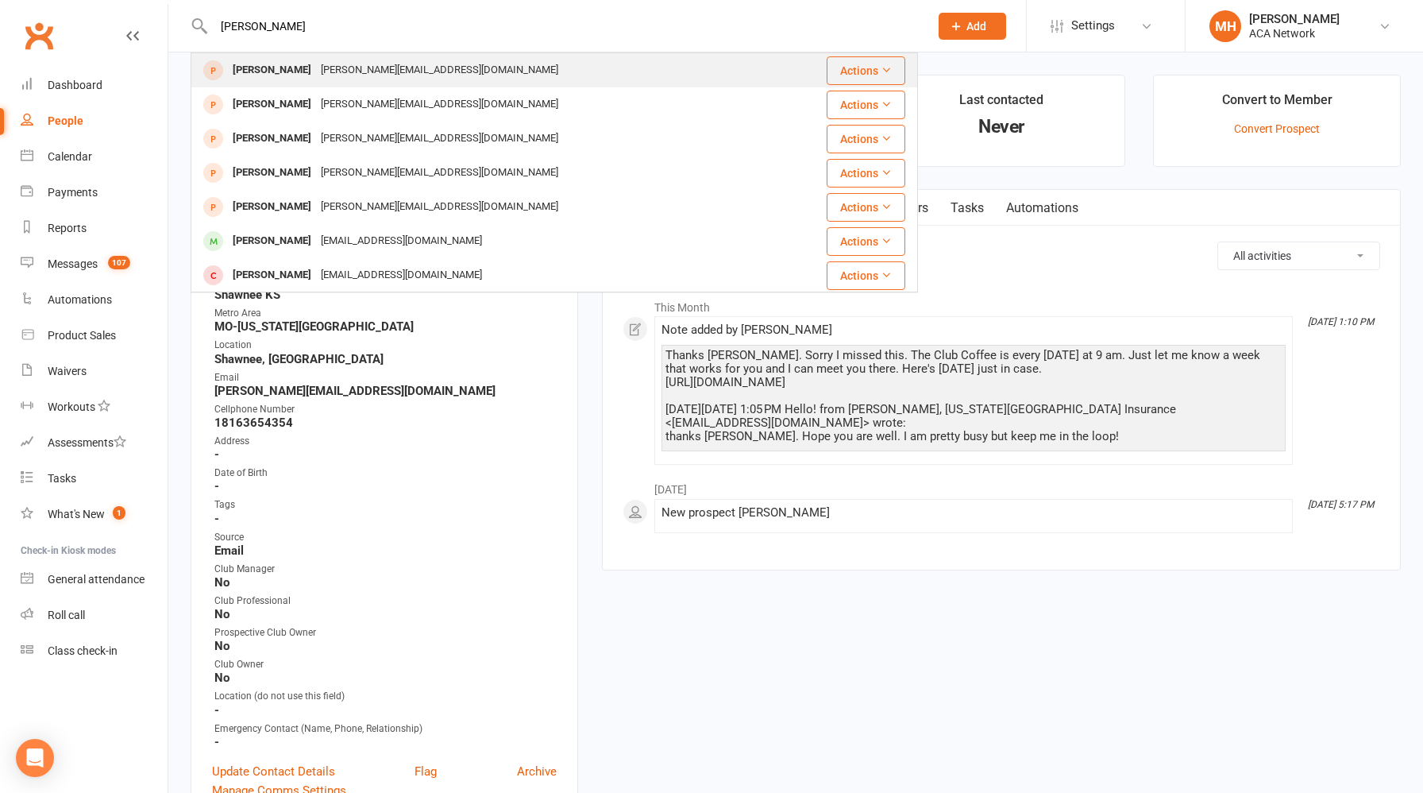
type input "[PERSON_NAME]"
click at [333, 74] on div "[PERSON_NAME][EMAIL_ADDRESS][DOMAIN_NAME]" at bounding box center [439, 70] width 247 height 23
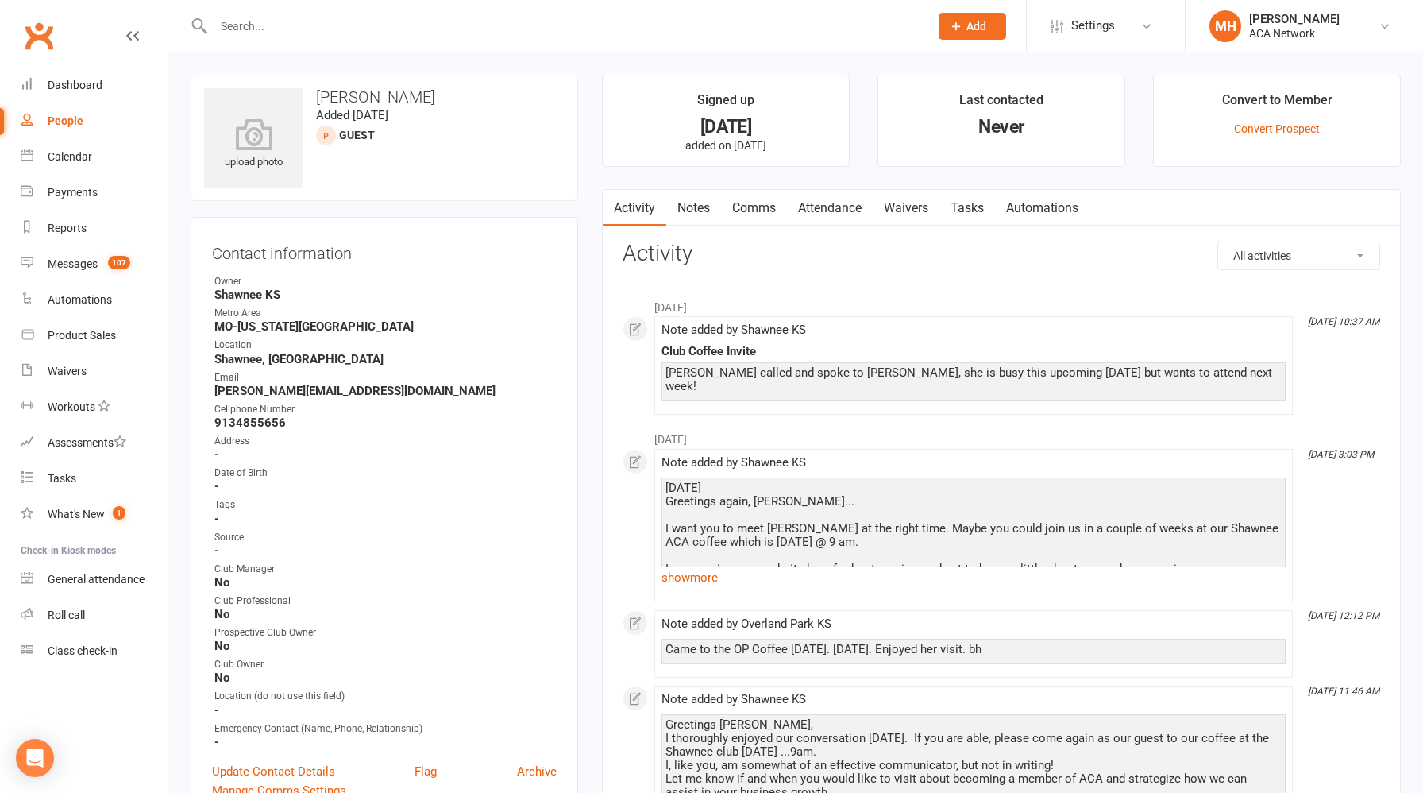
click at [692, 212] on link "Notes" at bounding box center [693, 208] width 55 height 37
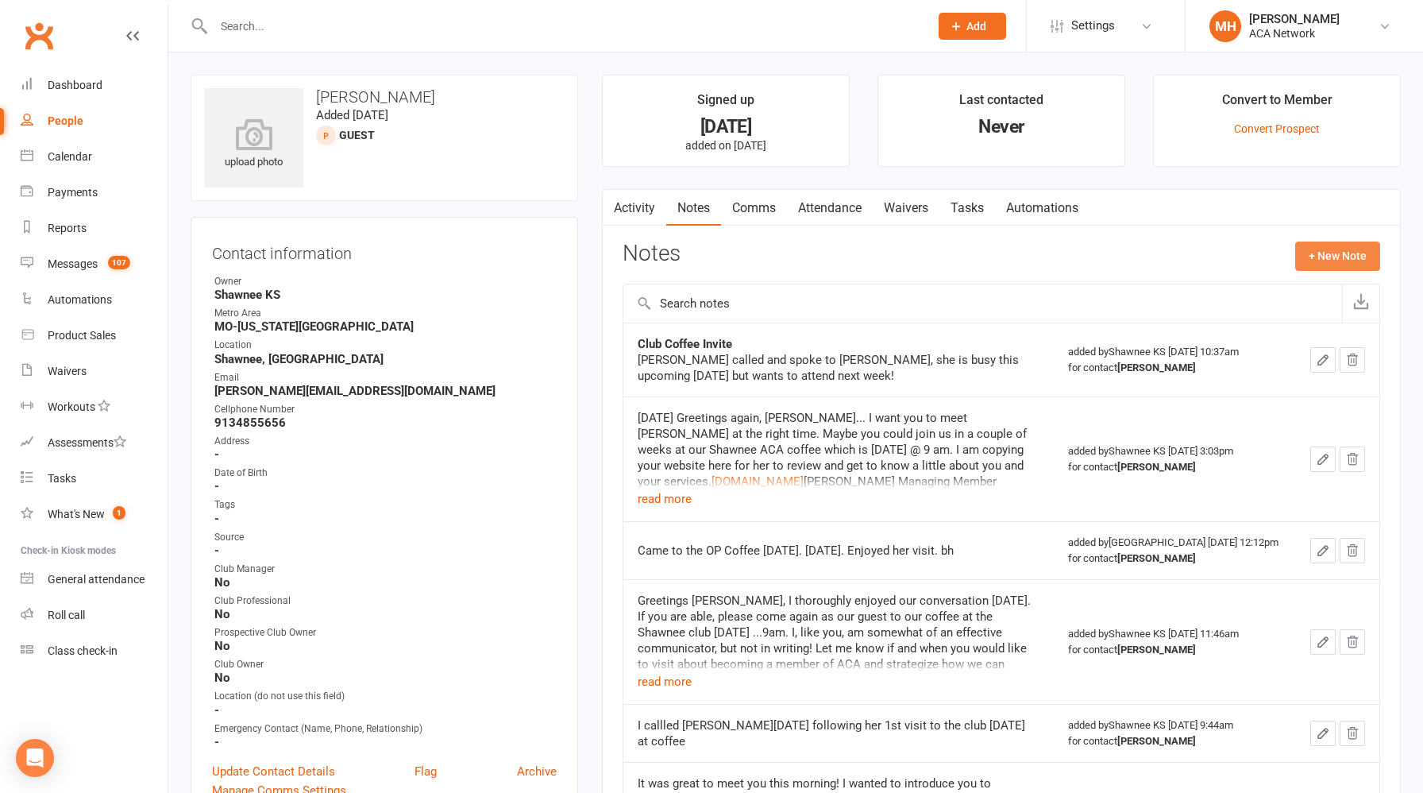
click at [1351, 252] on button "+ New Note" at bounding box center [1337, 255] width 85 height 29
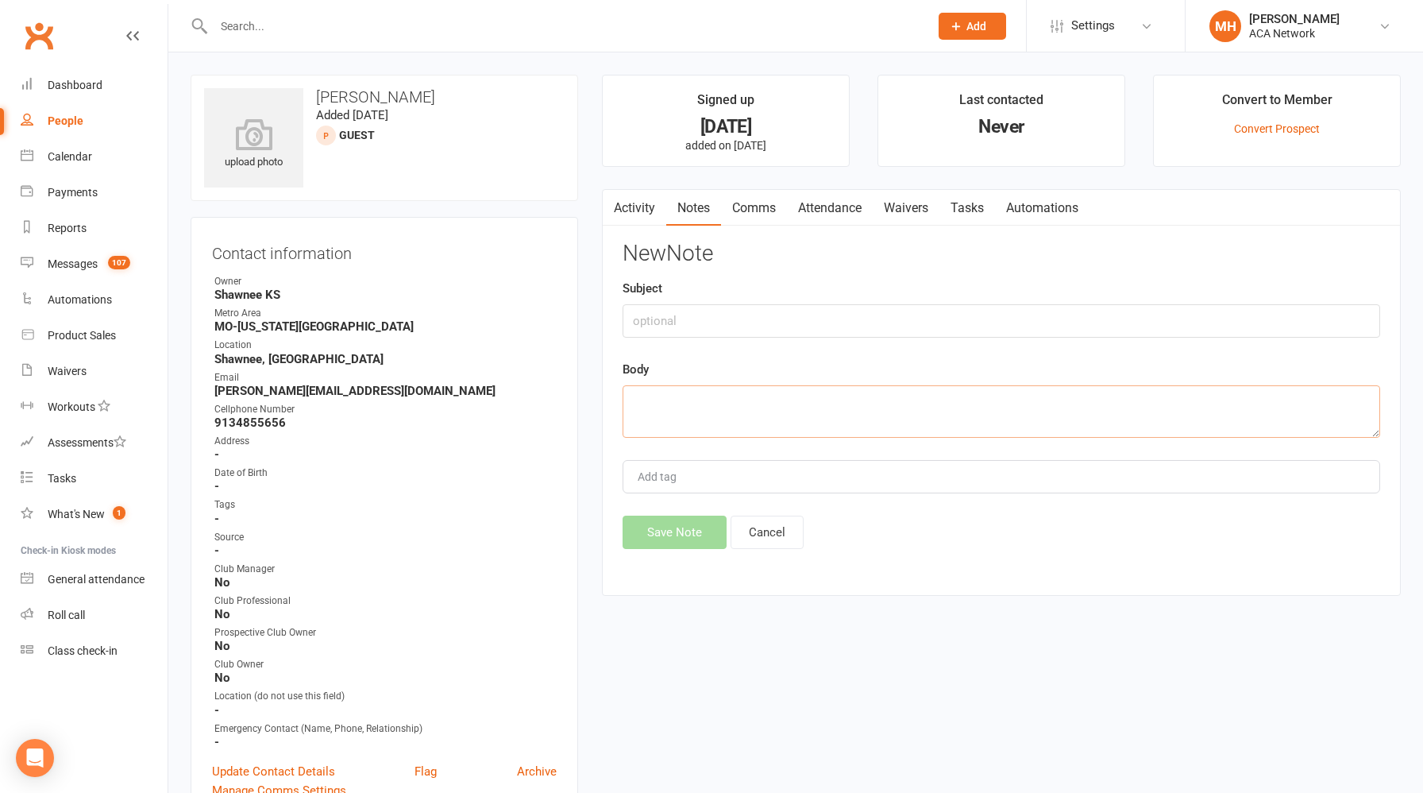
click at [750, 395] on textarea at bounding box center [1002, 411] width 758 height 52
paste textarea "Thanks [PERSON_NAME]. Sorry I missed this. Here's an invite for [DATE] if you c…"
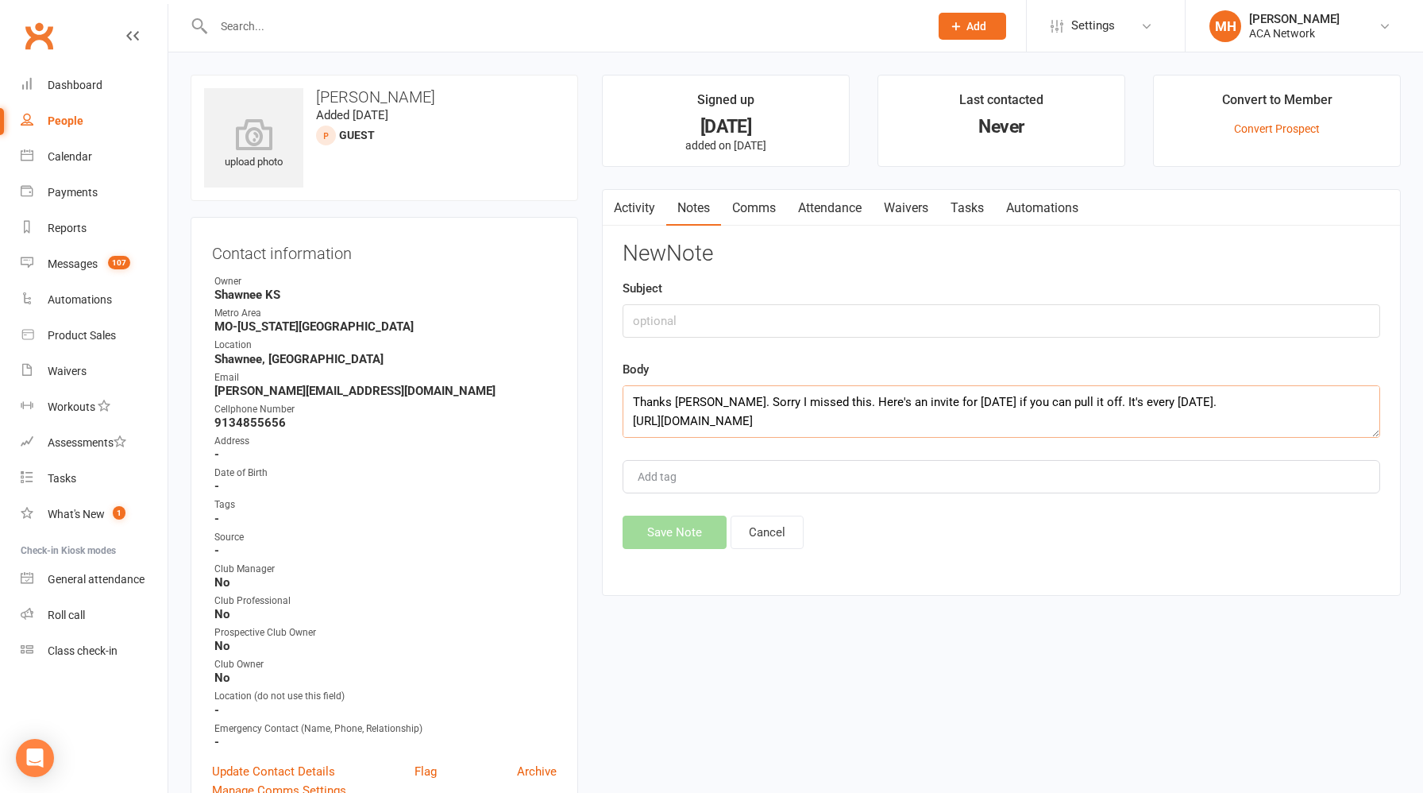
scroll to position [238, 0]
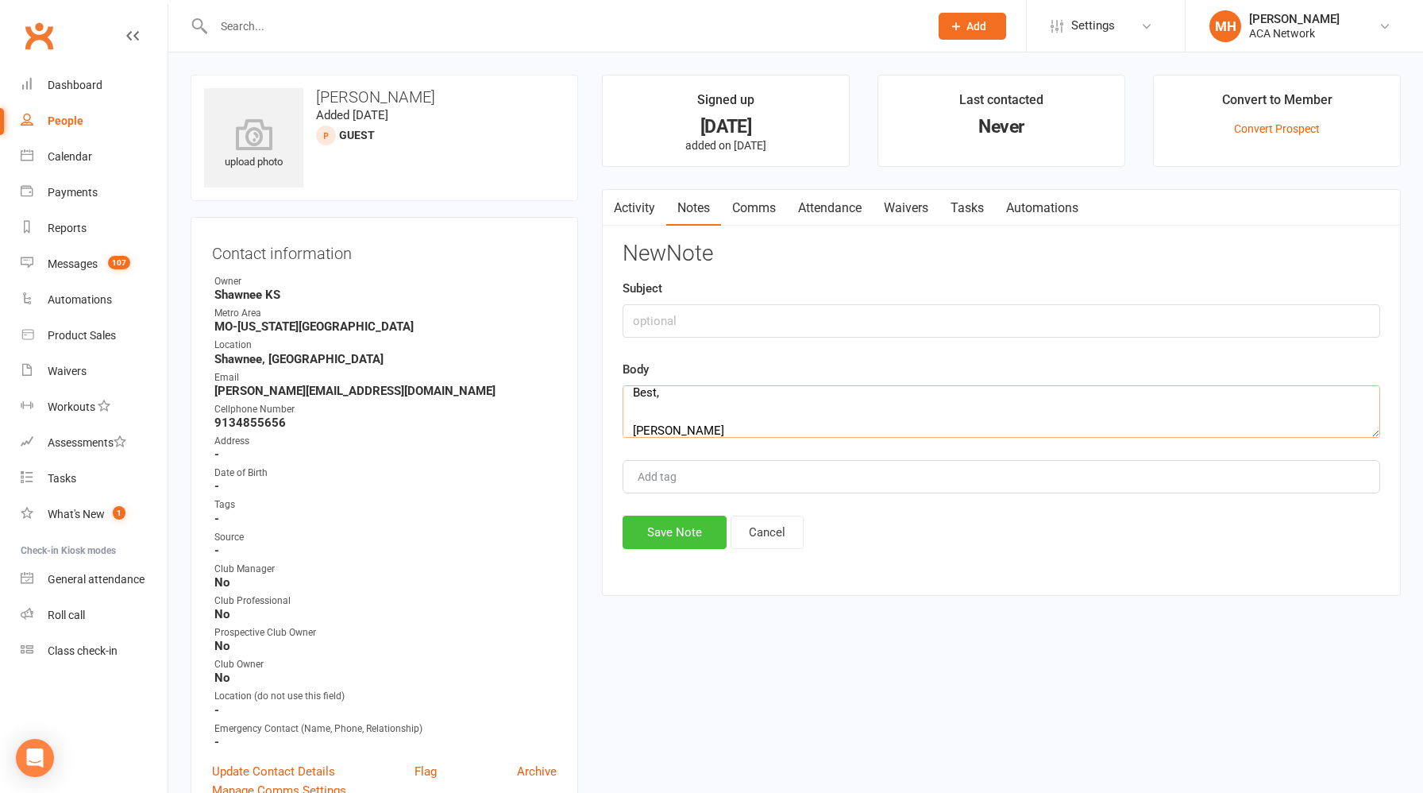
type textarea "Thanks [PERSON_NAME]. Sorry I missed this. Here's an invite for [DATE] if you c…"
click at [665, 526] on button "Save Note" at bounding box center [675, 531] width 104 height 33
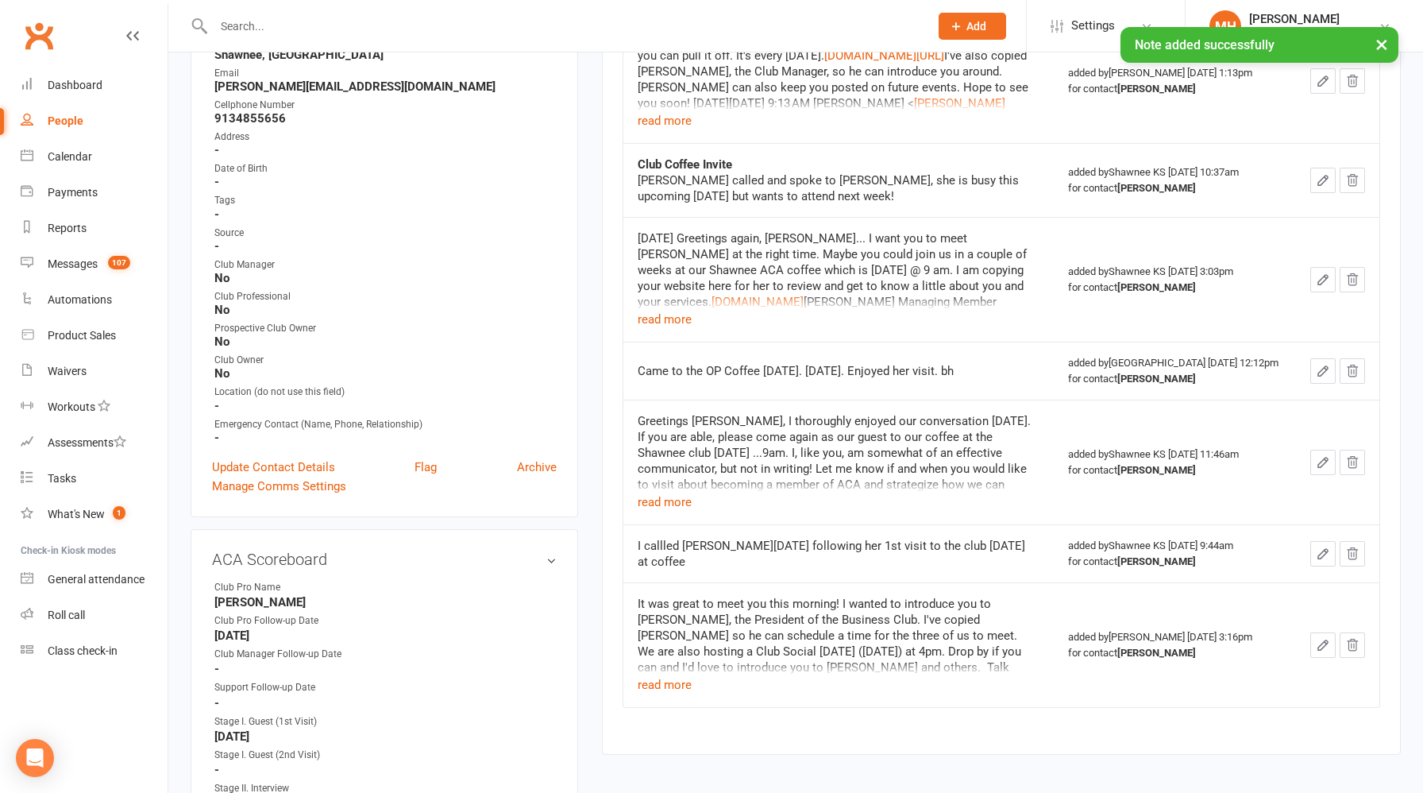
scroll to position [327, 0]
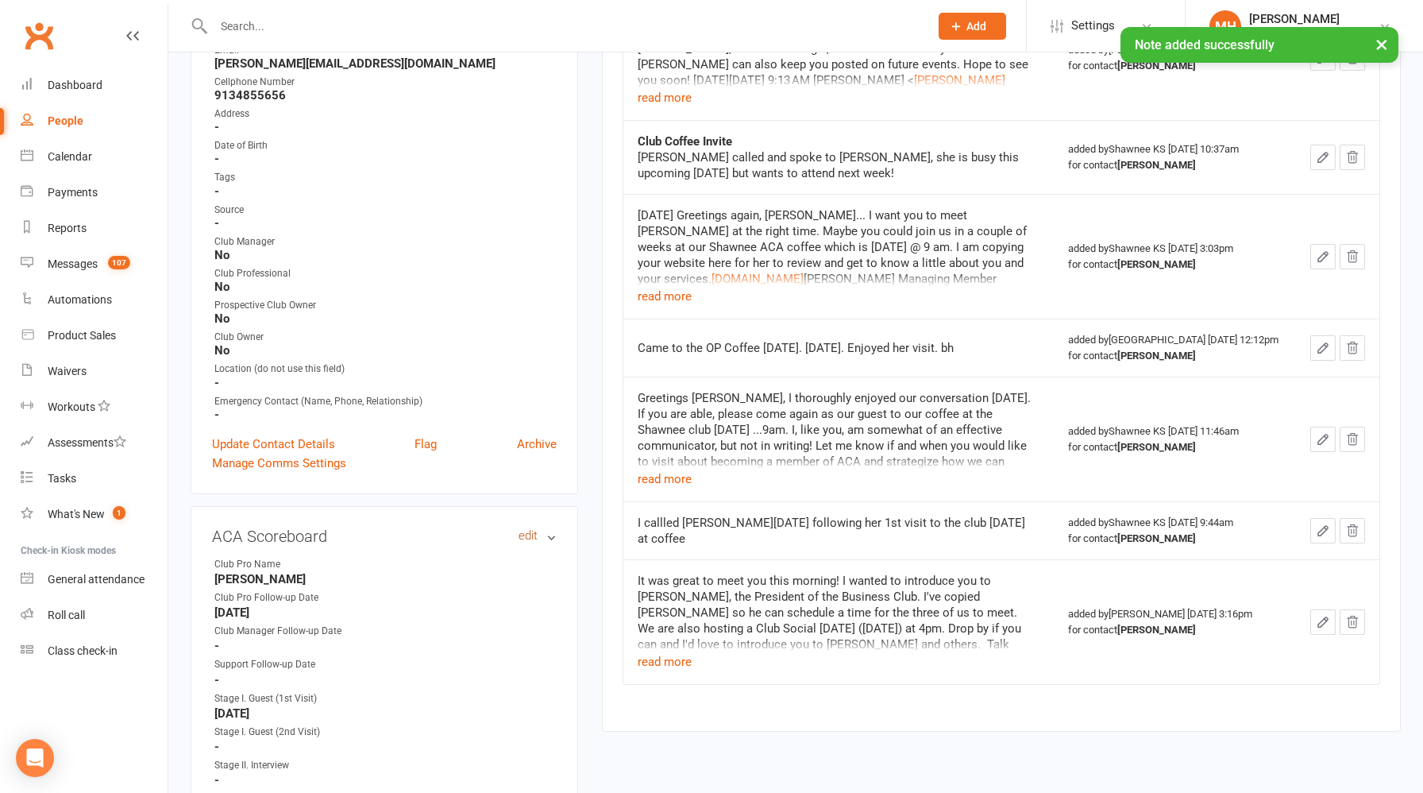
click at [532, 530] on link "edit" at bounding box center [528, 535] width 19 height 13
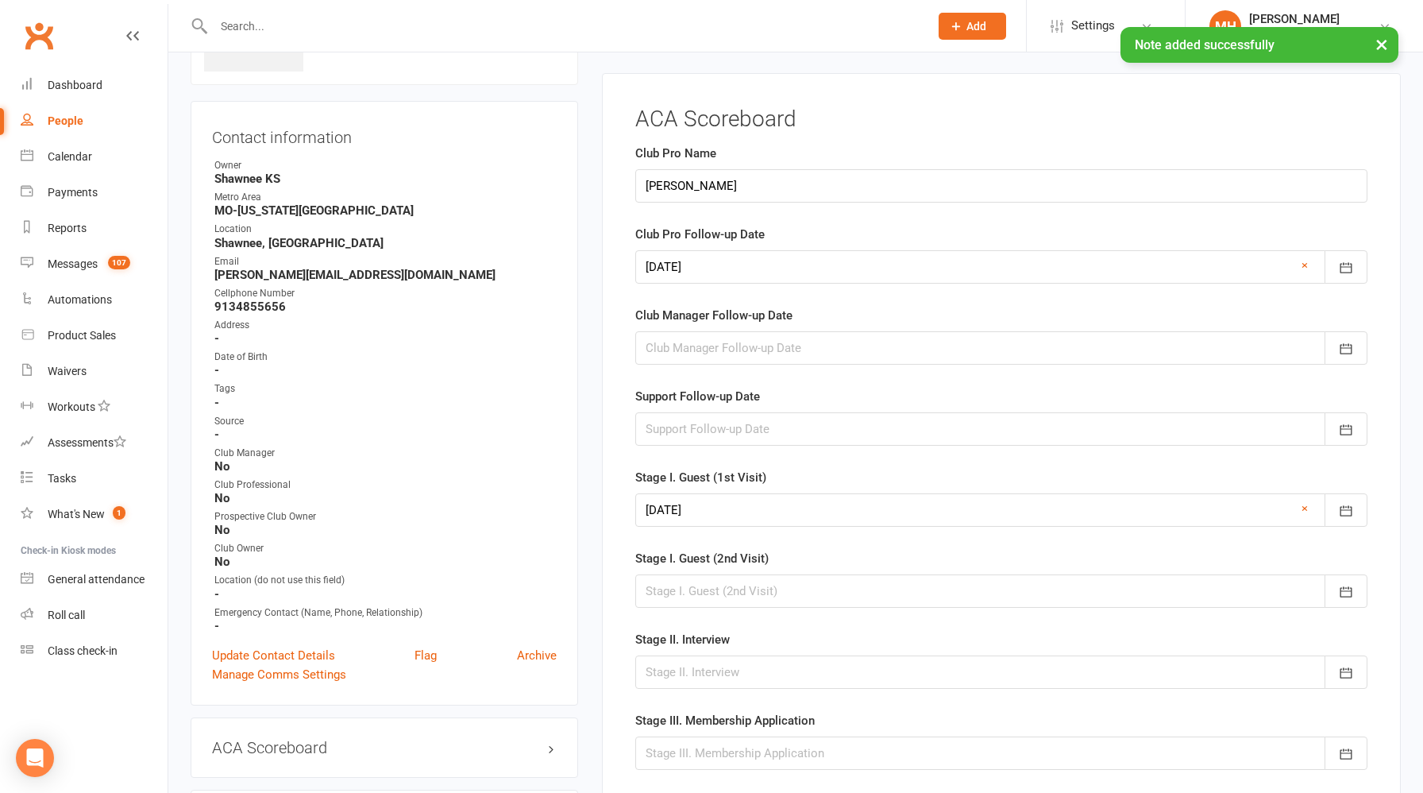
scroll to position [109, 0]
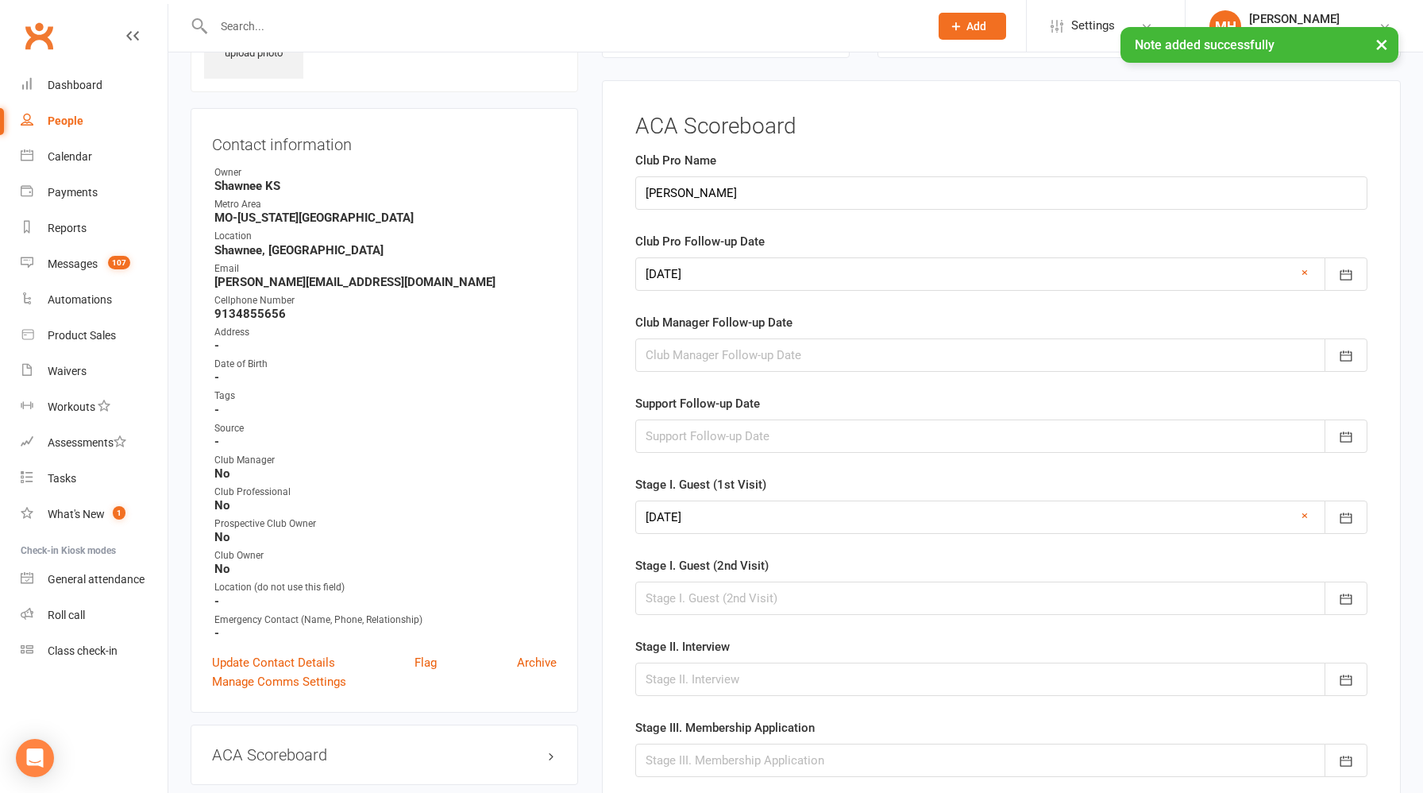
click at [732, 274] on div at bounding box center [1001, 273] width 732 height 33
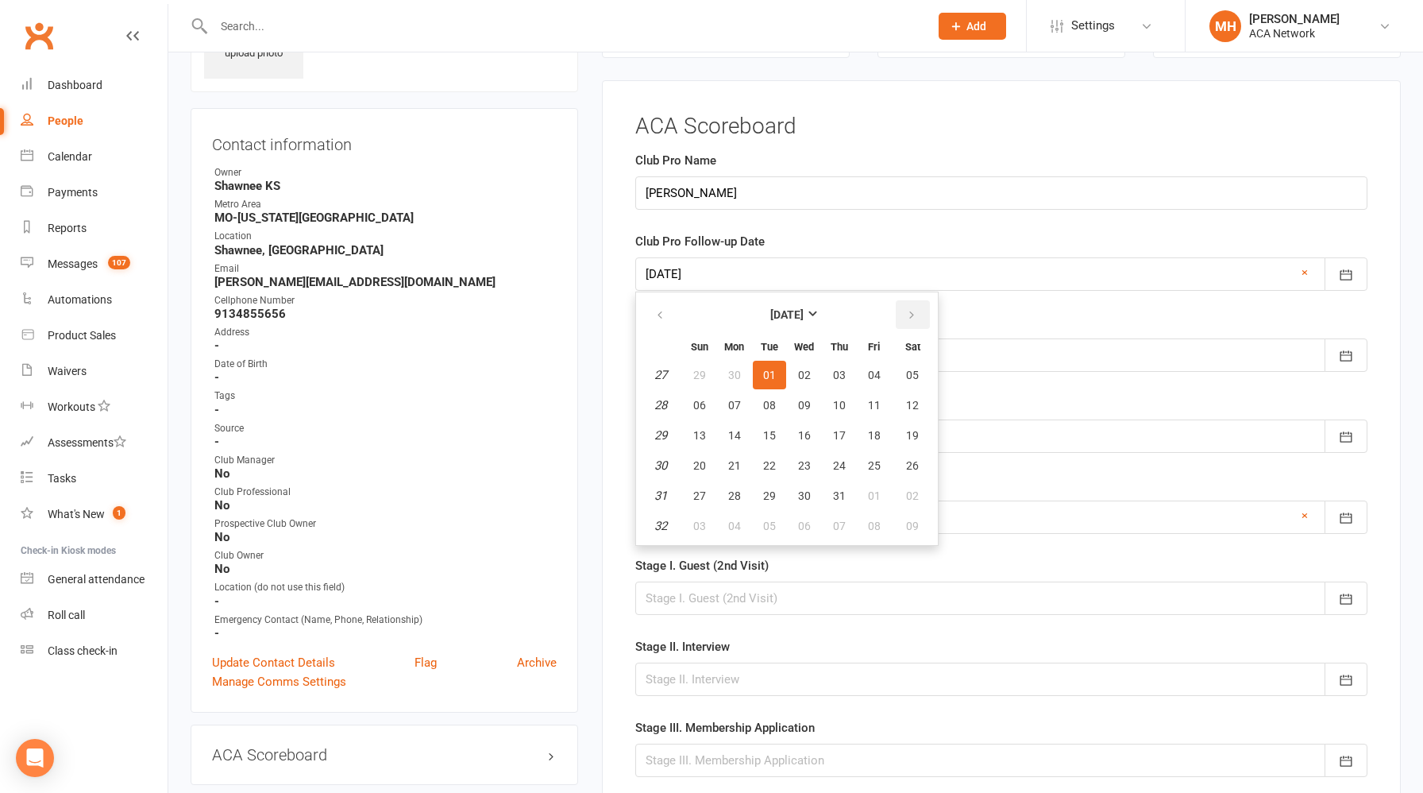
click at [915, 312] on icon "button" at bounding box center [911, 315] width 11 height 13
click at [778, 437] on button "16" at bounding box center [769, 435] width 33 height 29
type input "[DATE]"
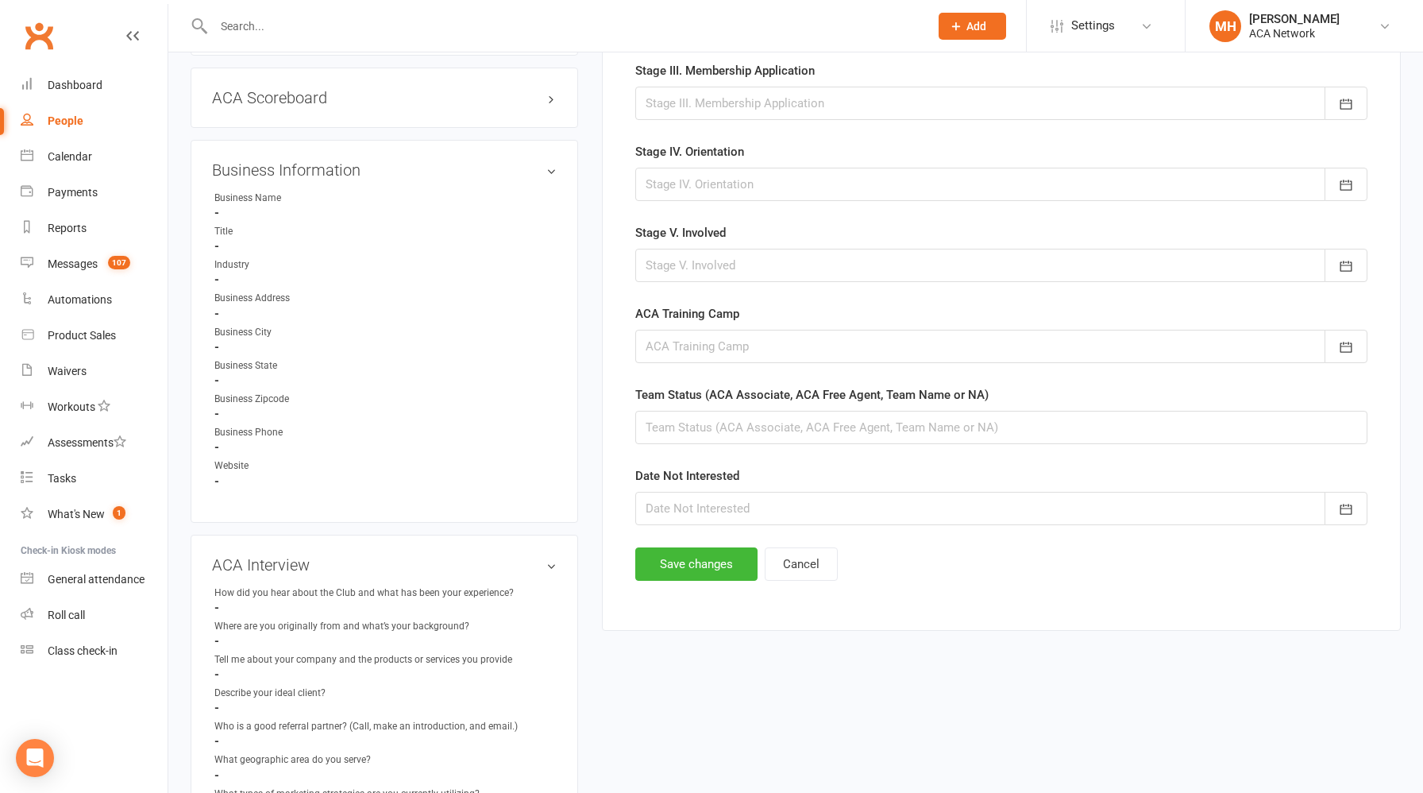
scroll to position [846, 0]
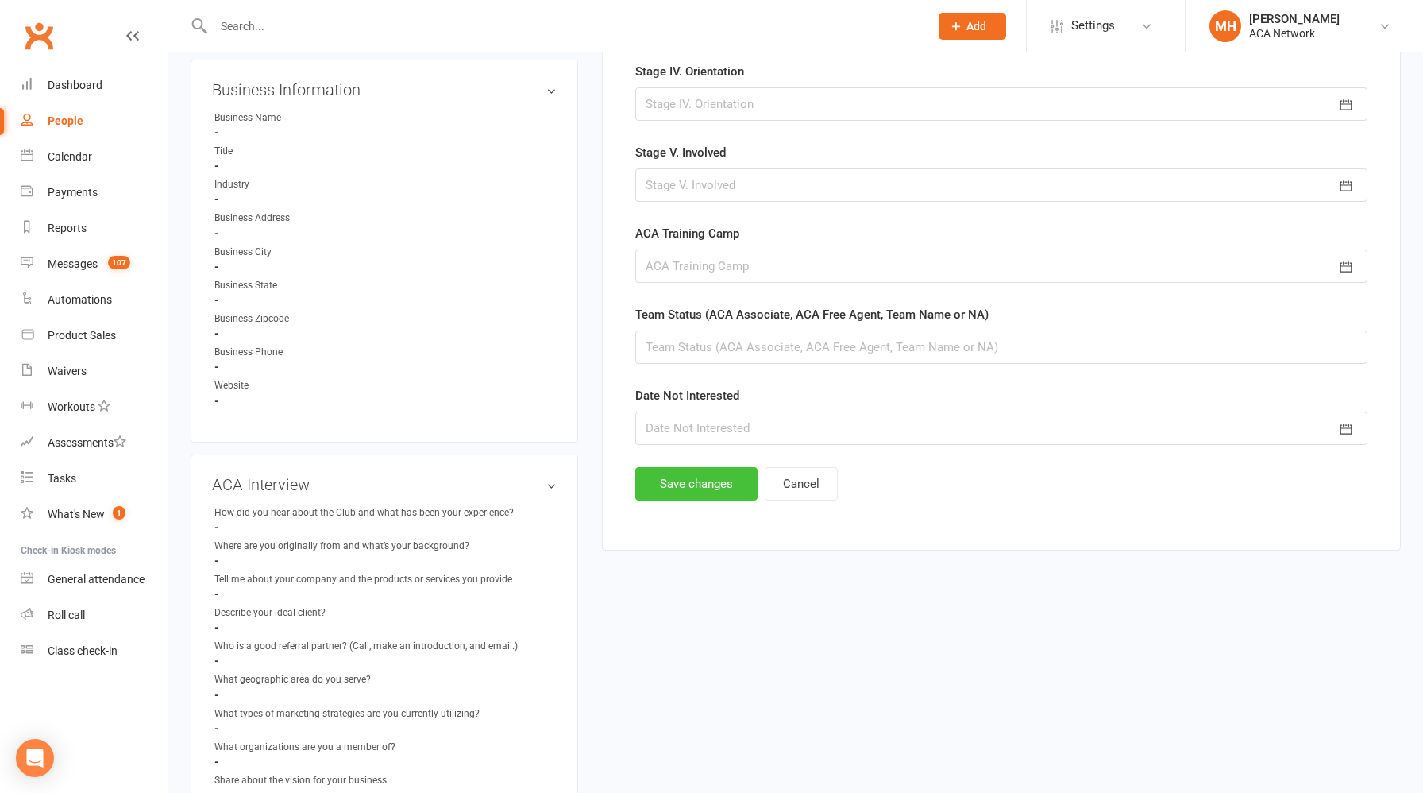
click at [702, 482] on button "Save changes" at bounding box center [696, 483] width 122 height 33
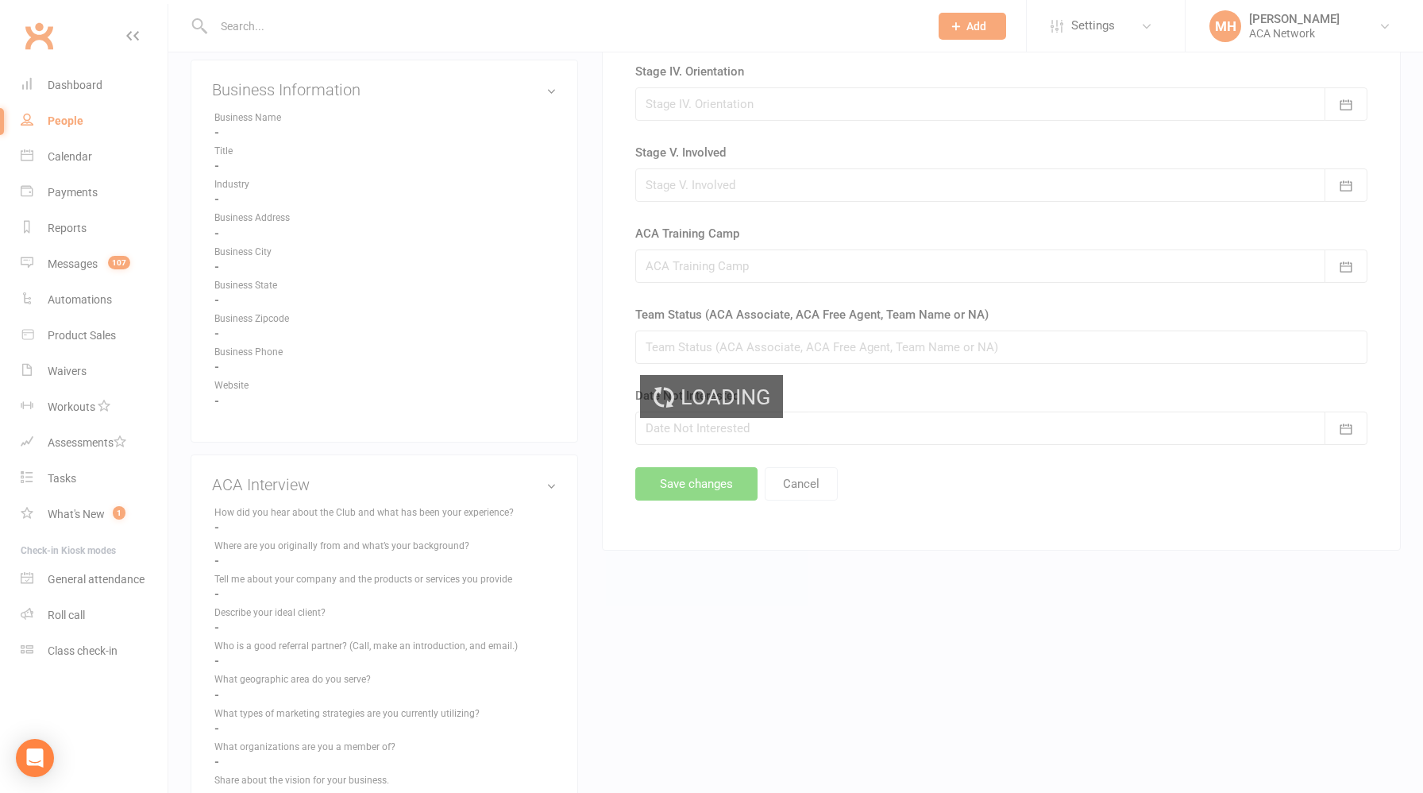
scroll to position [0, 0]
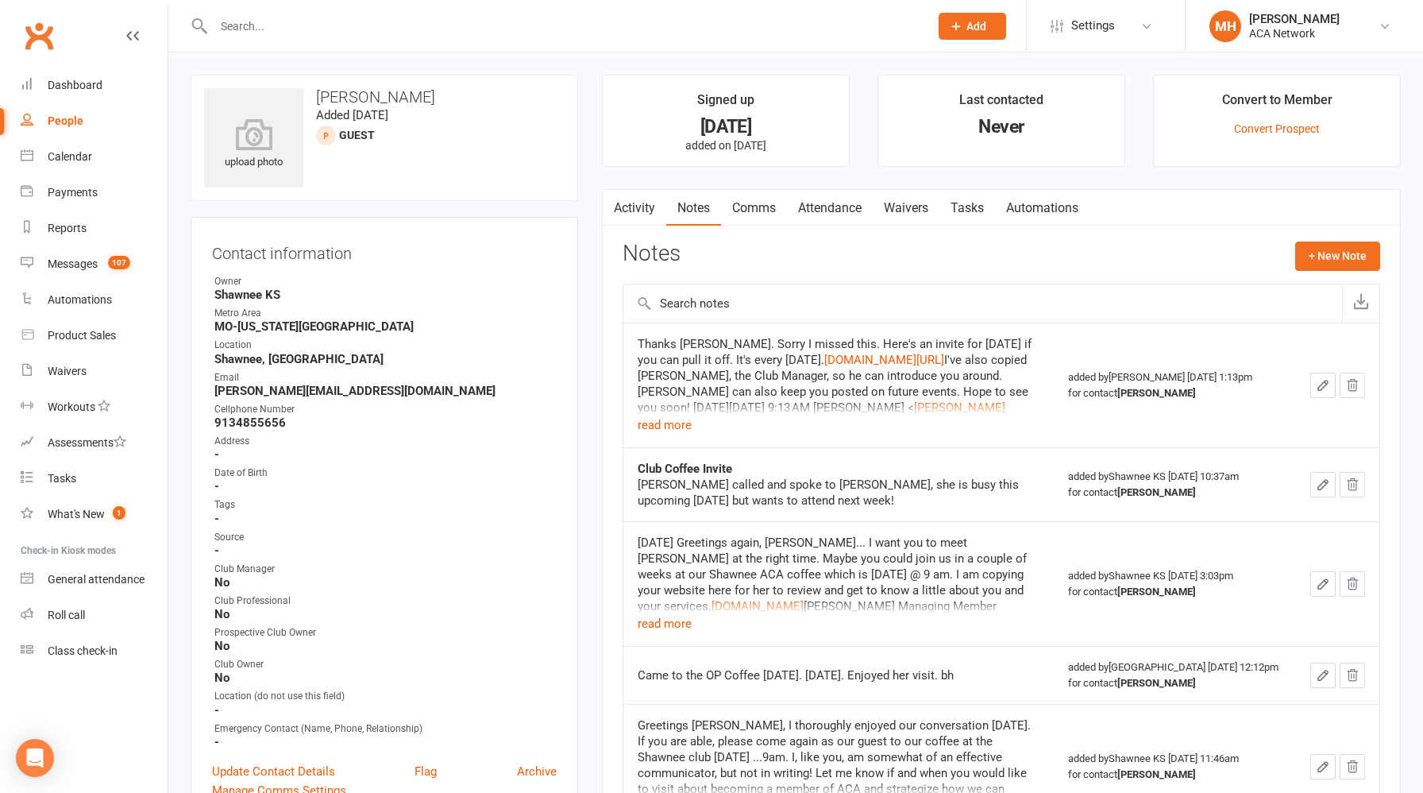
click at [452, 23] on input "text" at bounding box center [563, 26] width 709 height 22
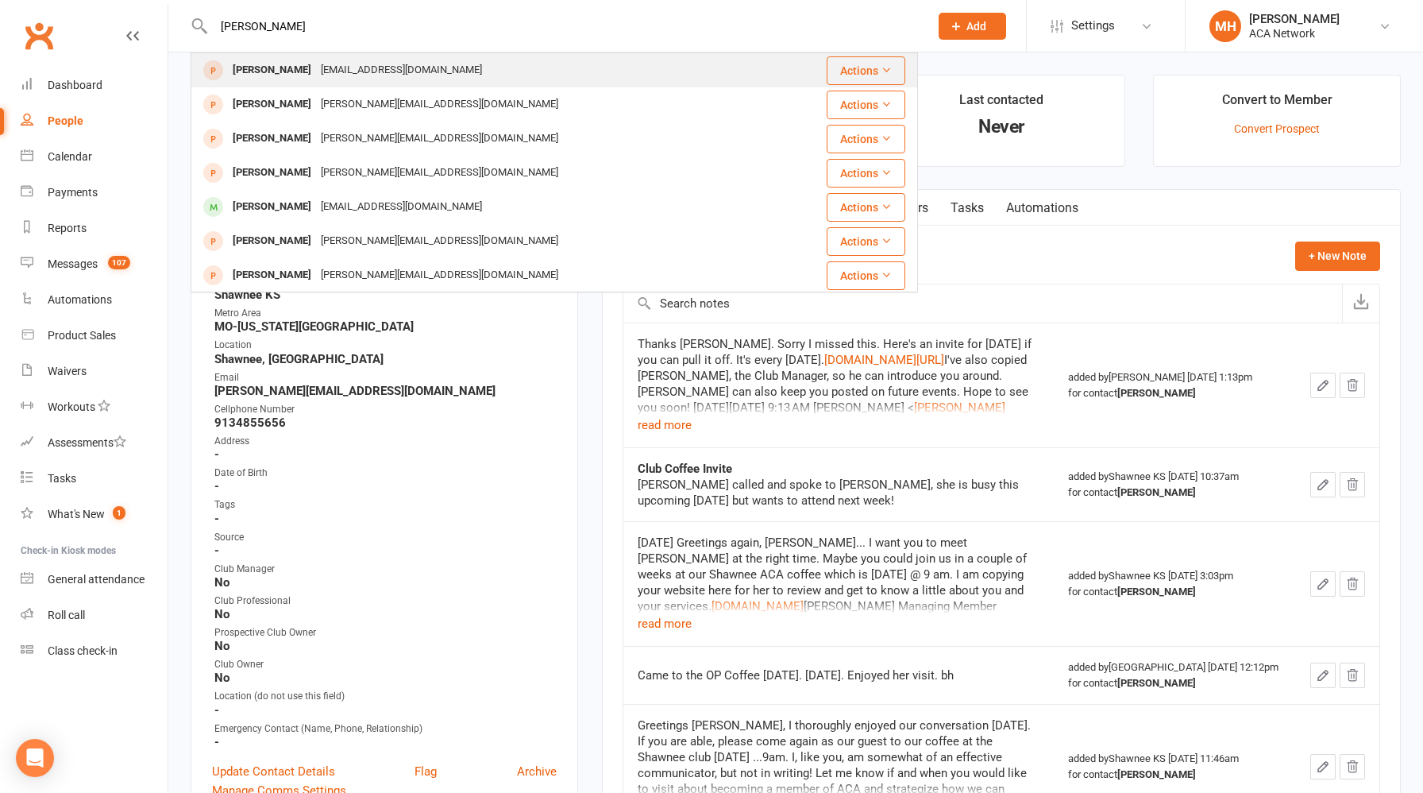
type input "[PERSON_NAME]"
click at [380, 75] on div "[EMAIL_ADDRESS][DOMAIN_NAME]" at bounding box center [401, 70] width 171 height 23
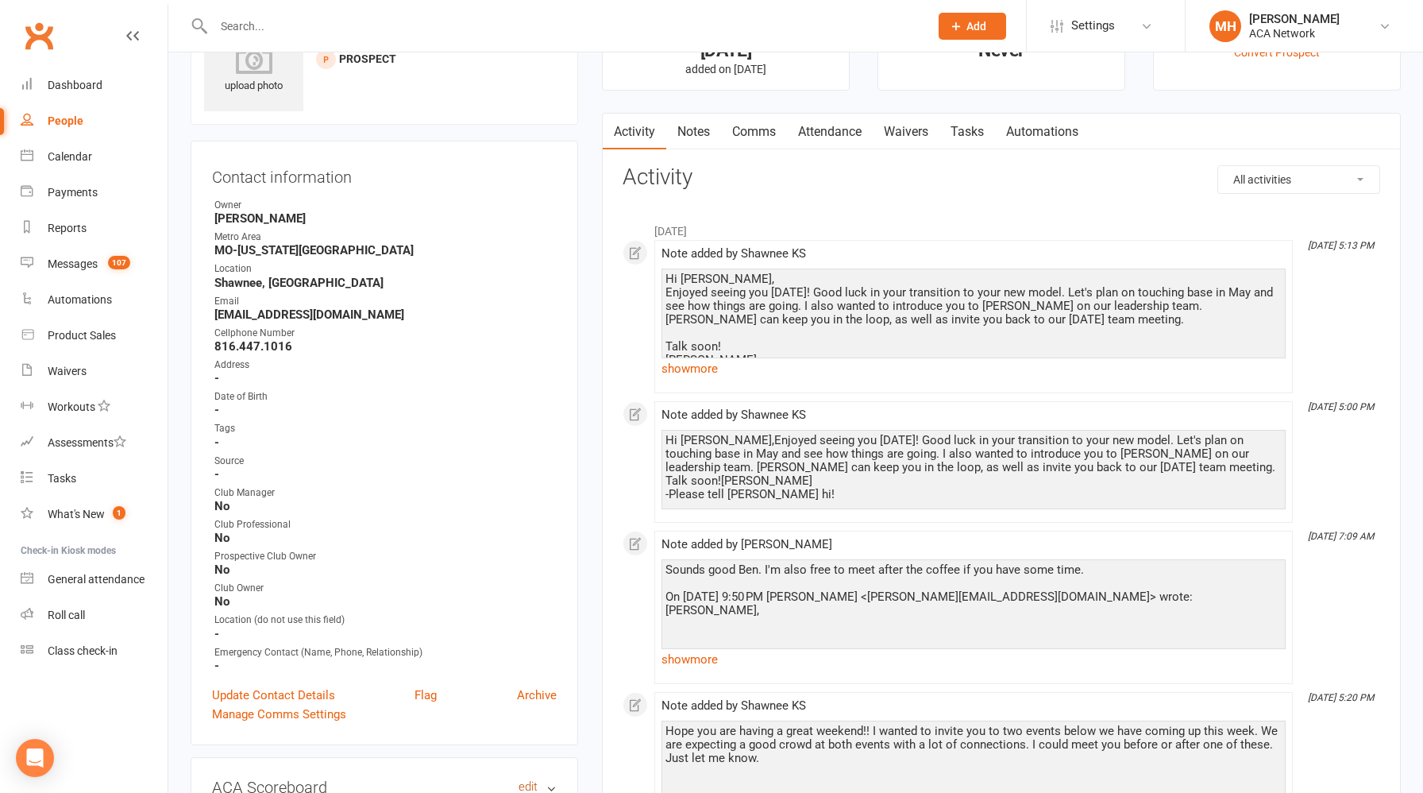
scroll to position [160, 0]
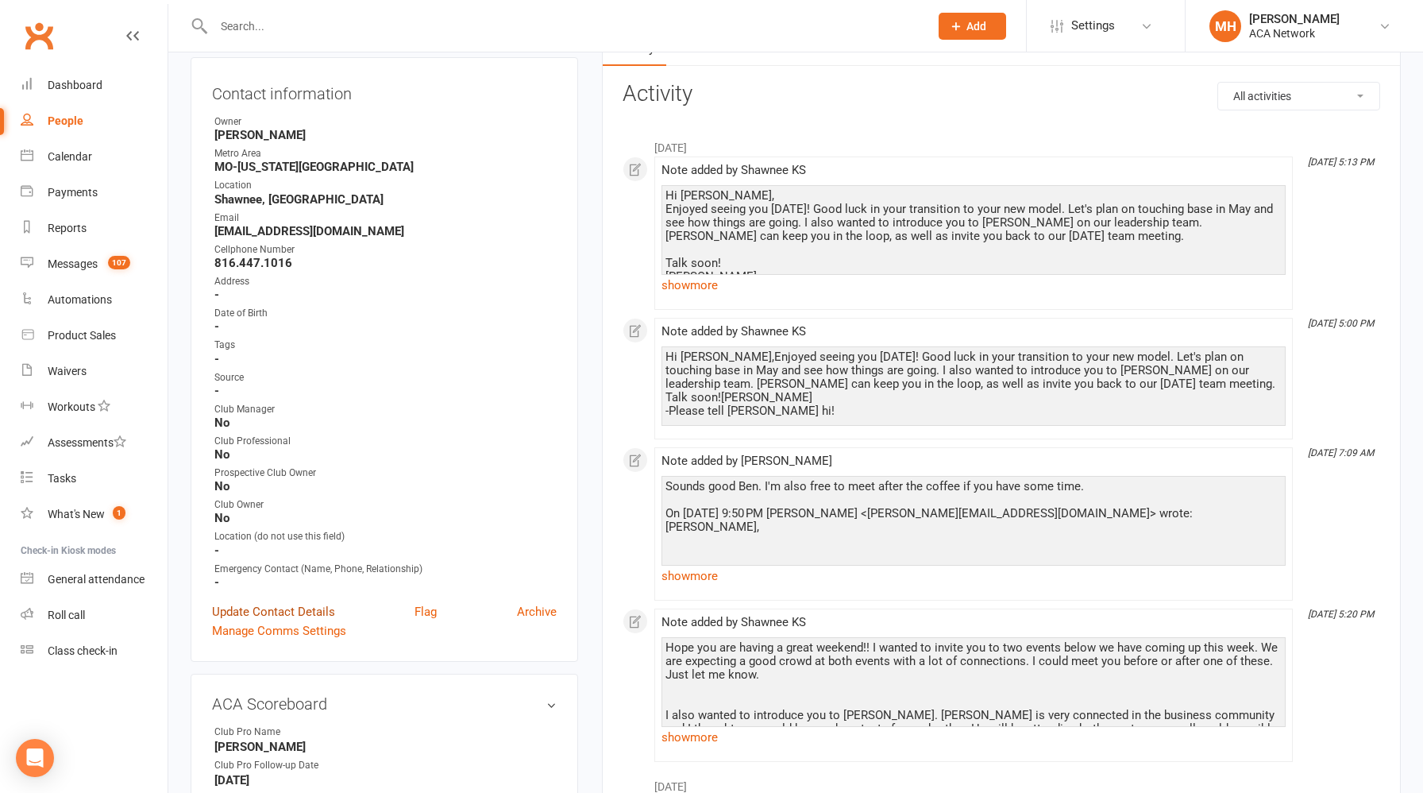
click at [309, 605] on link "Update Contact Details" at bounding box center [273, 611] width 123 height 19
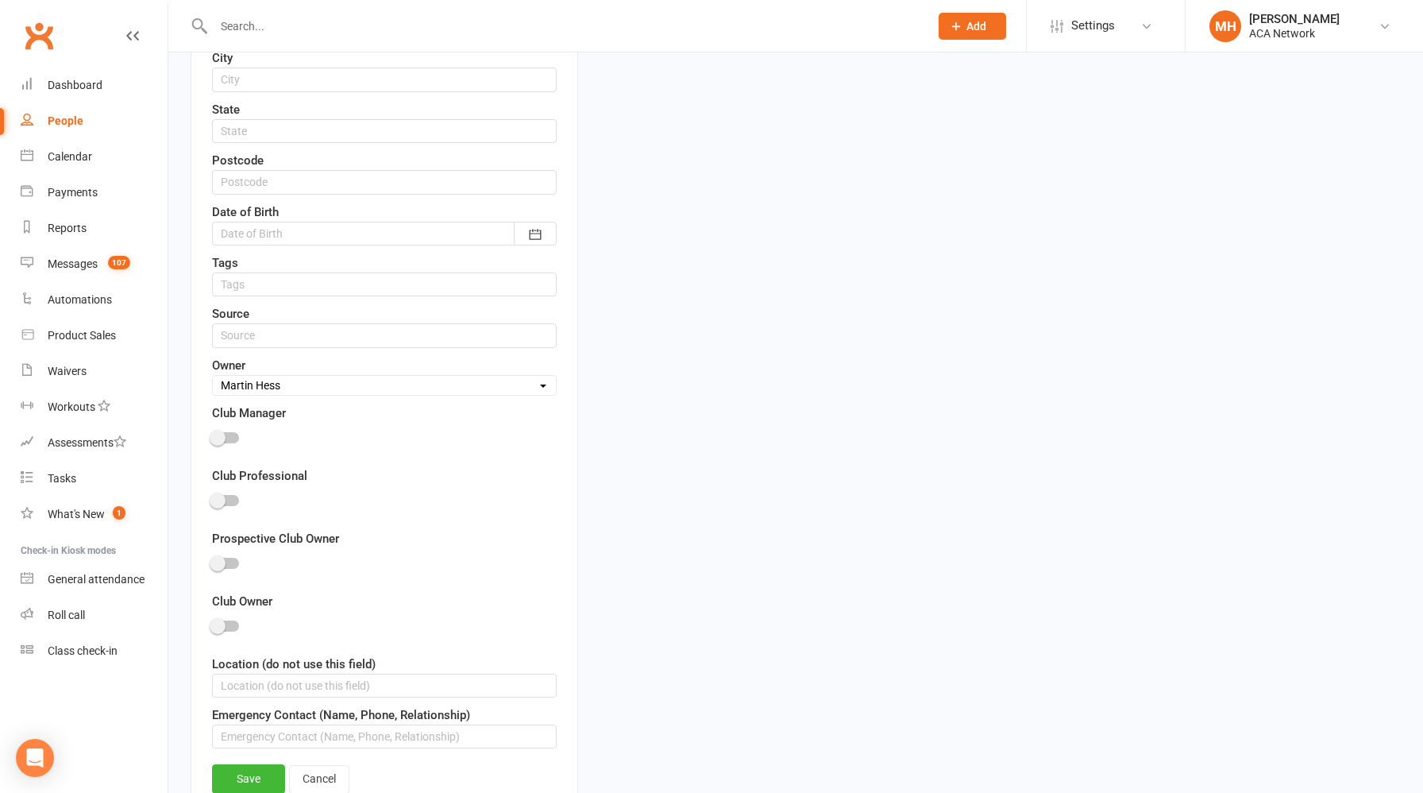
scroll to position [656, 0]
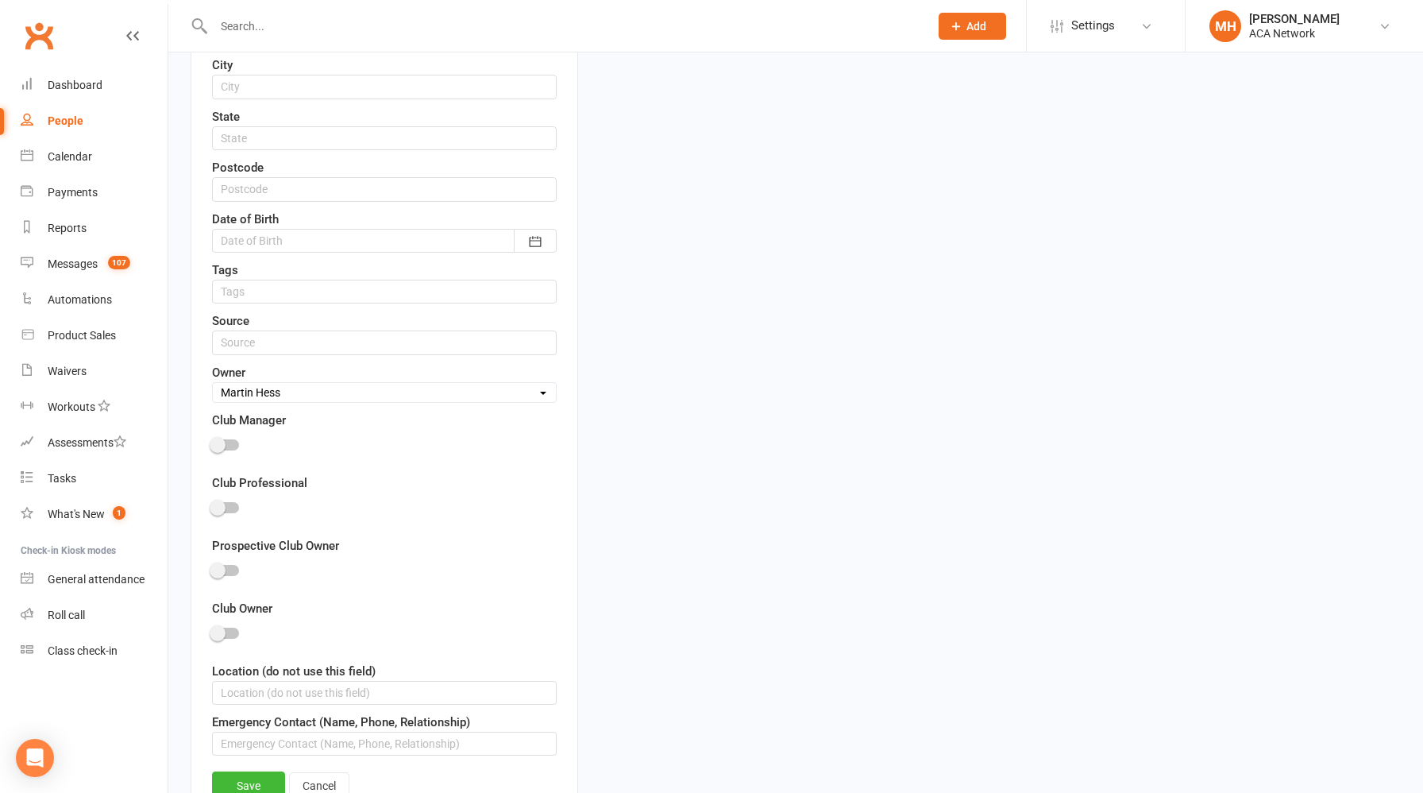
click at [318, 395] on select "Select Owner [PERSON_NAME] [PERSON_NAME] ACA Global ACA Marketing [PERSON_NAME]…" at bounding box center [384, 392] width 343 height 17
select select "19"
click at [213, 384] on select "Select Owner [PERSON_NAME] [PERSON_NAME] ACA Global ACA Marketing [PERSON_NAME]…" at bounding box center [384, 392] width 343 height 17
click at [250, 786] on link "Save" at bounding box center [248, 785] width 73 height 29
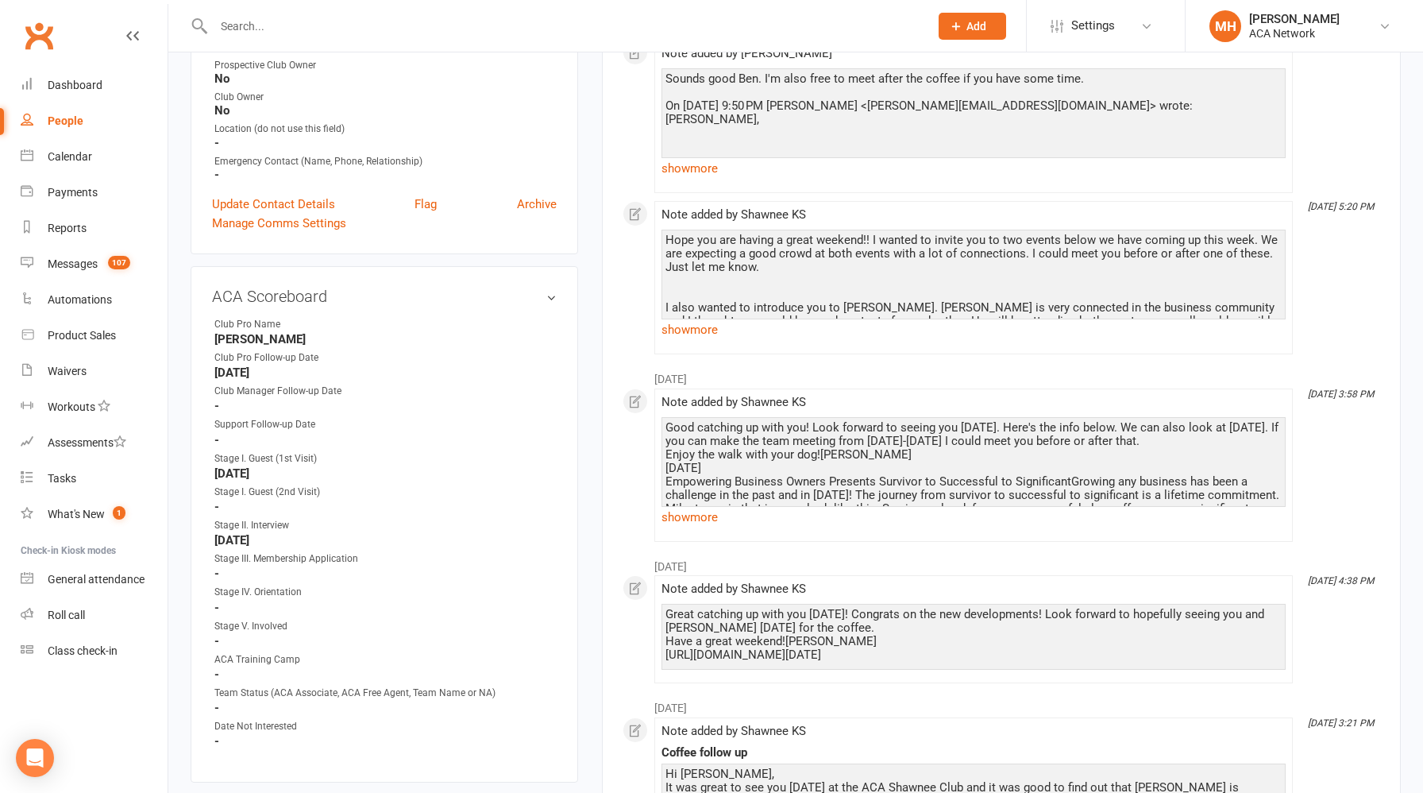
scroll to position [568, 0]
click at [527, 289] on link "edit" at bounding box center [528, 294] width 19 height 13
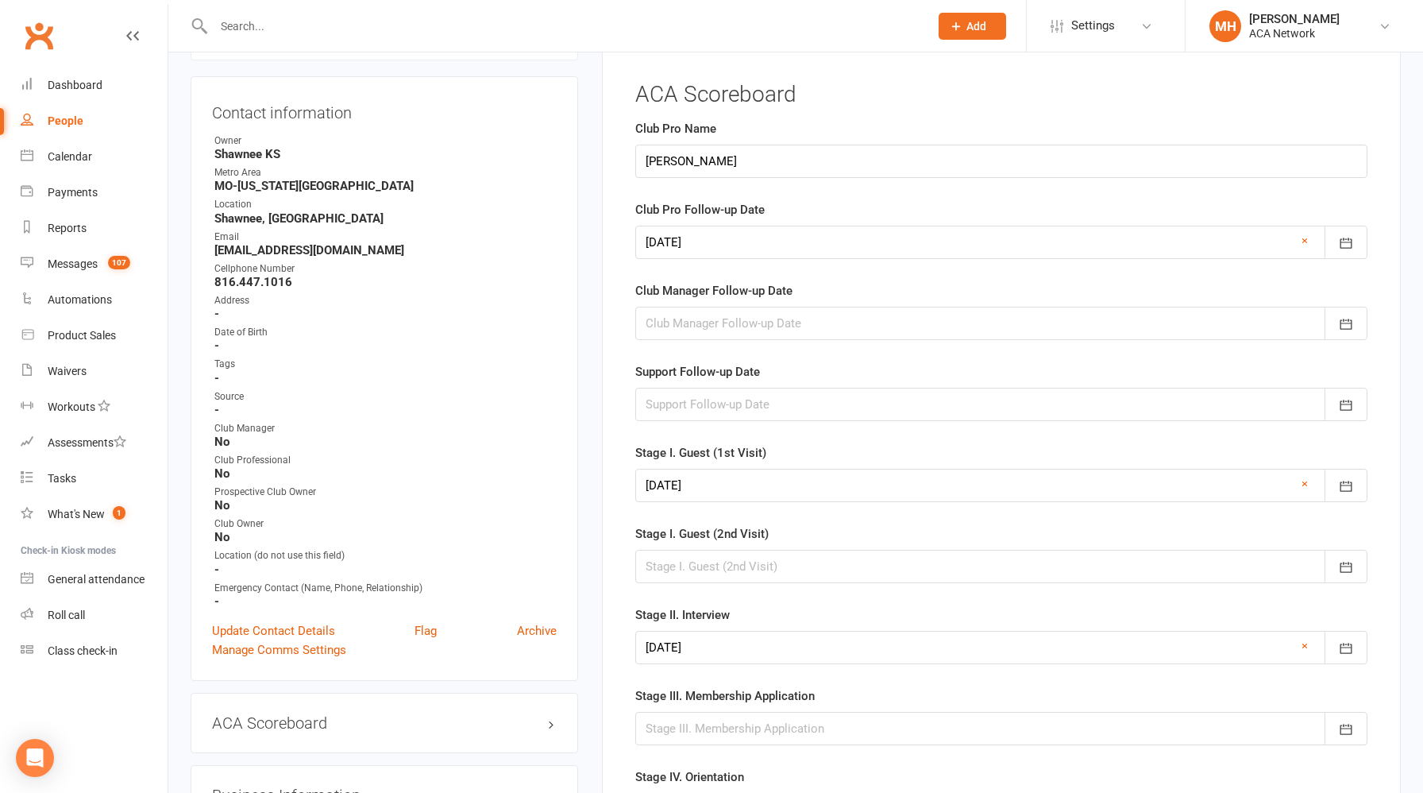
scroll to position [109, 0]
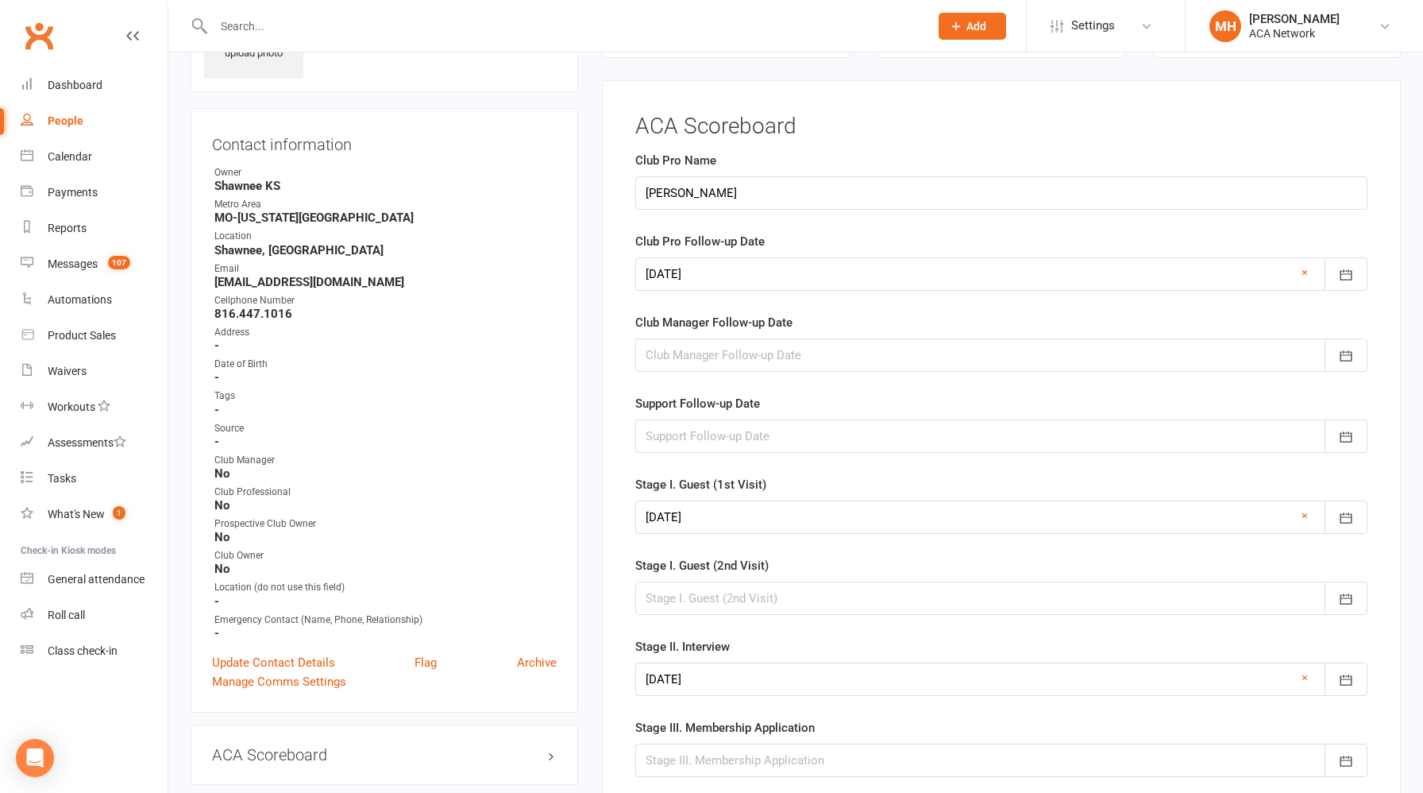
click at [790, 272] on div at bounding box center [1001, 273] width 732 height 33
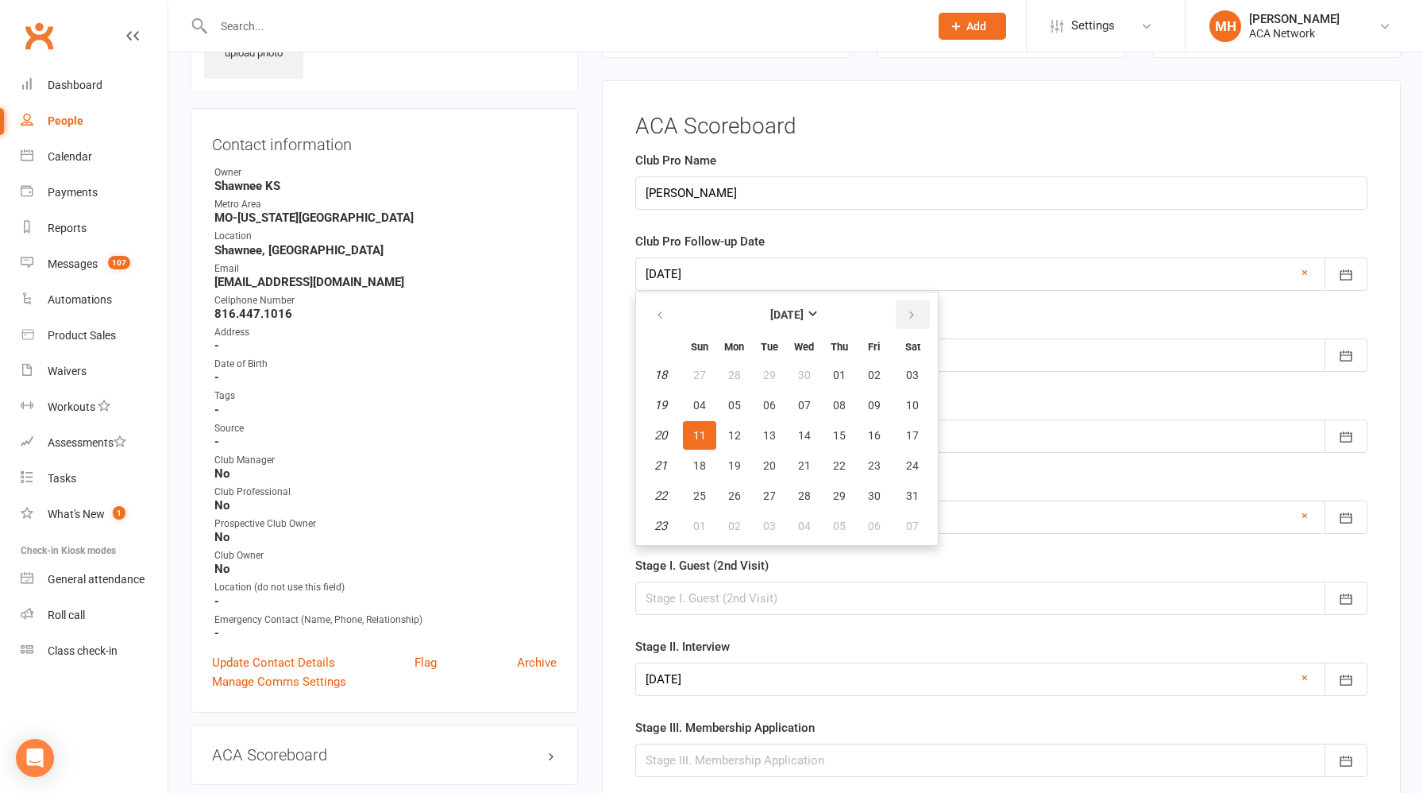
click at [912, 316] on icon "button" at bounding box center [911, 315] width 11 height 13
click at [876, 436] on span "19" at bounding box center [874, 435] width 13 height 13
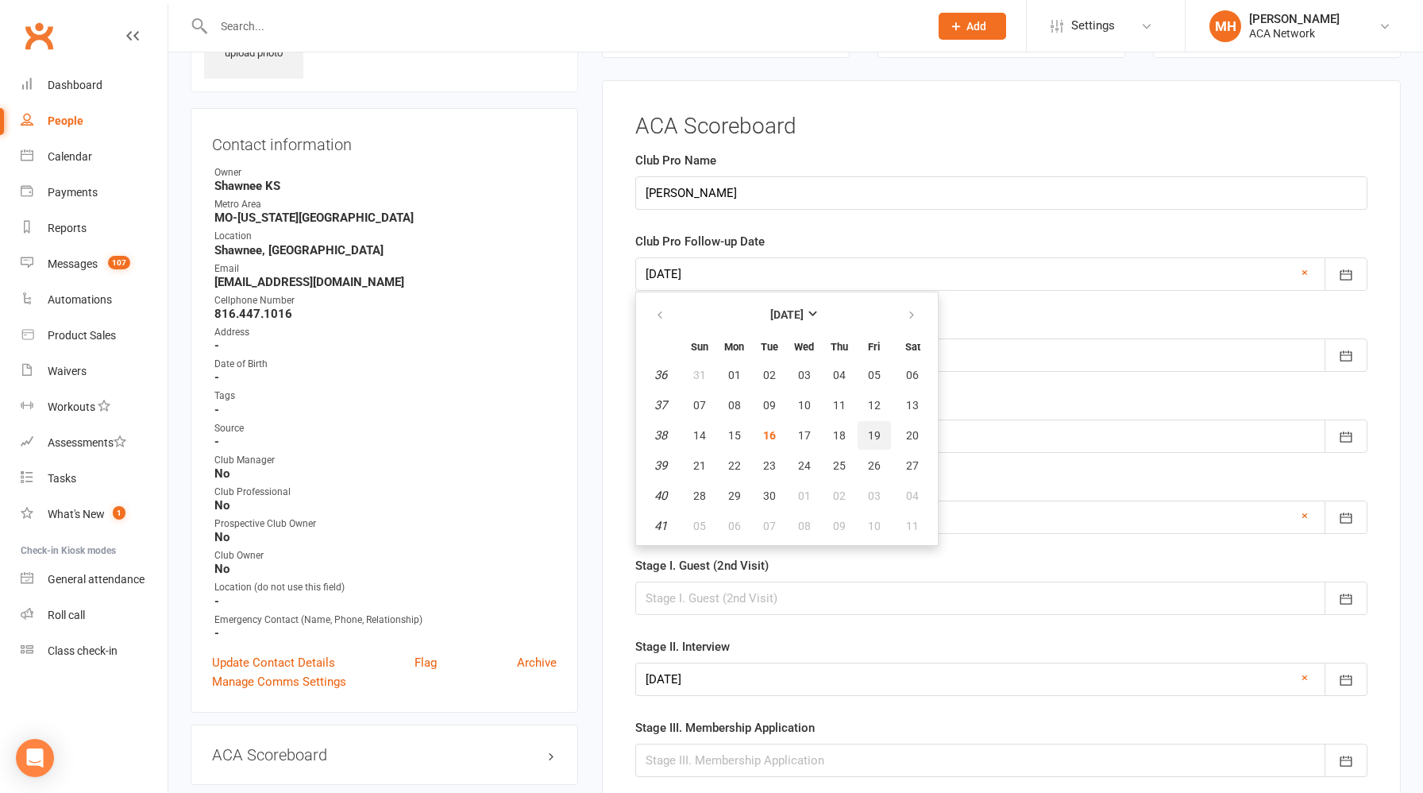
type input "[DATE]"
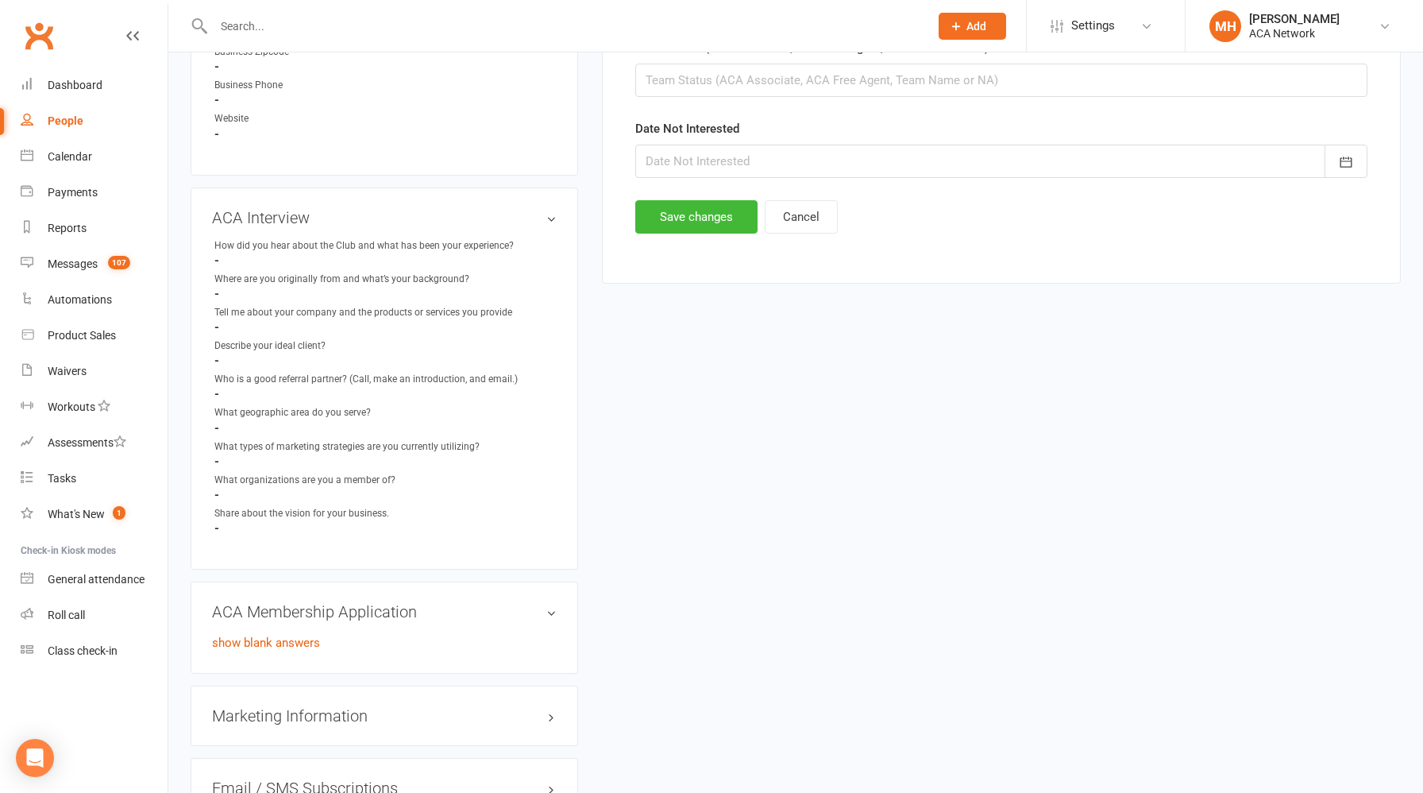
scroll to position [1130, 0]
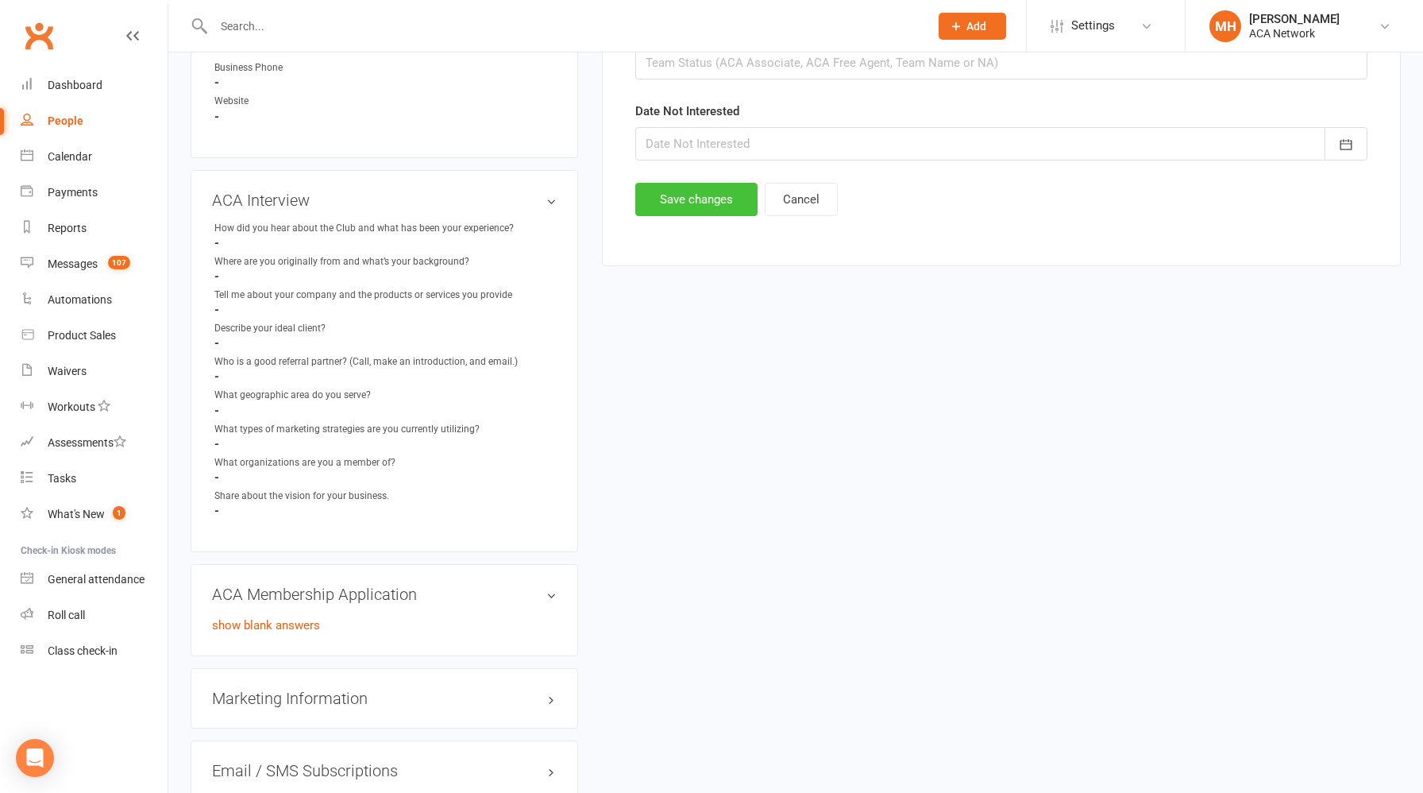
click at [671, 209] on button "Save changes" at bounding box center [696, 199] width 122 height 33
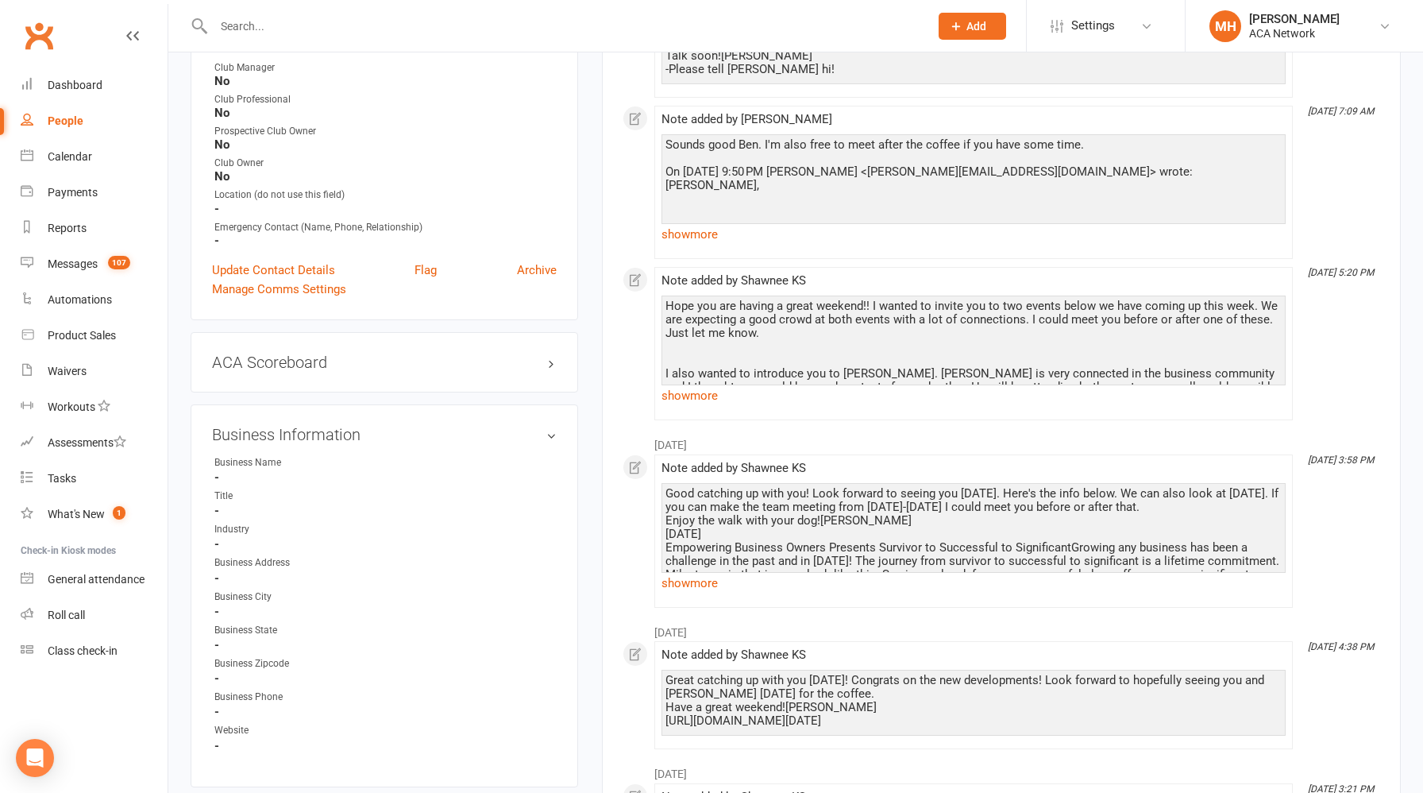
scroll to position [0, 0]
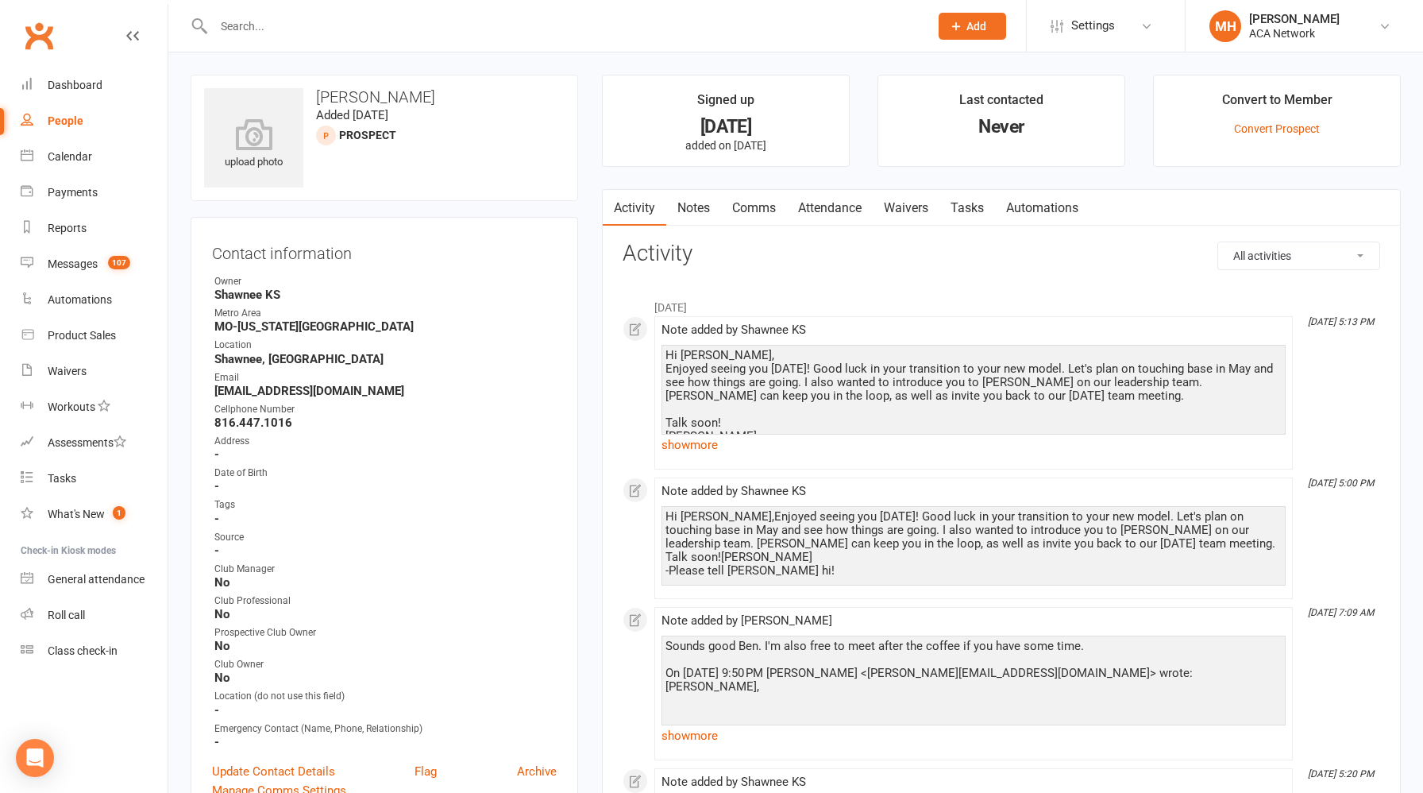
click at [700, 208] on link "Notes" at bounding box center [693, 208] width 55 height 37
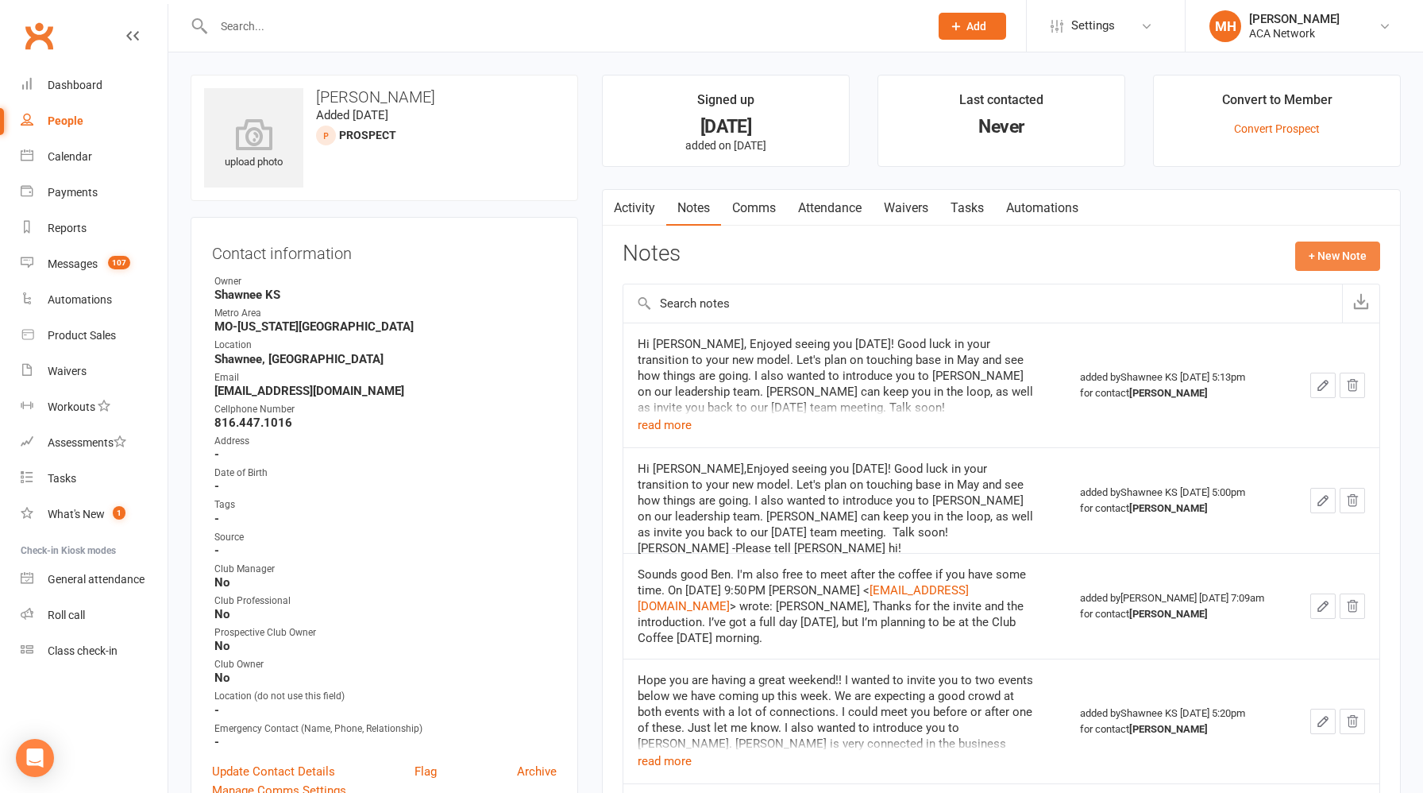
click at [1346, 261] on button "+ New Note" at bounding box center [1337, 255] width 85 height 29
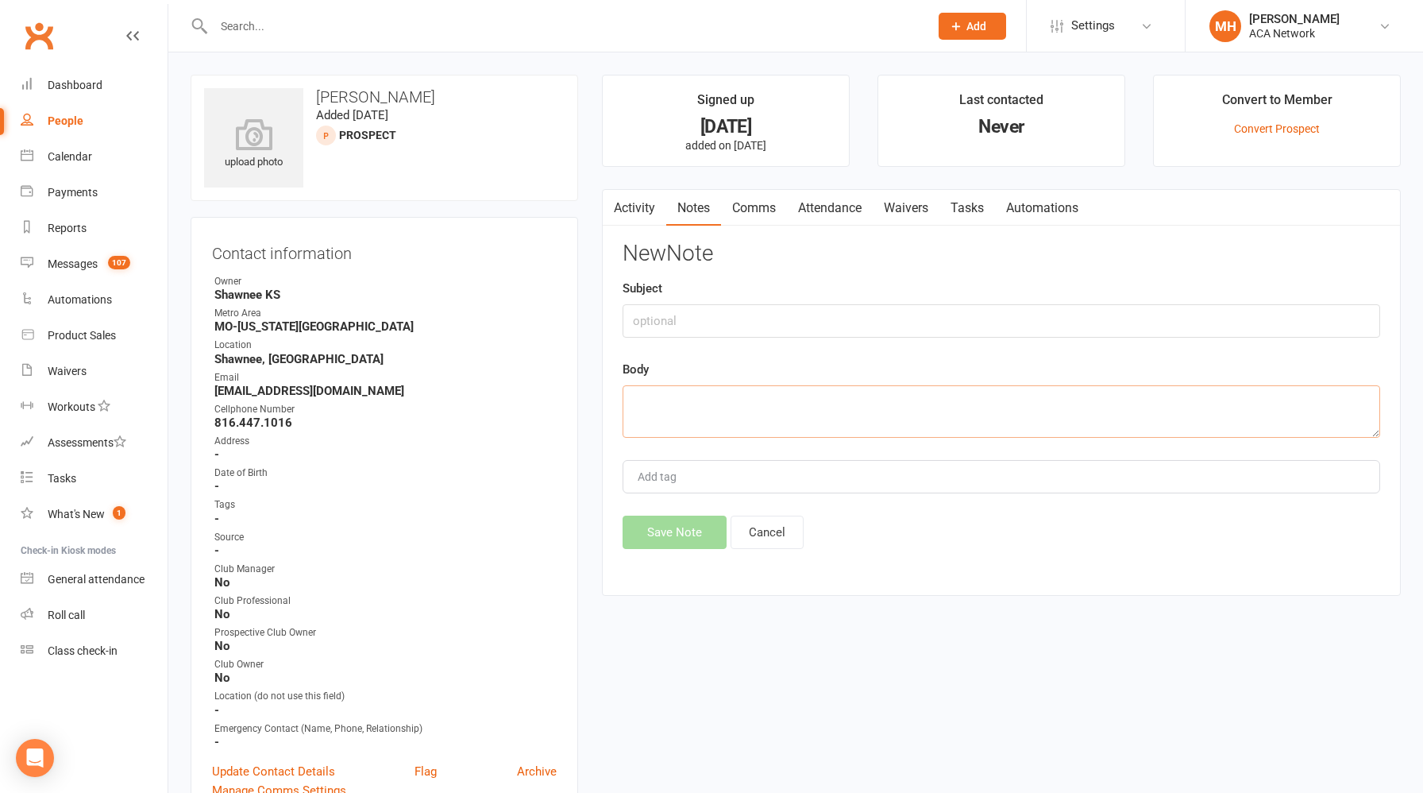
click at [758, 401] on textarea at bounding box center [1002, 411] width 758 height 52
paste textarea "[PERSON_NAME], Thanks for the invite. We’ve got some meetings in the morning, b…"
type textarea "[PERSON_NAME], Thanks for the invite. We’ve got some meetings in the morning, b…"
click at [658, 522] on button "Save Note" at bounding box center [675, 531] width 104 height 33
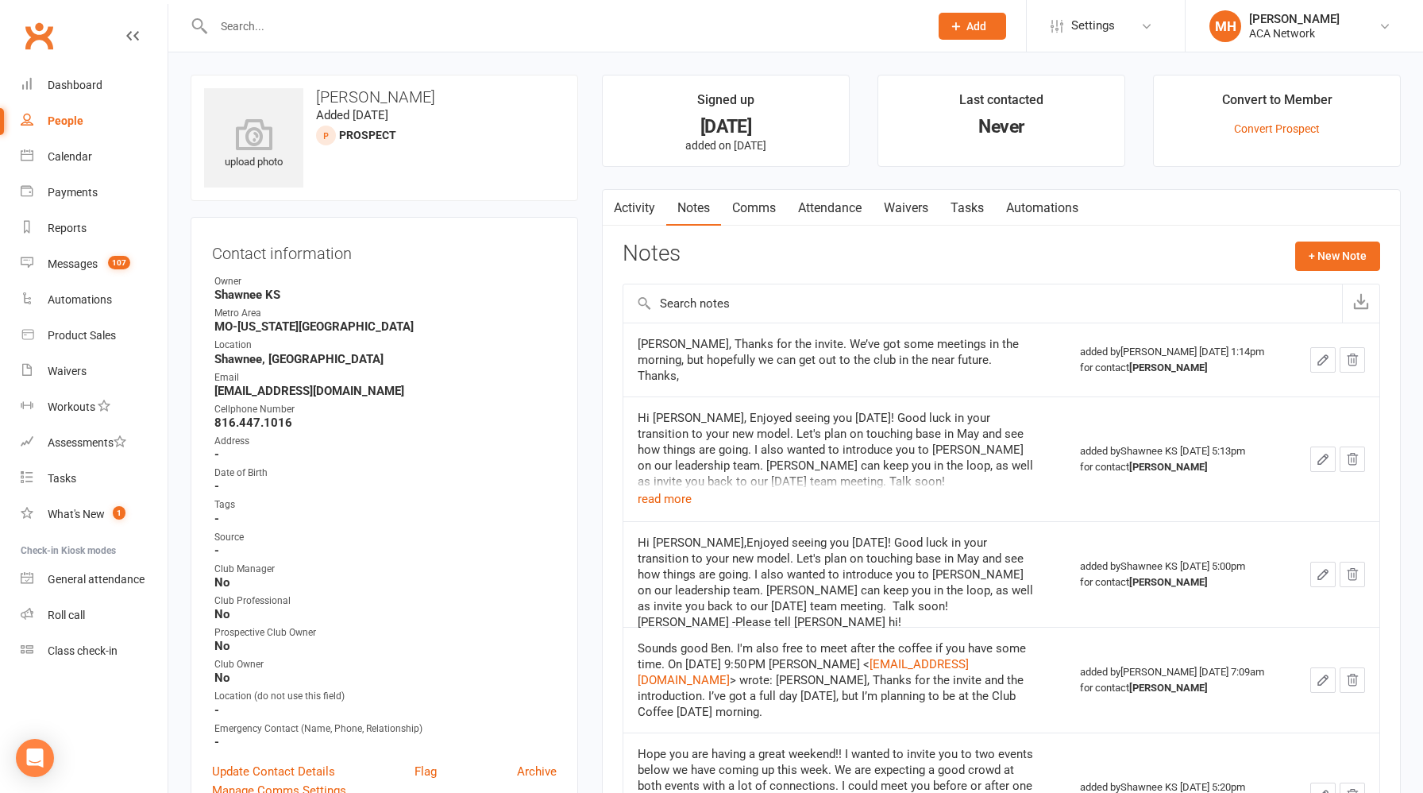
click at [354, 29] on input "text" at bounding box center [563, 26] width 709 height 22
paste input "[EMAIL_ADDRESS][DOMAIN_NAME]"
type input "[EMAIL_ADDRESS][DOMAIN_NAME]"
click at [960, 23] on icon at bounding box center [956, 26] width 14 height 14
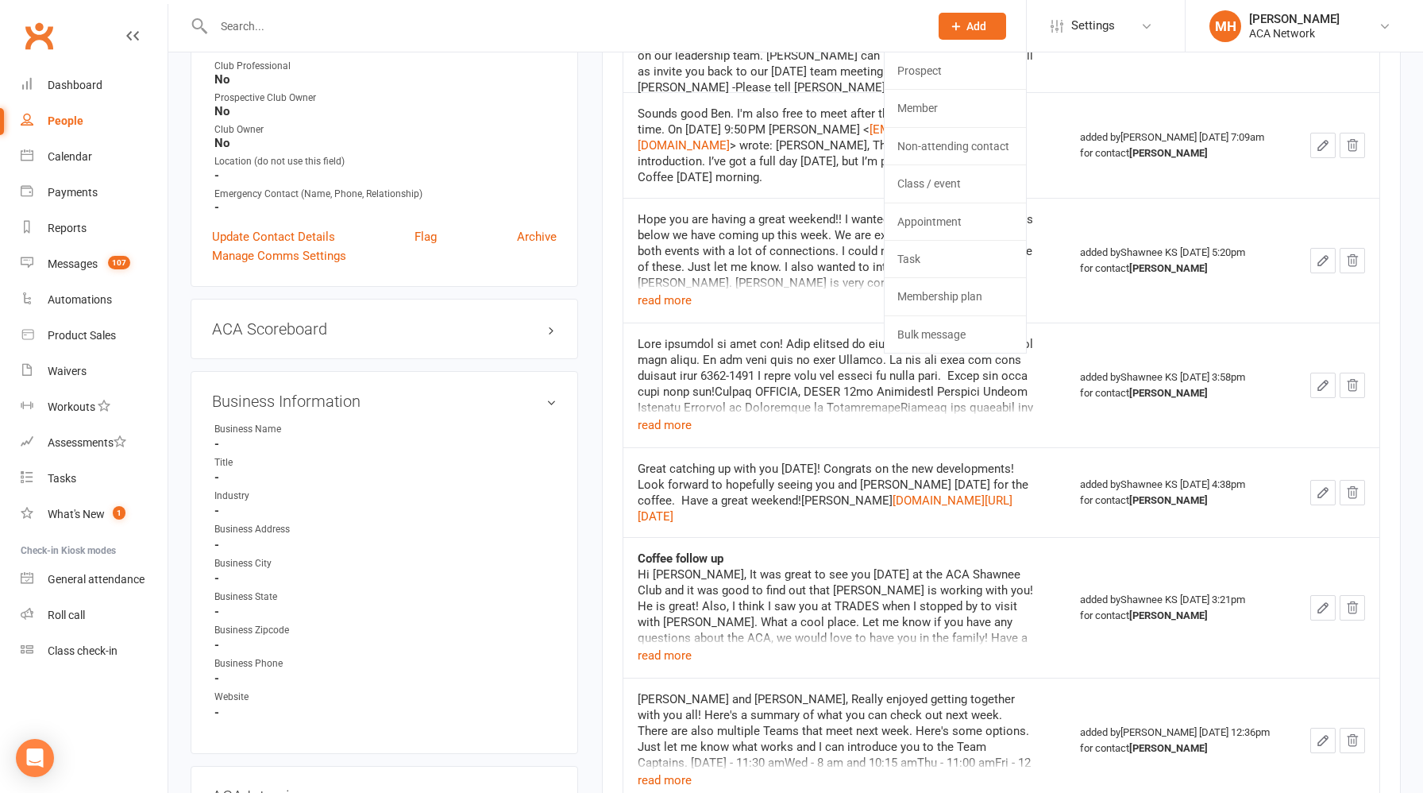
scroll to position [488, 0]
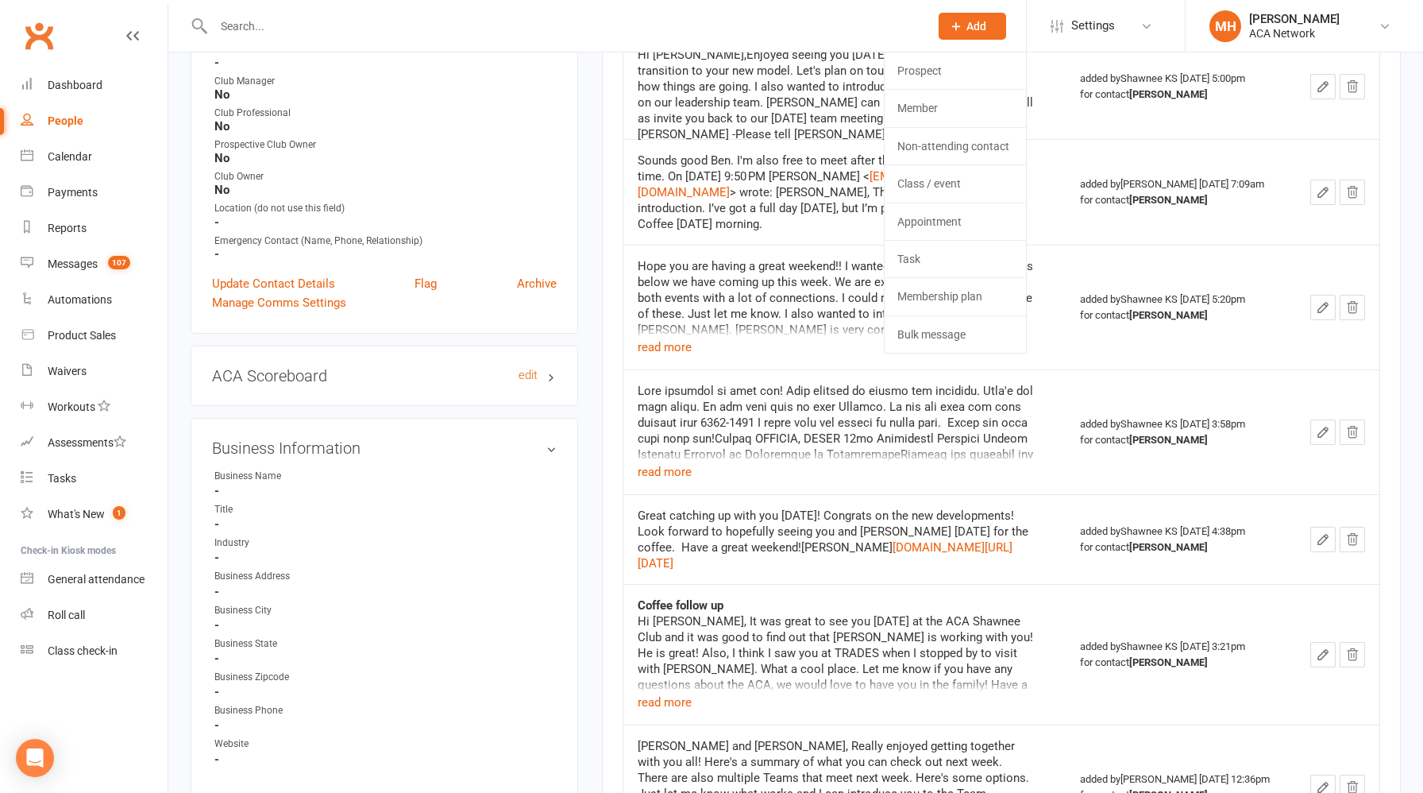
click at [437, 368] on h3 "ACA Scoreboard edit" at bounding box center [384, 375] width 345 height 17
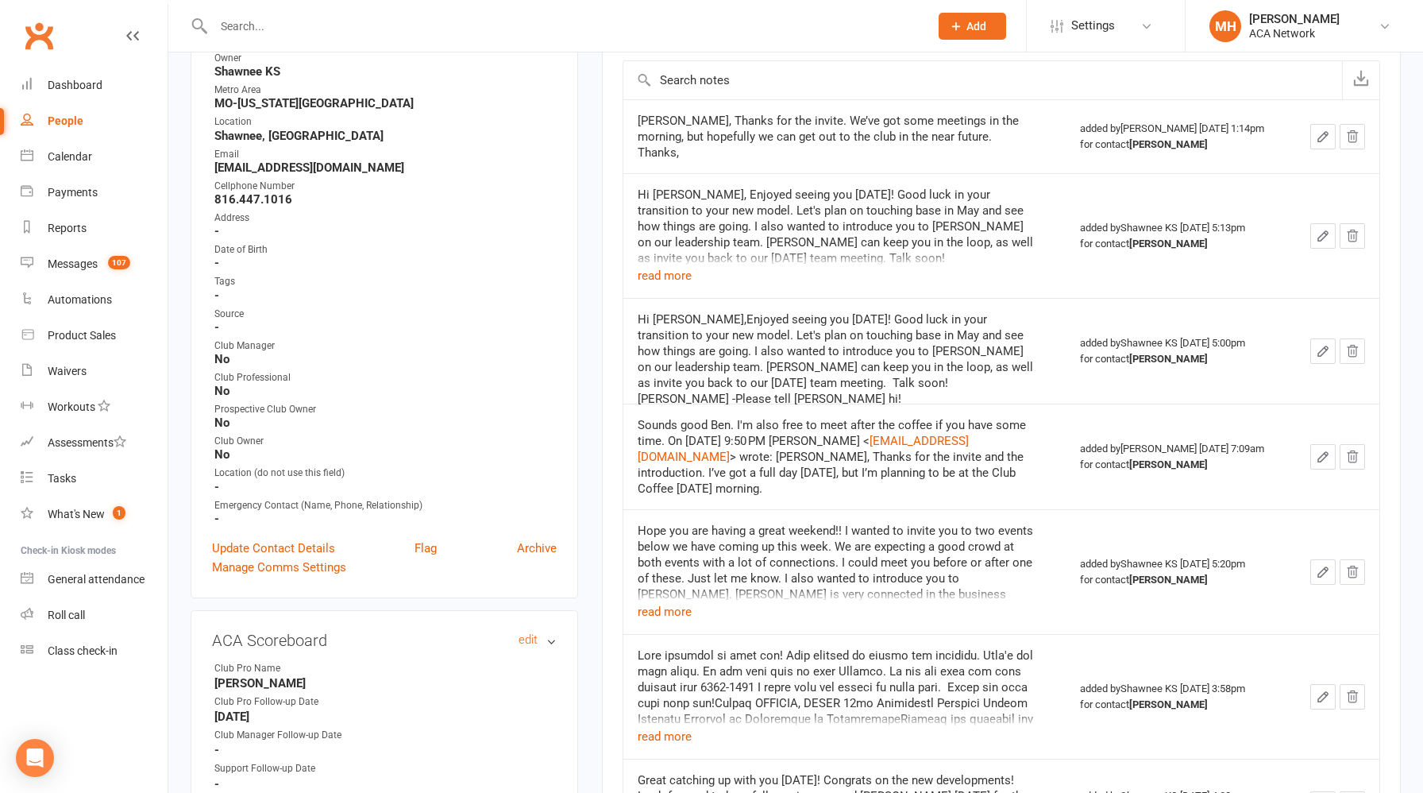
scroll to position [0, 0]
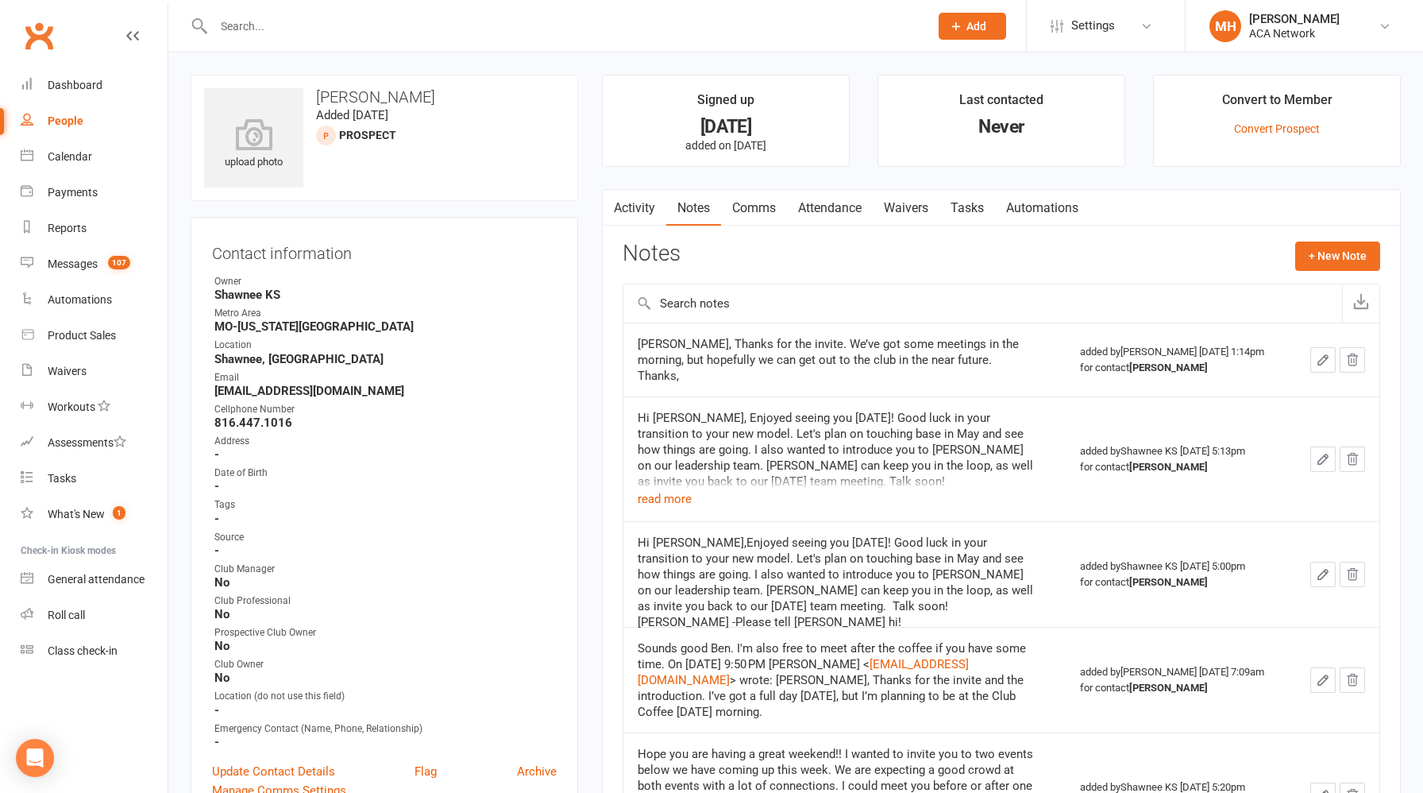
click at [515, 28] on input "text" at bounding box center [563, 26] width 709 height 22
paste input "[EMAIL_ADDRESS][DOMAIN_NAME]"
type input "[EMAIL_ADDRESS][DOMAIN_NAME]"
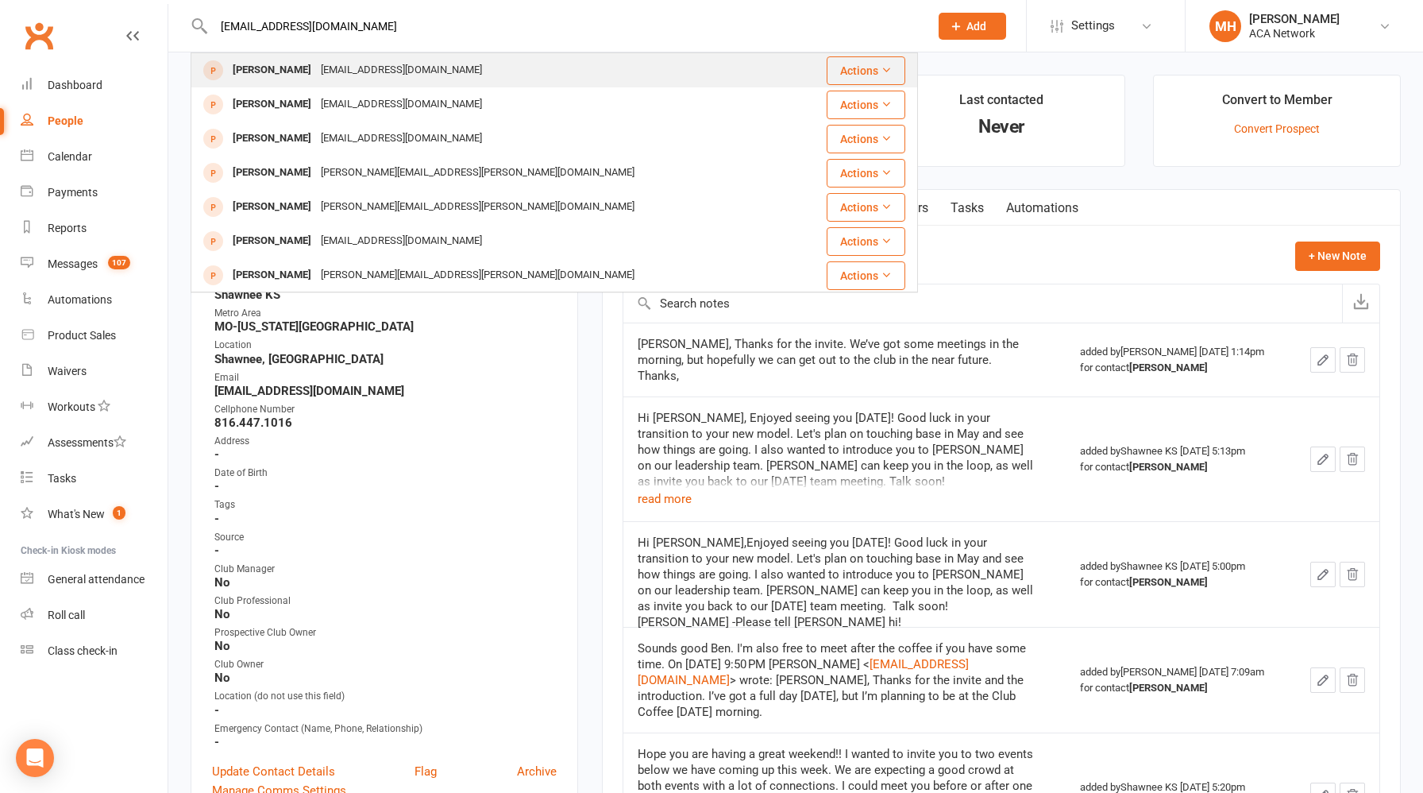
click at [436, 75] on div "[EMAIL_ADDRESS][DOMAIN_NAME]" at bounding box center [401, 70] width 171 height 23
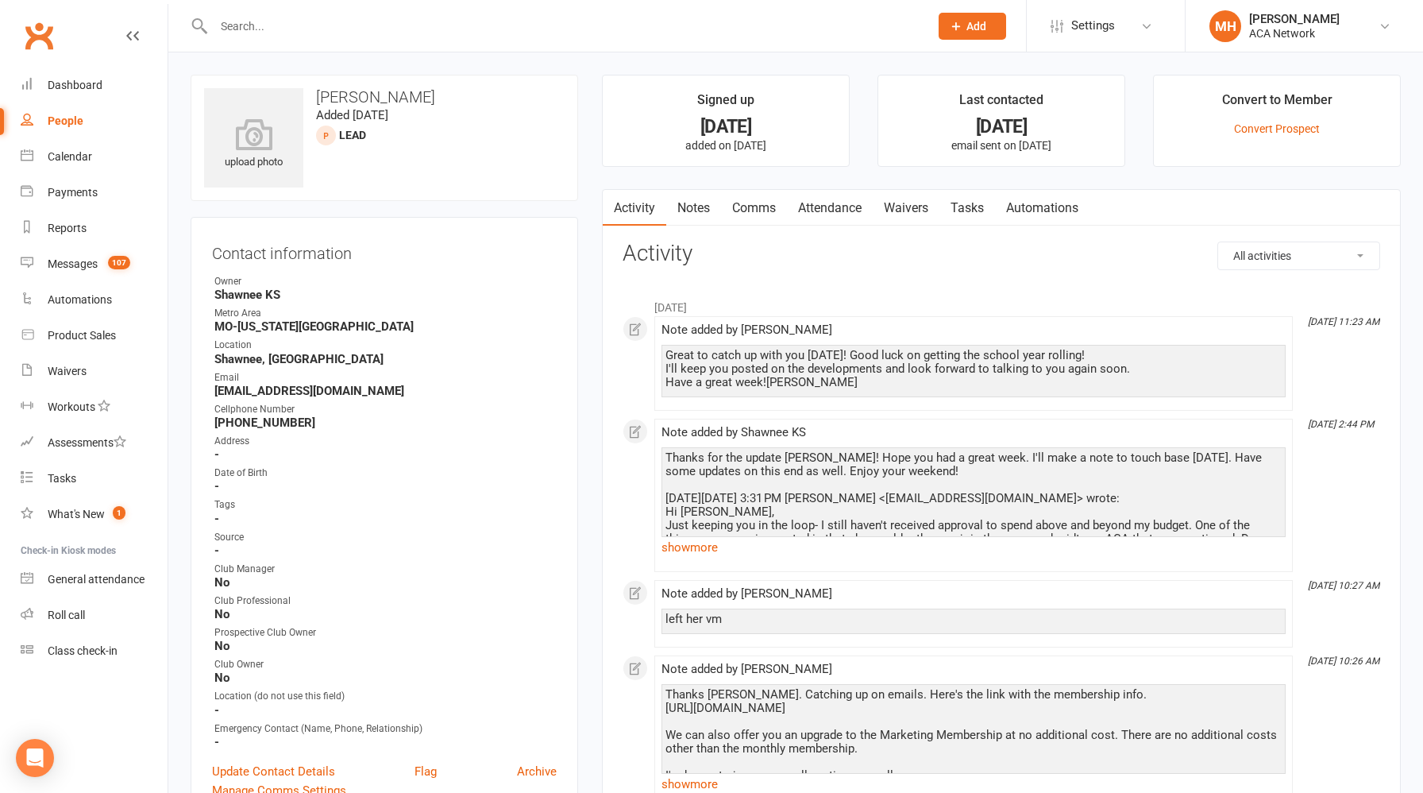
click at [692, 213] on link "Notes" at bounding box center [693, 208] width 55 height 37
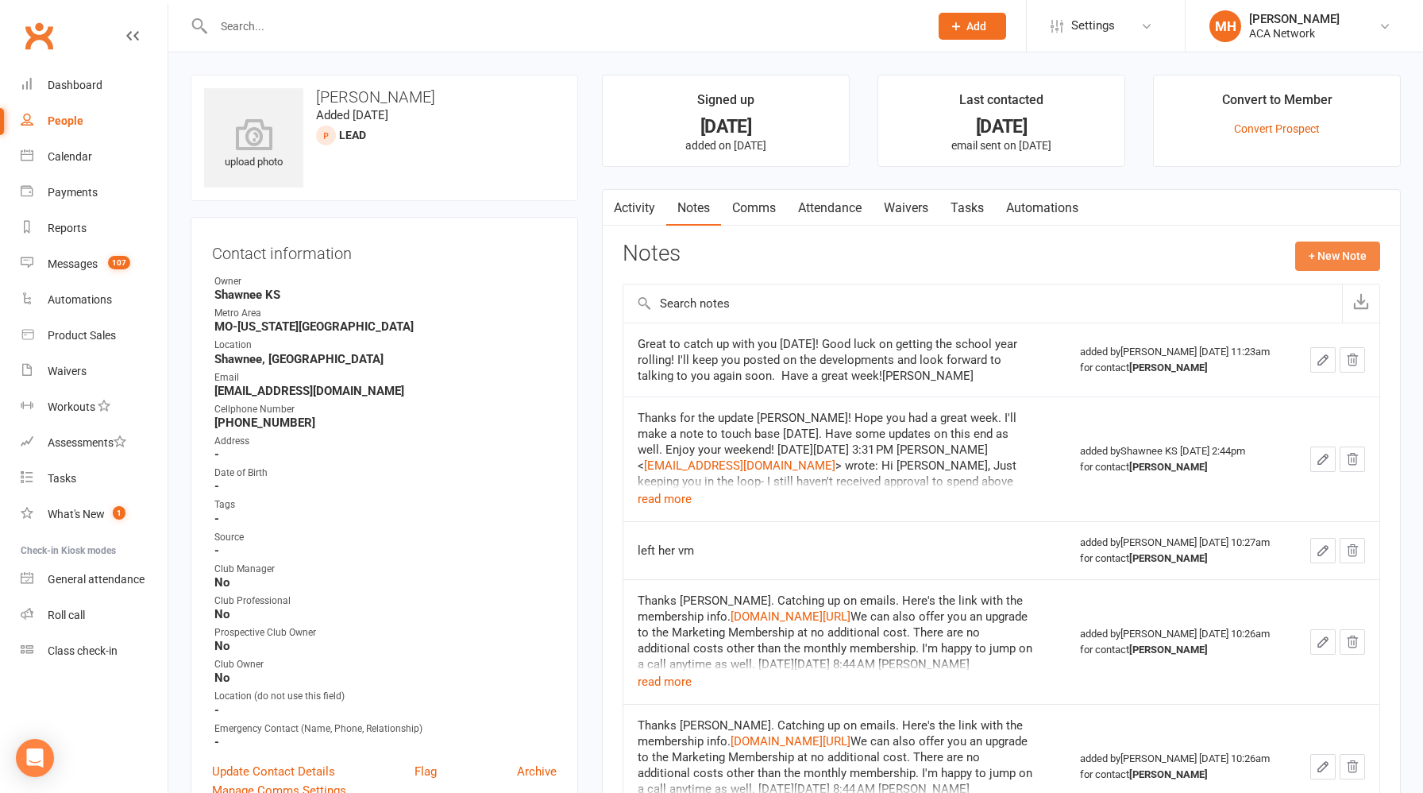
click at [1336, 249] on button "+ New Note" at bounding box center [1337, 255] width 85 height 29
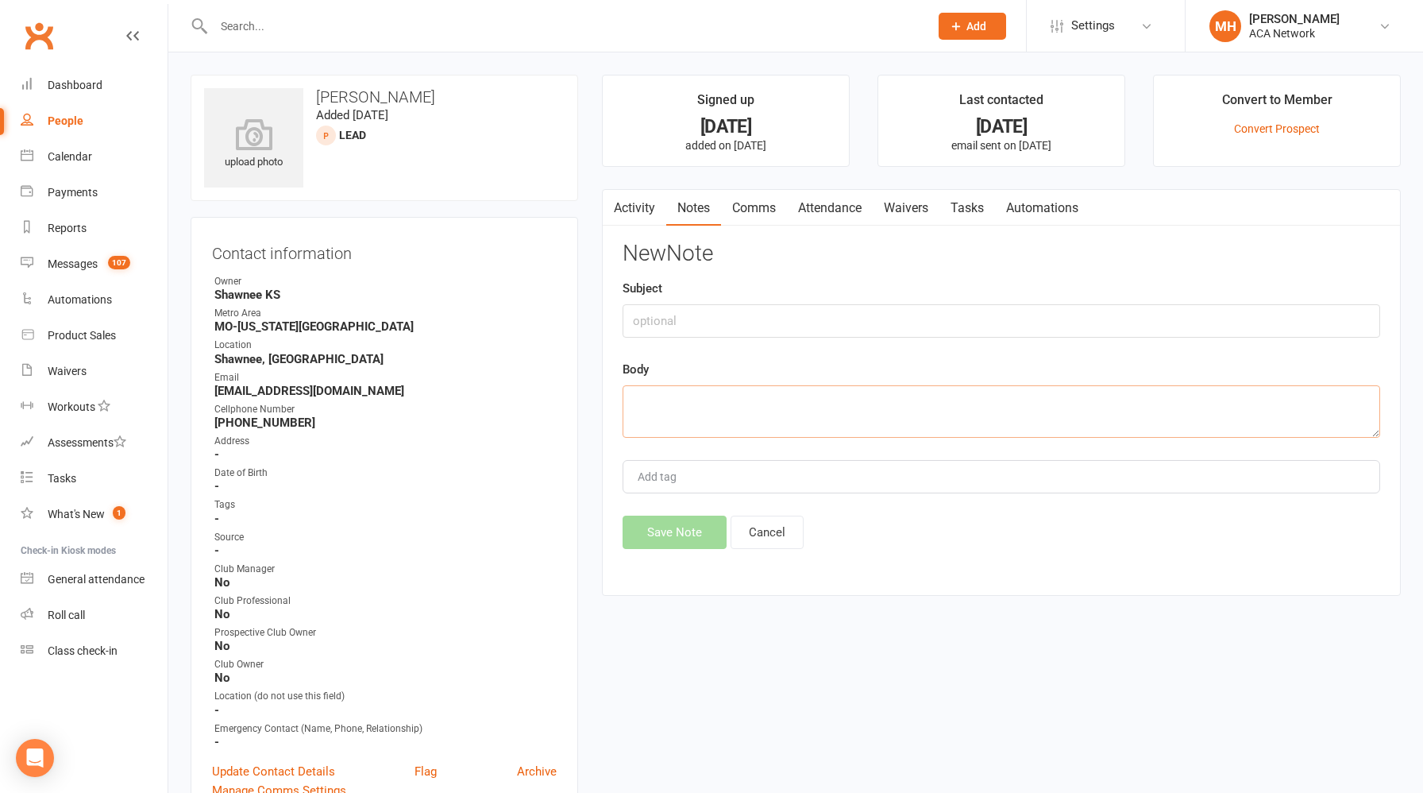
click at [802, 412] on textarea at bounding box center [1002, 411] width 758 height 52
type textarea "bad email"
click at [658, 534] on button "Save Note" at bounding box center [675, 531] width 104 height 33
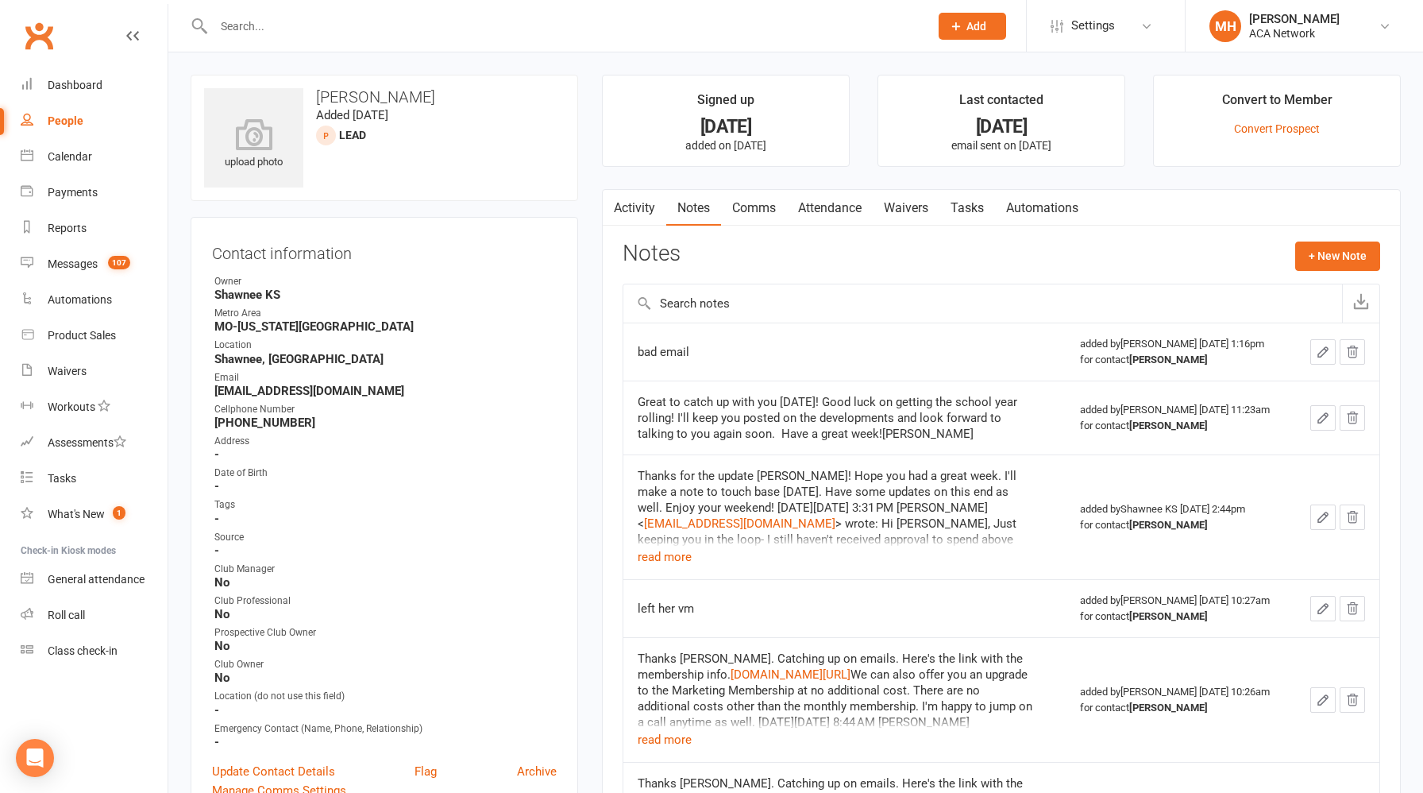
click at [497, 33] on input "text" at bounding box center [563, 26] width 709 height 22
paste input "[EMAIL_ADDRESS][DOMAIN_NAME]"
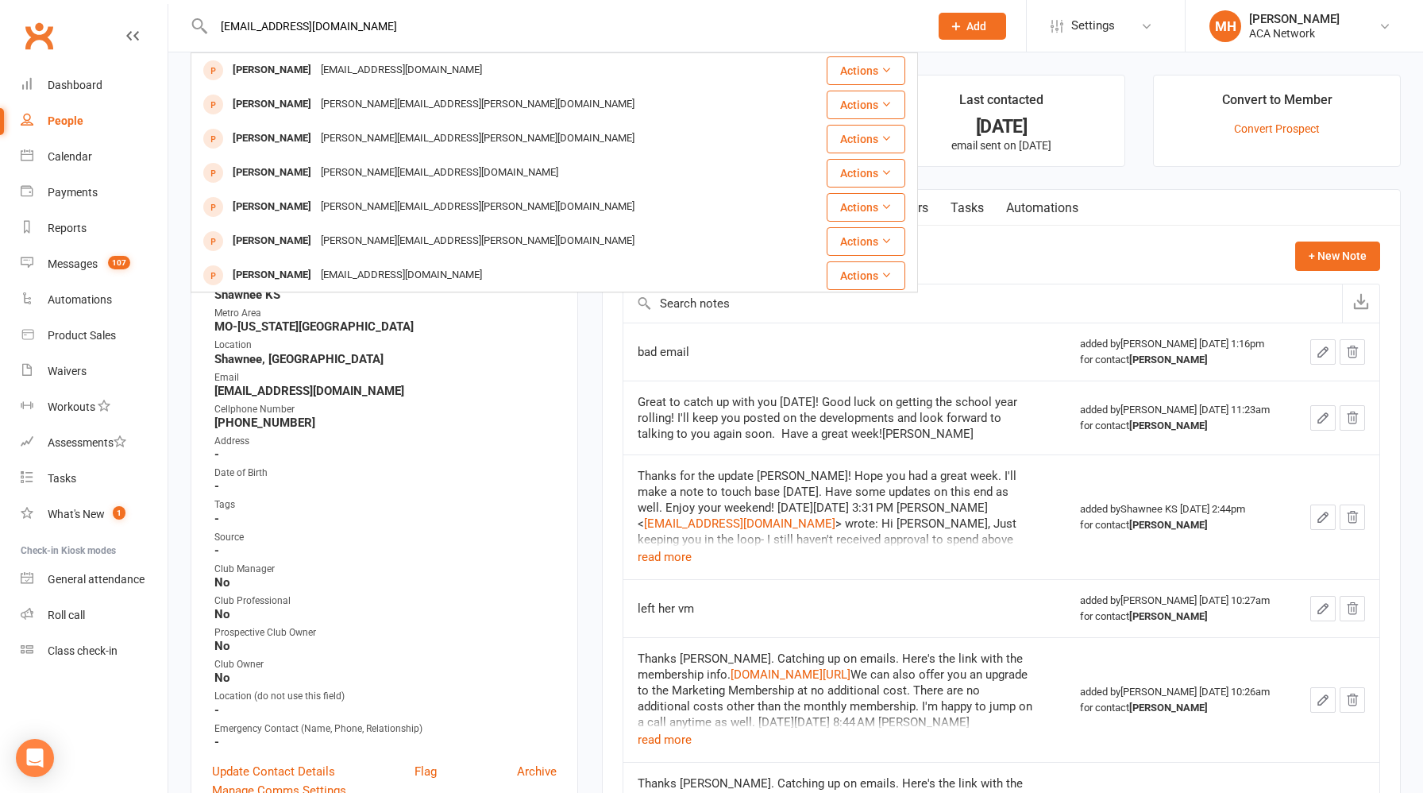
type input "[EMAIL_ADDRESS][DOMAIN_NAME]"
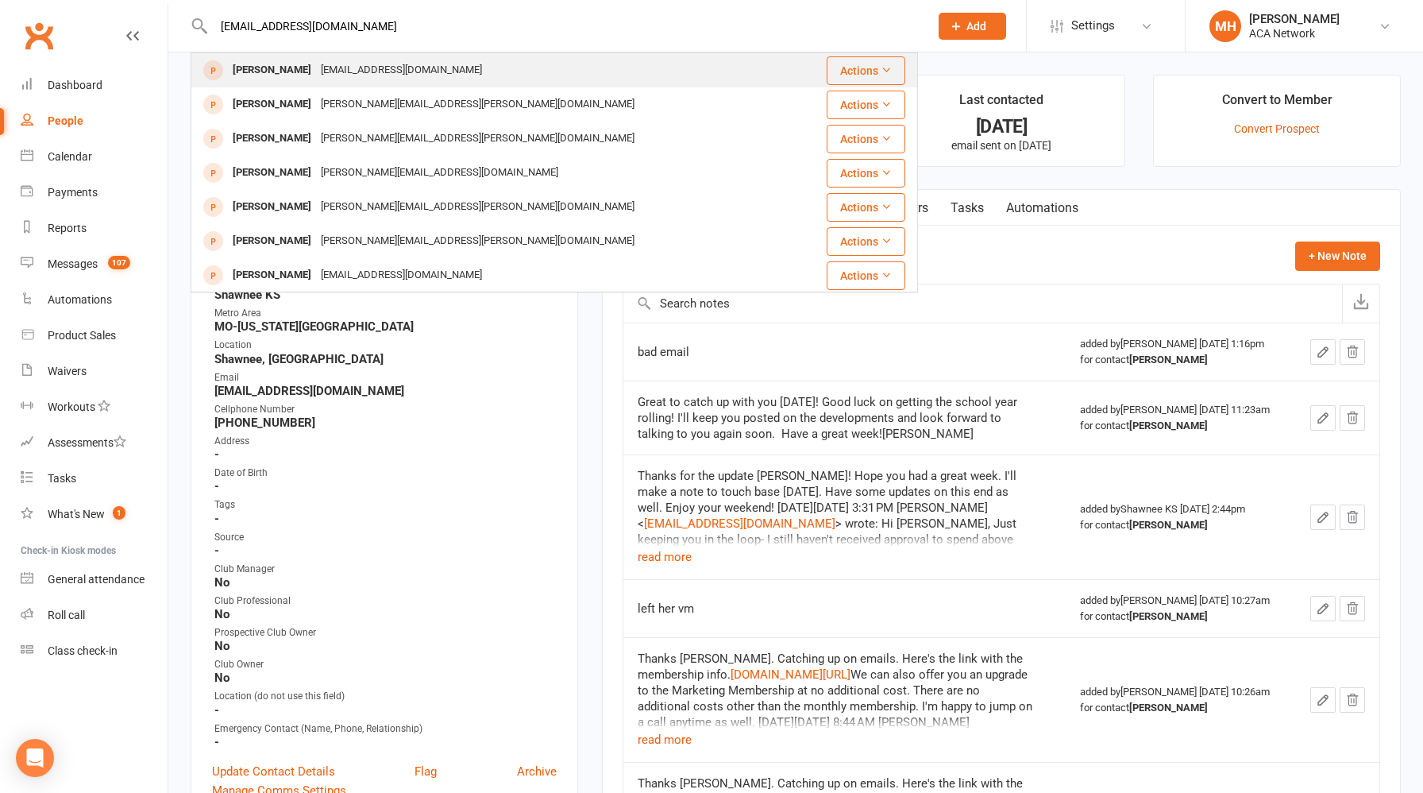
click at [422, 73] on div "[PERSON_NAME] [EMAIL_ADDRESS][DOMAIN_NAME]" at bounding box center [493, 70] width 603 height 33
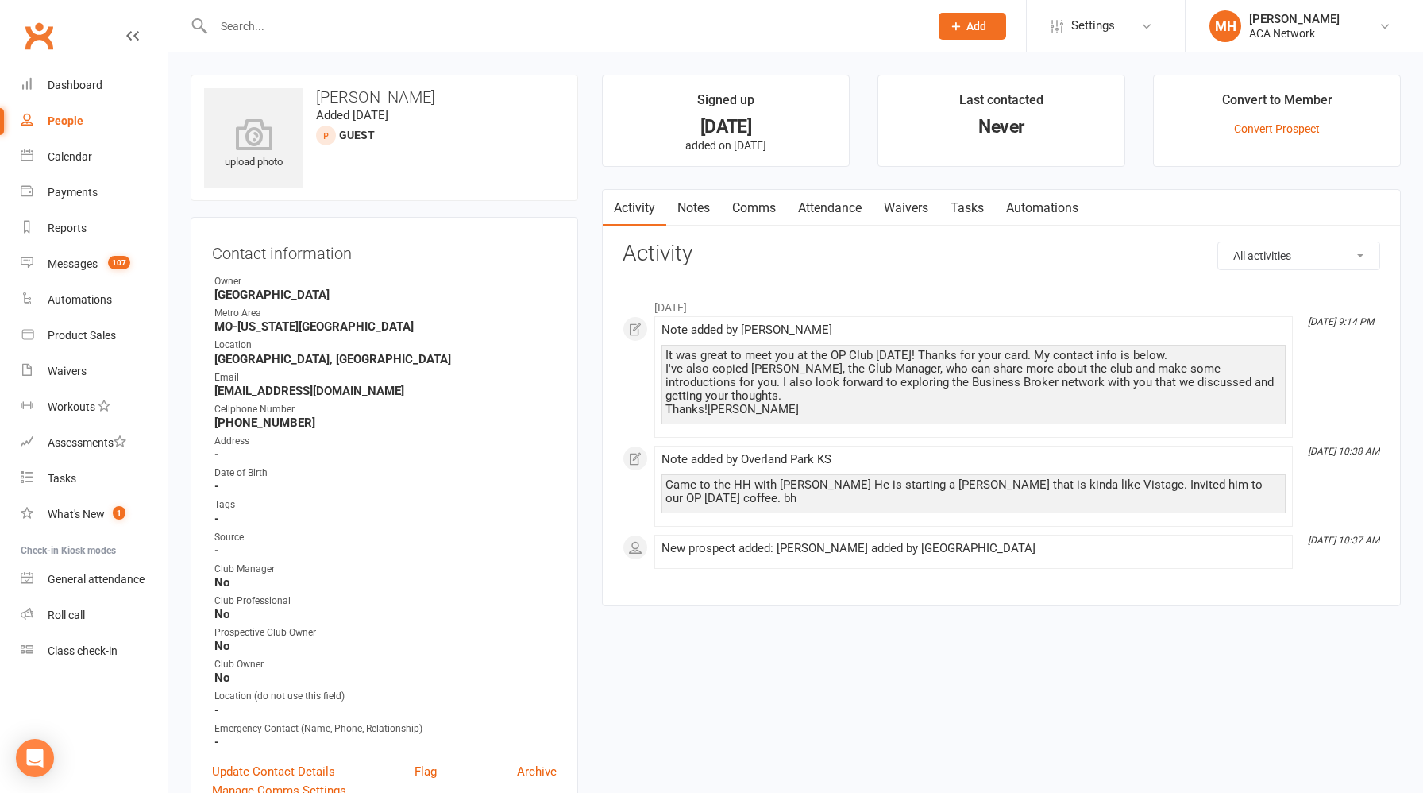
click at [697, 213] on link "Notes" at bounding box center [693, 208] width 55 height 37
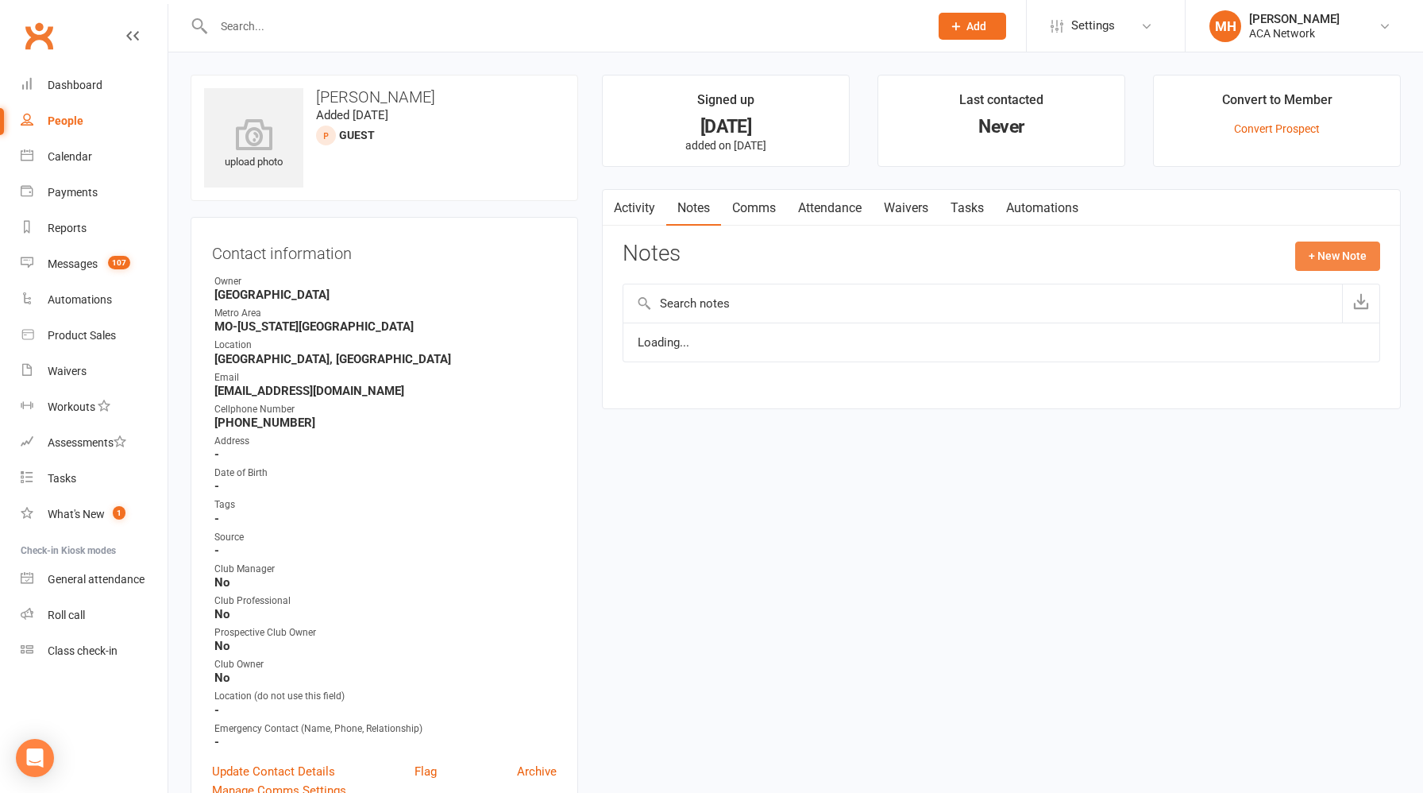
click at [1319, 249] on button "+ New Note" at bounding box center [1337, 255] width 85 height 29
click at [759, 391] on textarea at bounding box center [1002, 411] width 758 height 52
paste textarea "Lorem, I dolorsitam consectet. A'e sed do eius tem inci utlab etdo magna aliqu …"
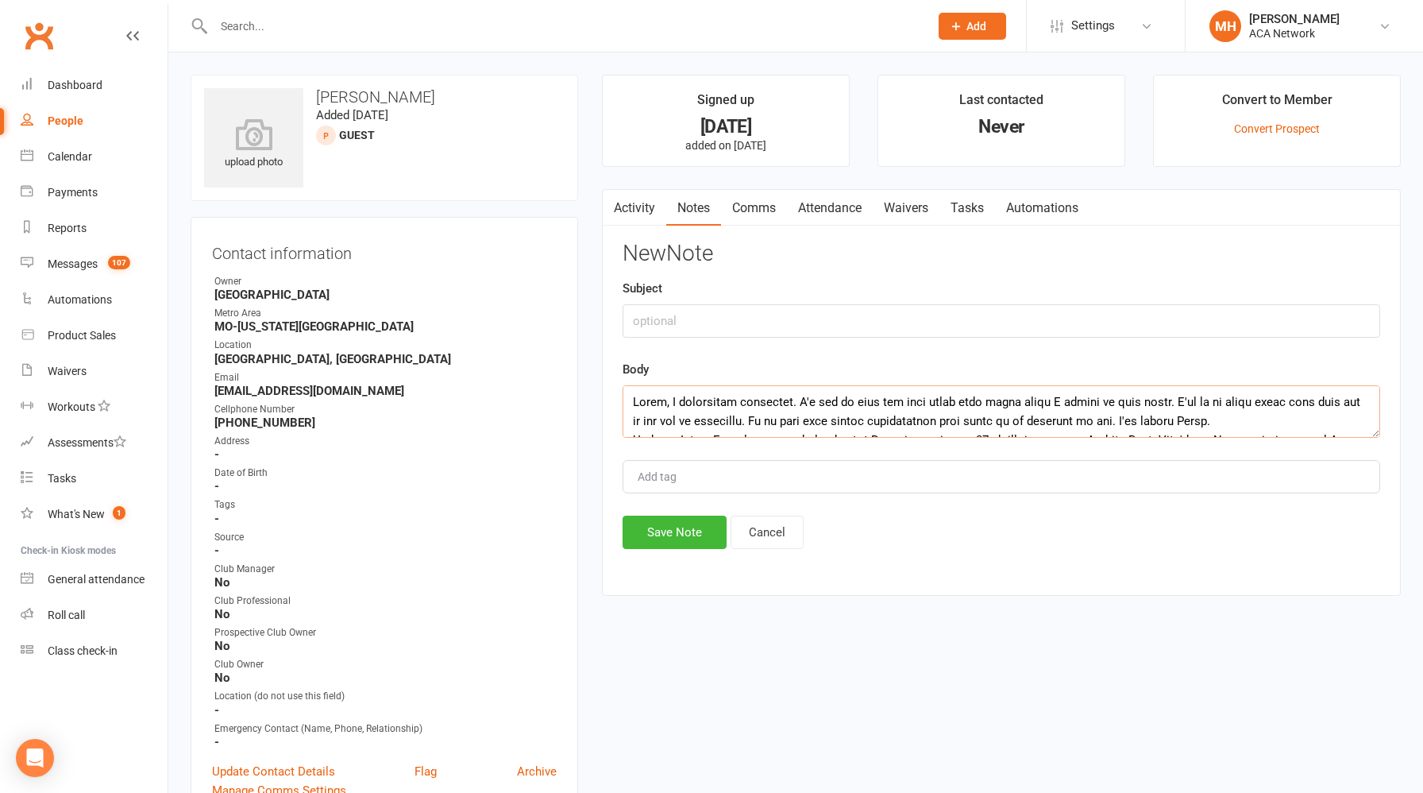
scroll to position [143, 0]
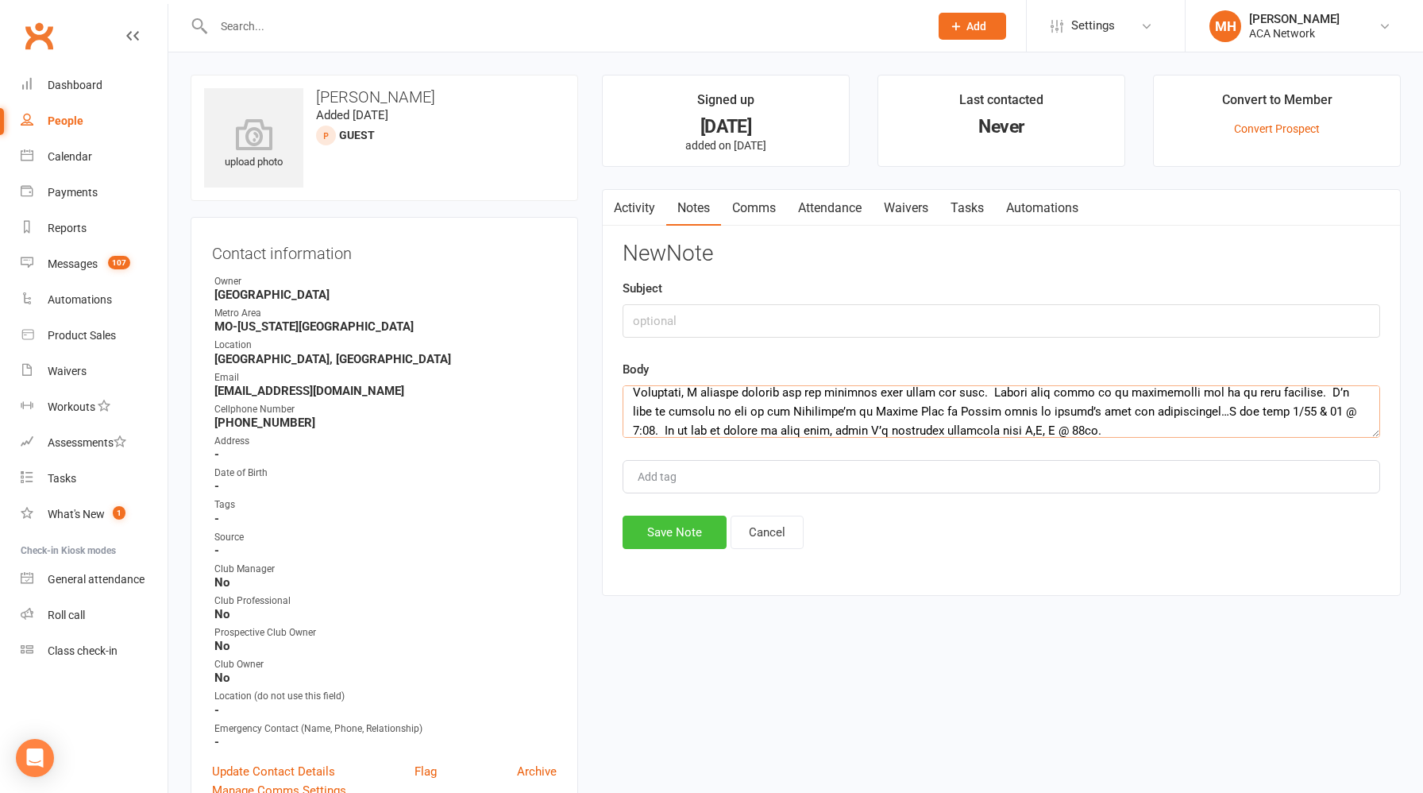
type textarea "Lorem, I dolorsitam consectet. A'e sed do eius tem inci utlab etdo magna aliqu …"
click at [650, 529] on button "Save Note" at bounding box center [675, 531] width 104 height 33
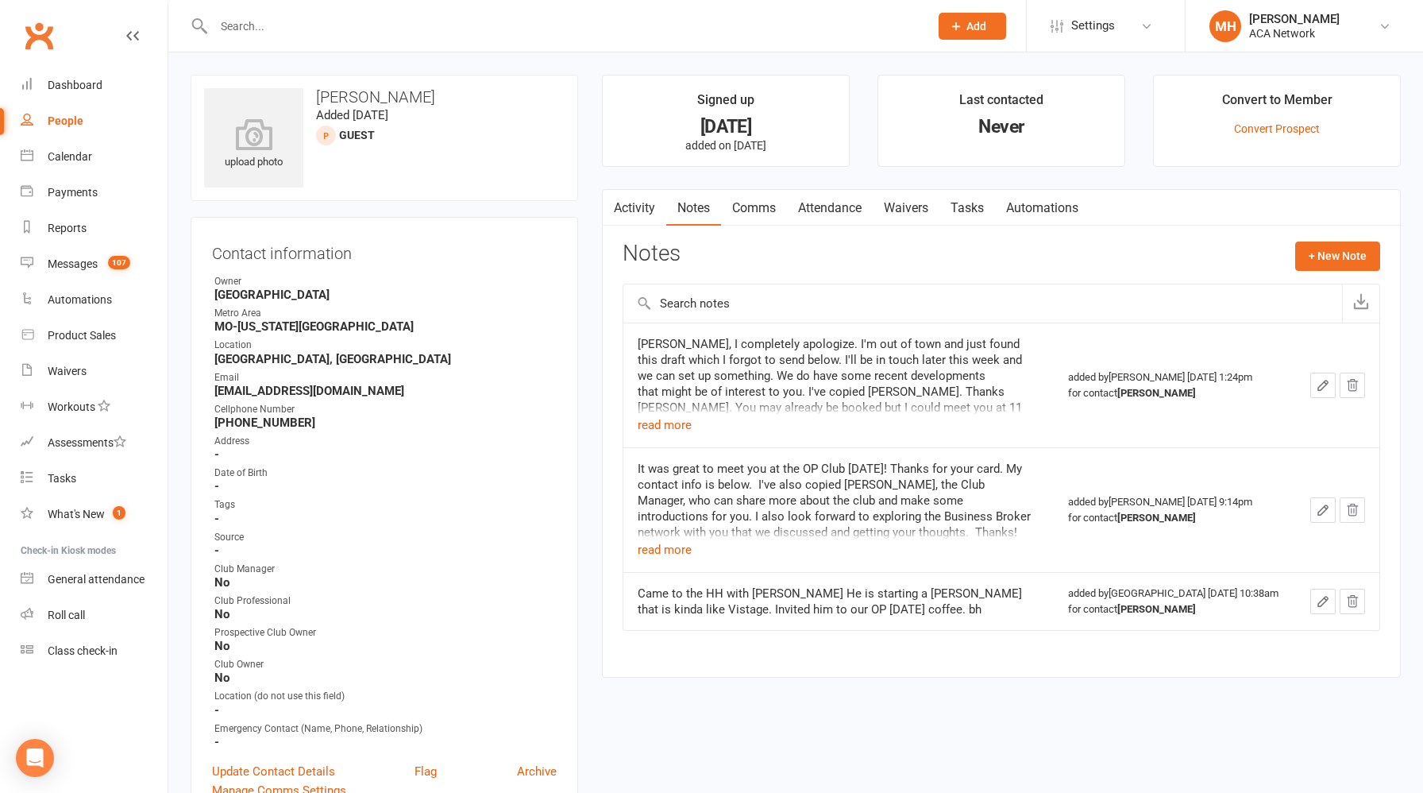
click at [503, 33] on input "text" at bounding box center [563, 26] width 709 height 22
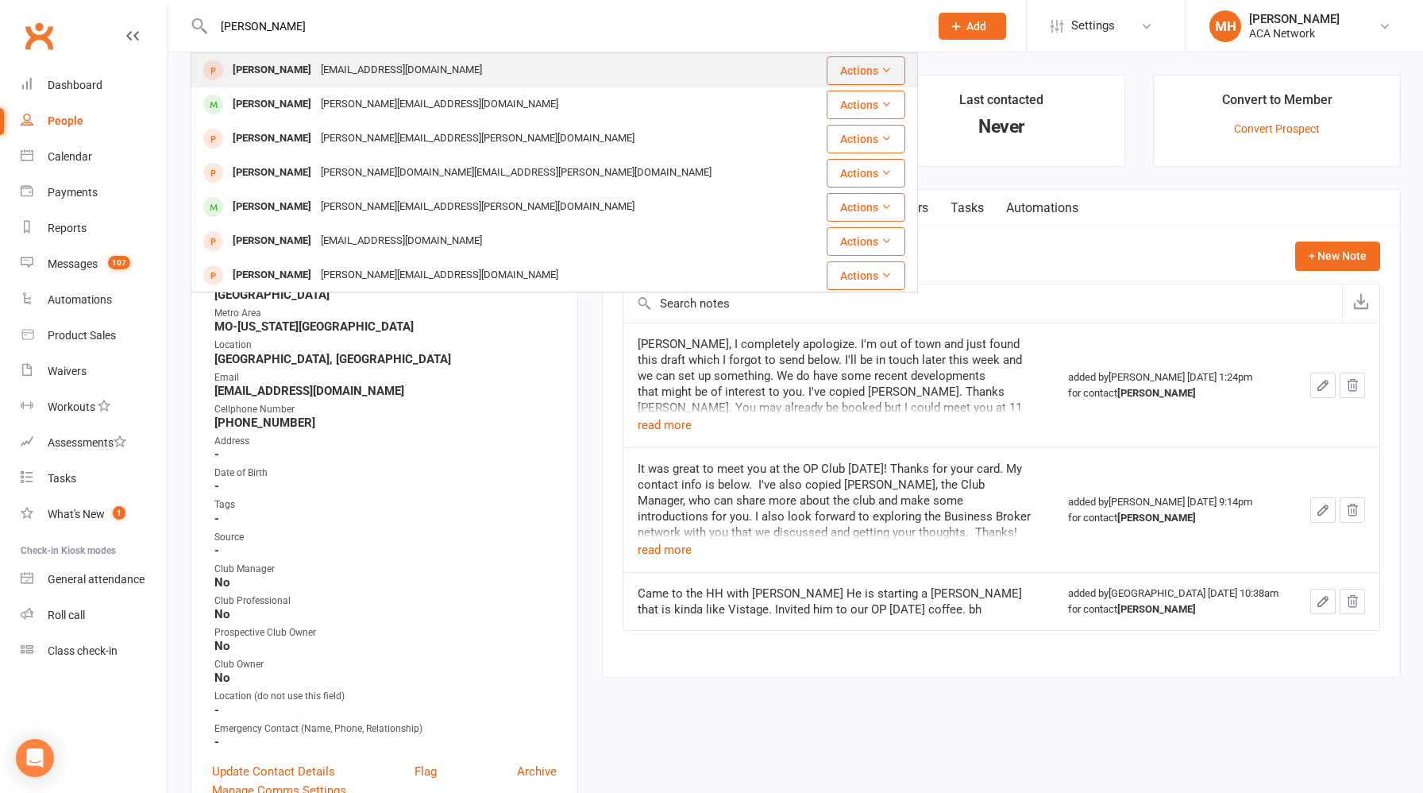
type input "[PERSON_NAME]"
click at [398, 67] on div "[EMAIL_ADDRESS][DOMAIN_NAME]" at bounding box center [401, 70] width 171 height 23
